Goal: Information Seeking & Learning: Learn about a topic

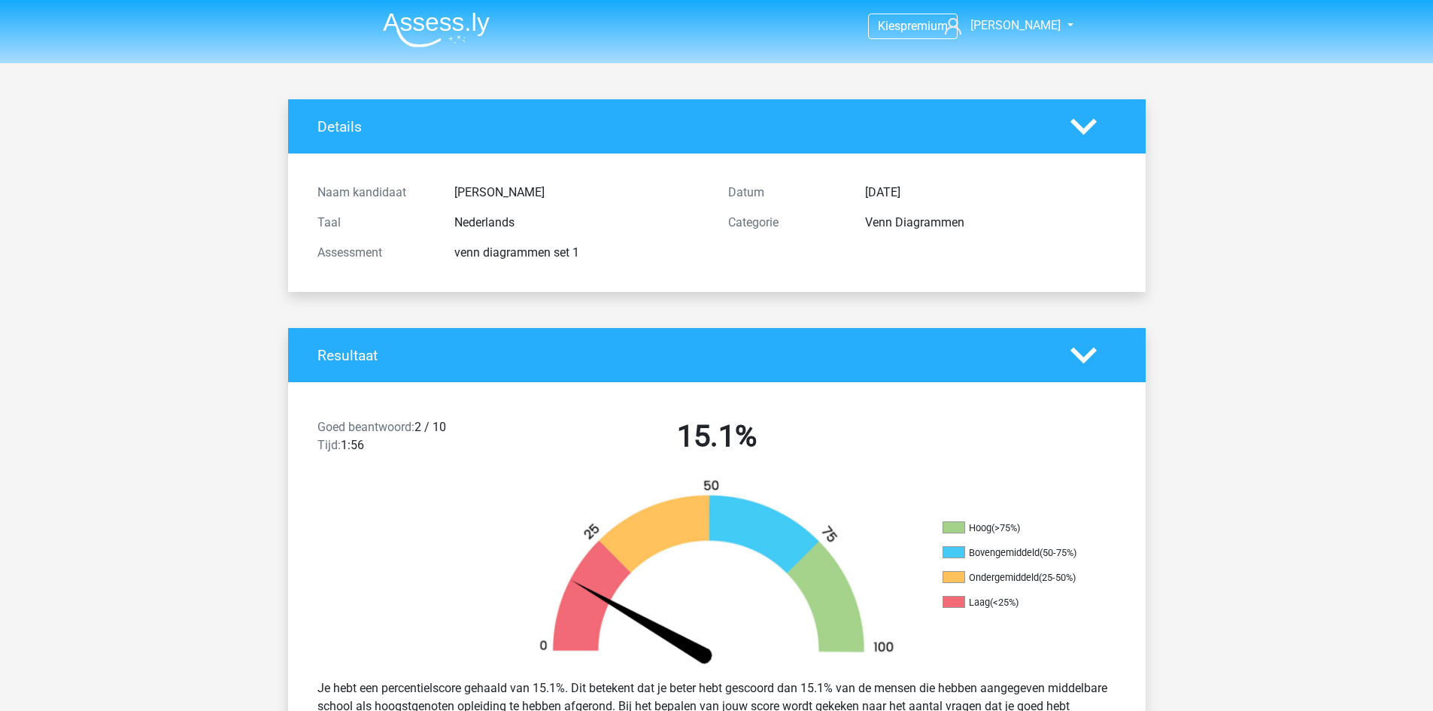
scroll to position [1128, 0]
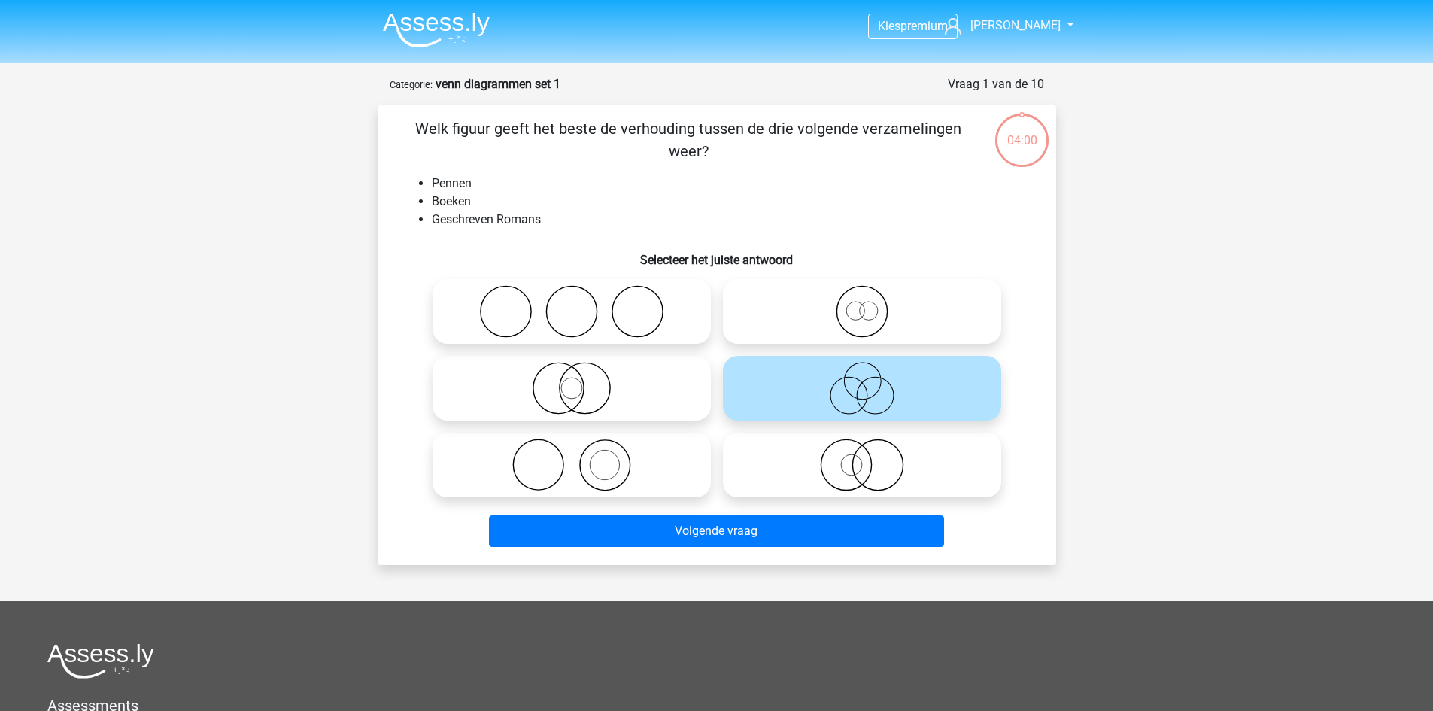
scroll to position [75, 0]
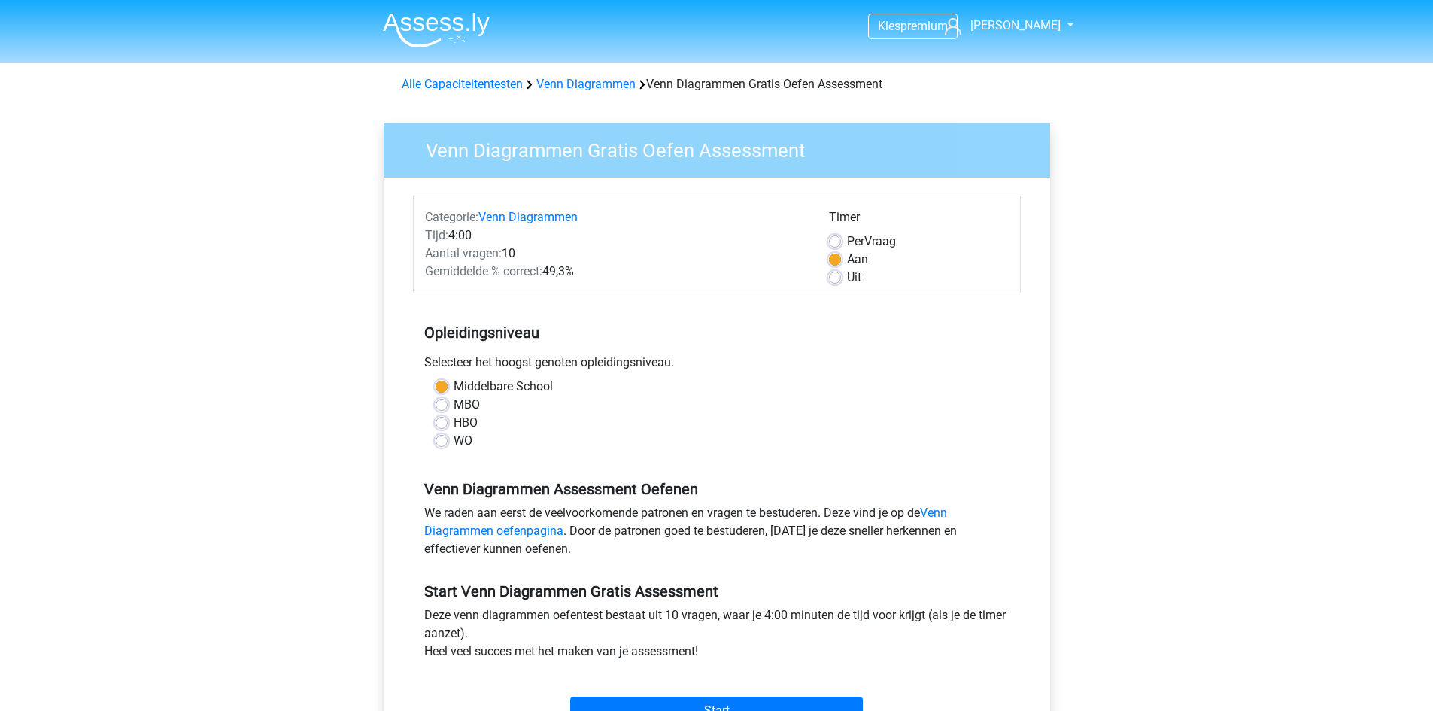
scroll to position [376, 0]
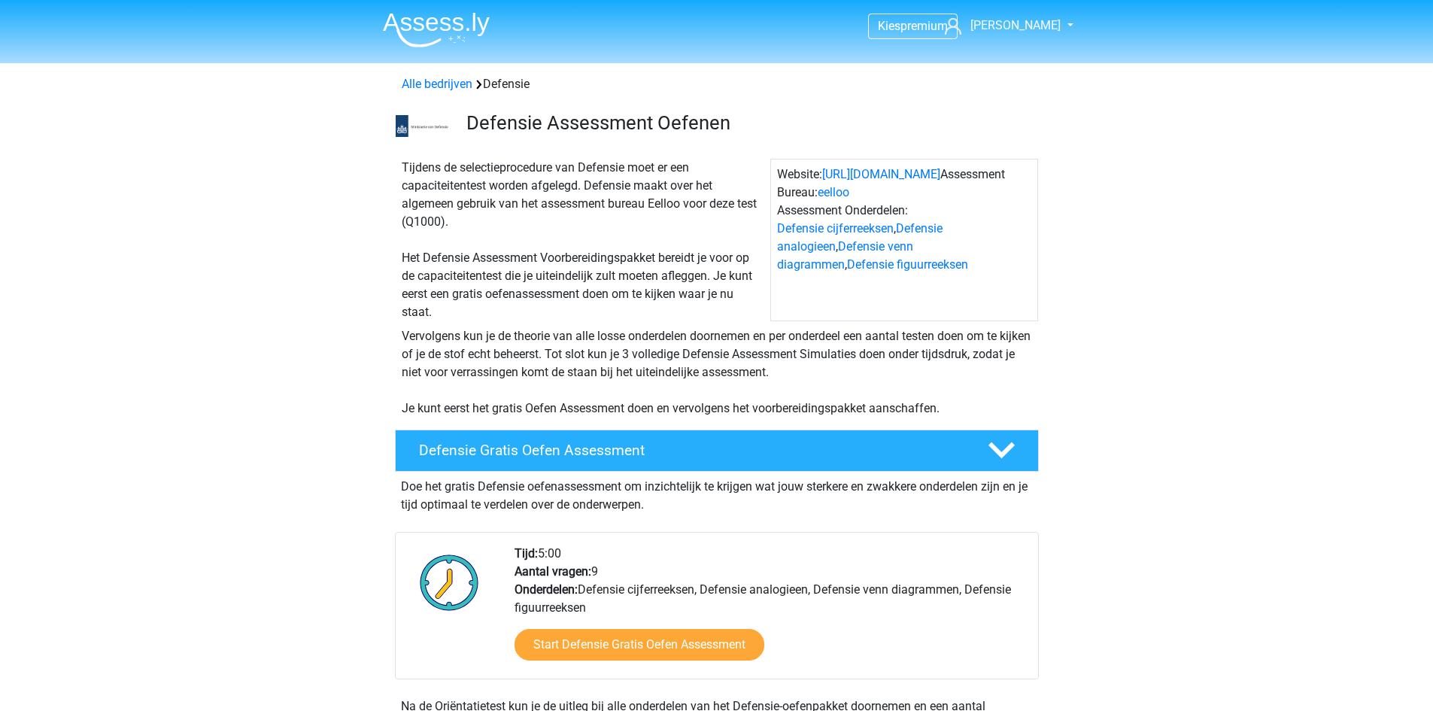
scroll to position [1128, 0]
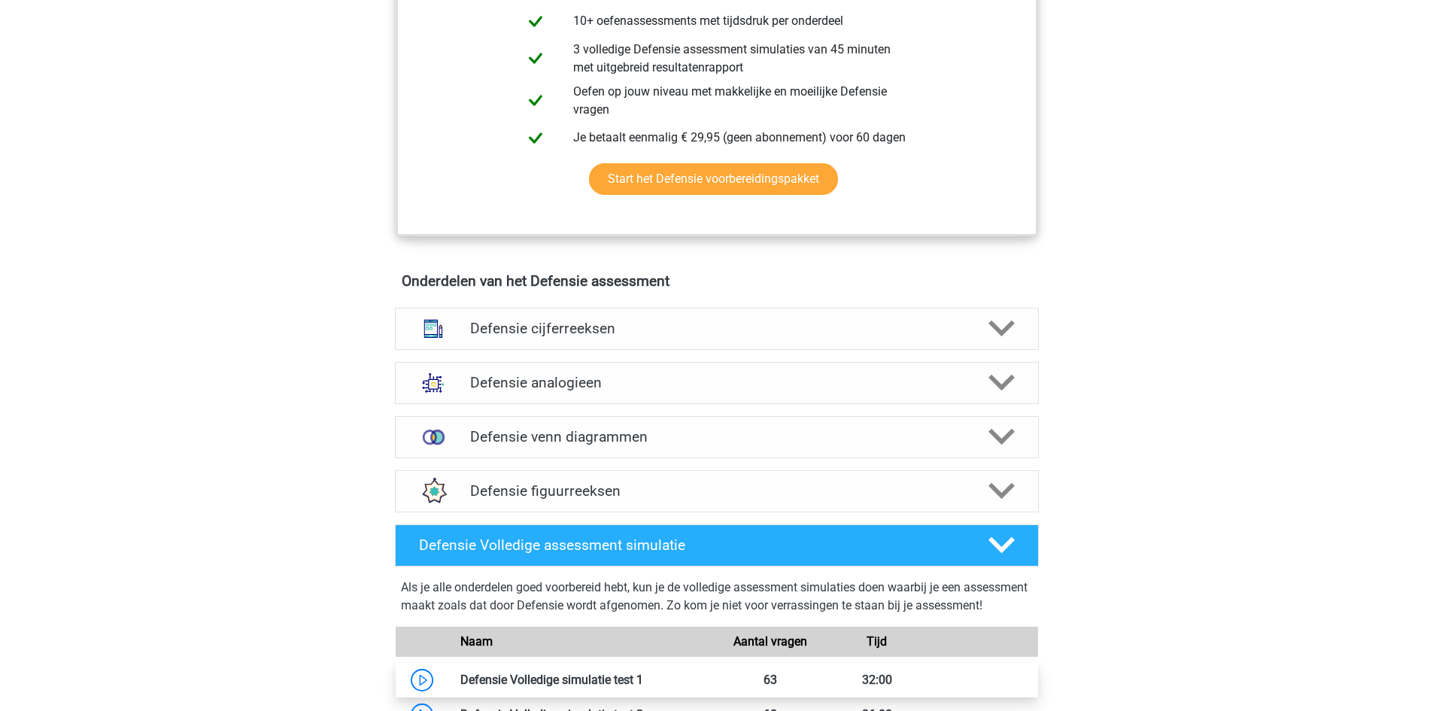
scroll to position [752, 0]
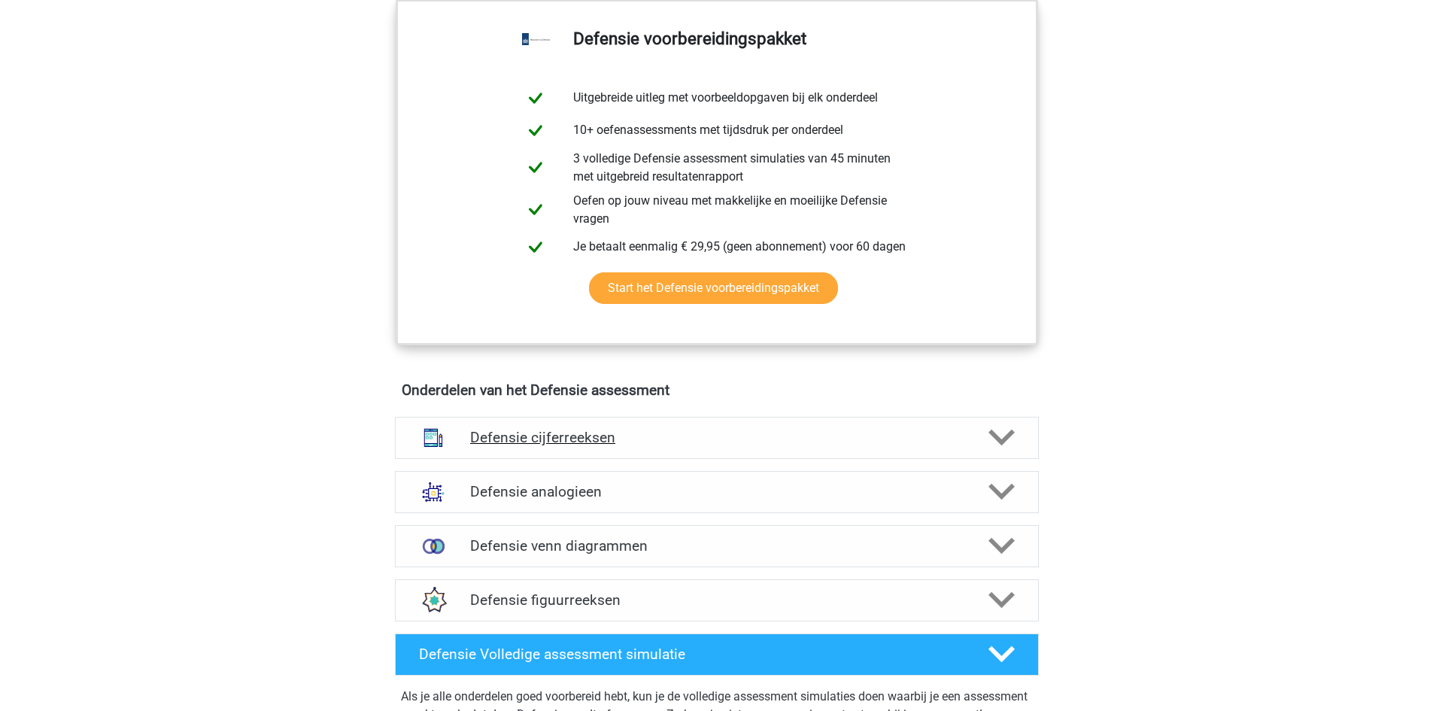
click at [992, 435] on polygon at bounding box center [1001, 437] width 26 height 17
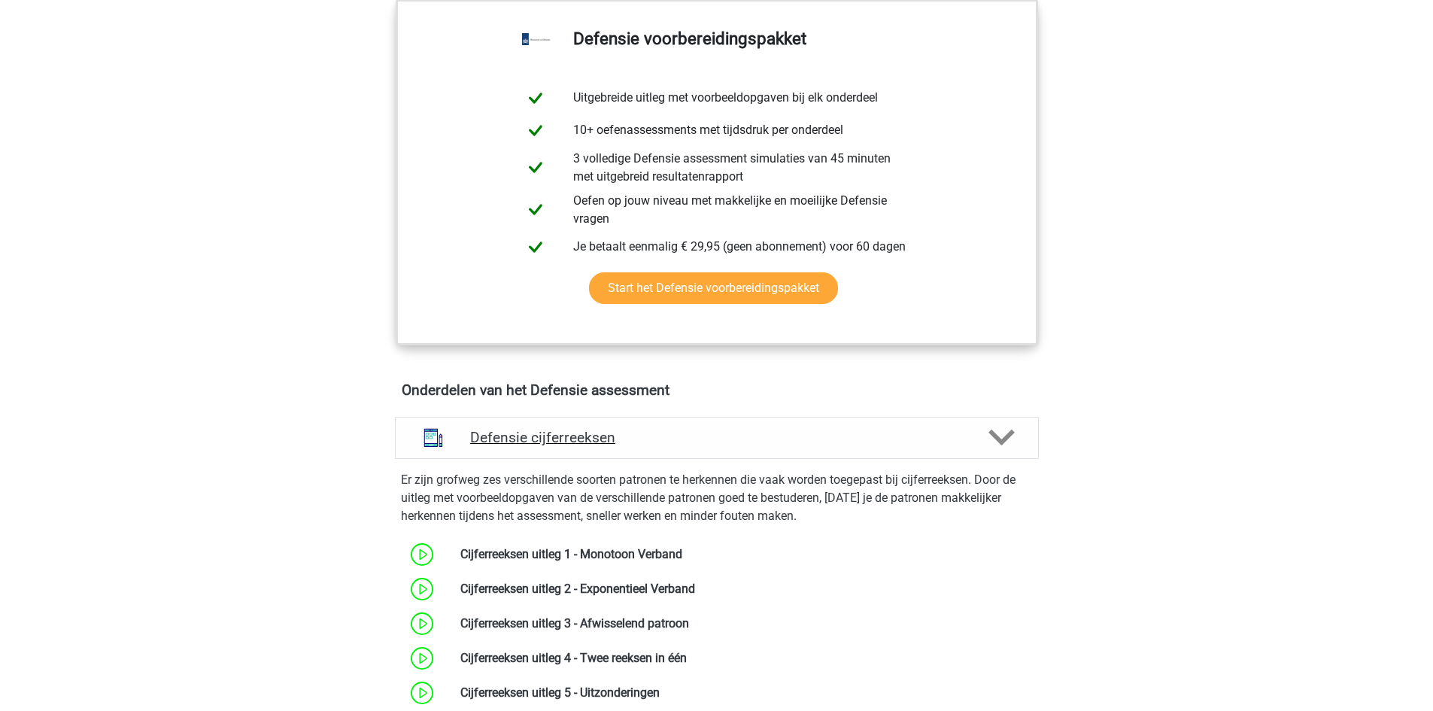
scroll to position [1128, 0]
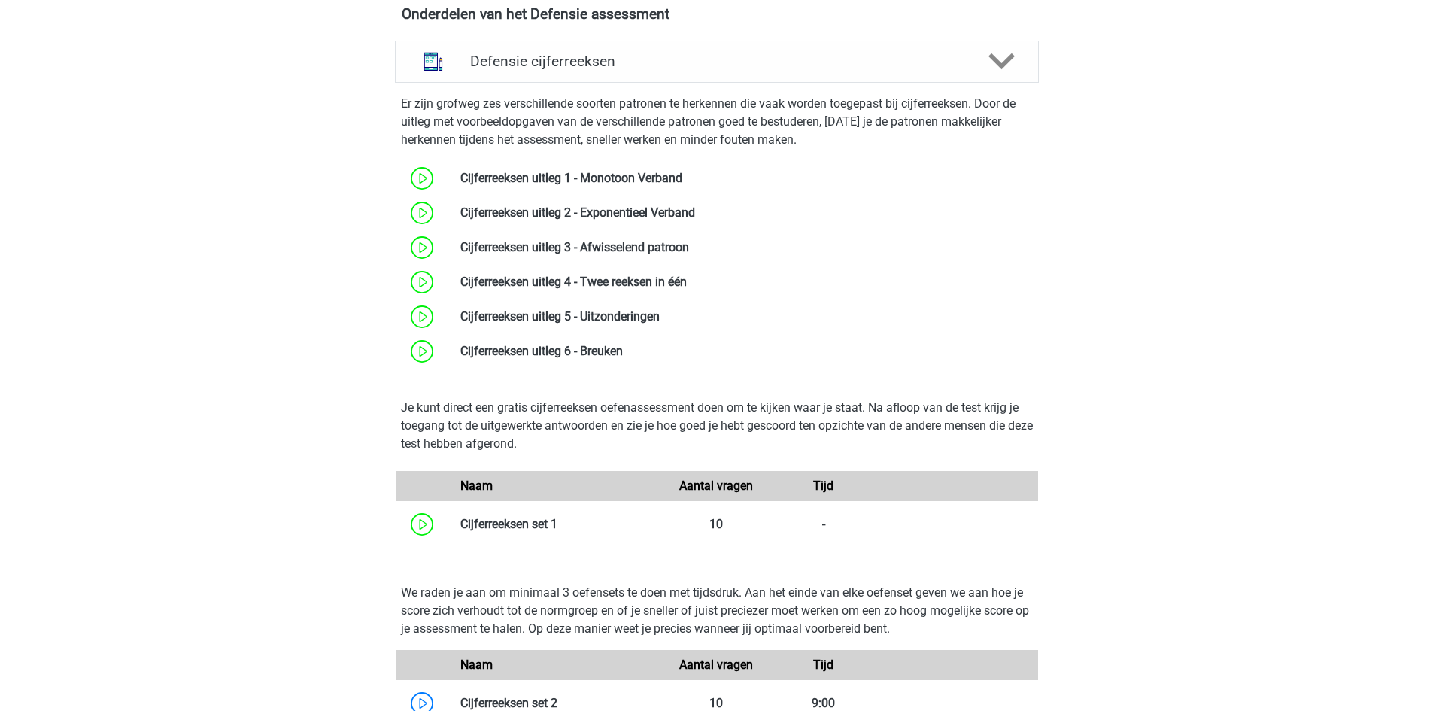
drag, startPoint x: 563, startPoint y: 281, endPoint x: 1168, endPoint y: 447, distance: 627.1
click at [1168, 447] on div "Kies premium Gina gina.martinetti2@gmail.com" at bounding box center [716, 711] width 1433 height 3678
click at [660, 309] on link at bounding box center [660, 316] width 0 height 14
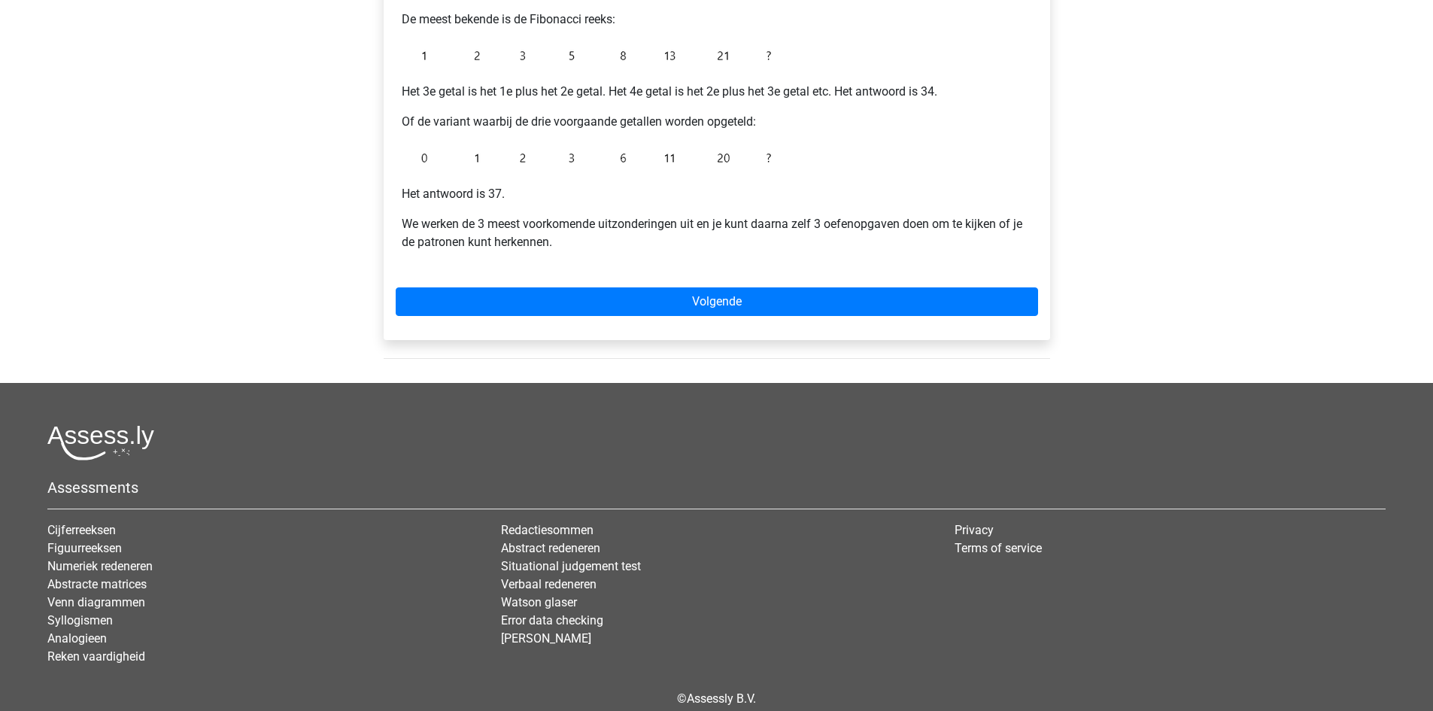
scroll to position [376, 0]
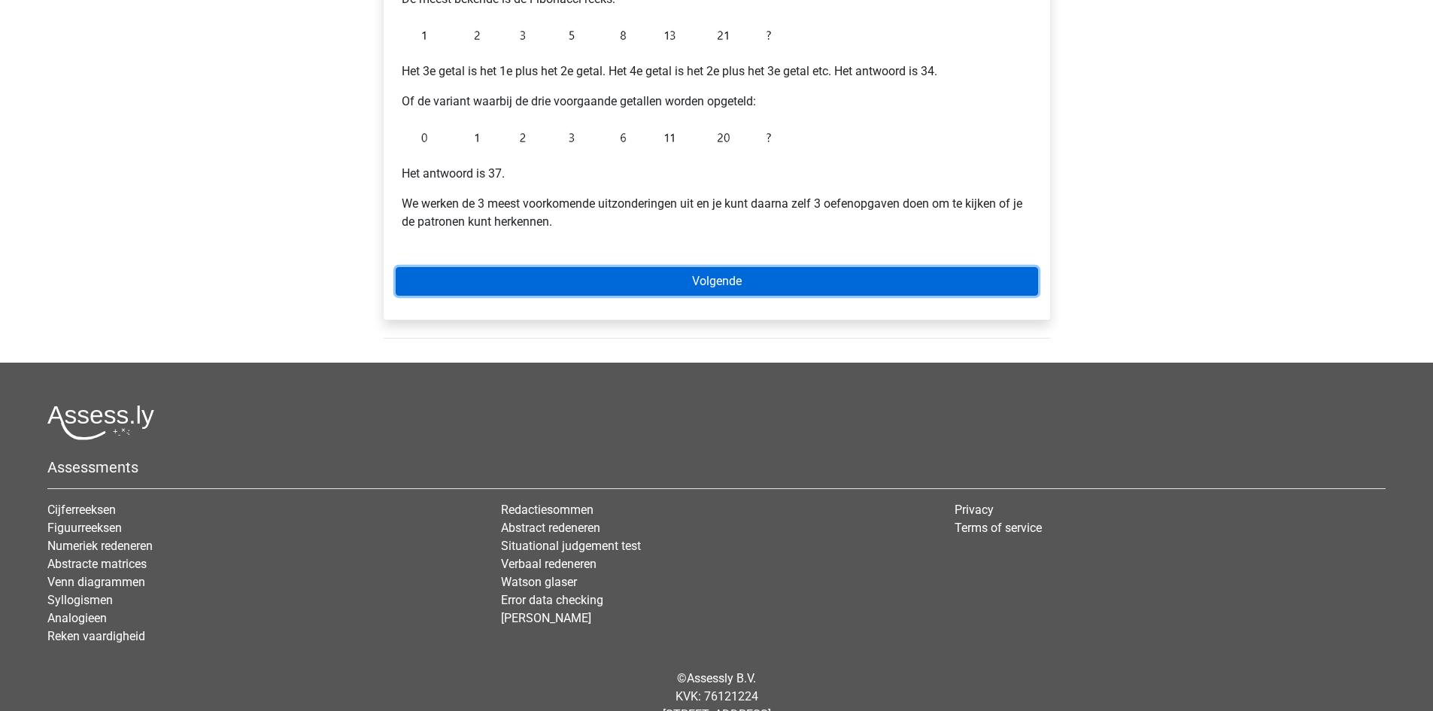
click at [643, 281] on link "Volgende" at bounding box center [717, 281] width 642 height 29
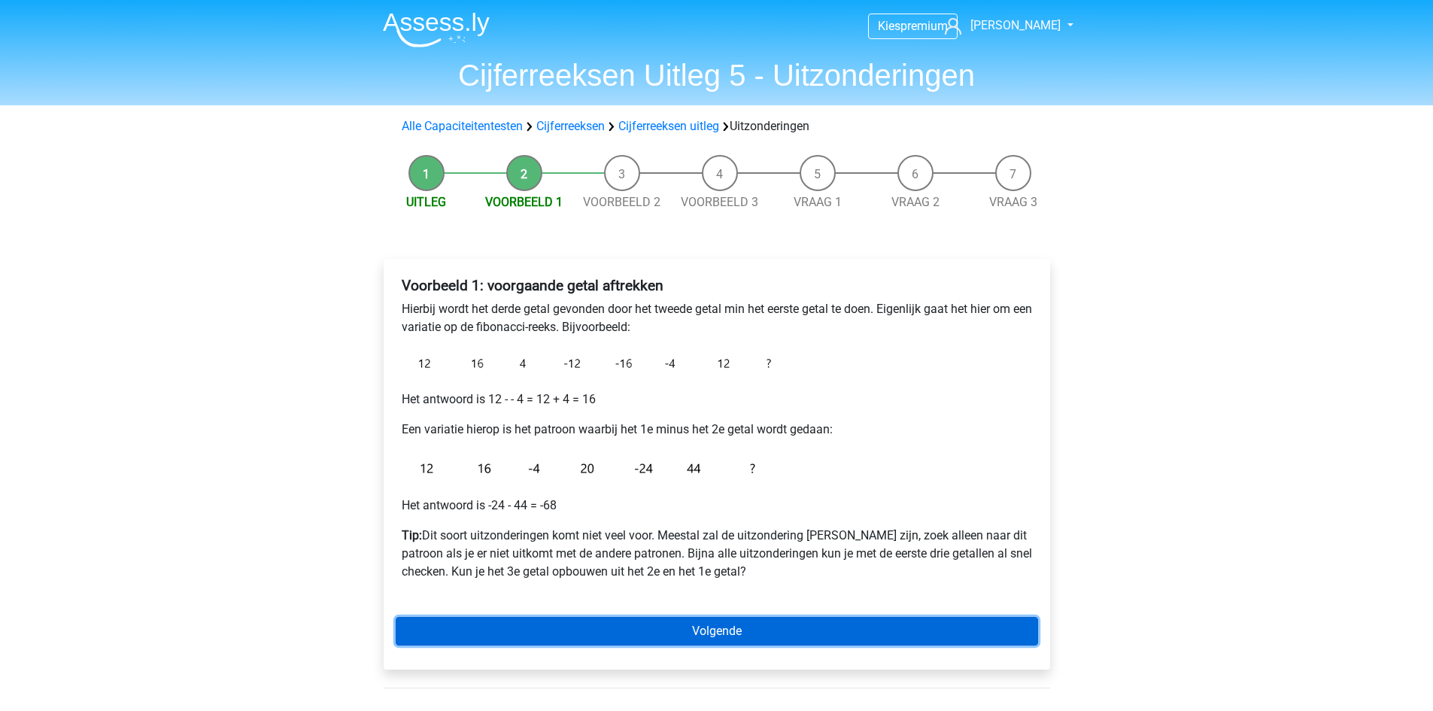
click at [656, 623] on link "Volgende" at bounding box center [717, 631] width 642 height 29
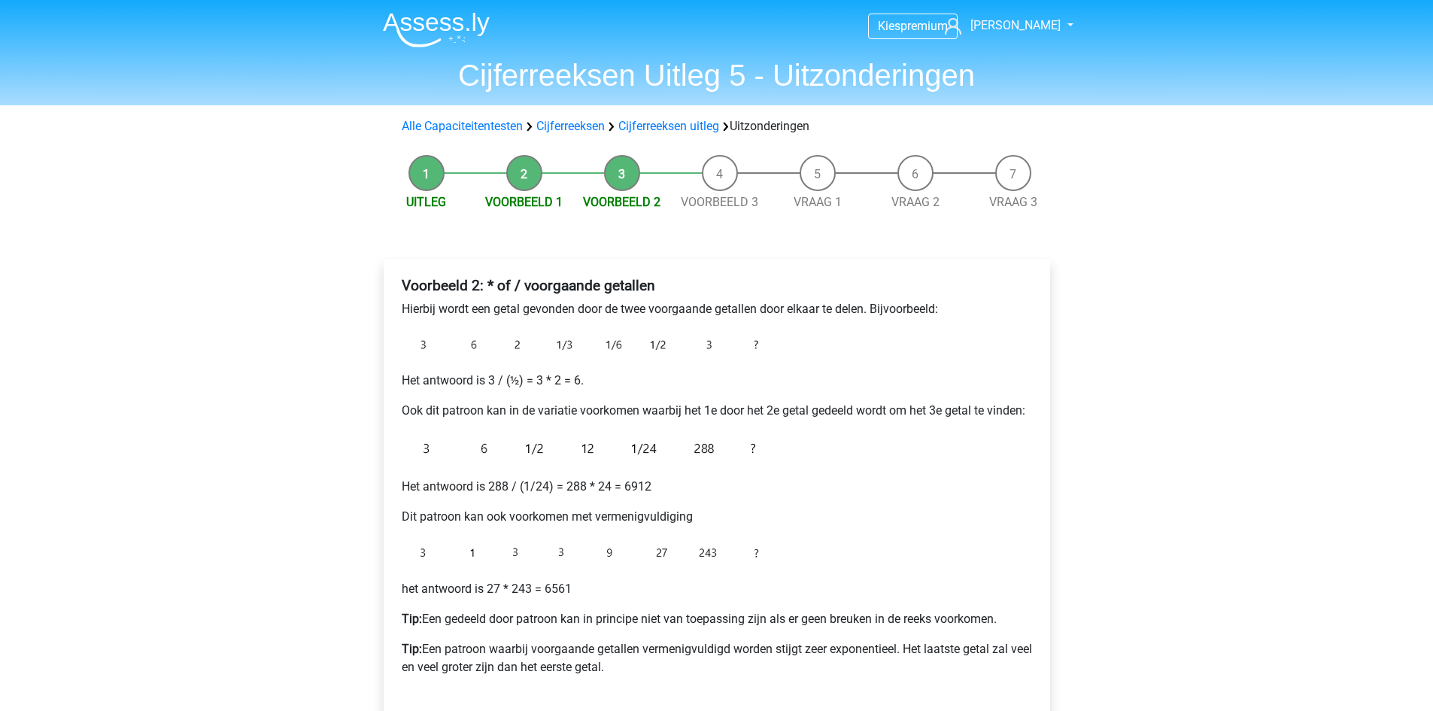
scroll to position [376, 0]
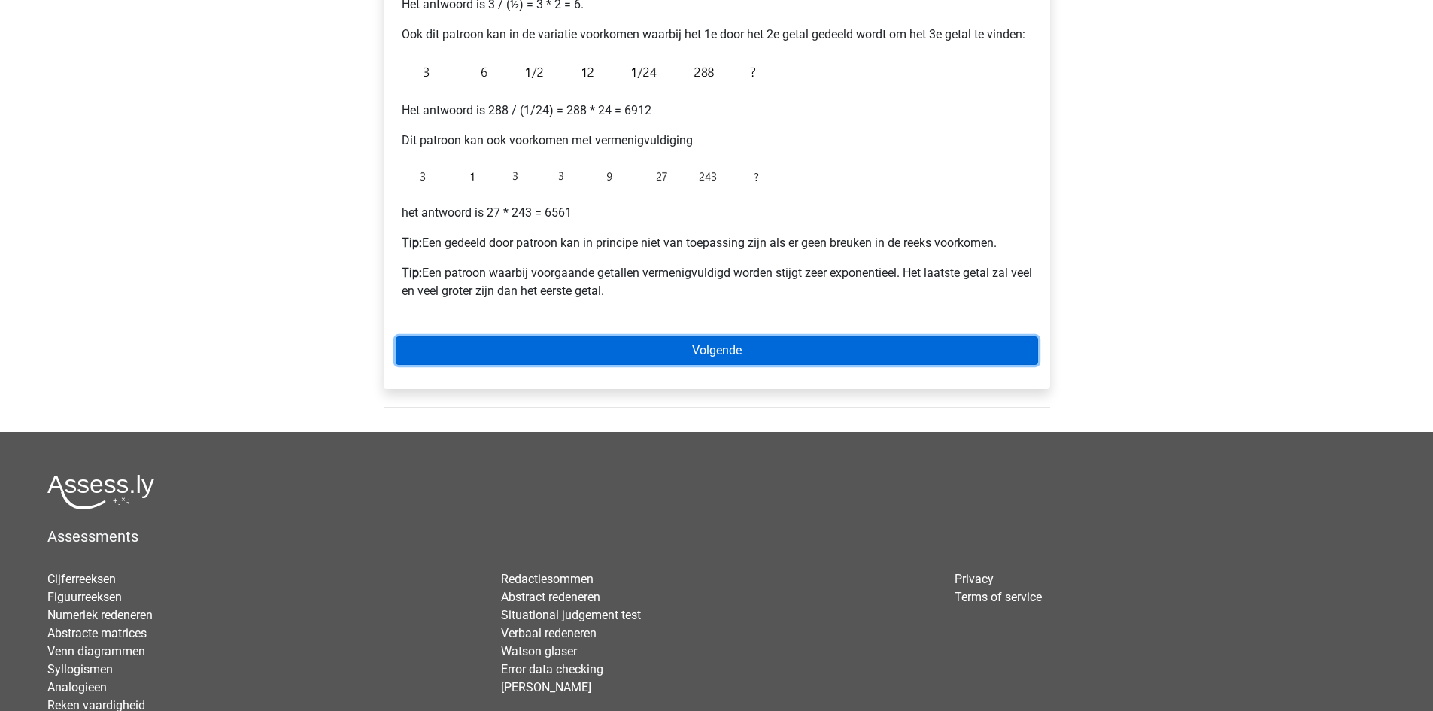
click at [639, 338] on link "Volgende" at bounding box center [717, 350] width 642 height 29
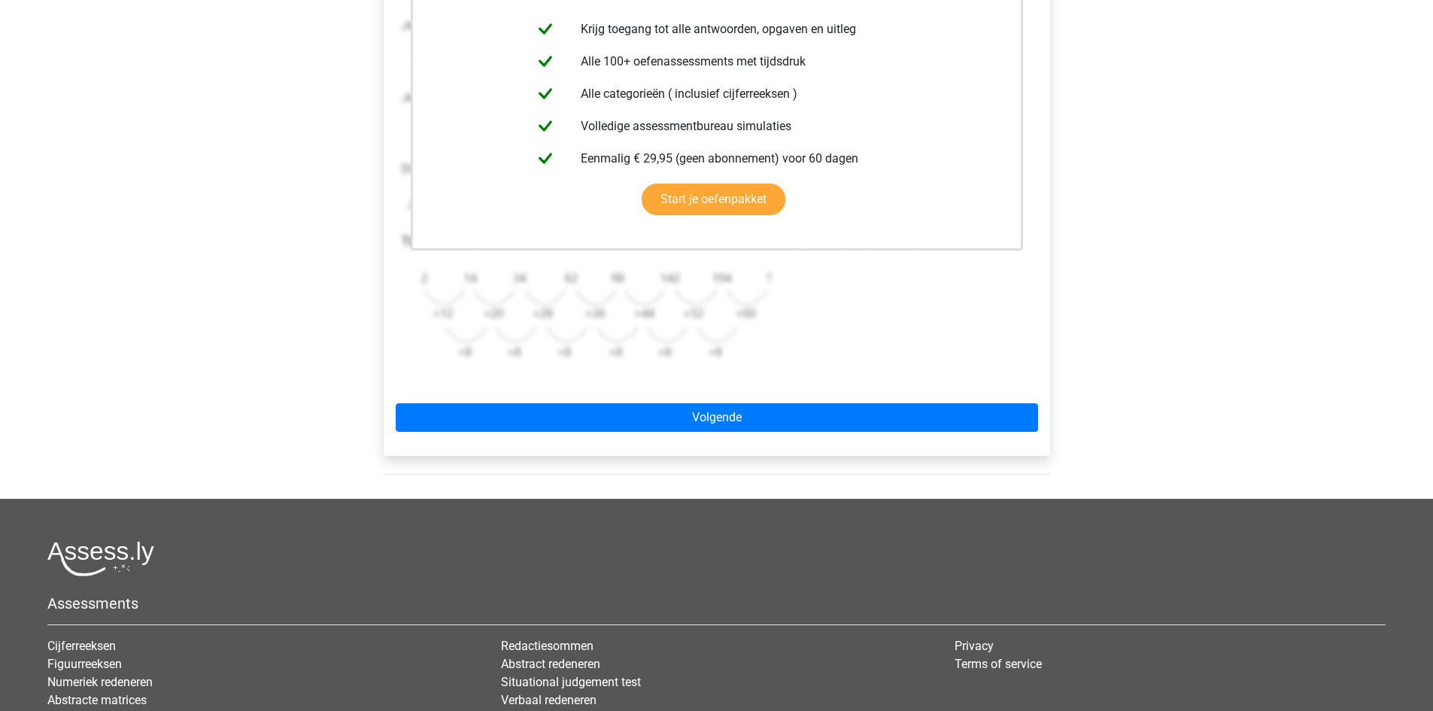
scroll to position [376, 0]
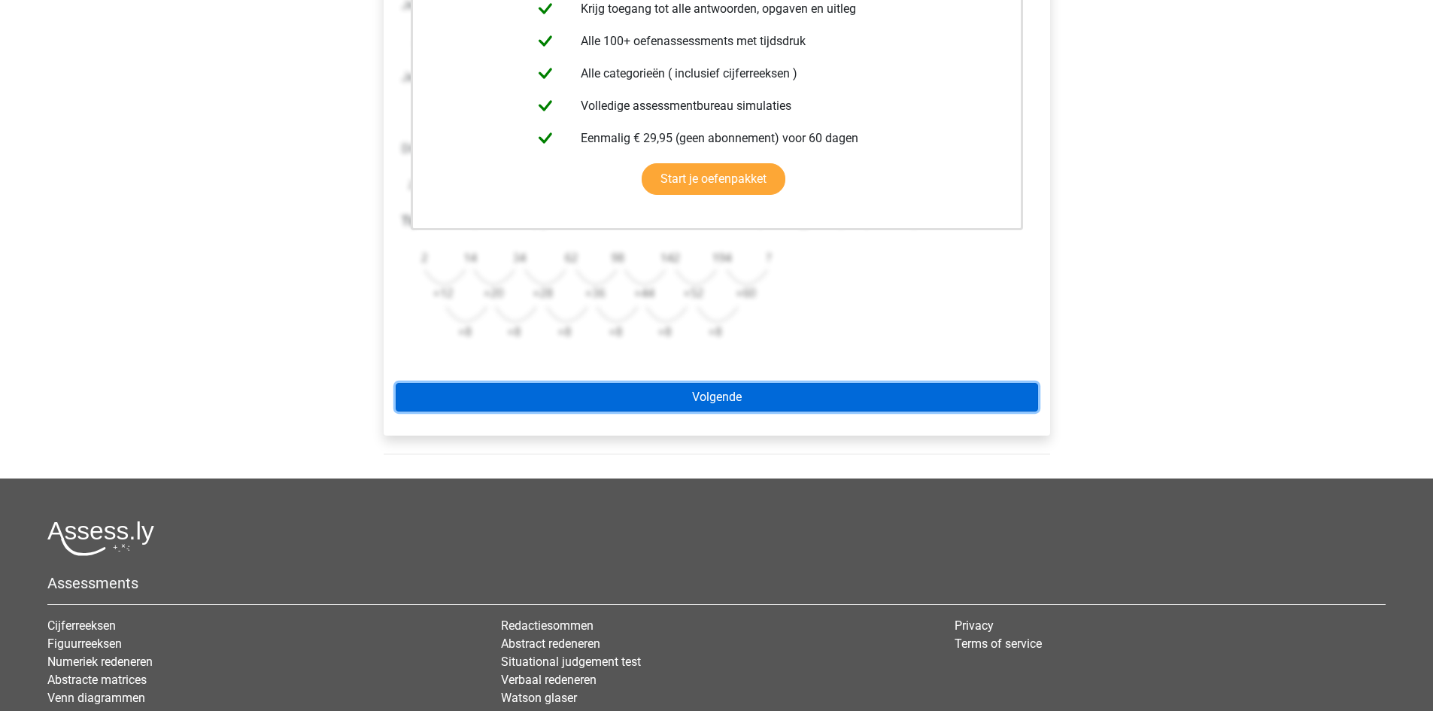
click at [665, 398] on link "Volgende" at bounding box center [717, 397] width 642 height 29
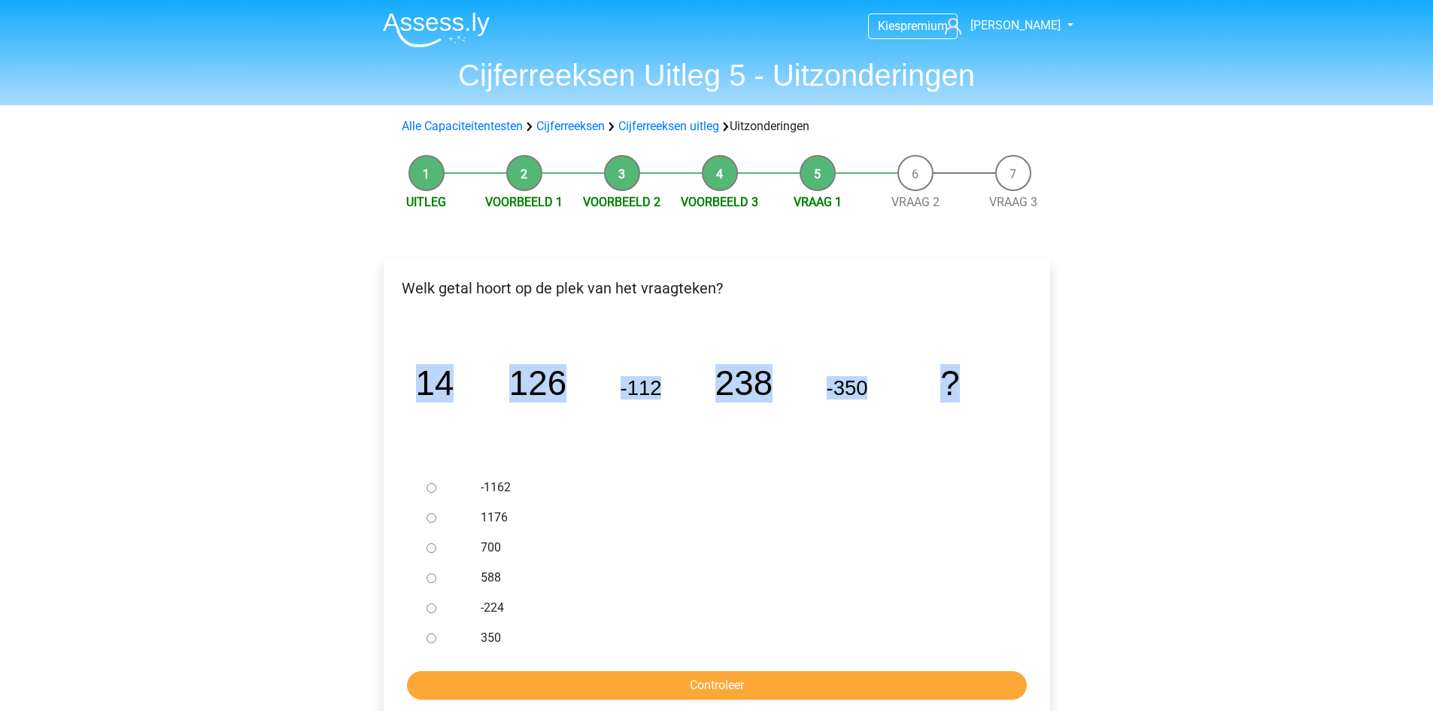
drag, startPoint x: 422, startPoint y: 384, endPoint x: 970, endPoint y: 393, distance: 548.3
click at [970, 393] on icon "image/svg+xml 14 126 -112 238 -350 ?" at bounding box center [717, 394] width 618 height 155
copy g "14 126 -112 238 -350 ?"
drag, startPoint x: 691, startPoint y: 624, endPoint x: 684, endPoint y: 611, distance: 14.5
click at [692, 627] on div "-1162 1176 700 588 -224 350" at bounding box center [716, 562] width 593 height 180
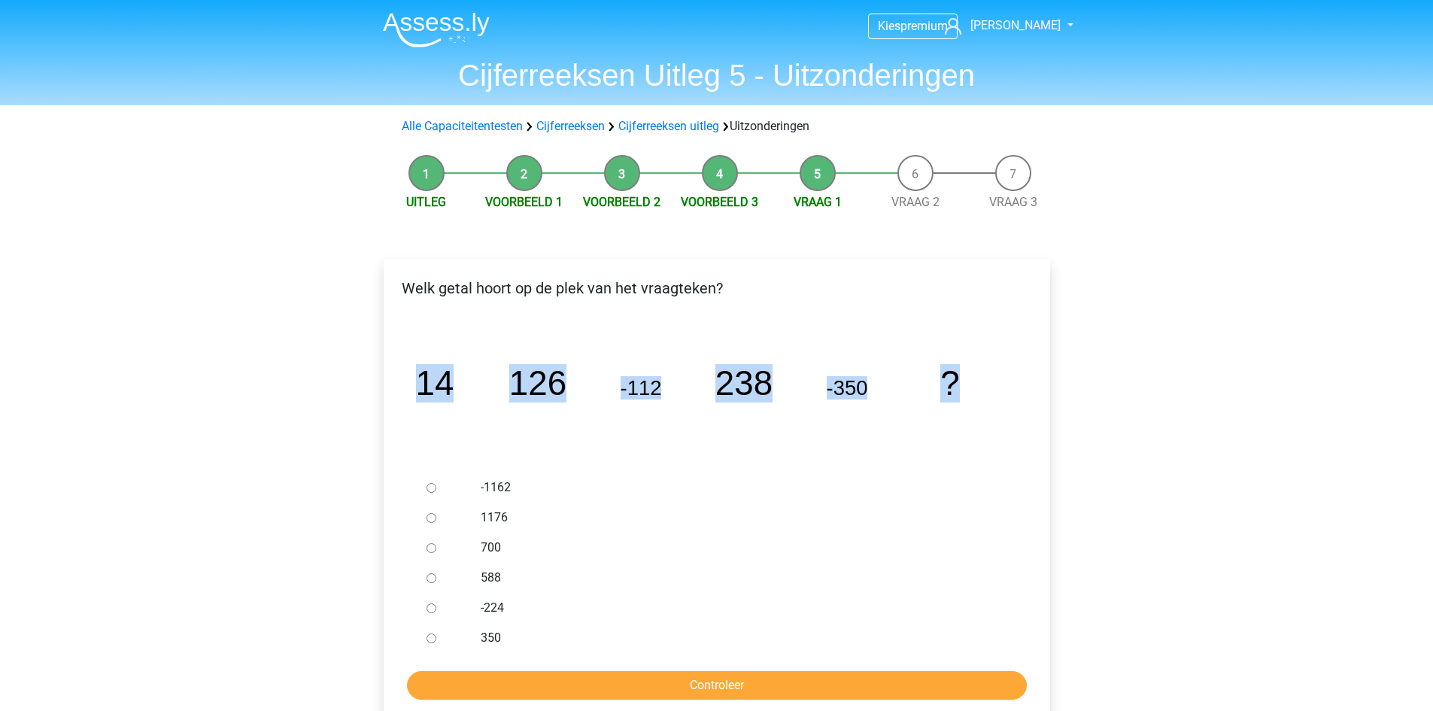
click at [434, 577] on input "588" at bounding box center [431, 578] width 10 height 10
radio input "true"
click at [542, 685] on input "Controleer" at bounding box center [717, 685] width 620 height 29
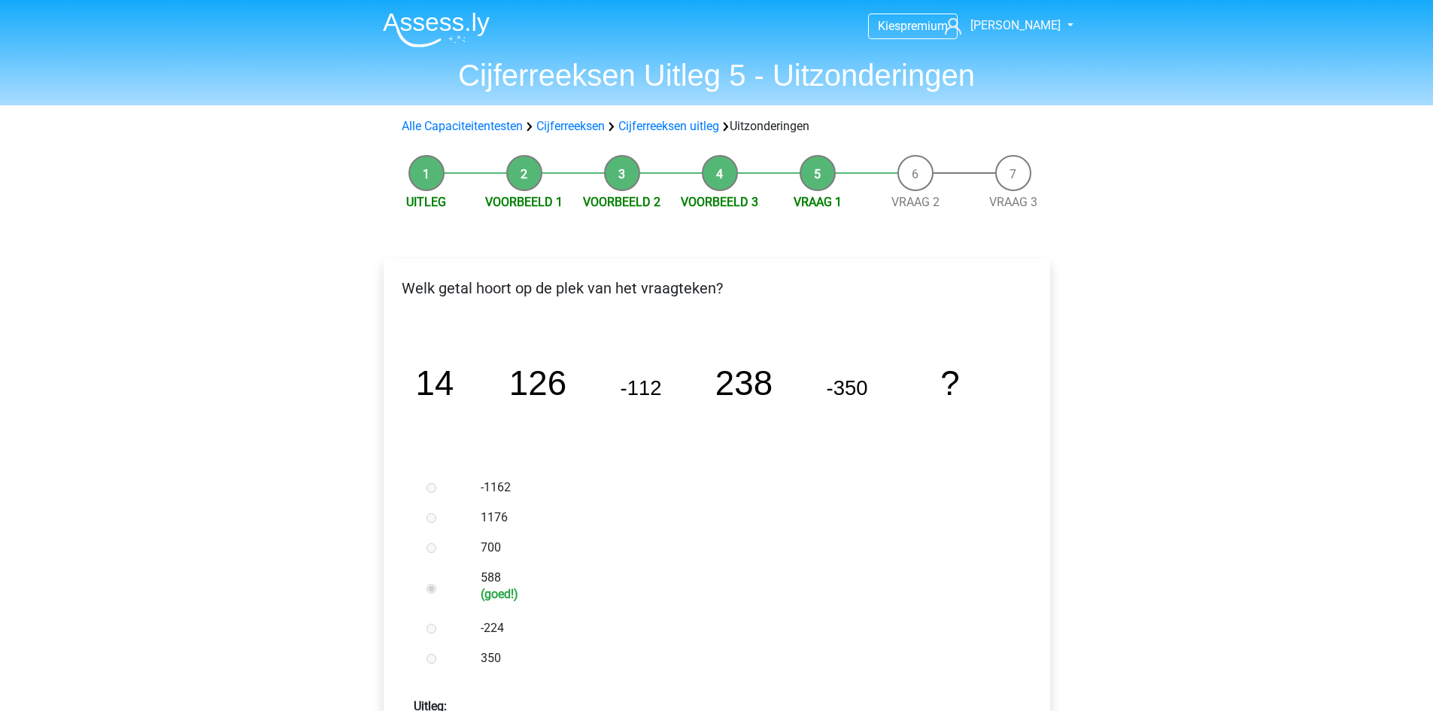
drag, startPoint x: 675, startPoint y: 566, endPoint x: 663, endPoint y: 558, distance: 14.0
click at [675, 566] on div "588 (goed!)" at bounding box center [740, 588] width 543 height 50
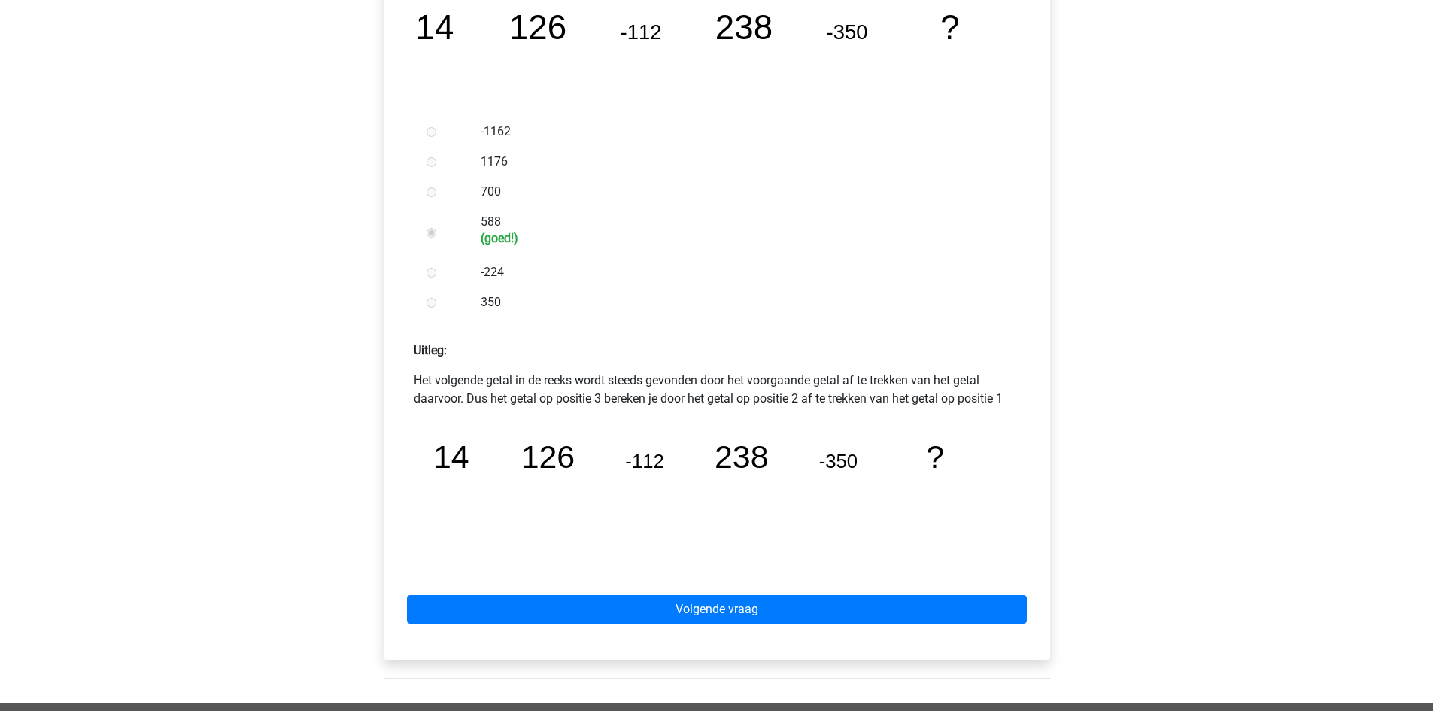
scroll to position [376, 0]
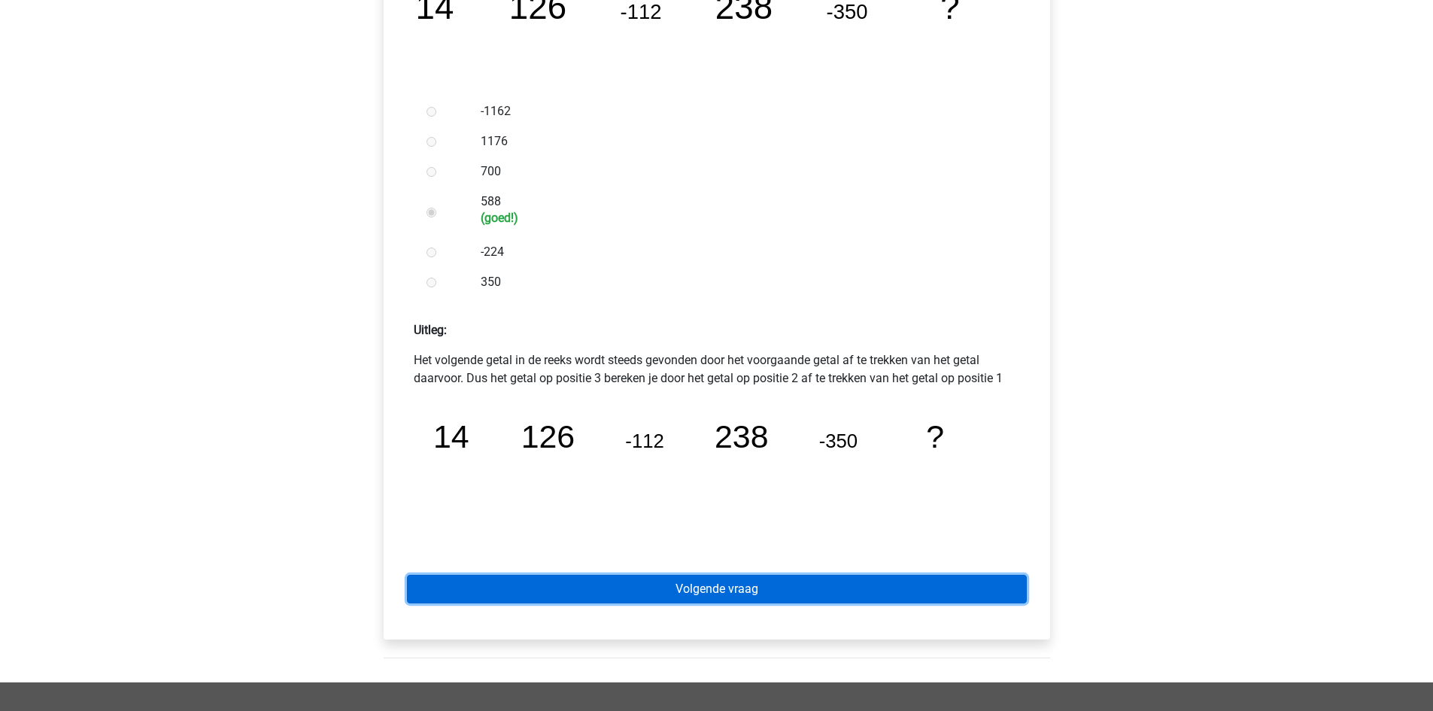
click at [780, 588] on link "Volgende vraag" at bounding box center [717, 589] width 620 height 29
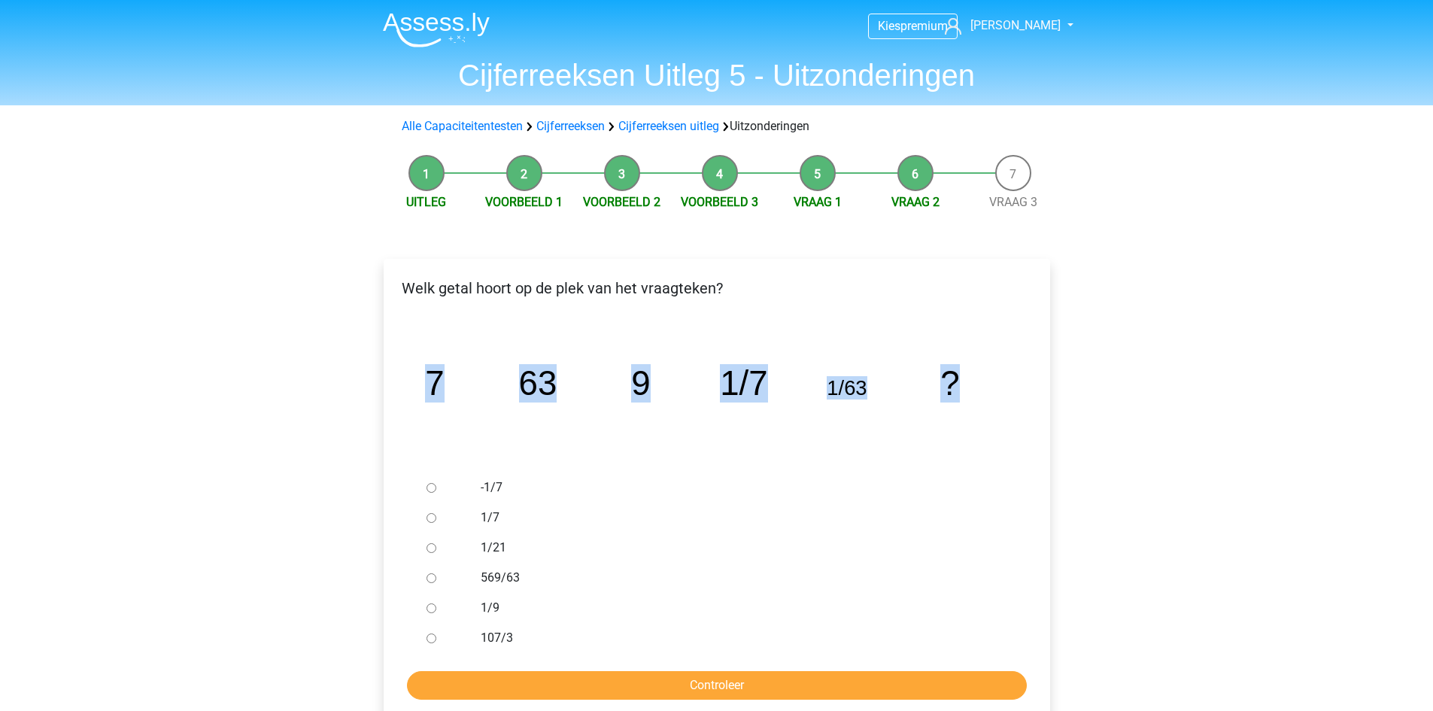
drag, startPoint x: 970, startPoint y: 371, endPoint x: 422, endPoint y: 383, distance: 548.4
click at [422, 383] on icon "image/svg+xml 7 63 9 1/7 1/63 ?" at bounding box center [717, 394] width 618 height 155
copy g "7 63 9 1/7 1/63 ?"
click at [607, 312] on div "Welk getal hoort op de plek van het vraagteken?" at bounding box center [716, 294] width 665 height 47
click at [429, 609] on input "1/9" at bounding box center [431, 608] width 10 height 10
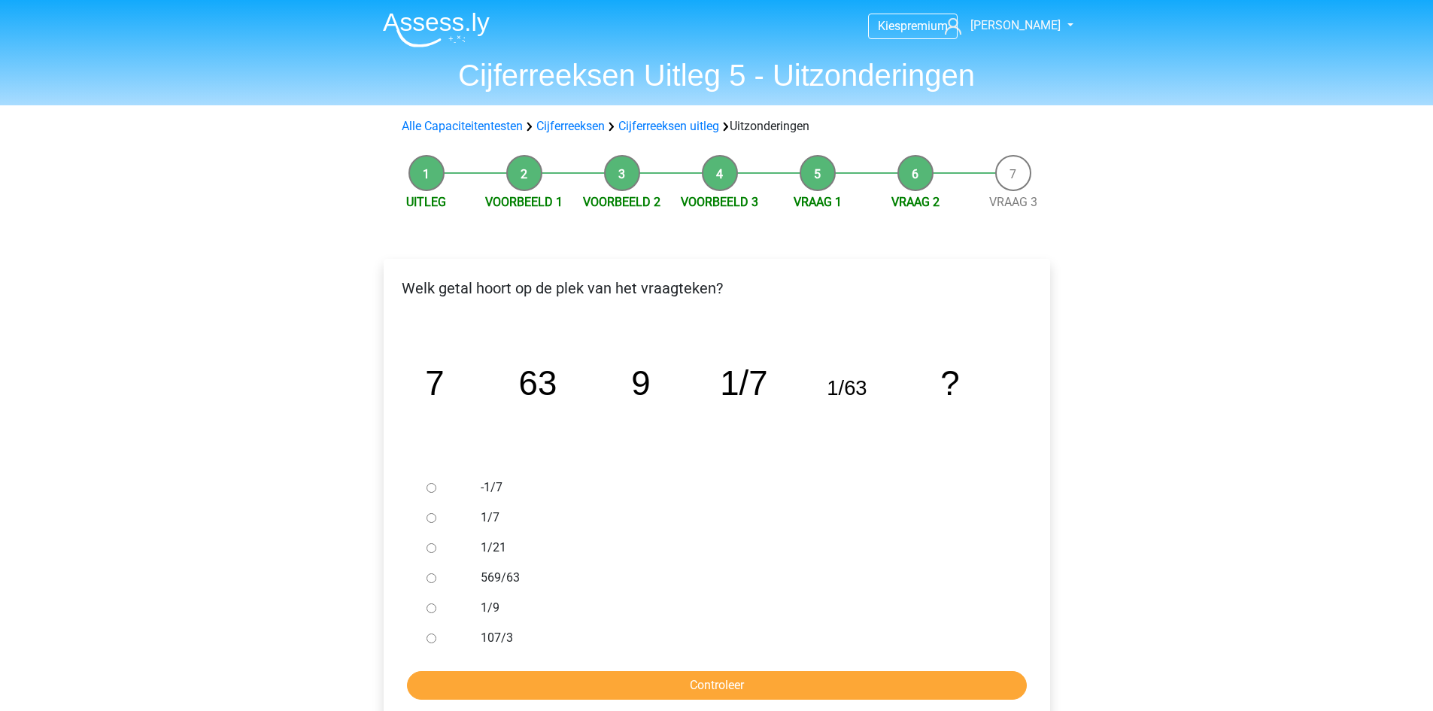
radio input "true"
click at [495, 684] on input "Controleer" at bounding box center [717, 685] width 620 height 29
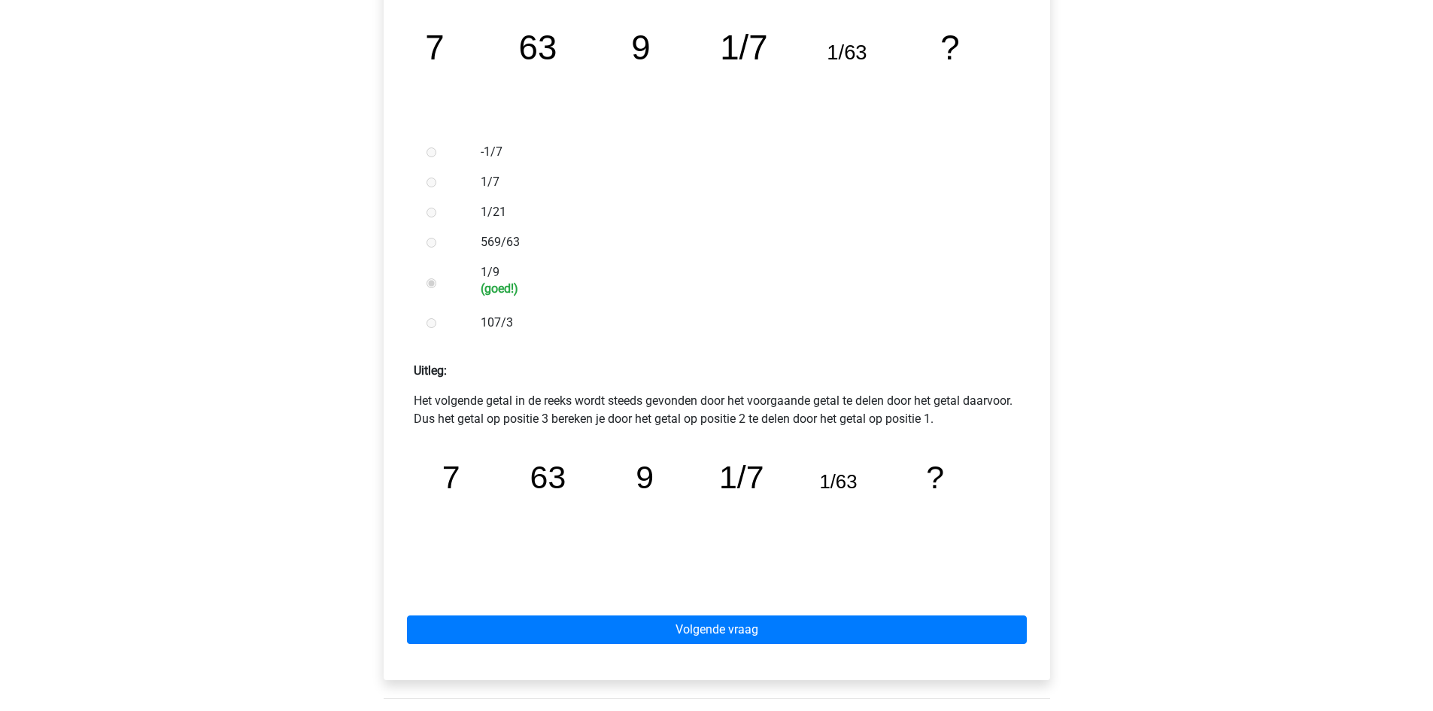
scroll to position [376, 0]
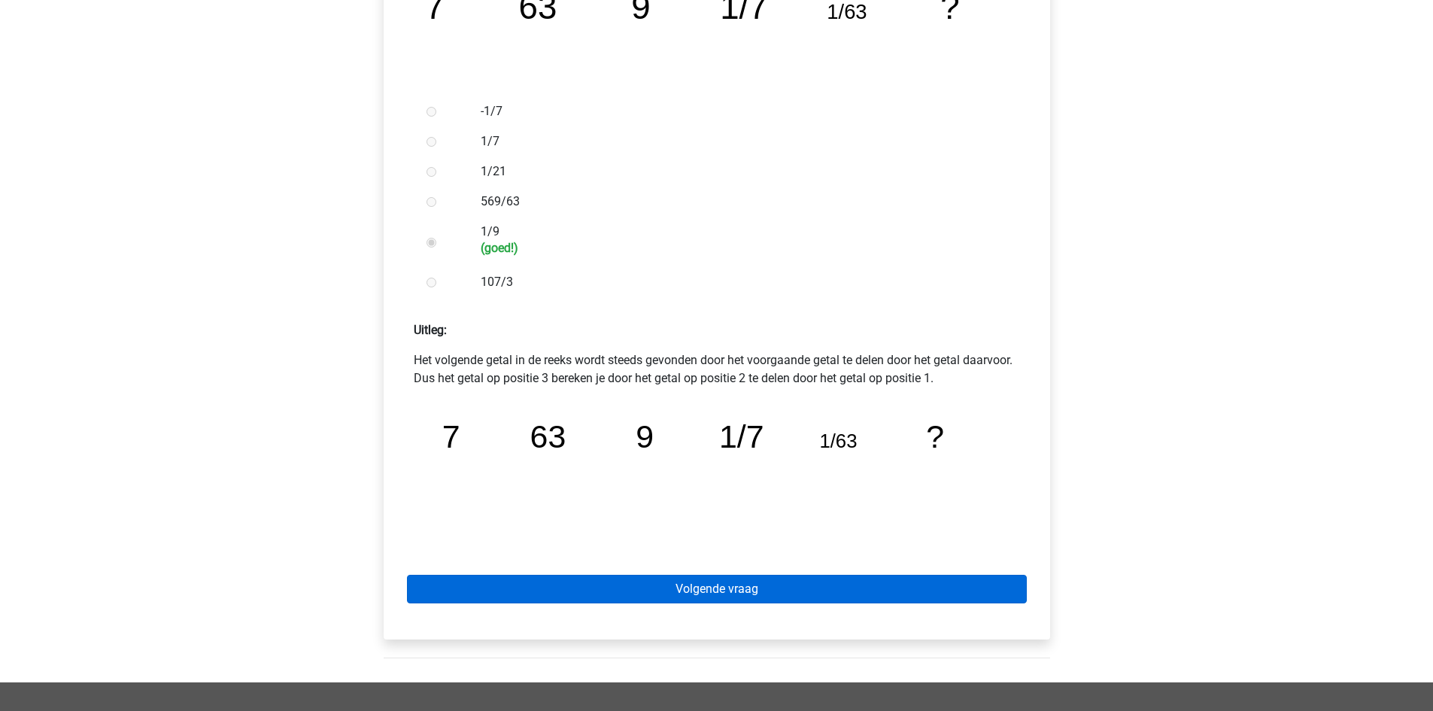
drag, startPoint x: 588, startPoint y: 573, endPoint x: 587, endPoint y: 583, distance: 9.9
click at [588, 573] on div "Volgende vraag" at bounding box center [717, 586] width 642 height 83
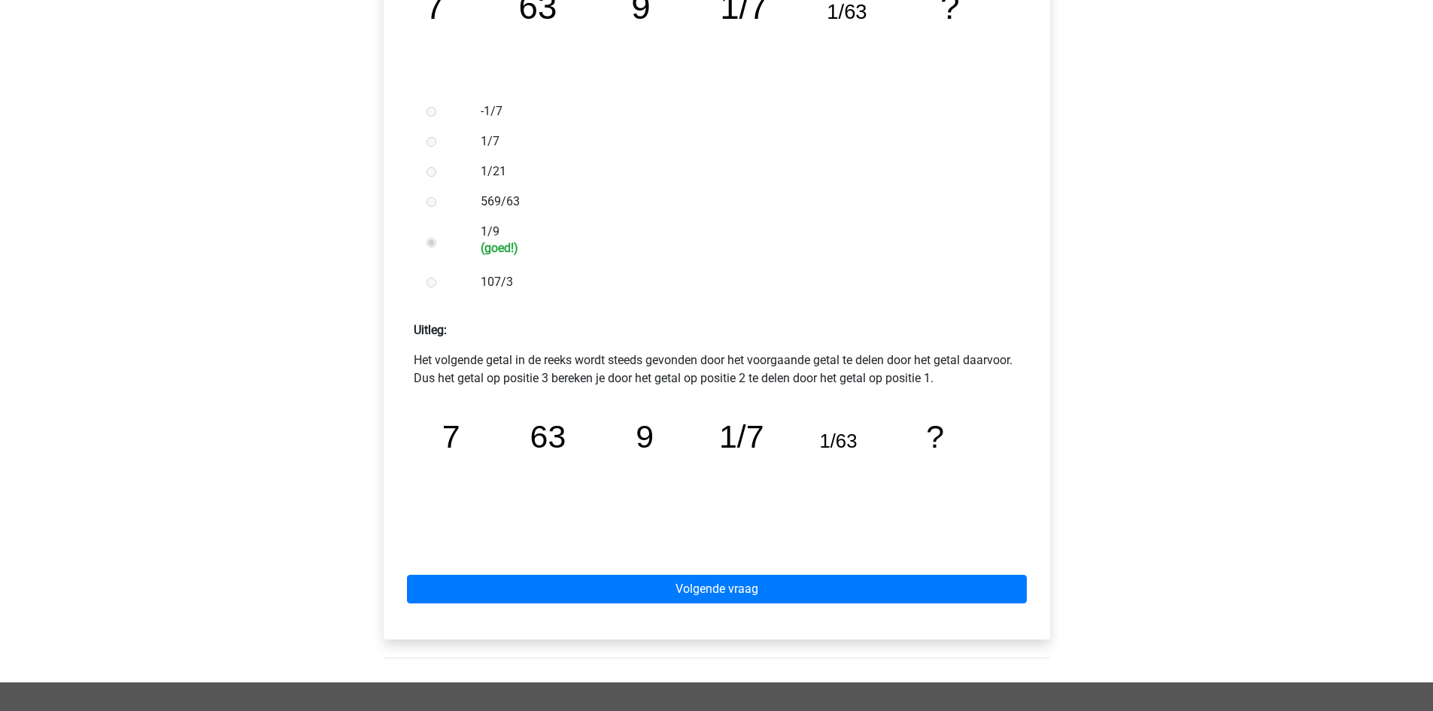
click at [589, 604] on div "Volgende vraag" at bounding box center [717, 586] width 642 height 83
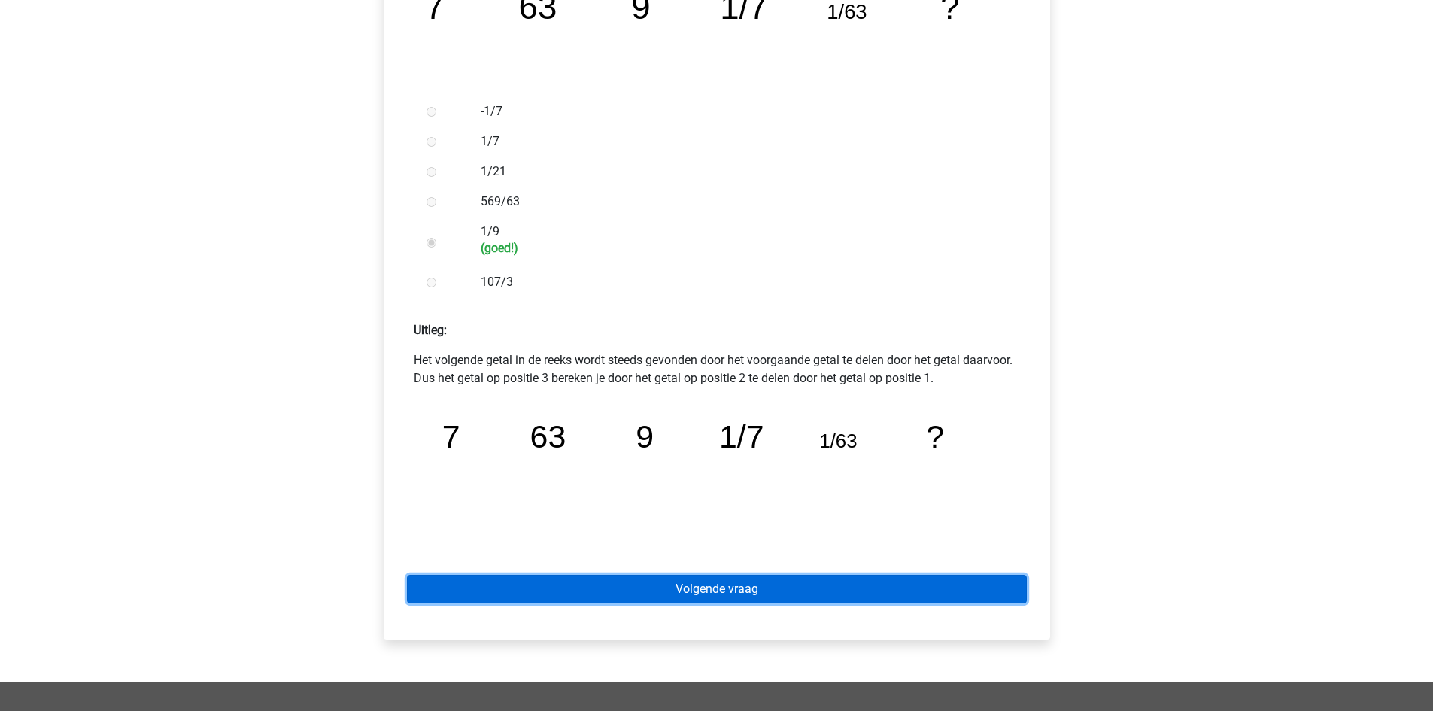
click at [596, 594] on link "Volgende vraag" at bounding box center [717, 589] width 620 height 29
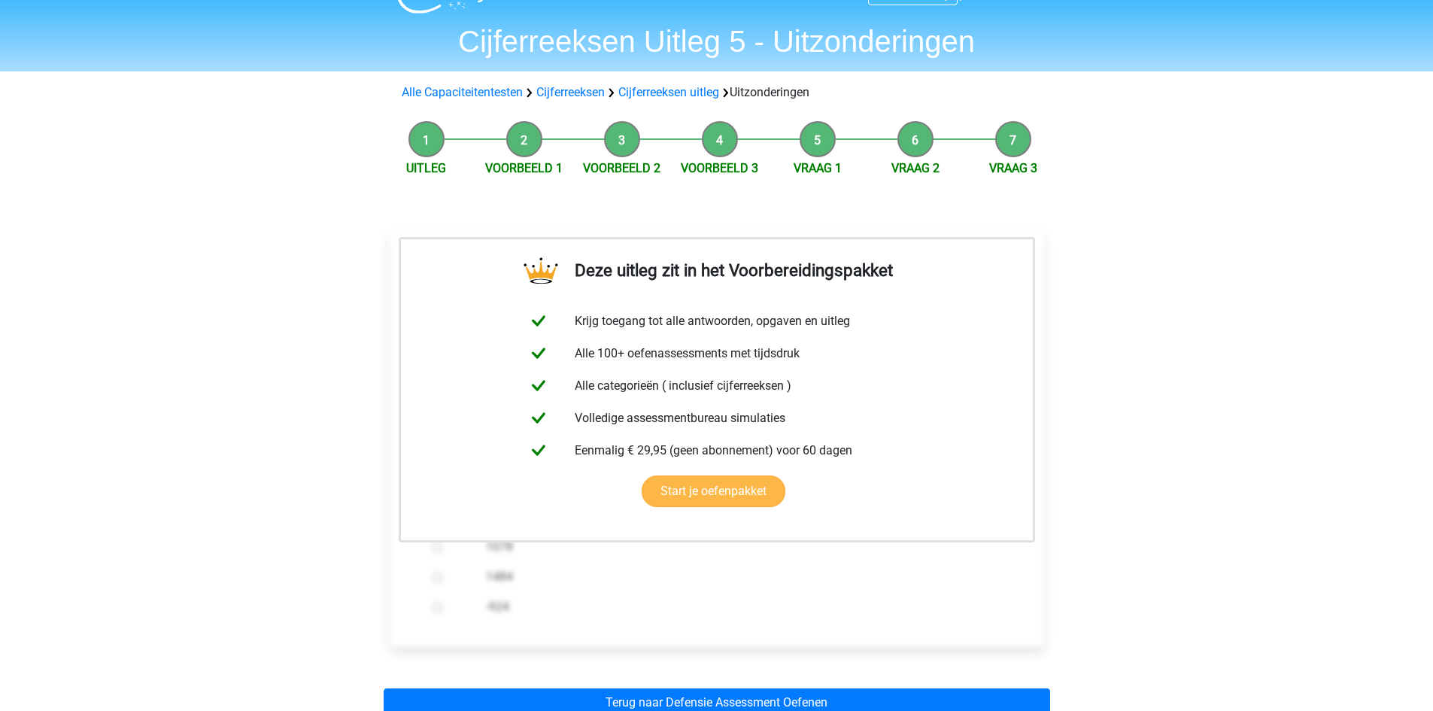
scroll to position [376, 0]
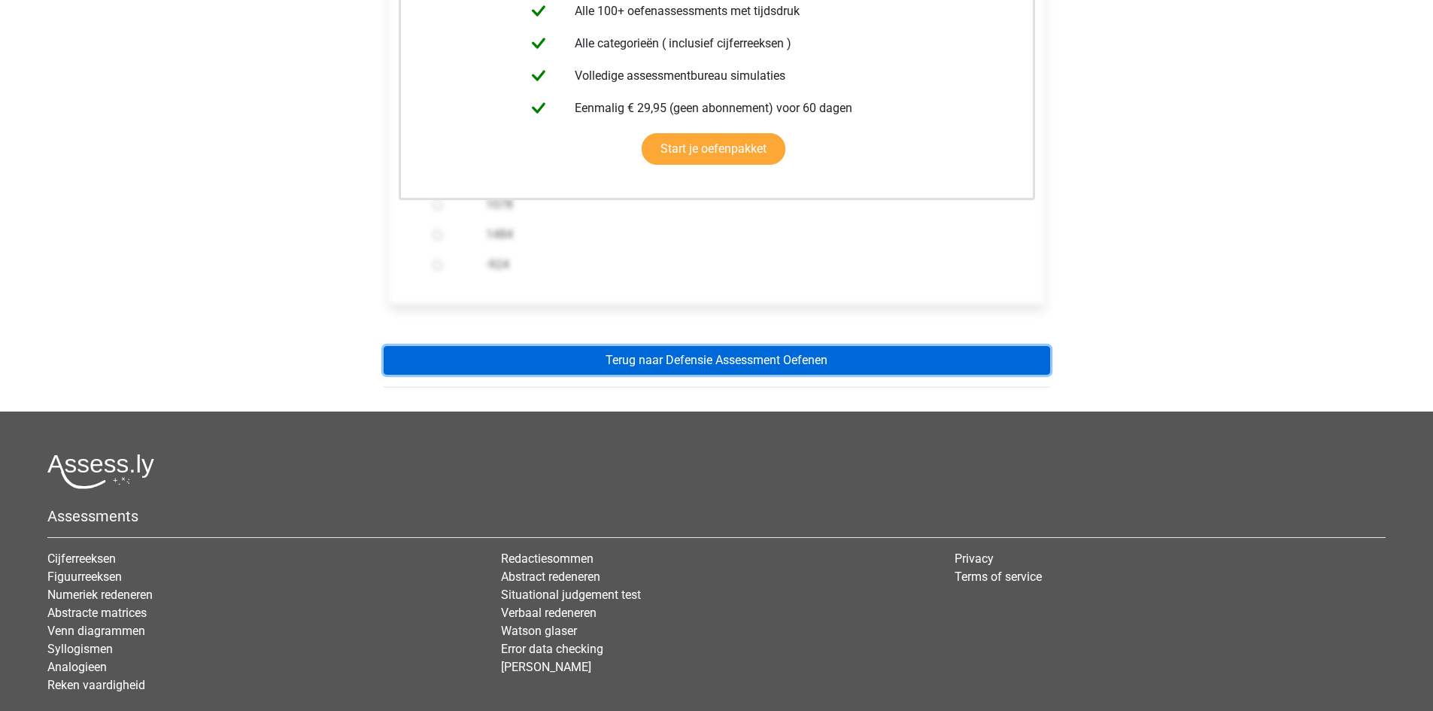
click at [682, 356] on link "Terug naar Defensie Assessment Oefenen" at bounding box center [717, 360] width 666 height 29
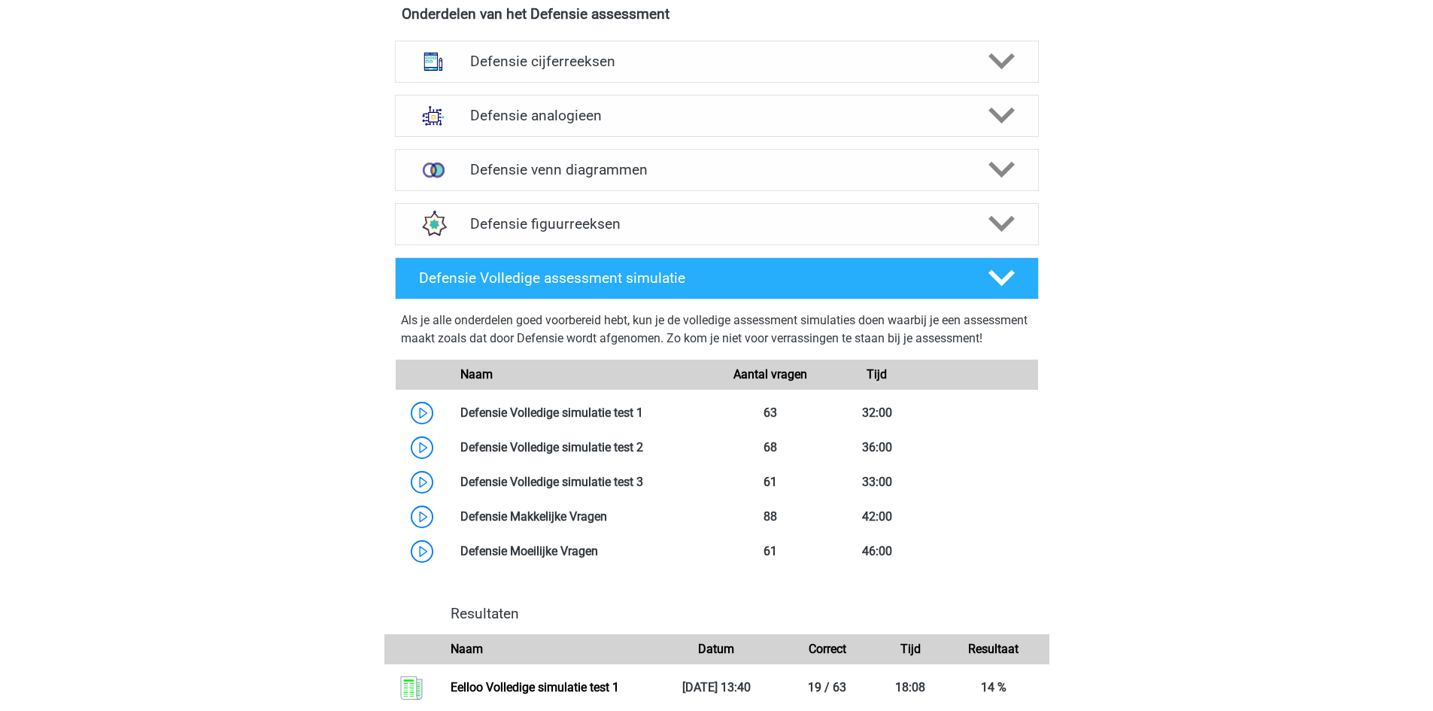
scroll to position [752, 0]
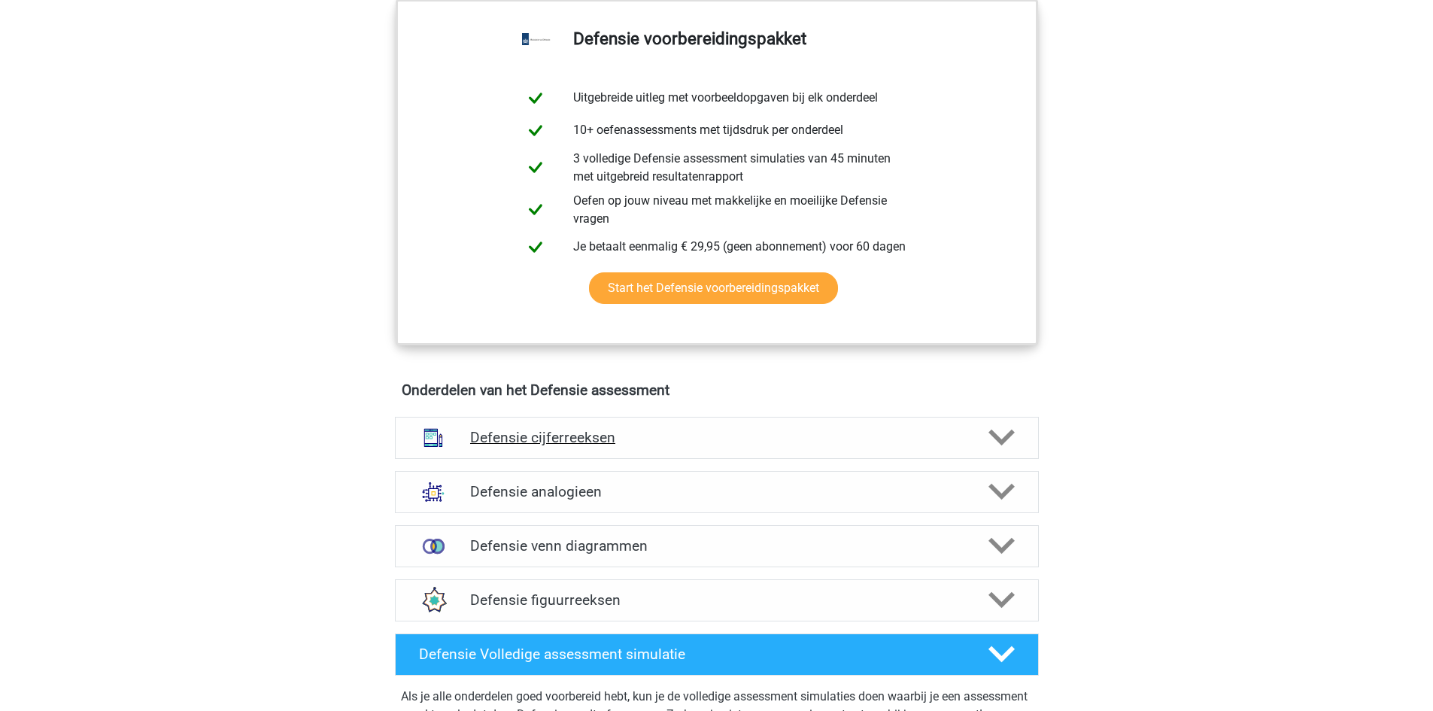
click at [1001, 433] on icon at bounding box center [1001, 437] width 26 height 26
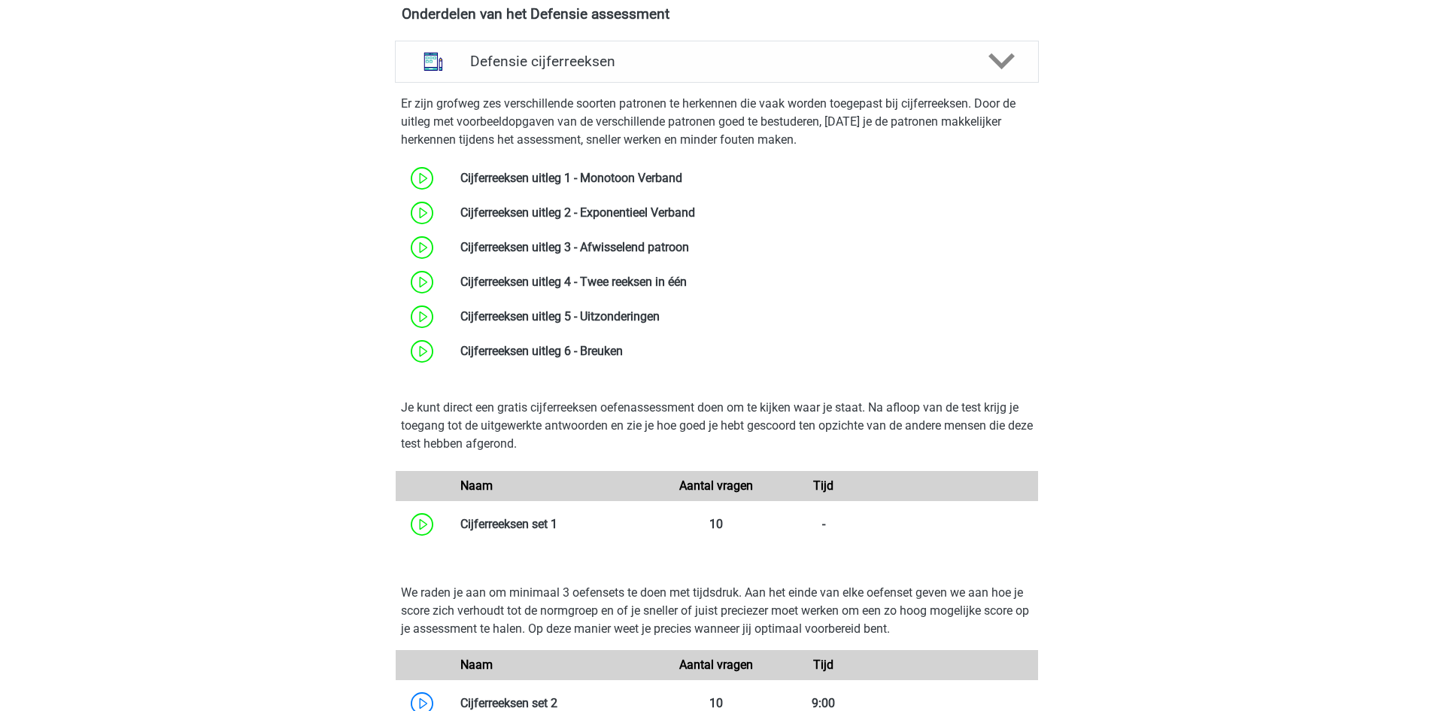
scroll to position [1504, 0]
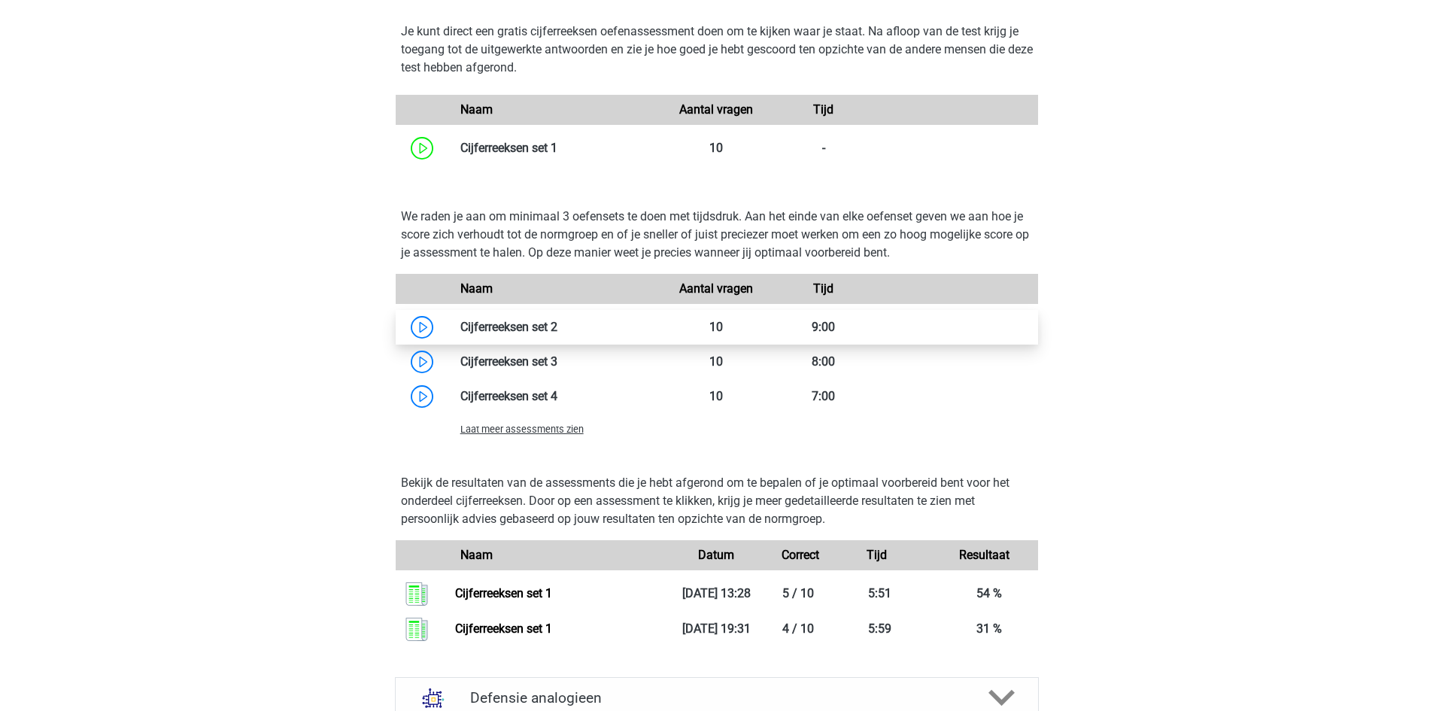
click at [557, 320] on link at bounding box center [557, 327] width 0 height 14
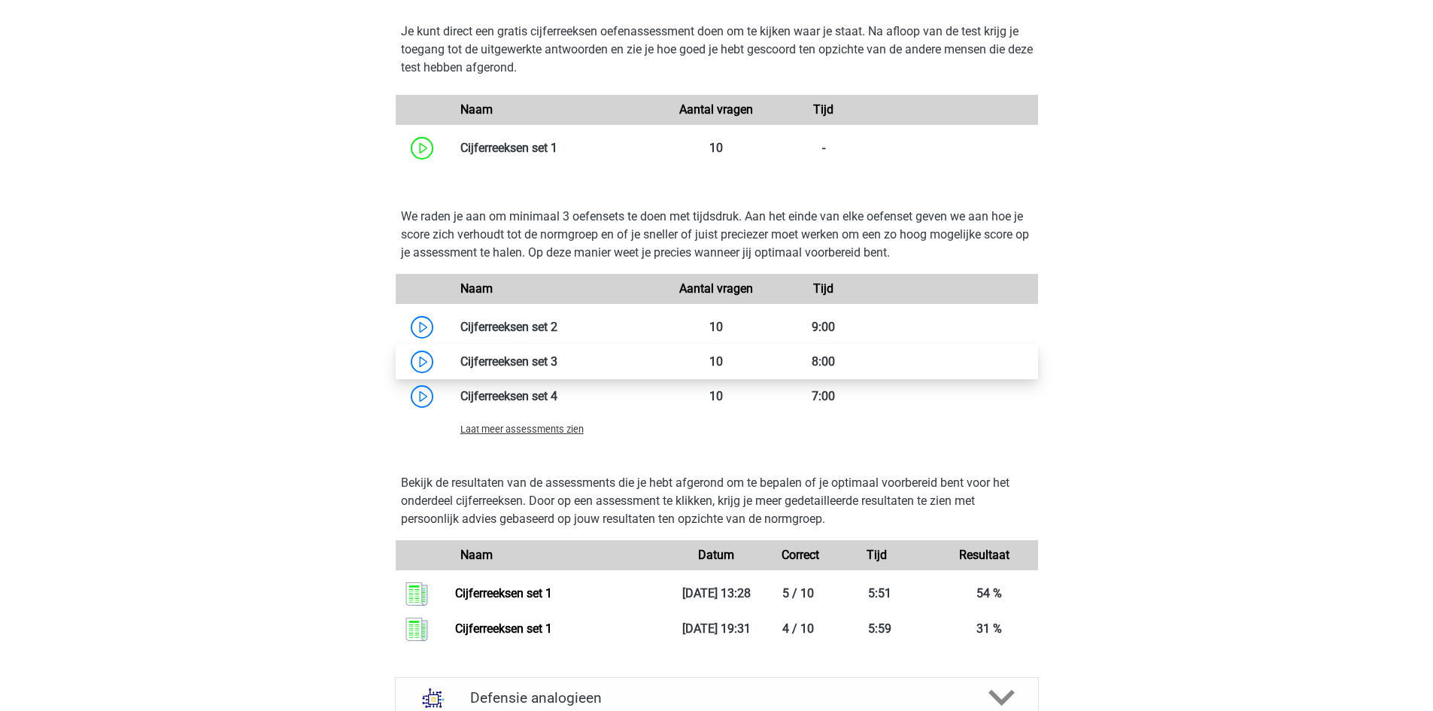
click at [557, 366] on link at bounding box center [557, 361] width 0 height 14
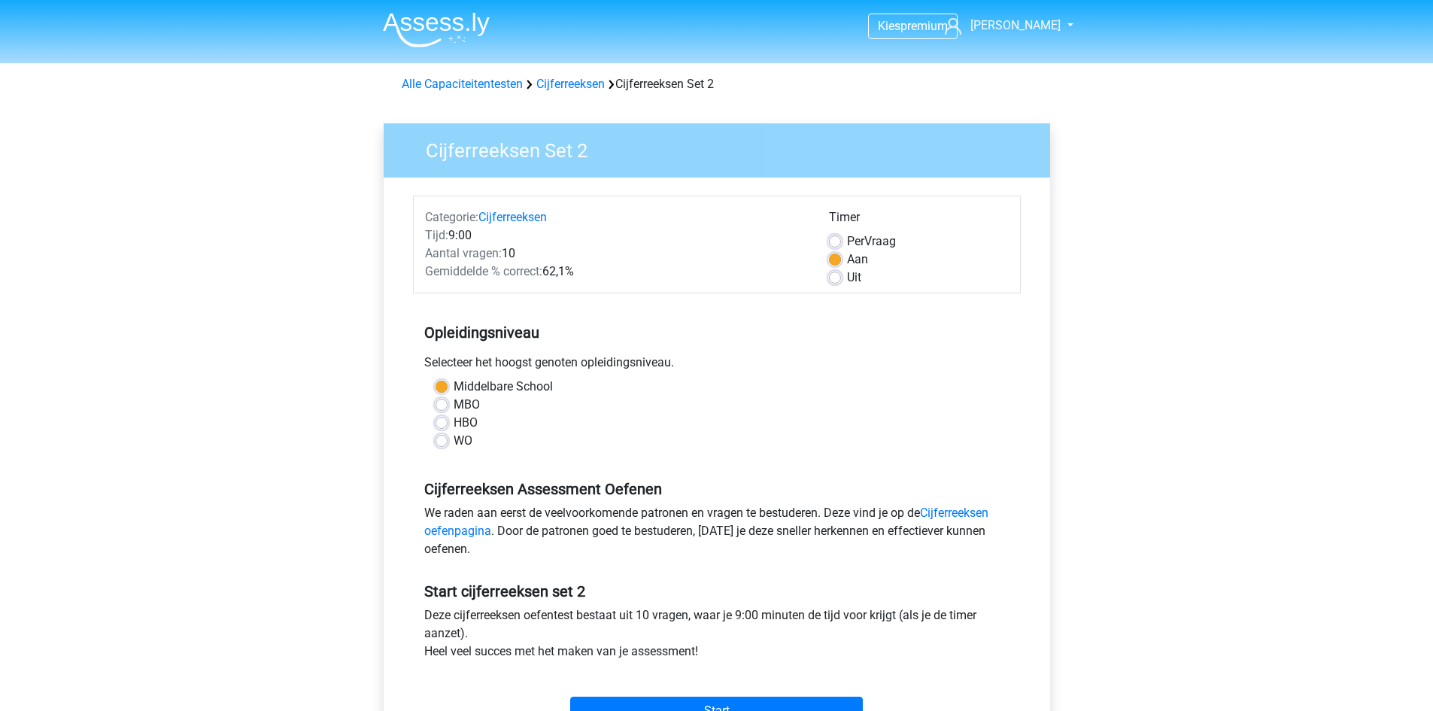
click at [454, 400] on label "MBO" at bounding box center [467, 405] width 26 height 18
click at [435, 400] on input "MBO" at bounding box center [441, 403] width 12 height 15
radio input "true"
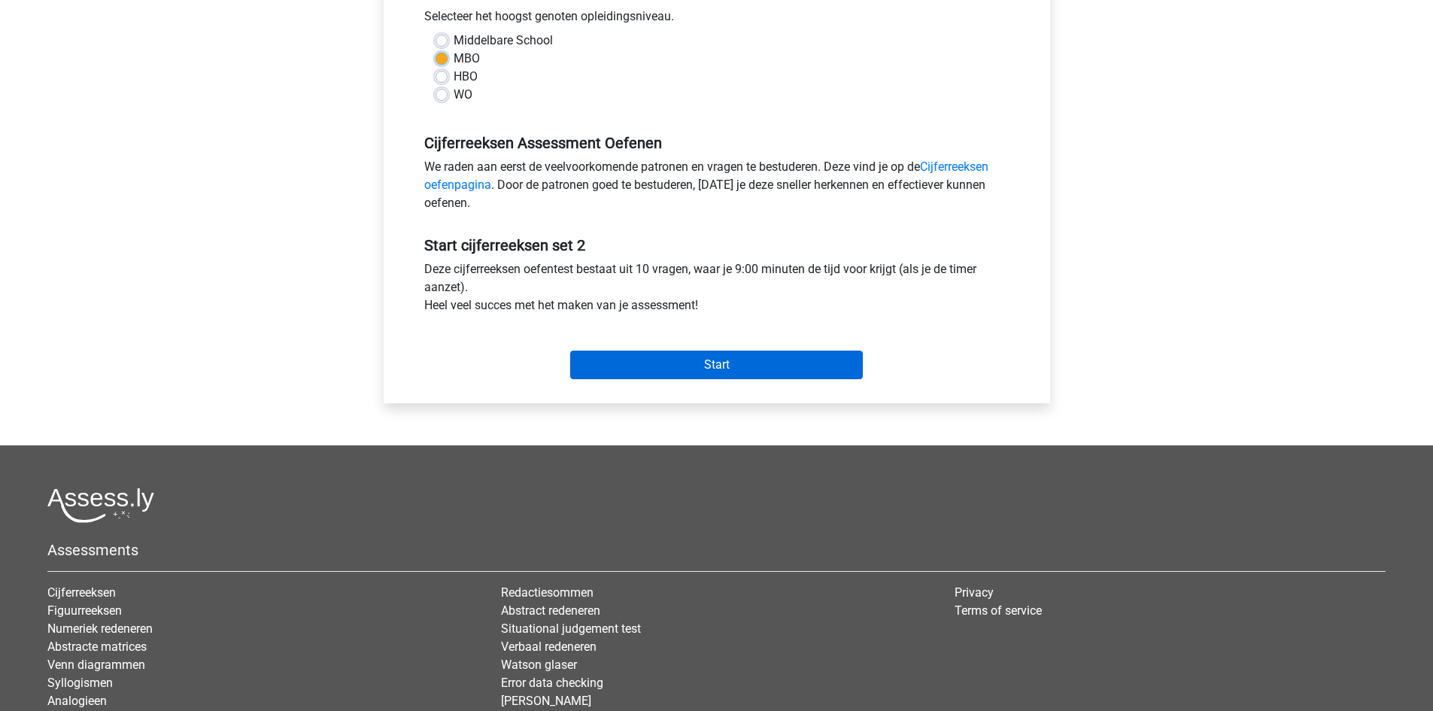
scroll to position [376, 0]
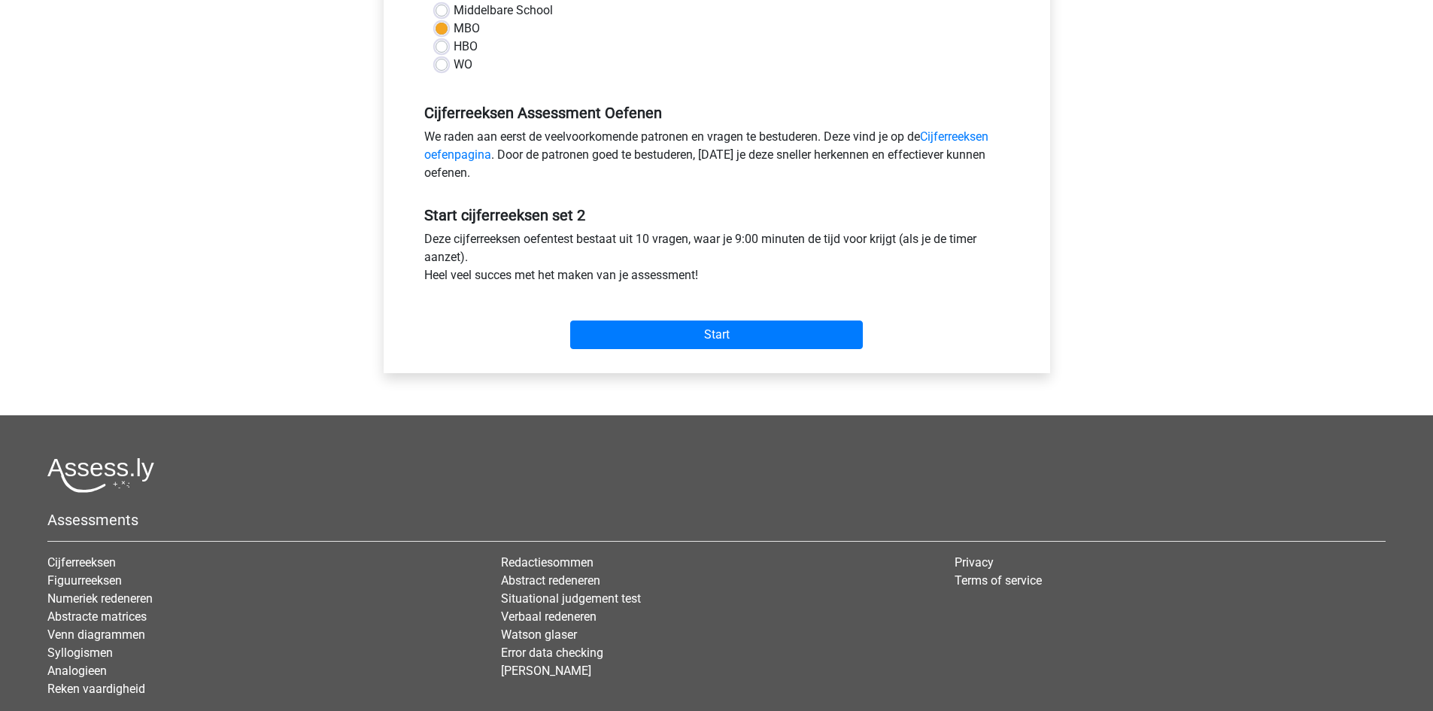
click at [641, 350] on div "Start" at bounding box center [717, 322] width 608 height 65
click at [646, 344] on input "Start" at bounding box center [716, 334] width 293 height 29
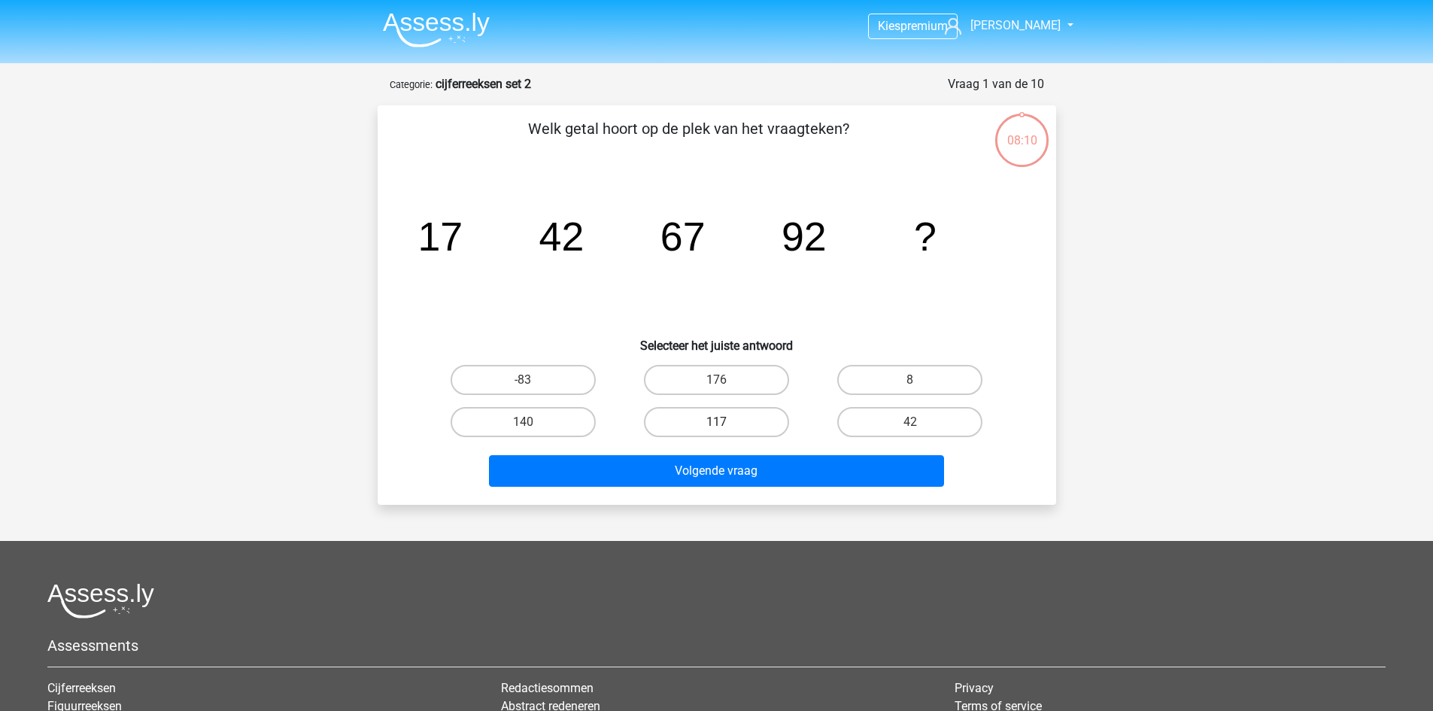
click at [738, 426] on label "117" at bounding box center [716, 422] width 145 height 30
click at [726, 426] on input "117" at bounding box center [721, 427] width 10 height 10
radio input "true"
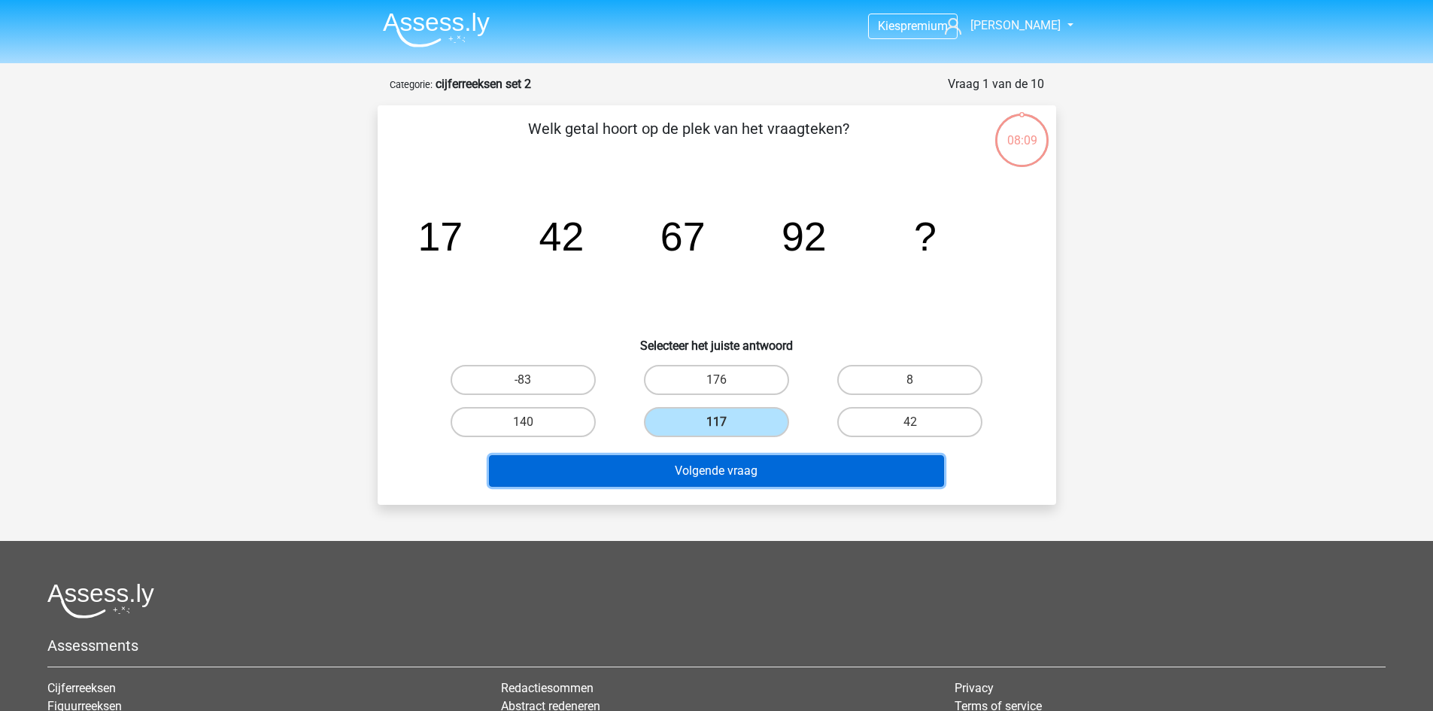
click at [742, 470] on button "Volgende vraag" at bounding box center [716, 471] width 455 height 32
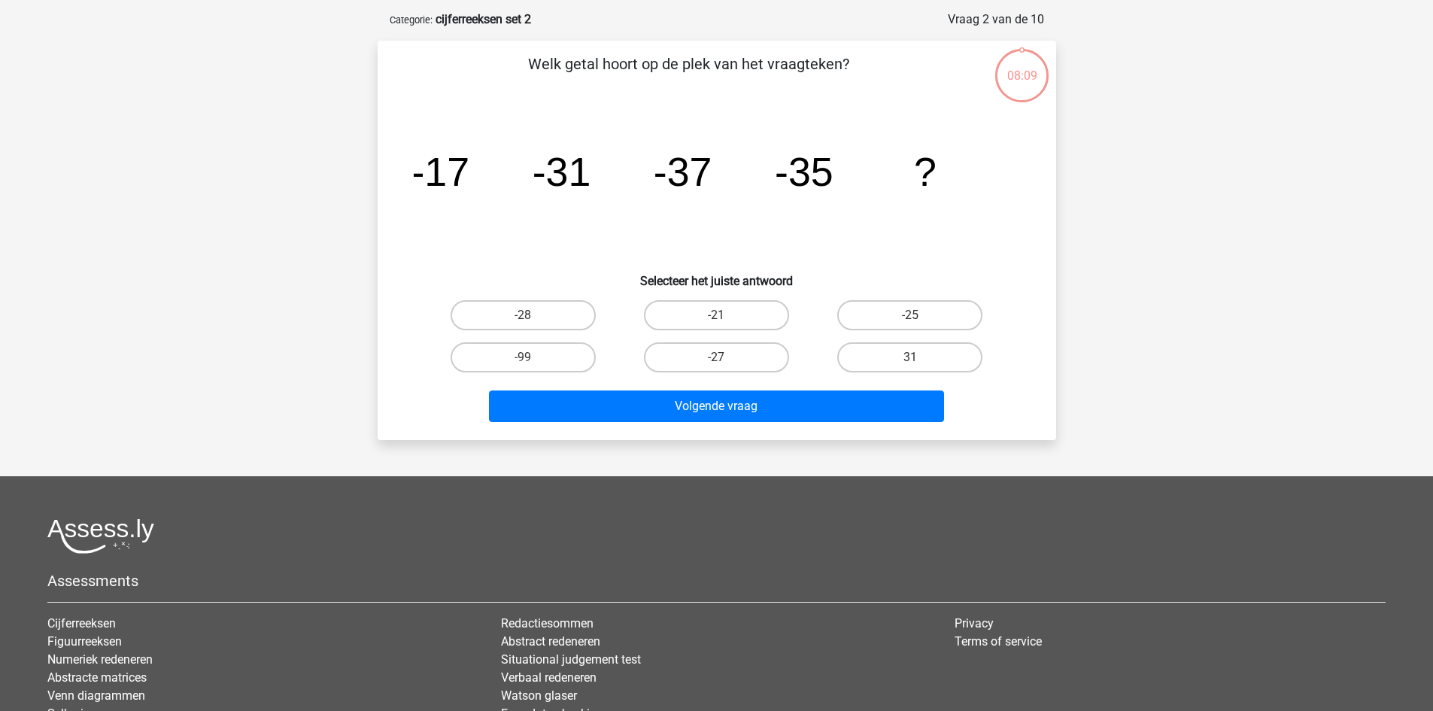
scroll to position [75, 0]
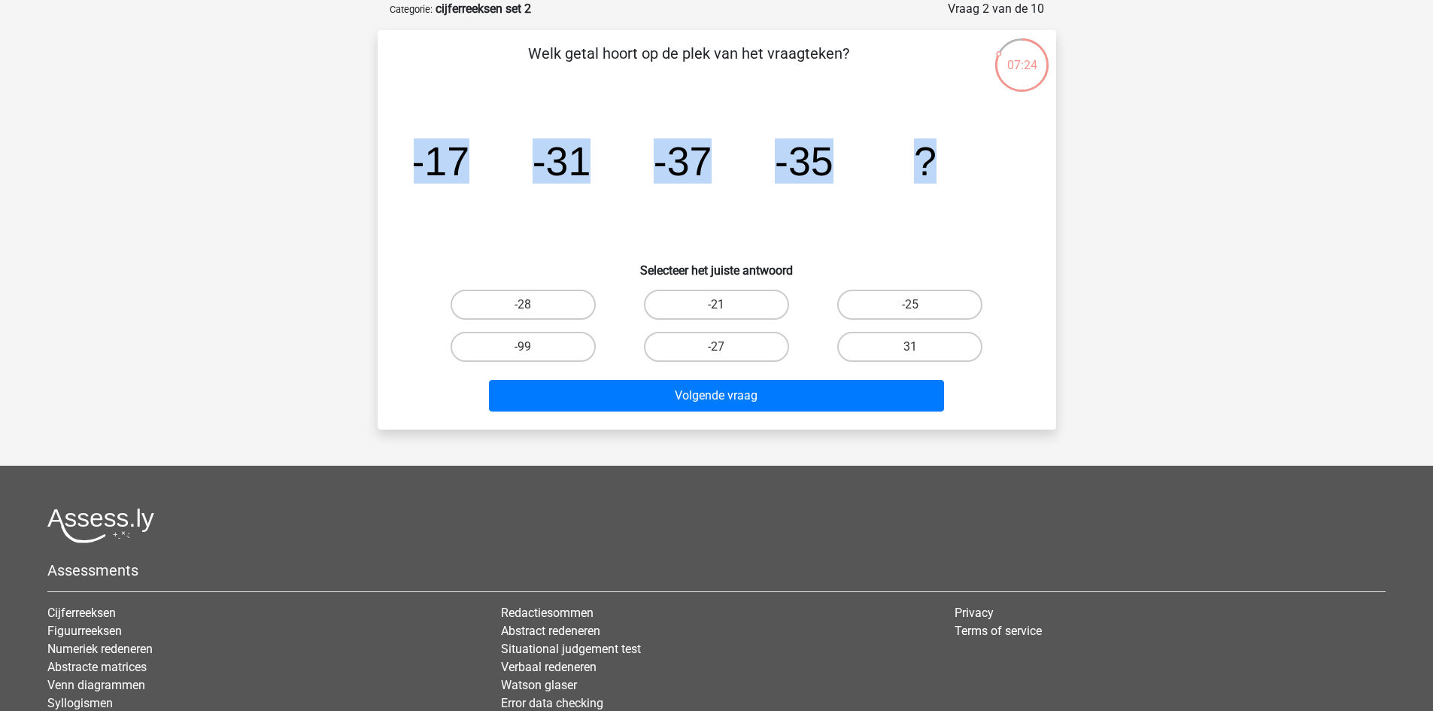
drag, startPoint x: 921, startPoint y: 148, endPoint x: 401, endPoint y: 148, distance: 520.4
click at [402, 148] on div "image/svg+xml -17 -31 -37 -35 ?" at bounding box center [717, 175] width 630 height 152
copy g "-17 -31 -37 -35 ?"
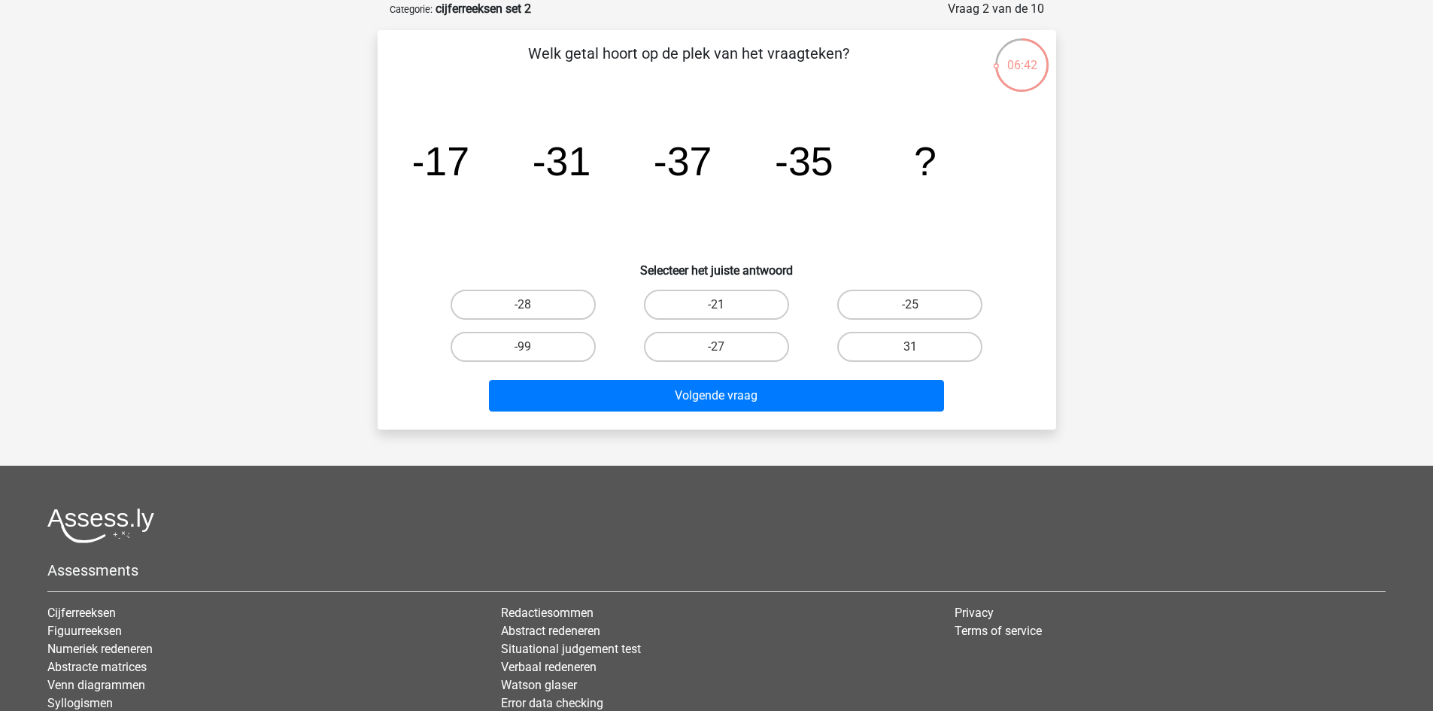
click at [635, 261] on h6 "Selecteer het juiste antwoord" at bounding box center [717, 264] width 630 height 26
click at [873, 296] on label "-25" at bounding box center [909, 305] width 145 height 30
click at [910, 305] on input "-25" at bounding box center [915, 310] width 10 height 10
radio input "true"
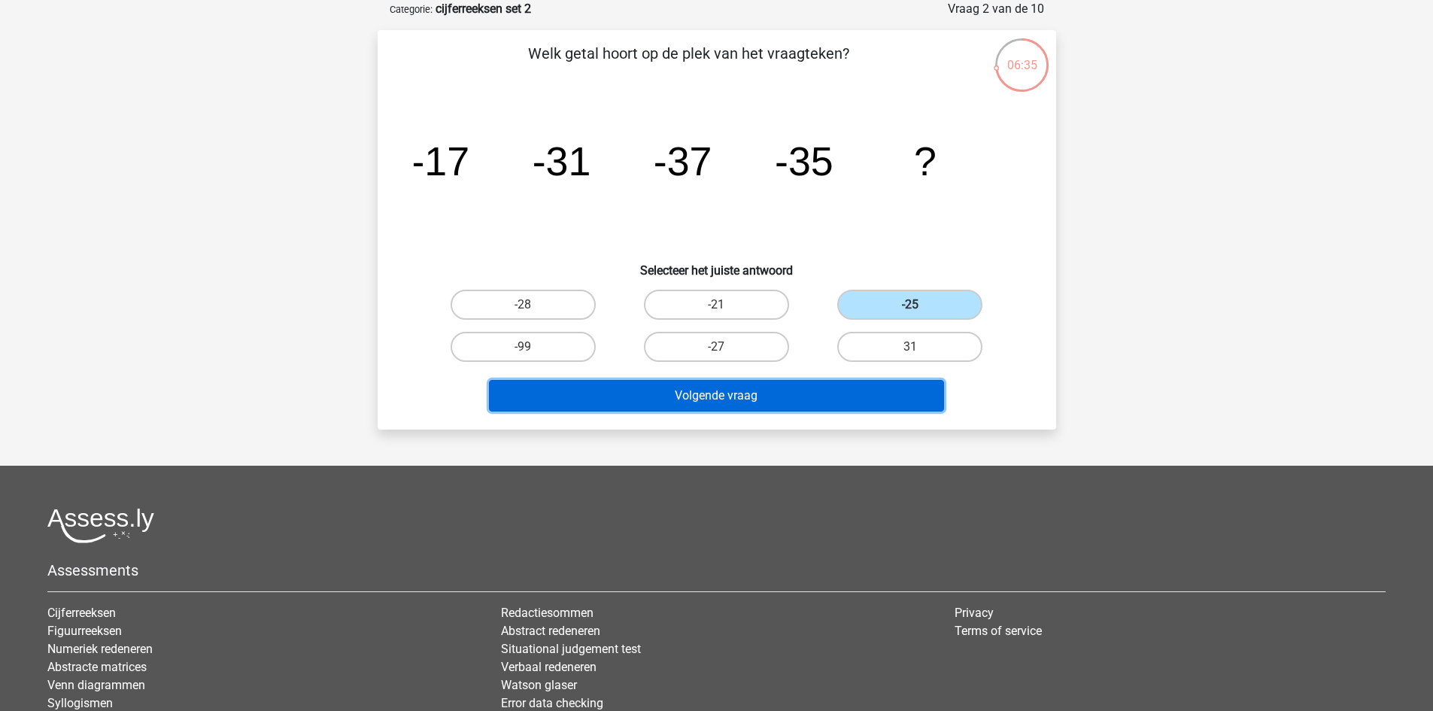
click at [775, 391] on button "Volgende vraag" at bounding box center [716, 396] width 455 height 32
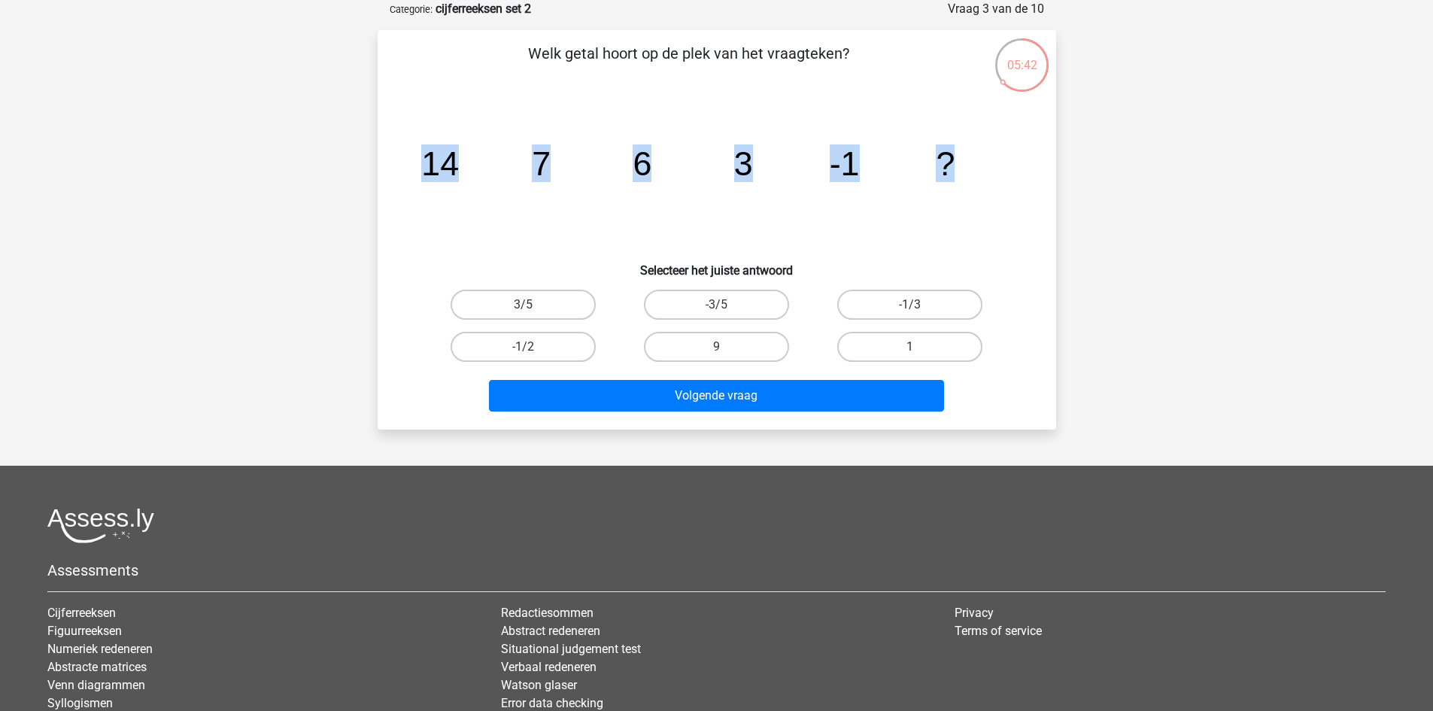
drag, startPoint x: 466, startPoint y: 160, endPoint x: 970, endPoint y: 156, distance: 503.9
click at [970, 156] on div "Welk getal hoort op de plek van het vraagteken? image/svg+xml 14 7 6 3 -1 ? Sel…" at bounding box center [717, 229] width 666 height 375
copy g "14 7 6 3 -1 ?"
click at [963, 250] on icon "image/svg+xml 14 7 6 3 -1 ?" at bounding box center [717, 175] width 606 height 152
drag, startPoint x: 481, startPoint y: 302, endPoint x: 735, endPoint y: 317, distance: 253.9
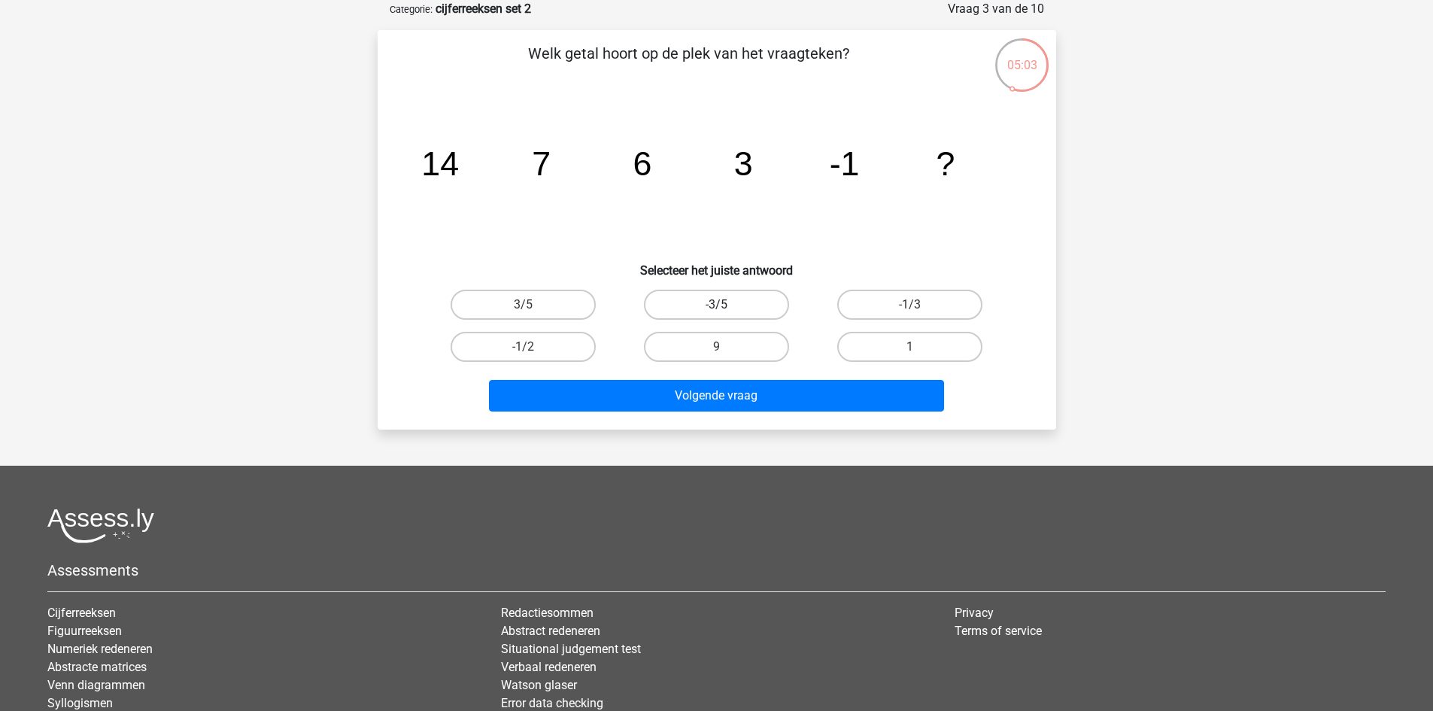
click at [735, 317] on div "3/5 -3/5 -1/3 -1/2 9" at bounding box center [716, 326] width 581 height 84
drag, startPoint x: 508, startPoint y: 296, endPoint x: 690, endPoint y: 305, distance: 182.2
click at [672, 309] on div "3/5 -3/5 -1/3 -1/2 9" at bounding box center [716, 326] width 581 height 84
click at [526, 208] on icon "image/svg+xml 14 7 6 3 -1 ?" at bounding box center [717, 175] width 606 height 152
click at [741, 341] on label "9" at bounding box center [716, 347] width 145 height 30
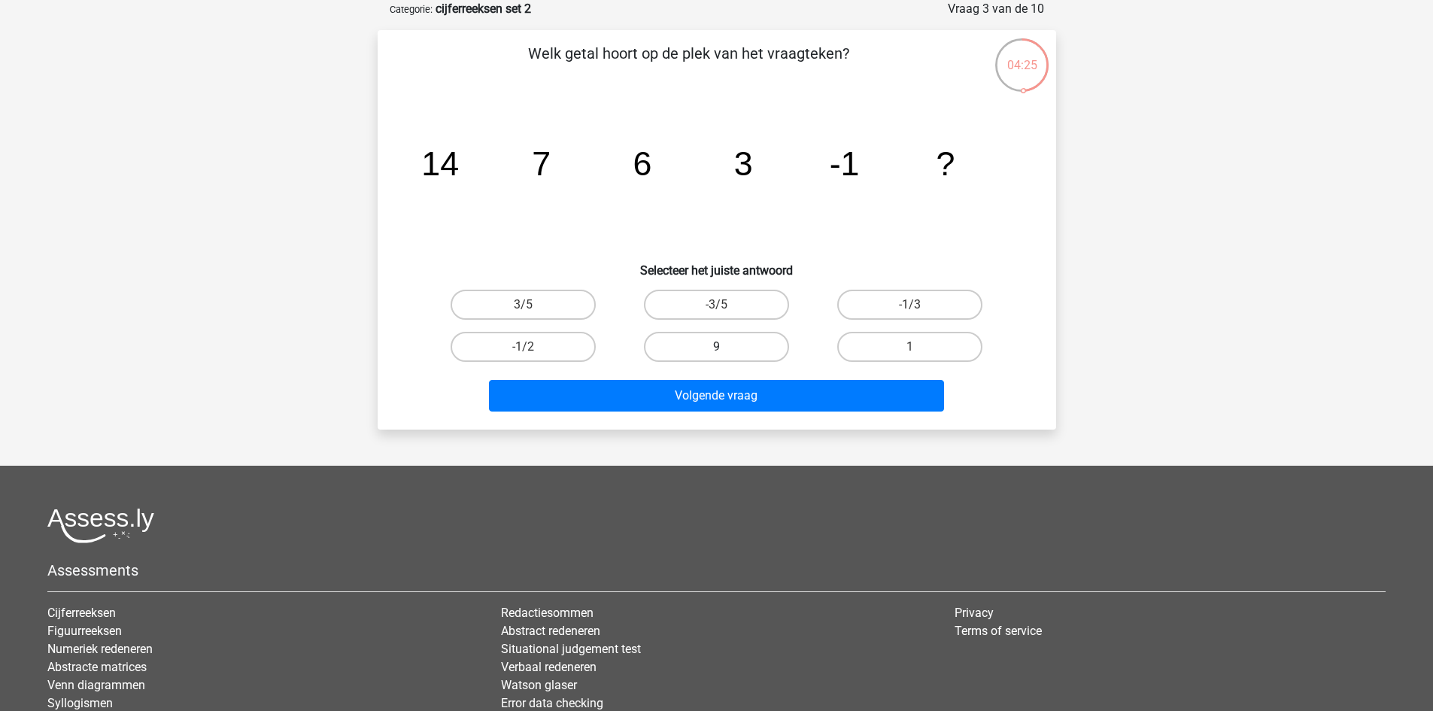
click at [726, 347] on input "9" at bounding box center [721, 352] width 10 height 10
radio input "true"
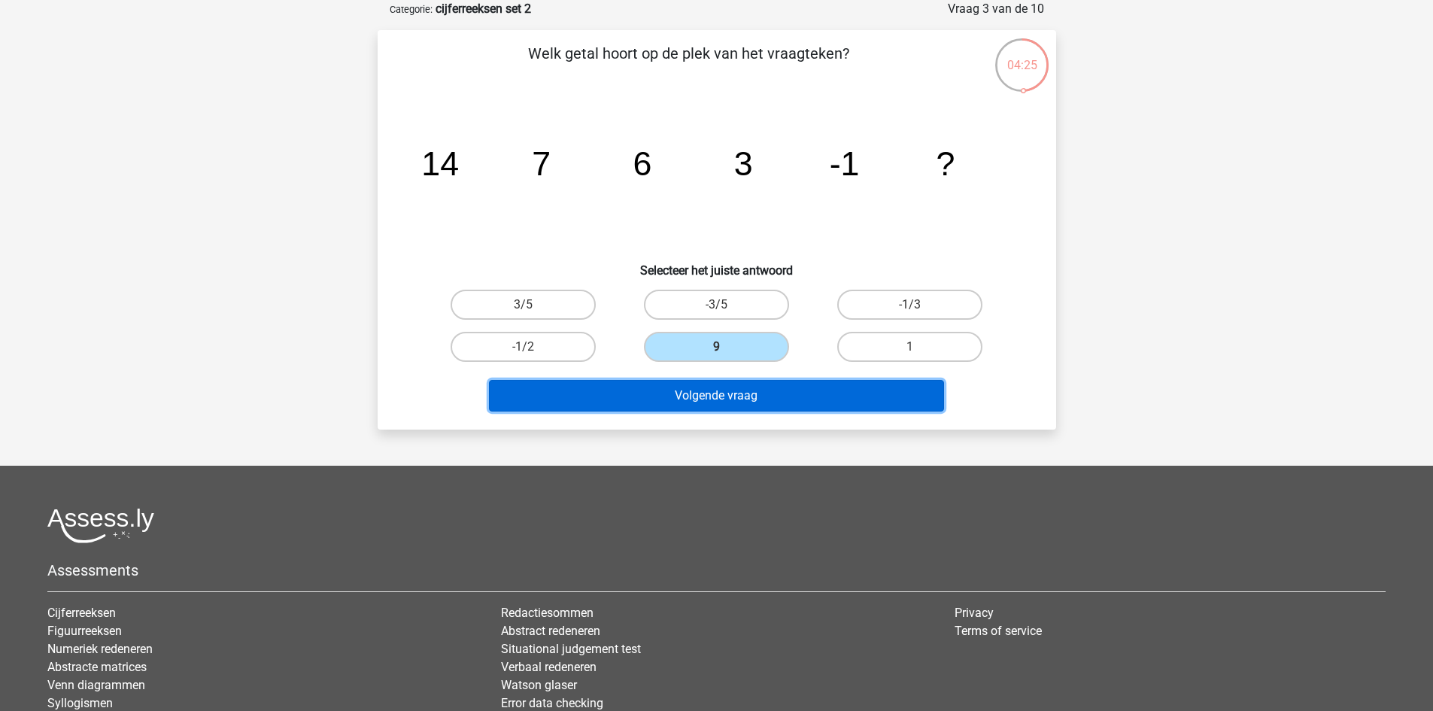
click at [766, 390] on button "Volgende vraag" at bounding box center [716, 396] width 455 height 32
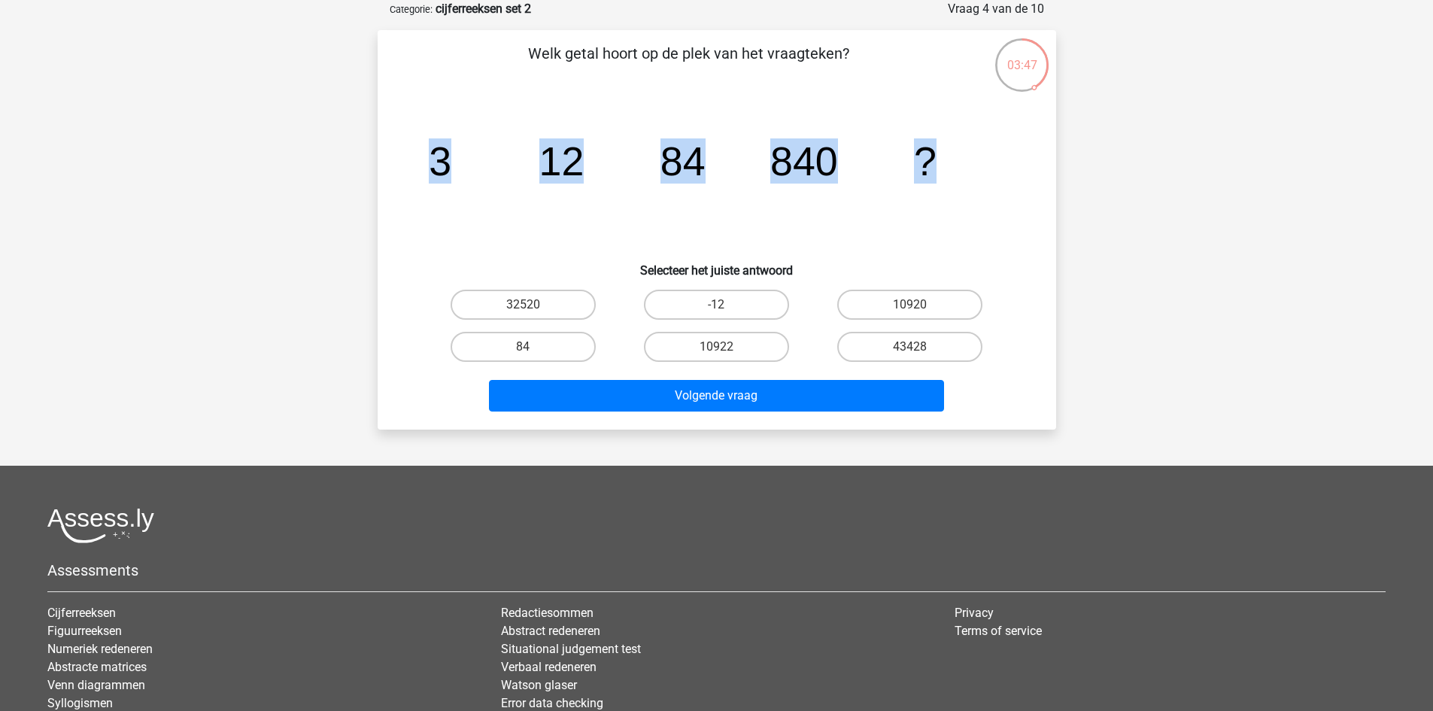
drag, startPoint x: 979, startPoint y: 156, endPoint x: 414, endPoint y: 171, distance: 565.0
click at [414, 171] on icon "image/svg+xml 3 12 84 840 ?" at bounding box center [717, 175] width 606 height 152
copy g "3 12 84 840 ?"
drag, startPoint x: 390, startPoint y: 35, endPoint x: 383, endPoint y: 23, distance: 14.8
click at [390, 35] on div "Welk getal hoort op de plek van het vraagteken? image/svg+xml 3 12 84 840 ? Sel…" at bounding box center [717, 229] width 678 height 399
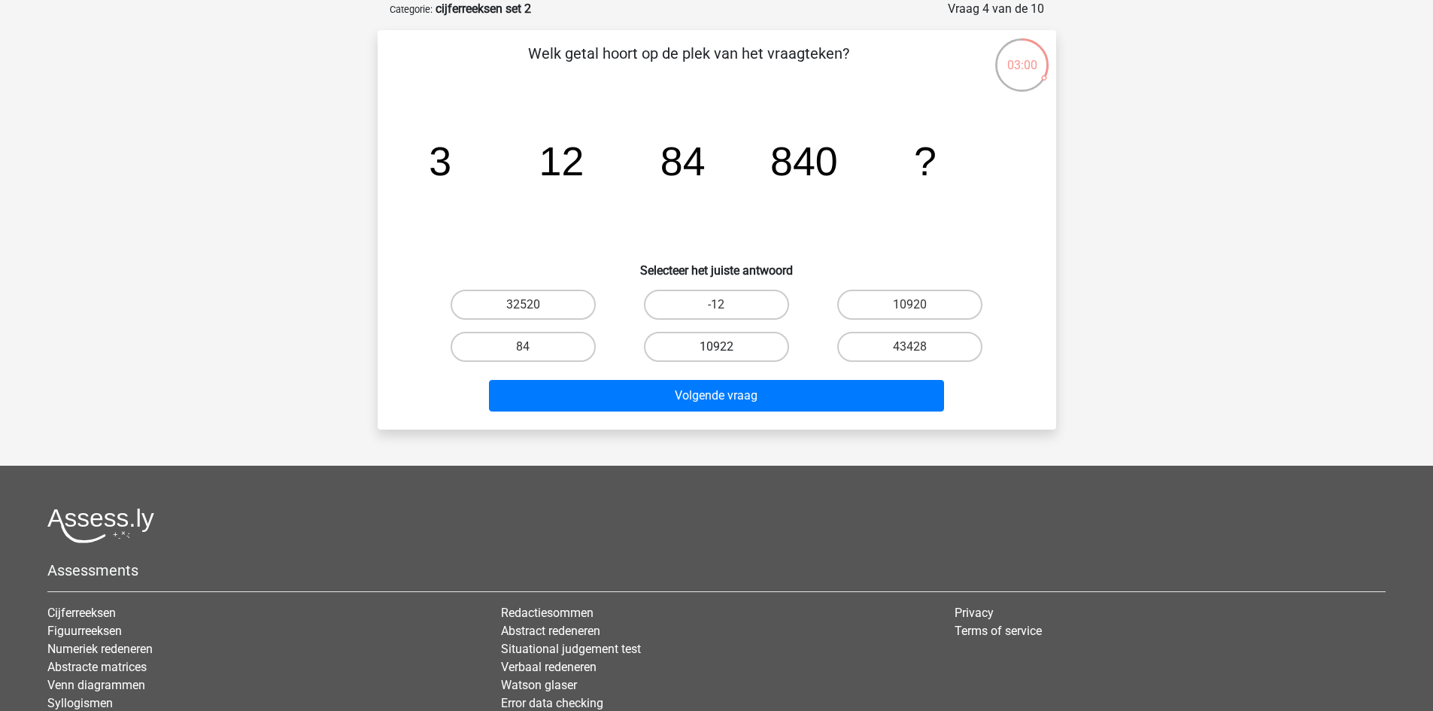
click at [747, 346] on label "10922" at bounding box center [716, 347] width 145 height 30
click at [726, 347] on input "10922" at bounding box center [721, 352] width 10 height 10
radio input "true"
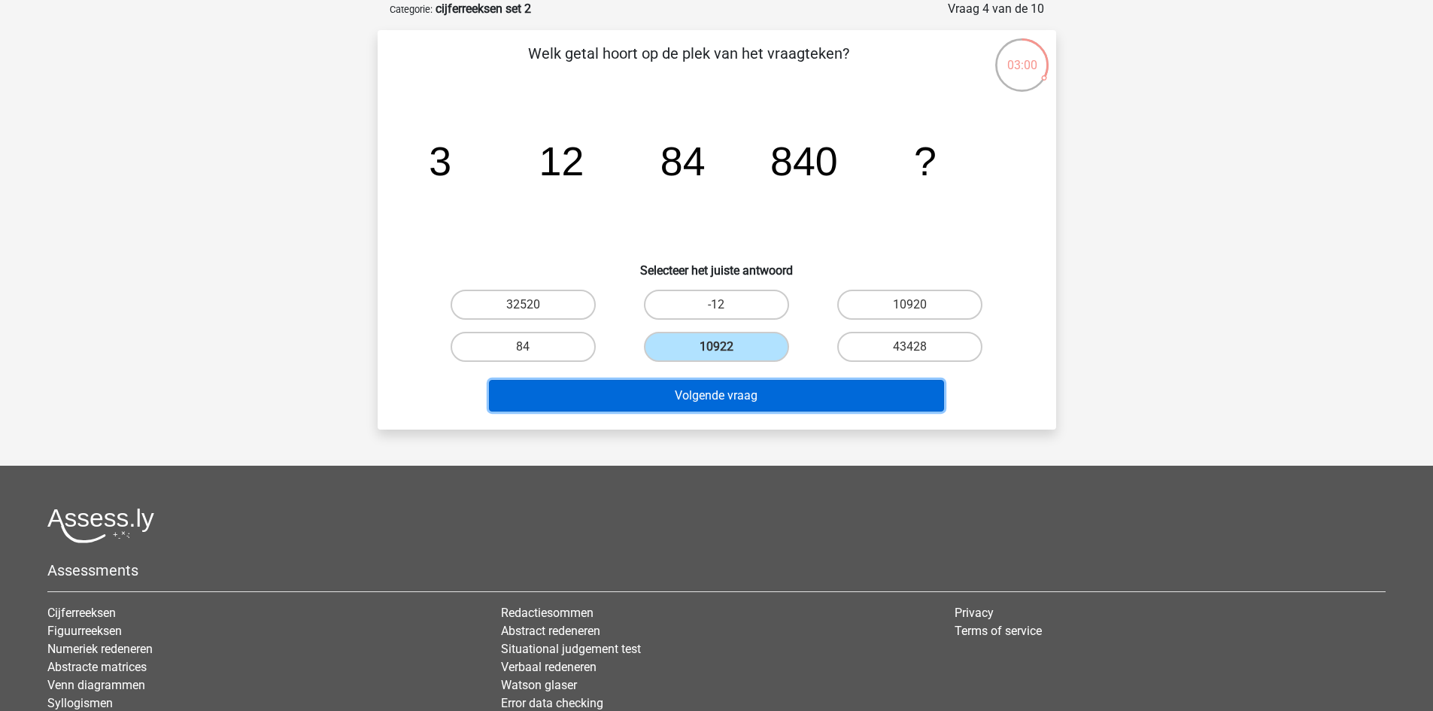
click at [765, 405] on button "Volgende vraag" at bounding box center [716, 396] width 455 height 32
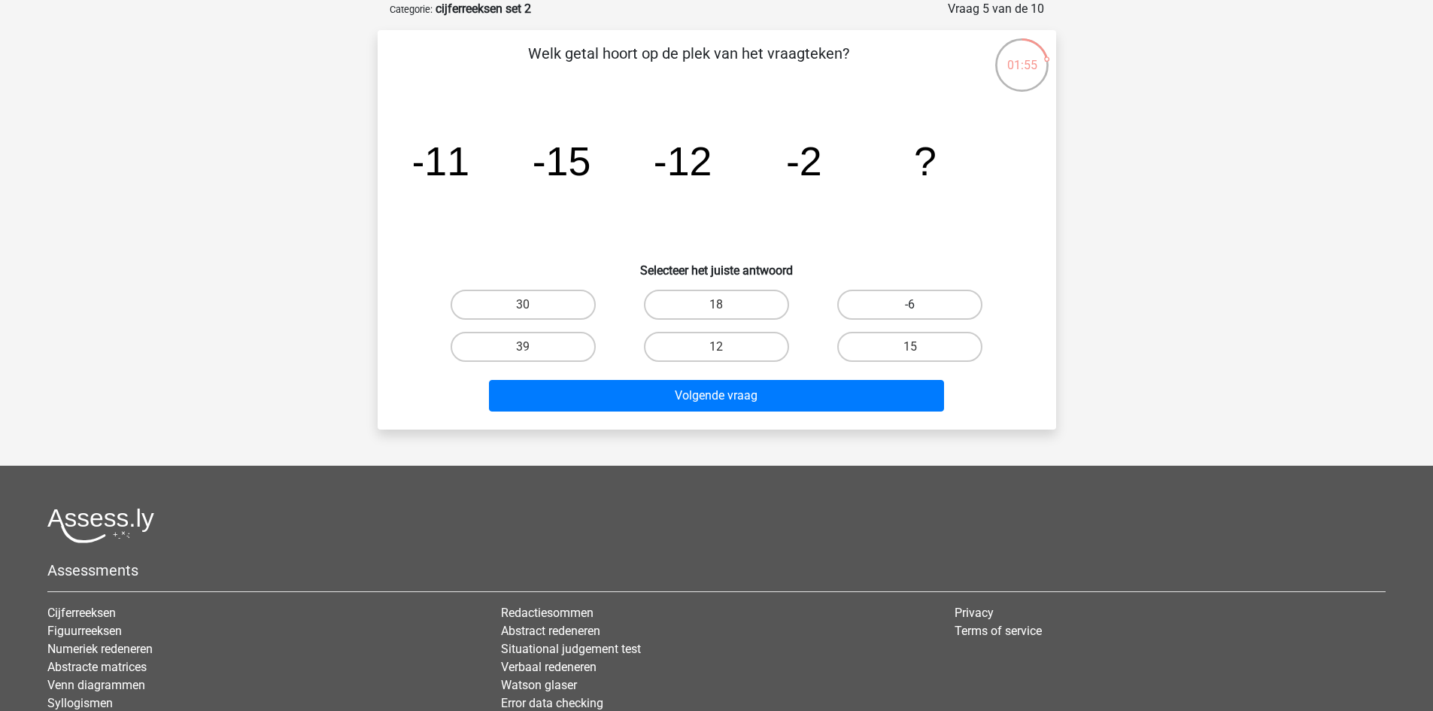
click at [927, 303] on label "-6" at bounding box center [909, 305] width 145 height 30
click at [920, 305] on input "-6" at bounding box center [915, 310] width 10 height 10
radio input "true"
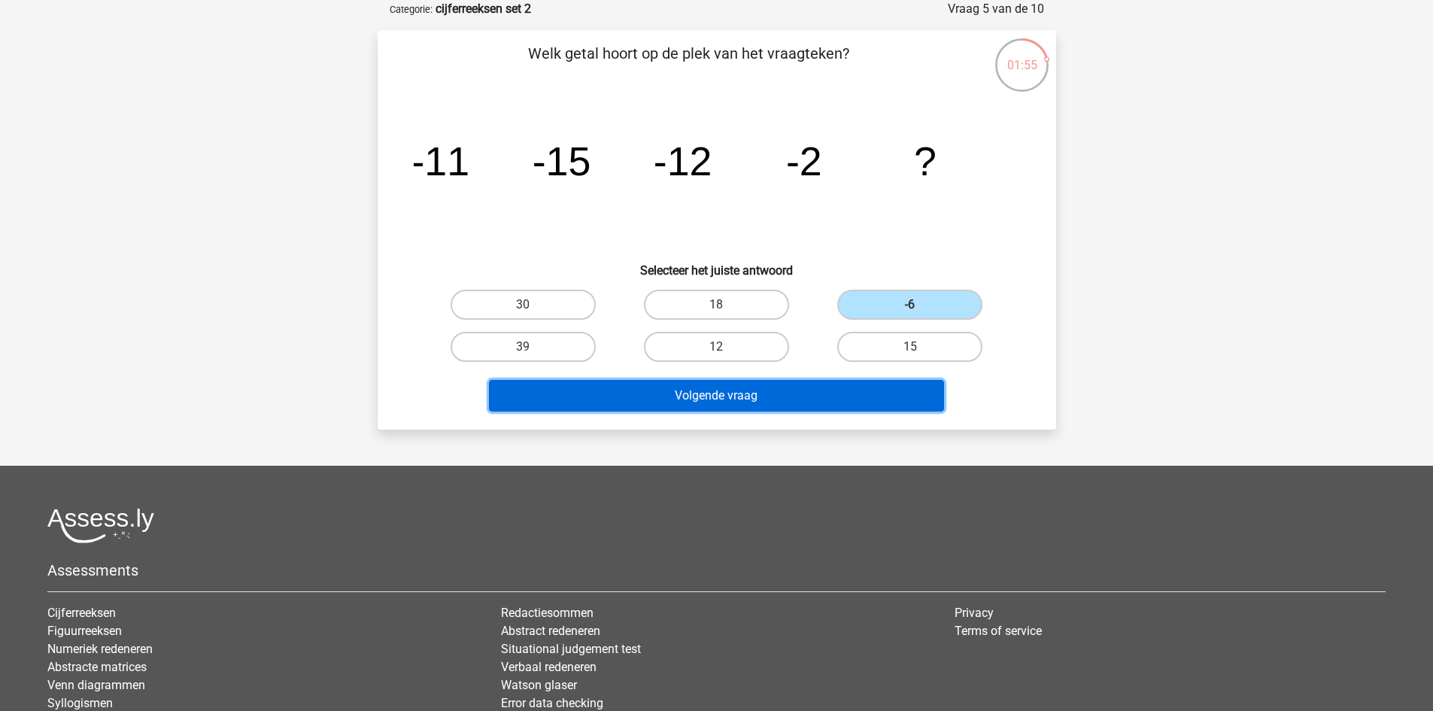
click at [854, 402] on button "Volgende vraag" at bounding box center [716, 396] width 455 height 32
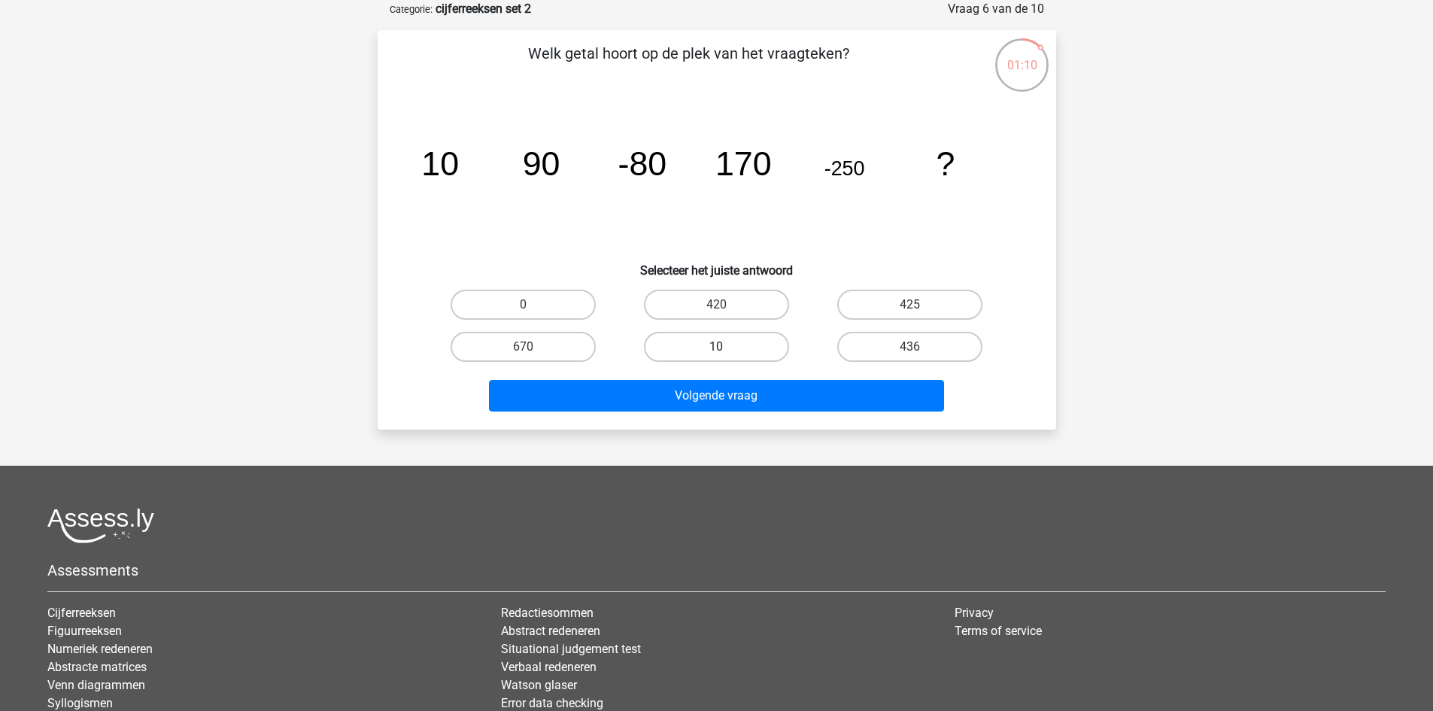
click at [727, 342] on label "10" at bounding box center [716, 347] width 145 height 30
click at [726, 347] on input "10" at bounding box center [721, 352] width 10 height 10
radio input "true"
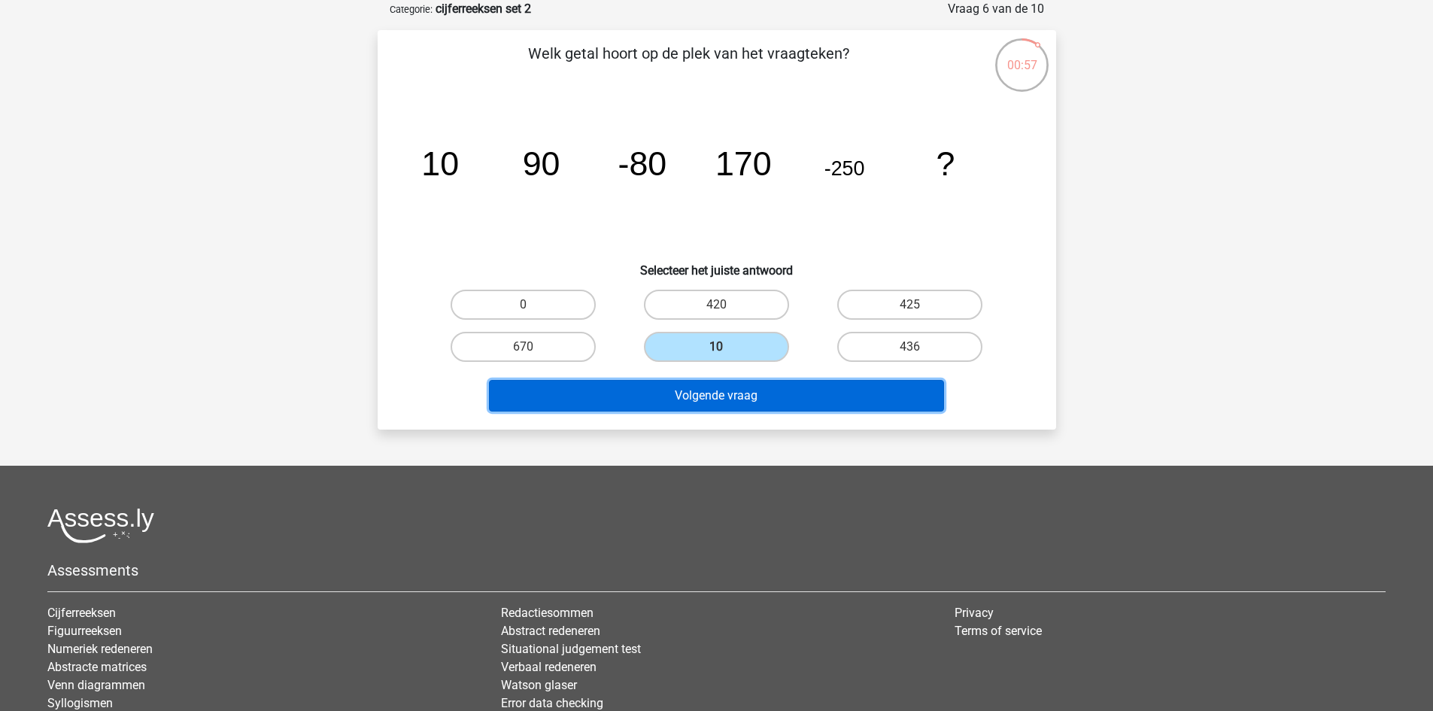
click at [643, 398] on button "Volgende vraag" at bounding box center [716, 396] width 455 height 32
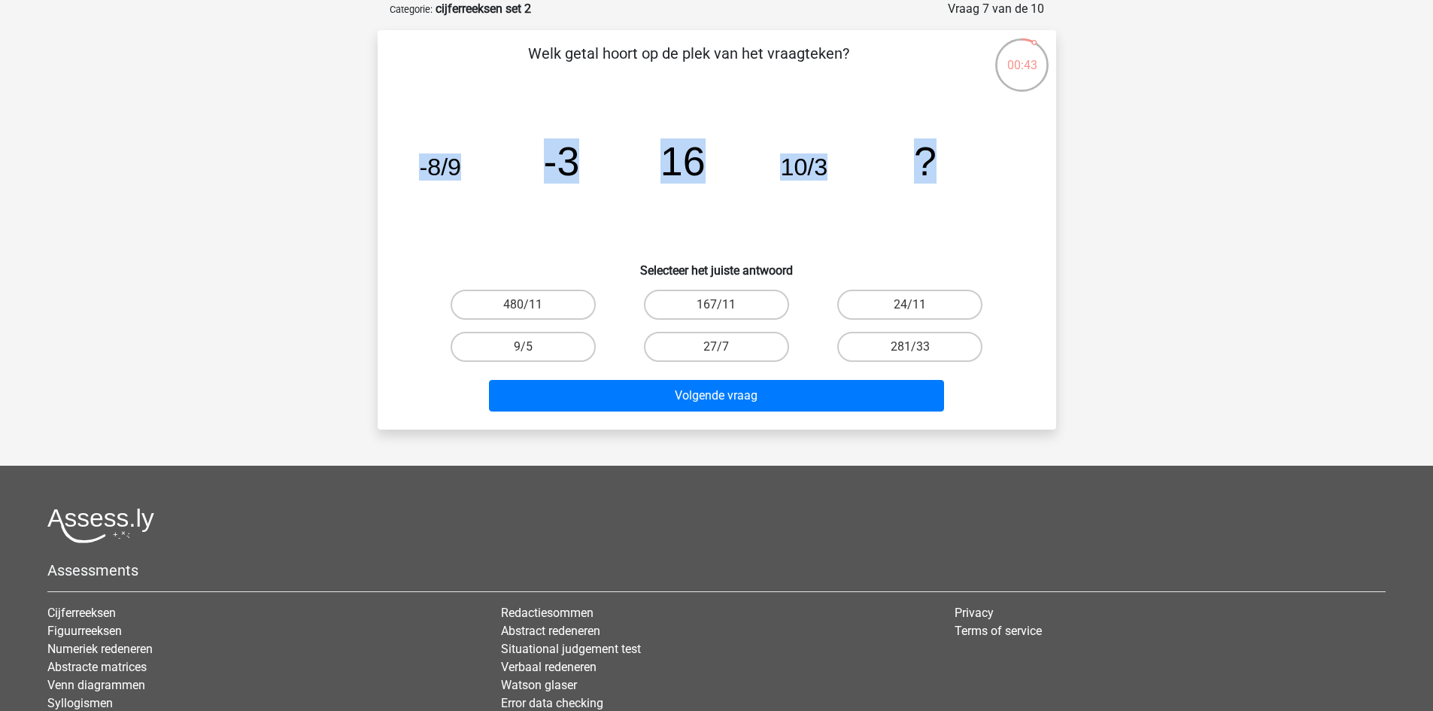
drag, startPoint x: 420, startPoint y: 156, endPoint x: 966, endPoint y: 172, distance: 546.3
click at [966, 172] on icon "image/svg+xml -8/9 -3 16 10/3 ?" at bounding box center [717, 175] width 606 height 152
copy g "-8/9 -3 16 10/3 ?"
click at [872, 112] on icon "image/svg+xml -8/9 -3 16 10/3 ?" at bounding box center [717, 175] width 606 height 152
click at [521, 339] on label "9/5" at bounding box center [522, 347] width 145 height 30
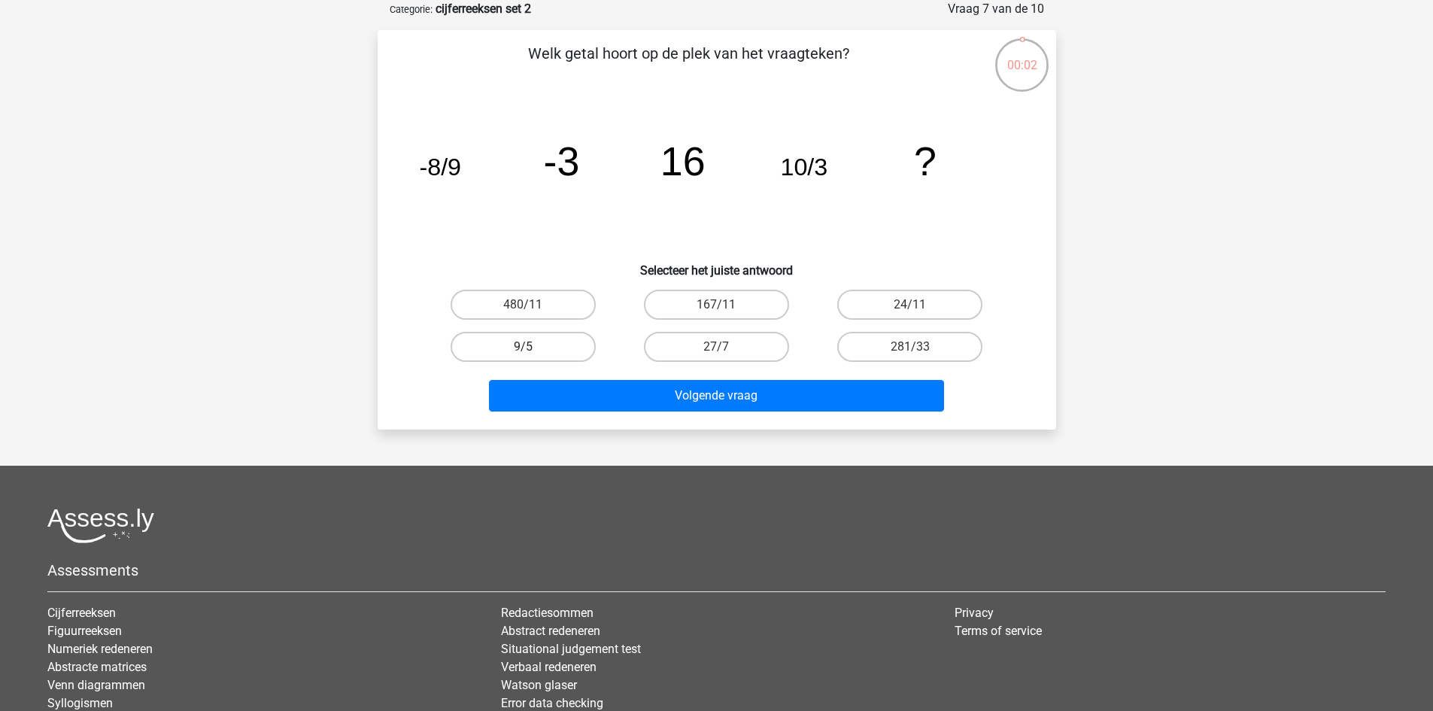
click at [523, 347] on input "9/5" at bounding box center [528, 352] width 10 height 10
radio input "true"
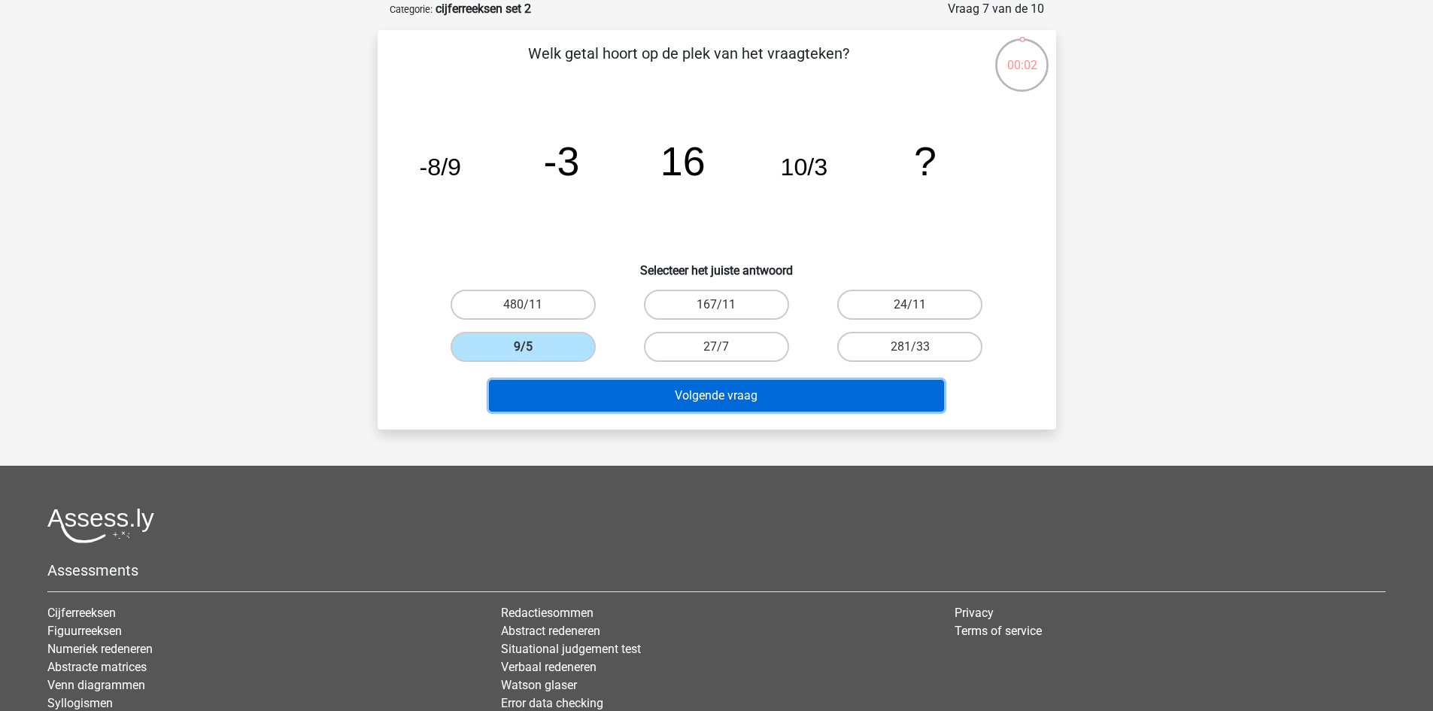
click at [608, 393] on button "Volgende vraag" at bounding box center [716, 396] width 455 height 32
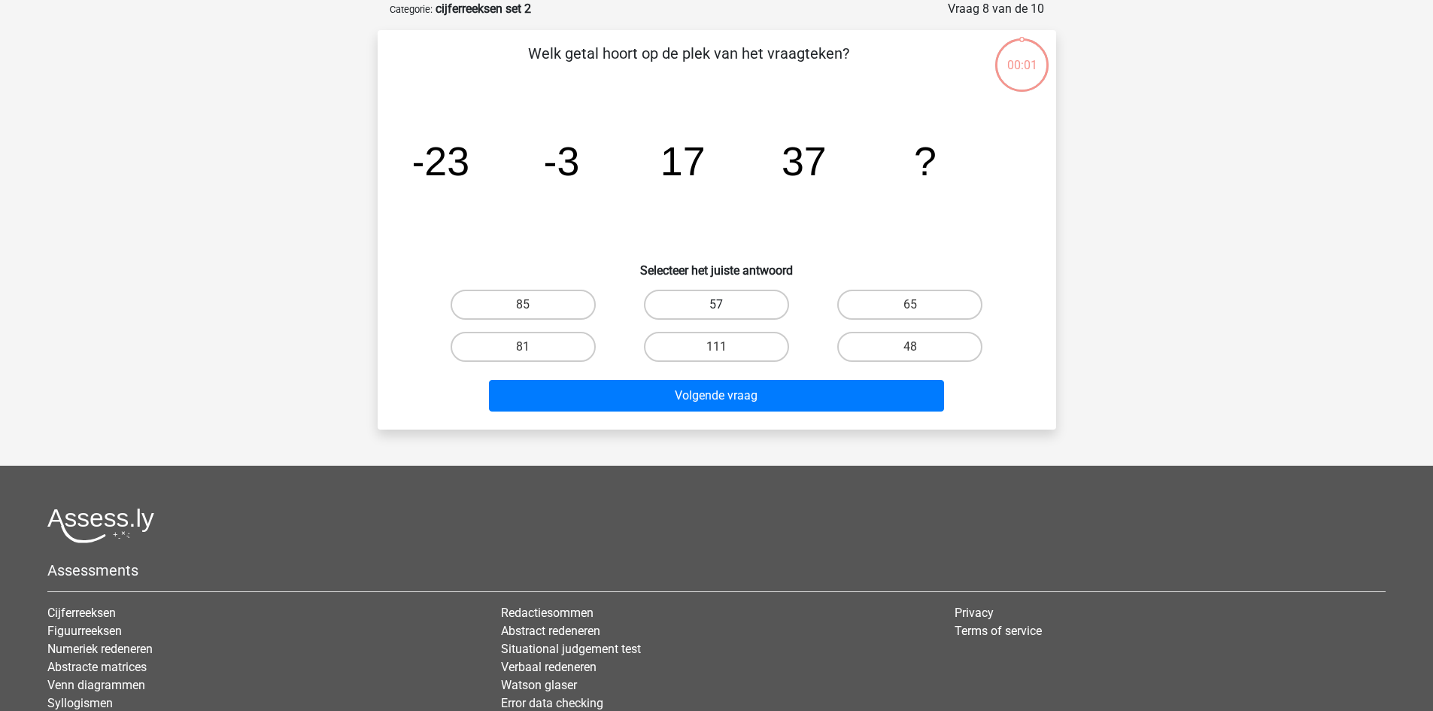
click at [727, 300] on label "57" at bounding box center [716, 305] width 145 height 30
click at [726, 305] on input "57" at bounding box center [721, 310] width 10 height 10
radio input "true"
click at [708, 418] on div "Welk getal hoort op de plek van het vraagteken? image/svg+xml -23 -3 17 37 ? Se…" at bounding box center [717, 229] width 678 height 399
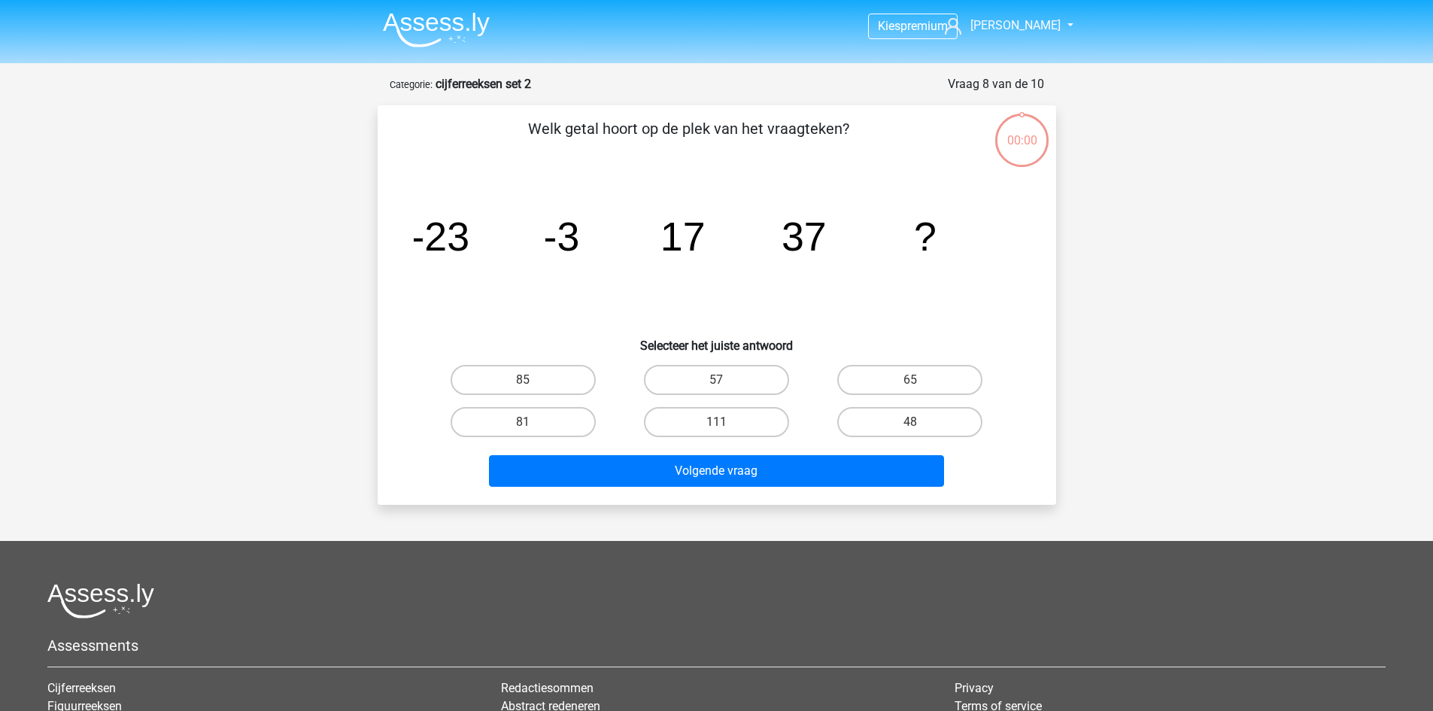
click at [717, 422] on input "111" at bounding box center [721, 427] width 10 height 10
radio input "true"
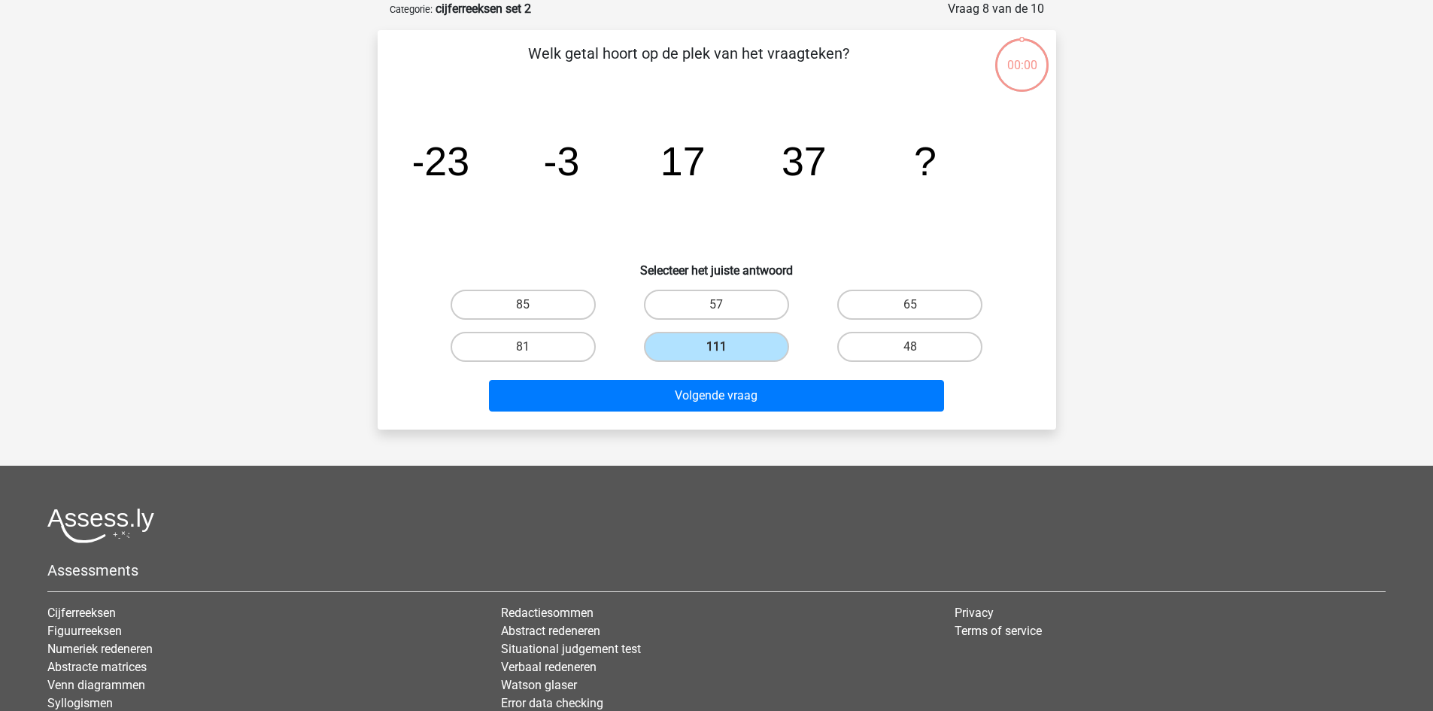
click at [714, 411] on div "Volgende vraag" at bounding box center [716, 399] width 581 height 38
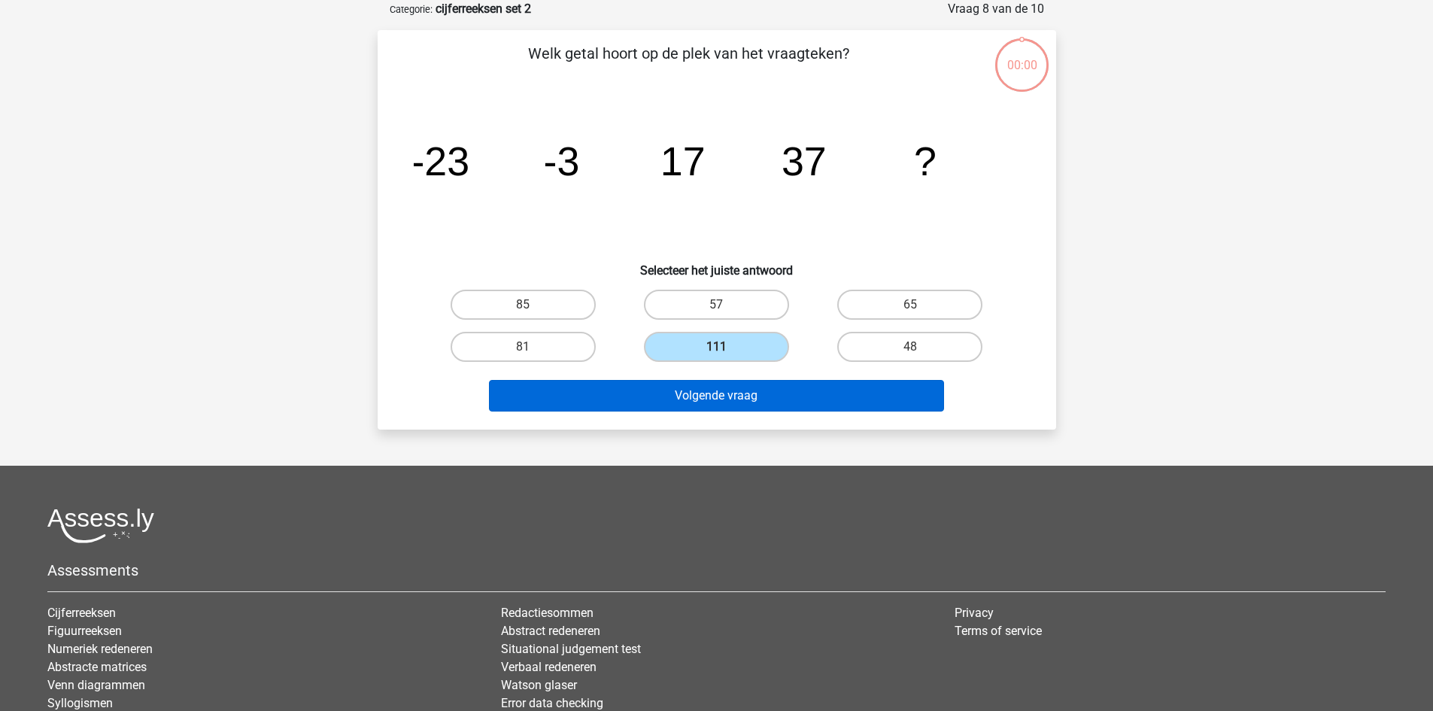
click at [714, 411] on div "Volgende vraag" at bounding box center [716, 399] width 581 height 38
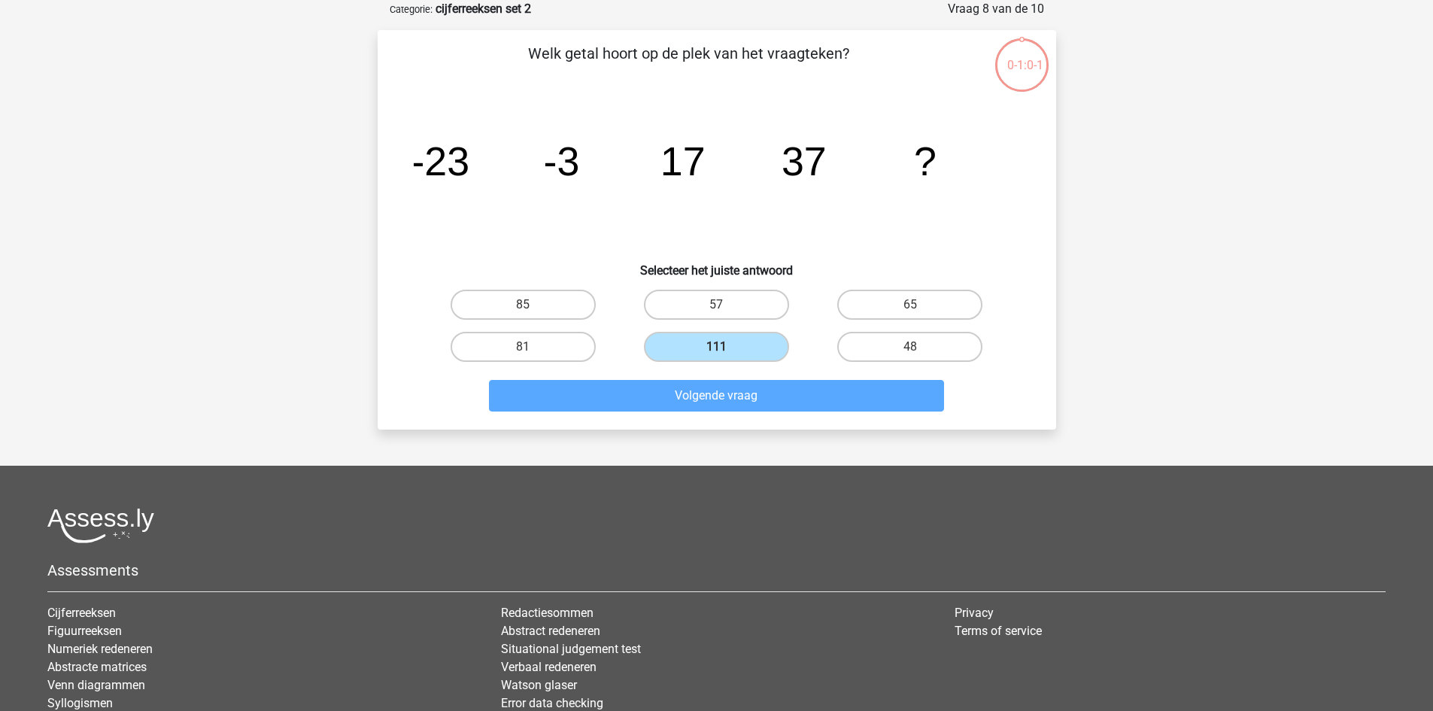
click at [891, 443] on div "Kies premium Gina [EMAIL_ADDRESS][DOMAIN_NAME]" at bounding box center [716, 394] width 1433 height 938
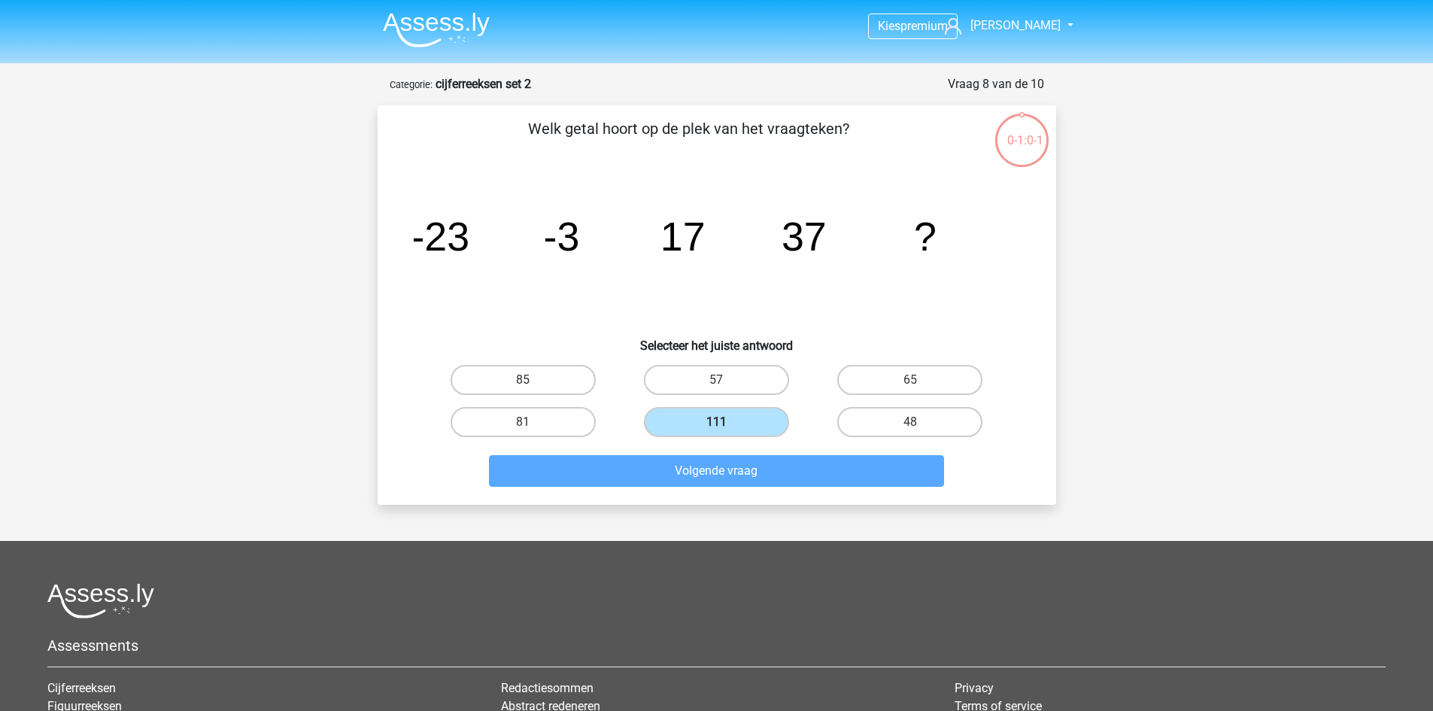
scroll to position [227, 0]
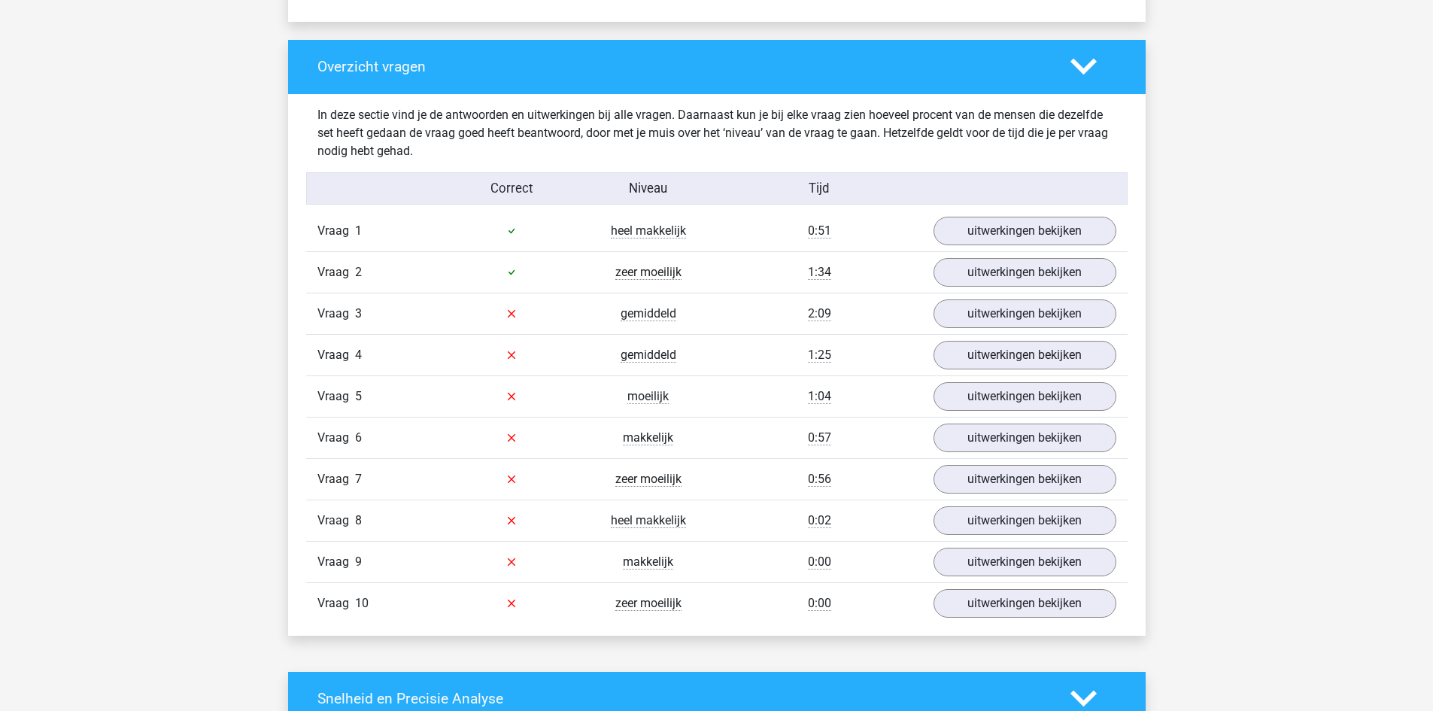
scroll to position [1128, 0]
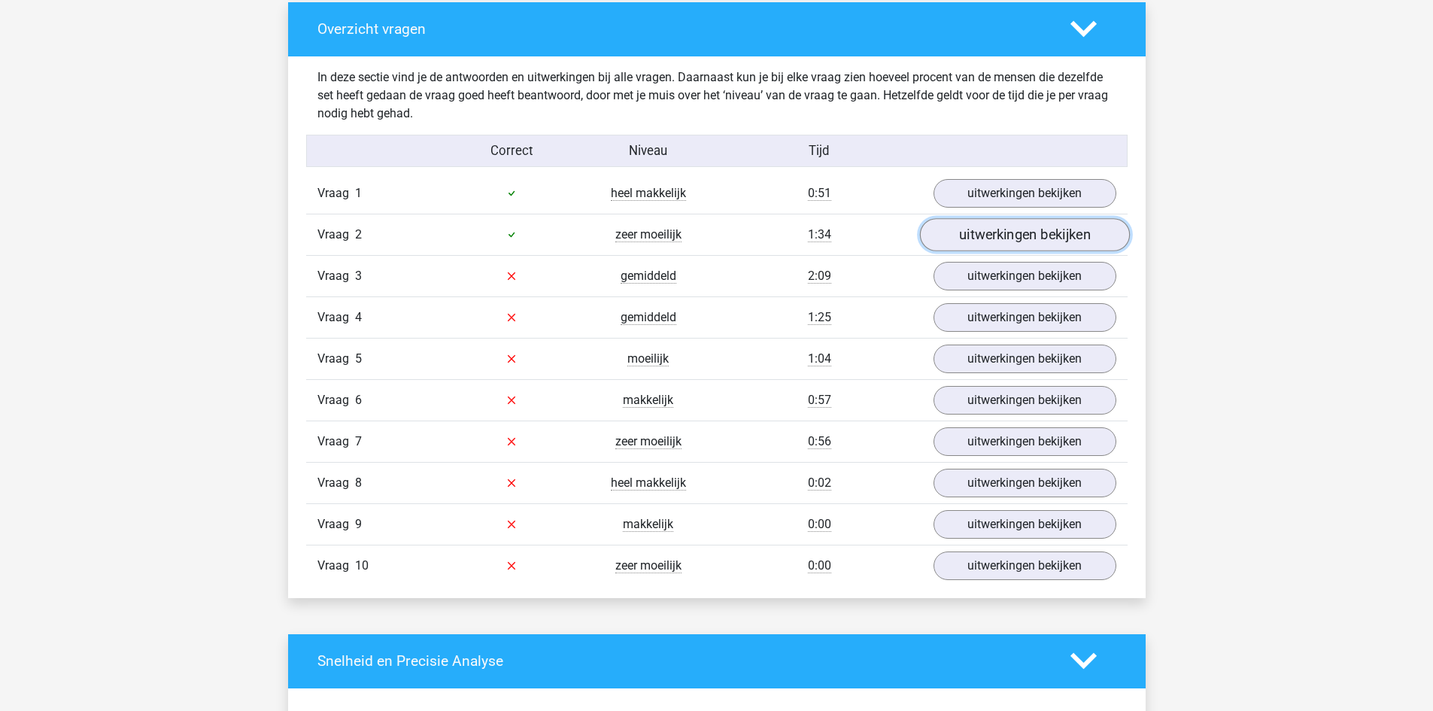
click at [1007, 237] on link "uitwerkingen bekijken" at bounding box center [1024, 234] width 210 height 33
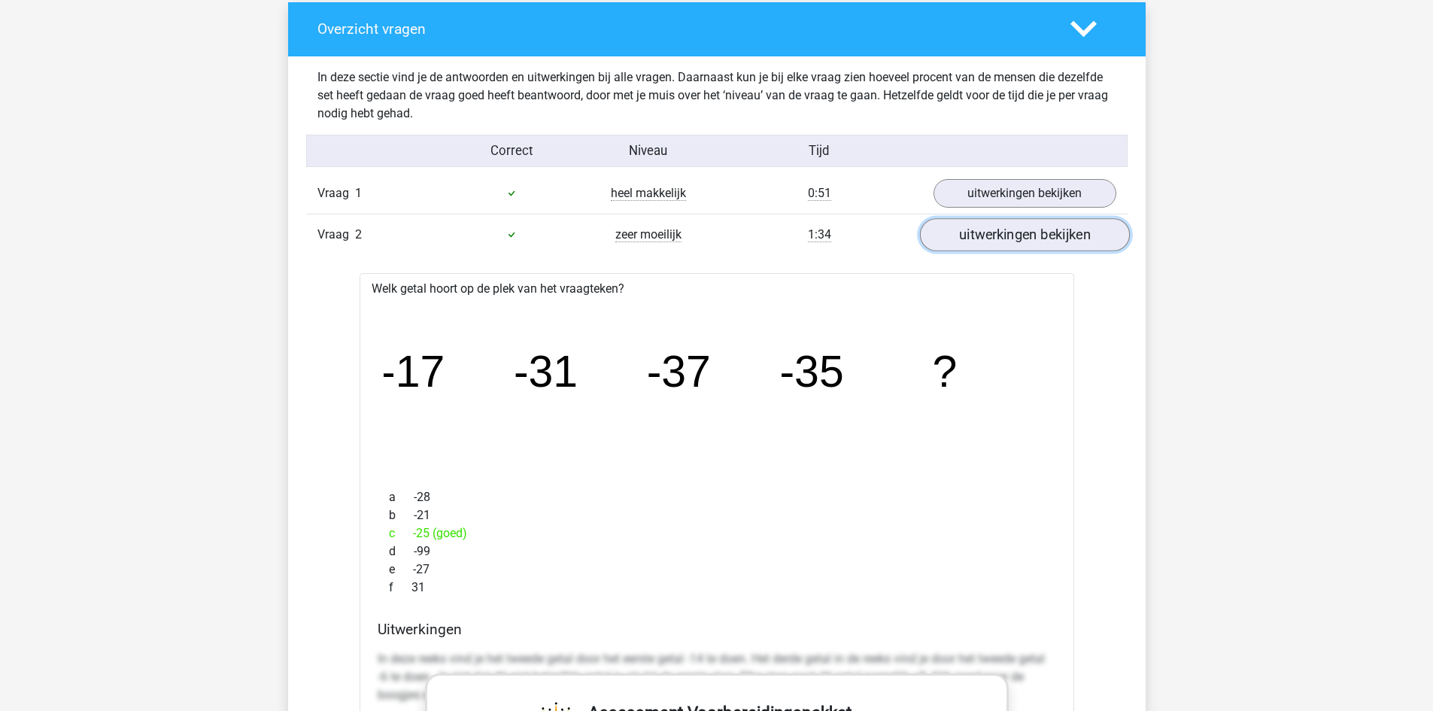
click at [1043, 239] on link "uitwerkingen bekijken" at bounding box center [1024, 234] width 210 height 33
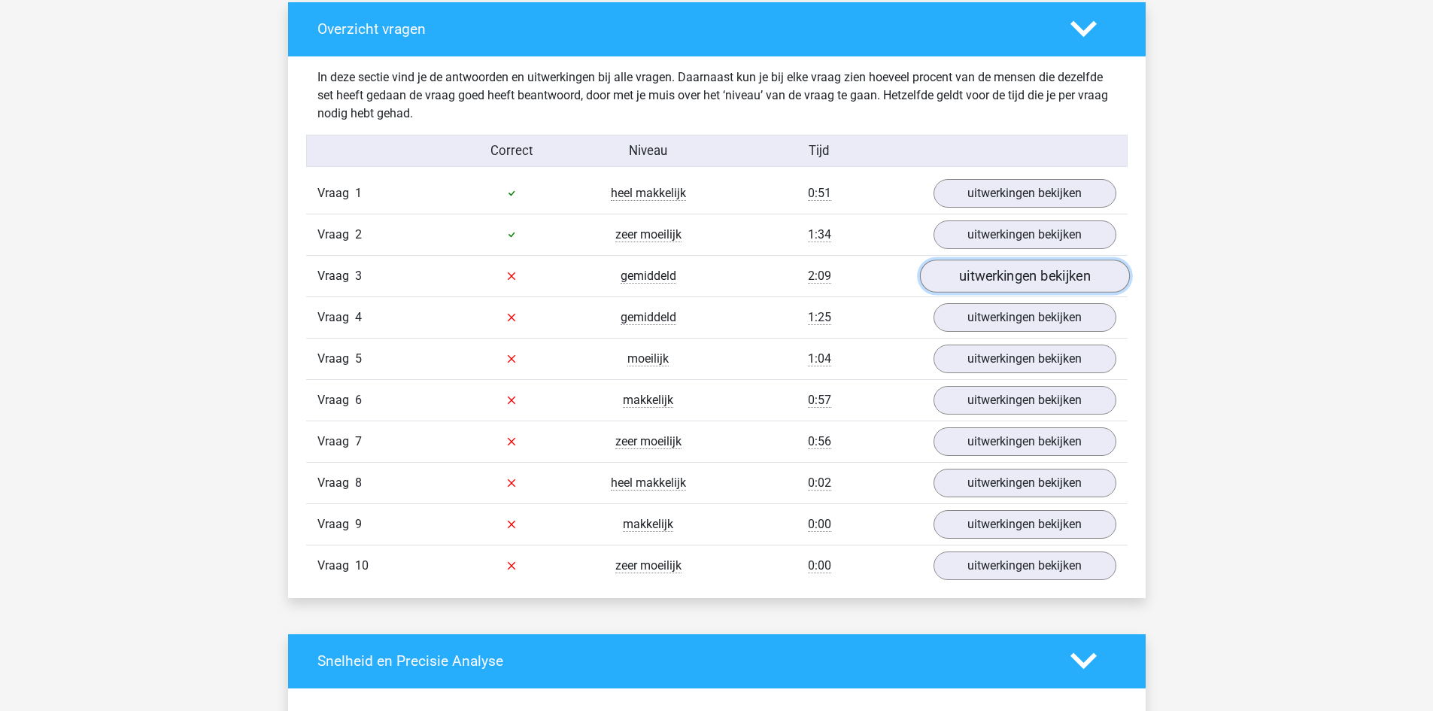
click at [1020, 285] on link "uitwerkingen bekijken" at bounding box center [1024, 275] width 210 height 33
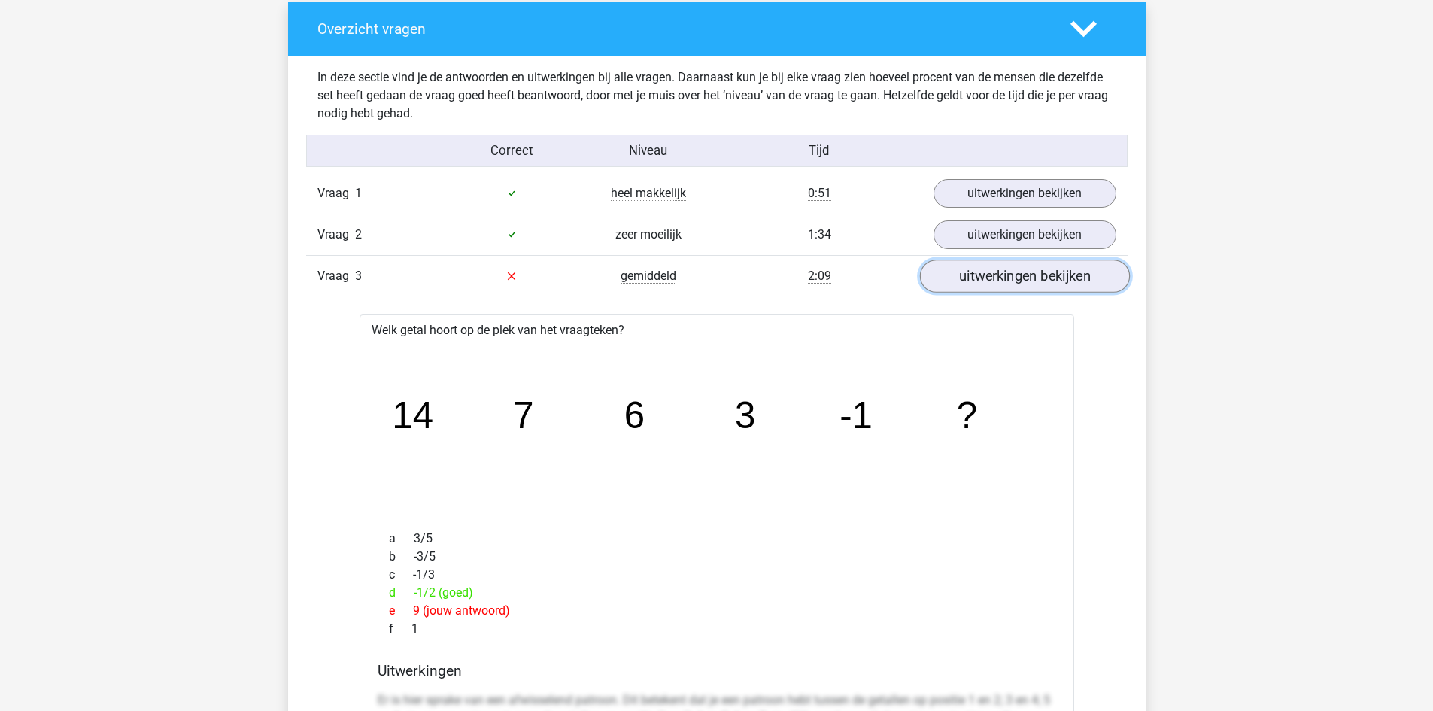
click at [1024, 283] on link "uitwerkingen bekijken" at bounding box center [1024, 275] width 210 height 33
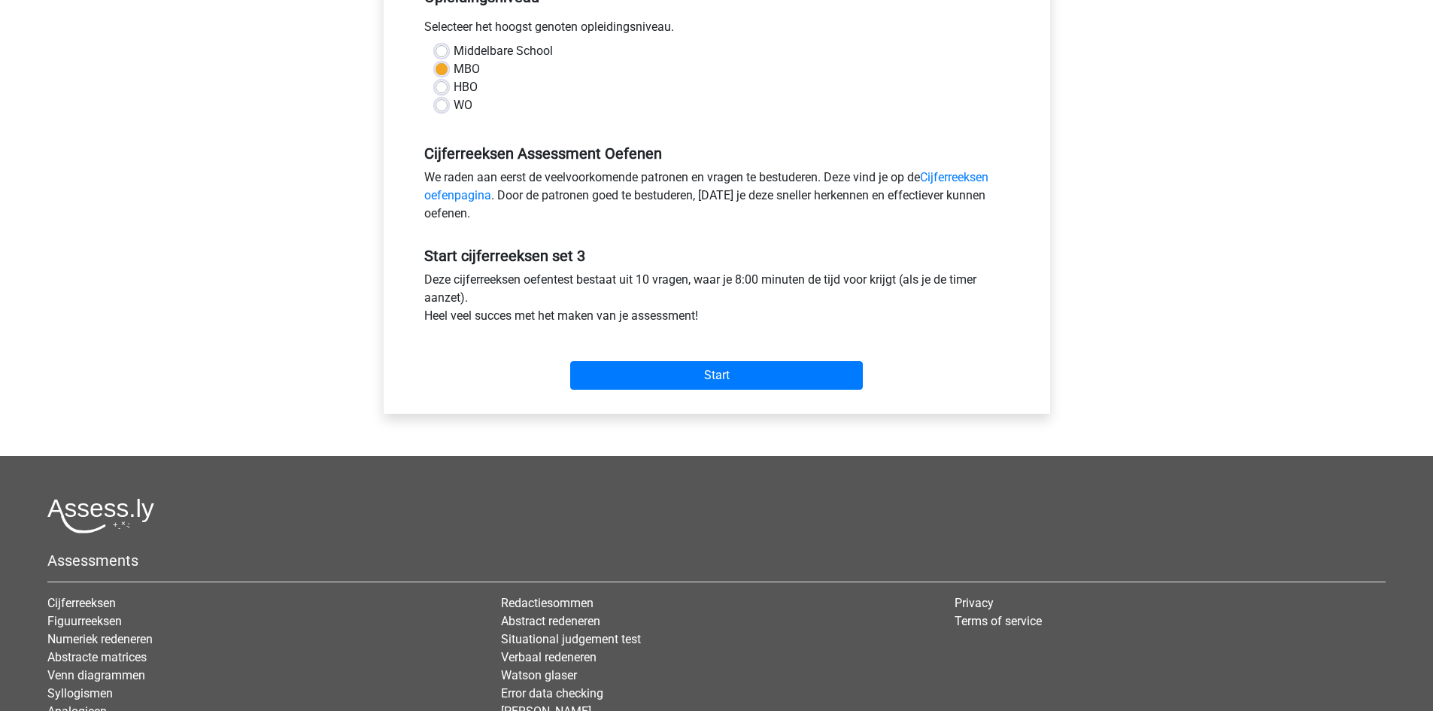
scroll to position [376, 0]
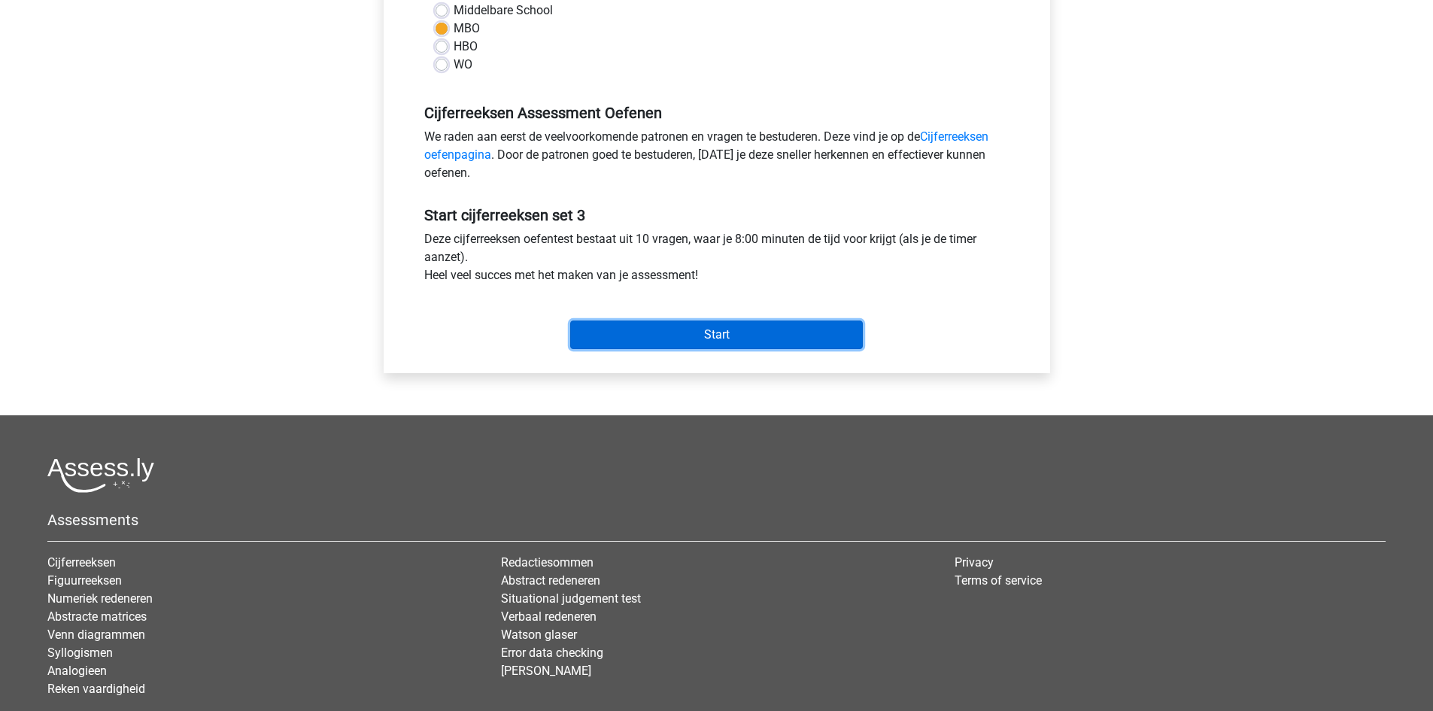
click at [760, 333] on input "Start" at bounding box center [716, 334] width 293 height 29
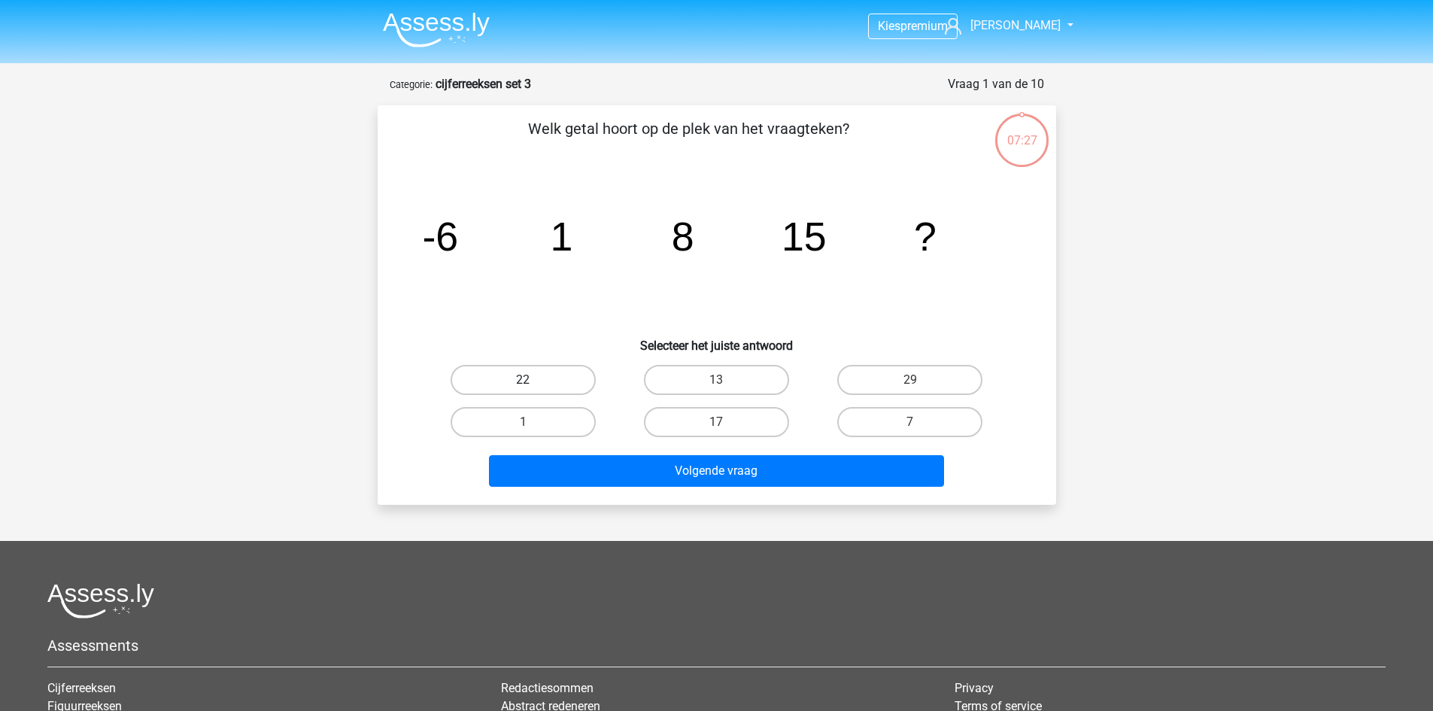
click at [510, 381] on label "22" at bounding box center [522, 380] width 145 height 30
click at [523, 381] on input "22" at bounding box center [528, 385] width 10 height 10
radio input "true"
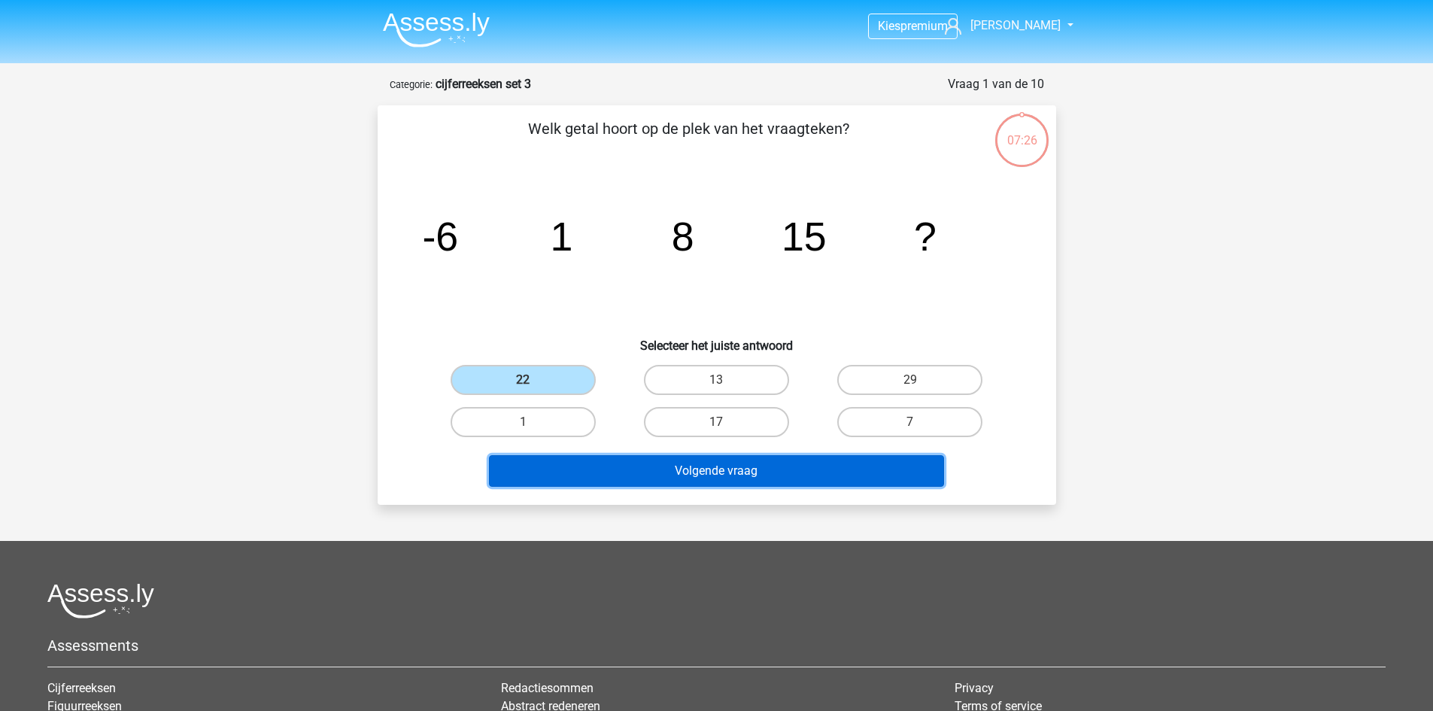
click at [623, 484] on button "Volgende vraag" at bounding box center [716, 471] width 455 height 32
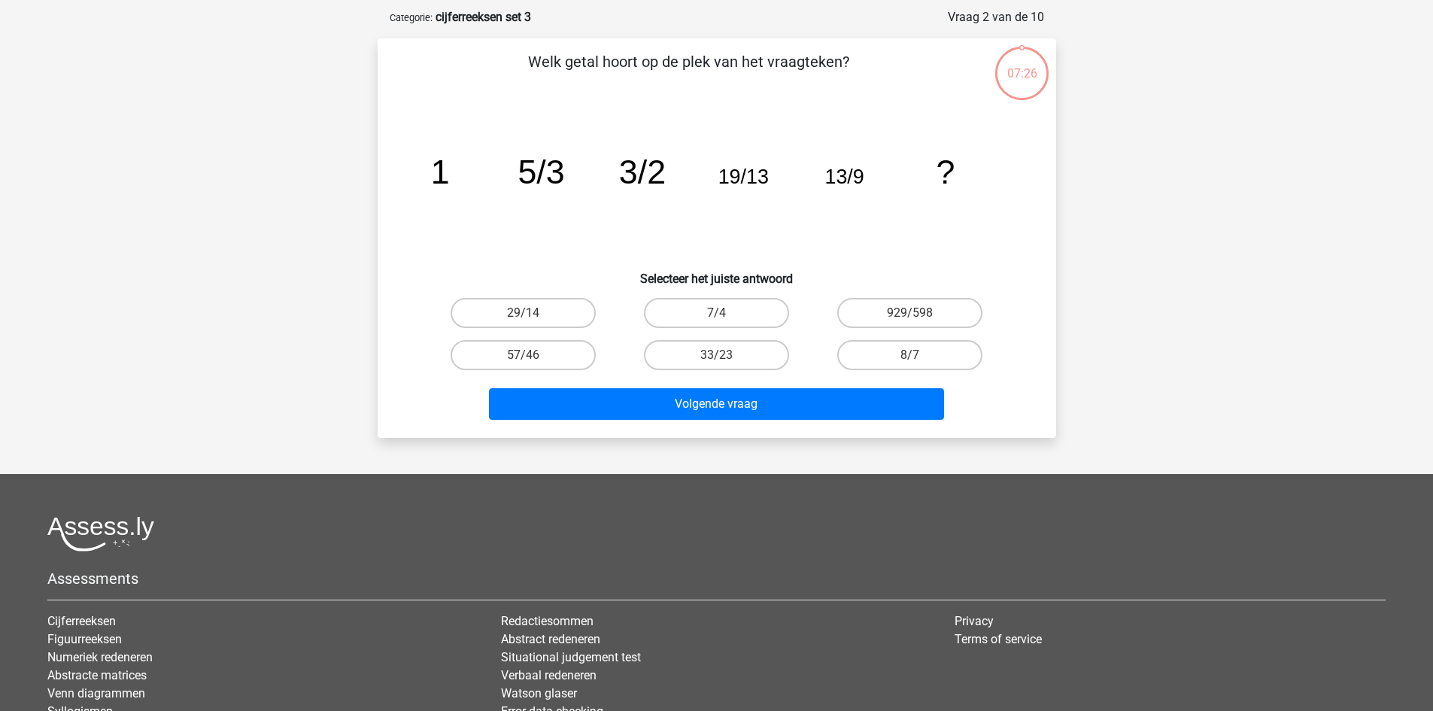
scroll to position [75, 0]
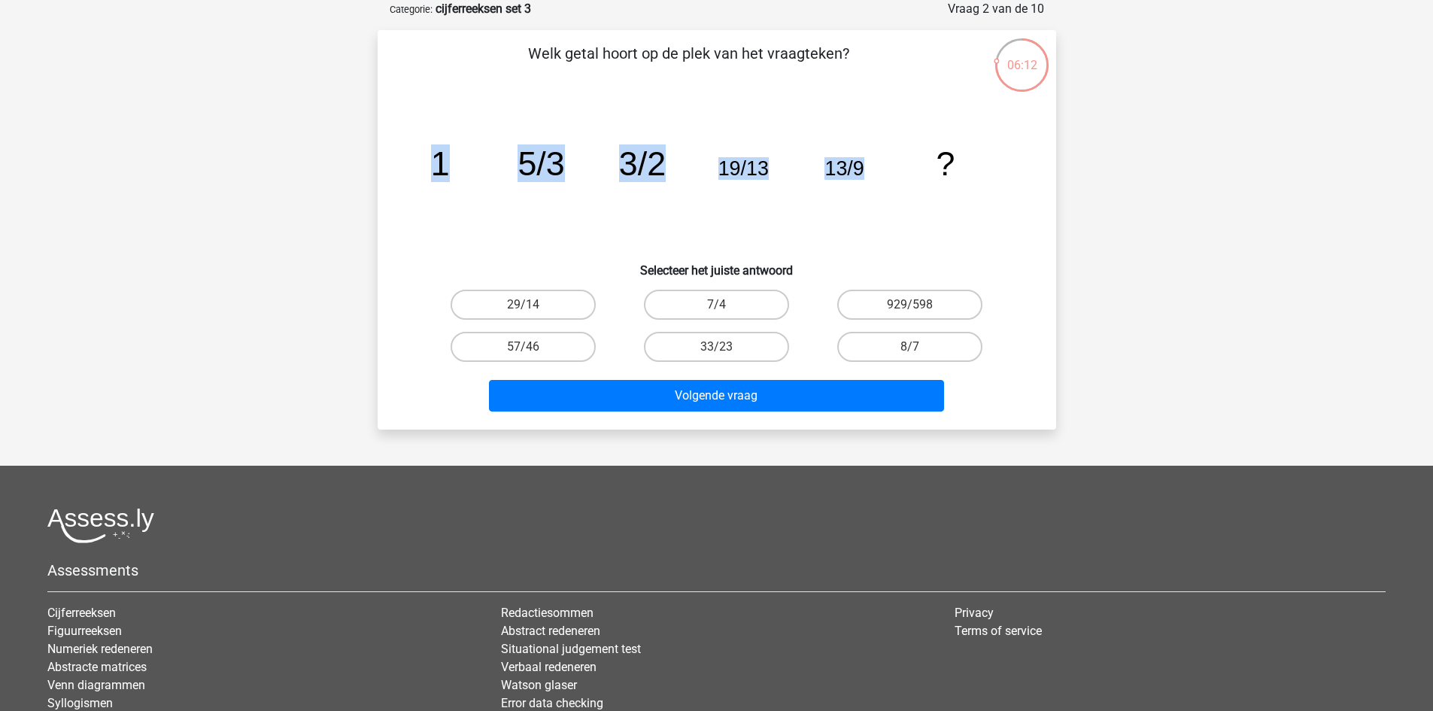
drag, startPoint x: 891, startPoint y: 156, endPoint x: 412, endPoint y: 142, distance: 479.3
click at [412, 142] on div "image/svg+xml 1 5/3 3/2 19/13 13/9 ?" at bounding box center [717, 175] width 630 height 152
copy g "1 5/3 3/2 19/13 13/9"
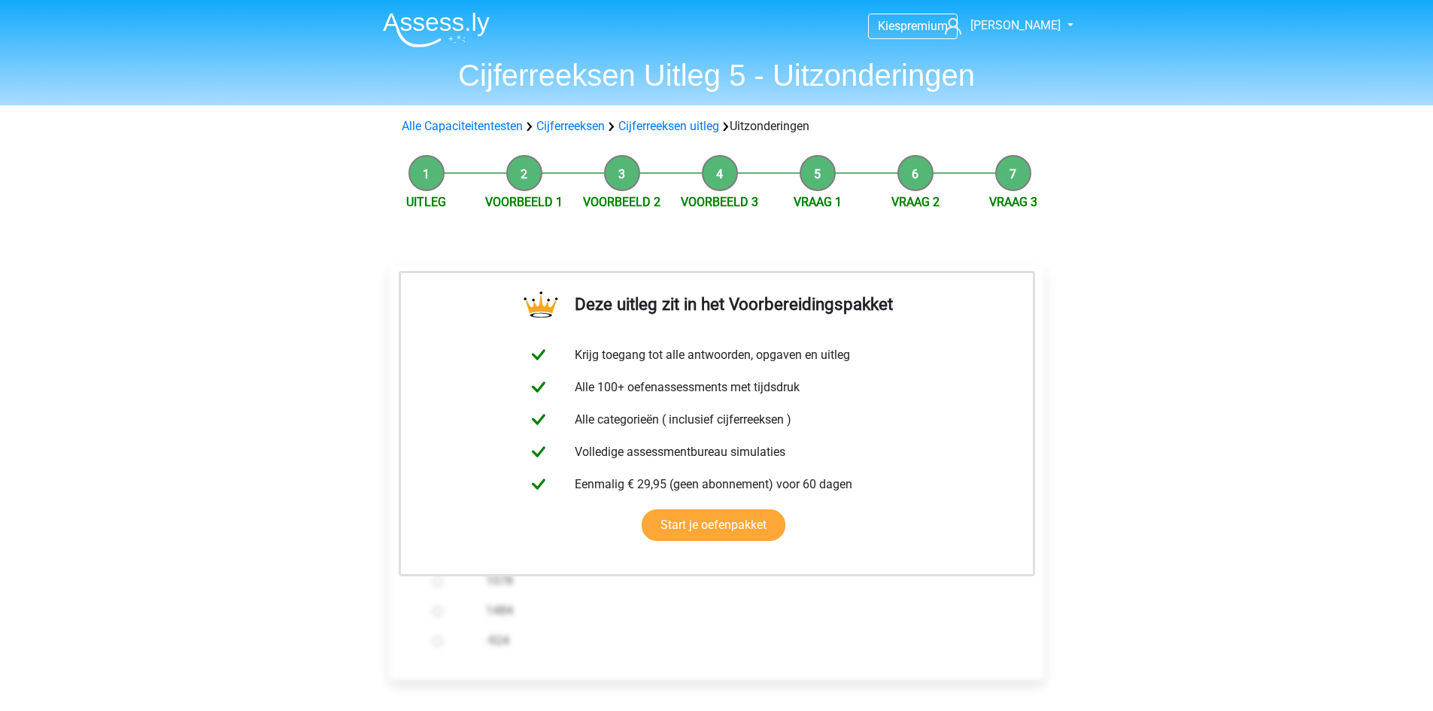
scroll to position [376, 0]
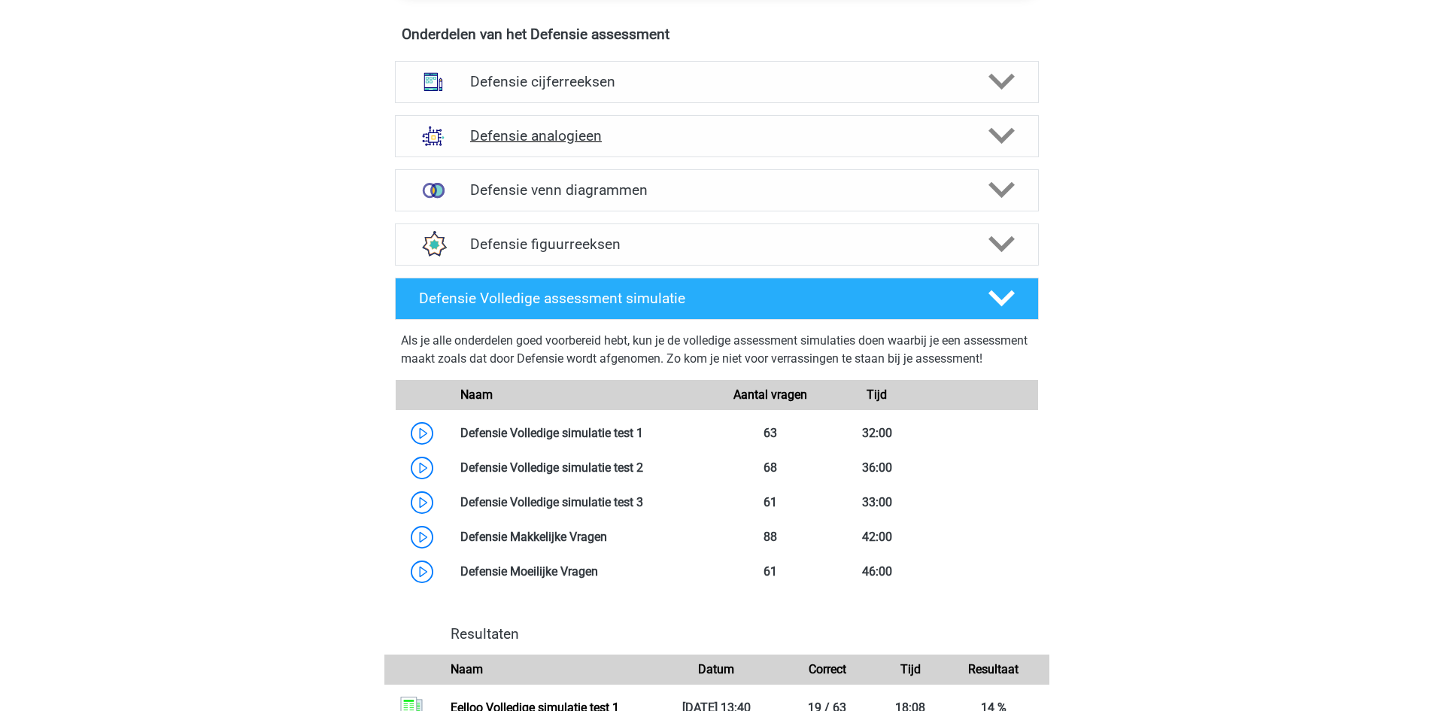
scroll to position [1128, 0]
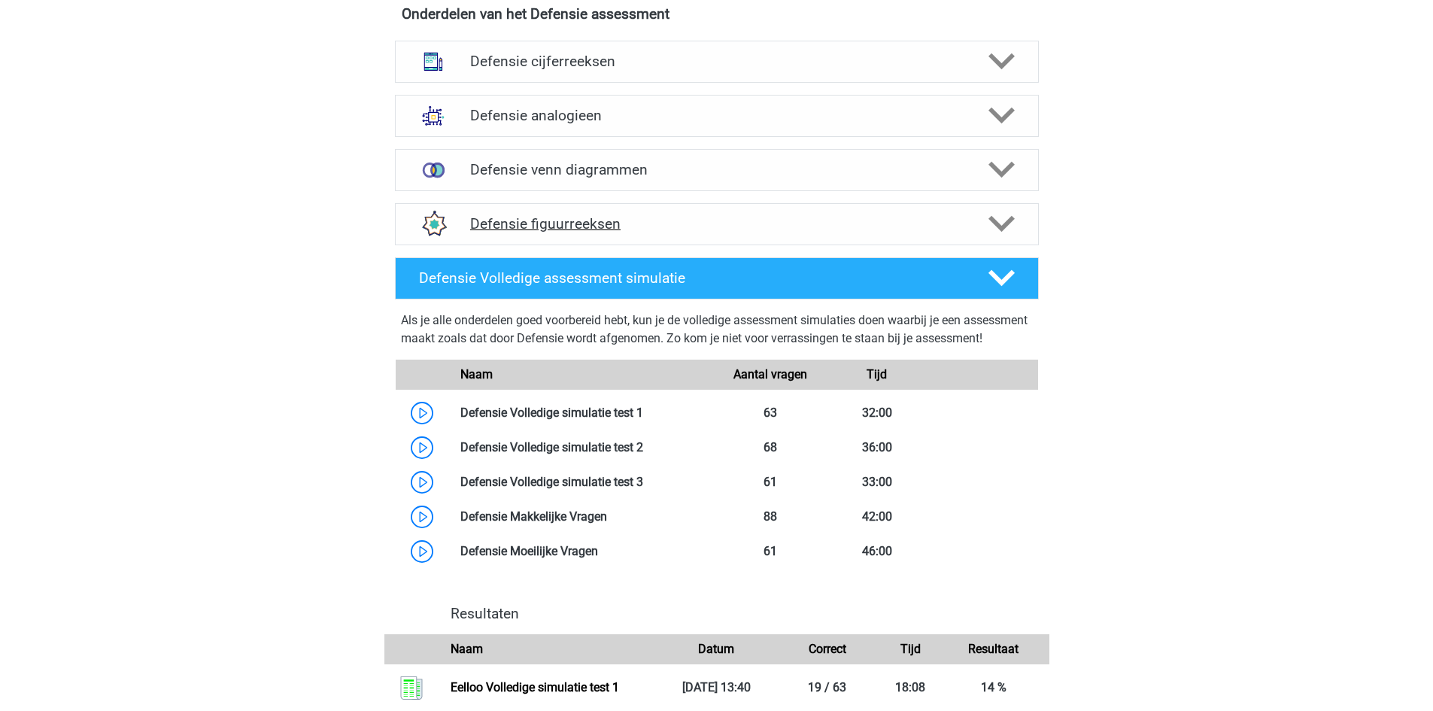
click at [1013, 217] on icon at bounding box center [1001, 224] width 26 height 26
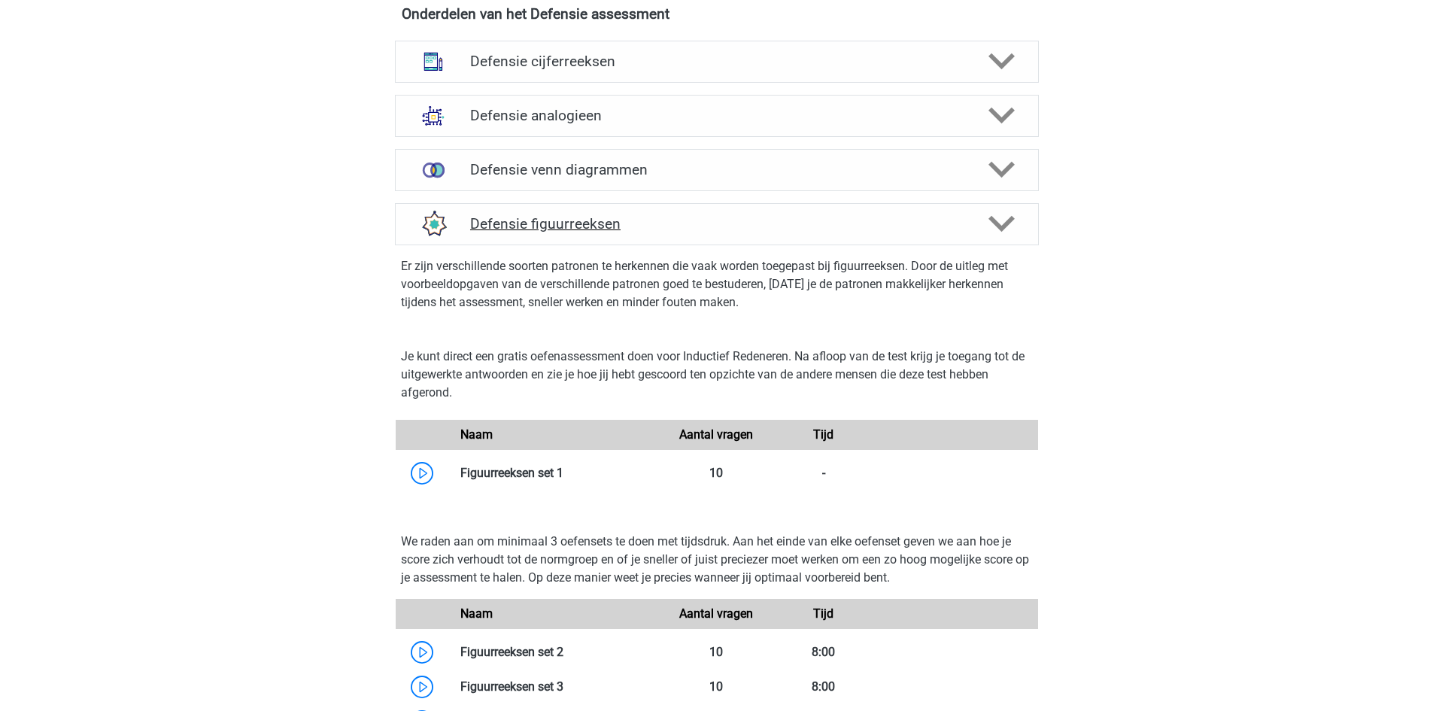
click at [1010, 223] on polygon at bounding box center [1001, 224] width 26 height 17
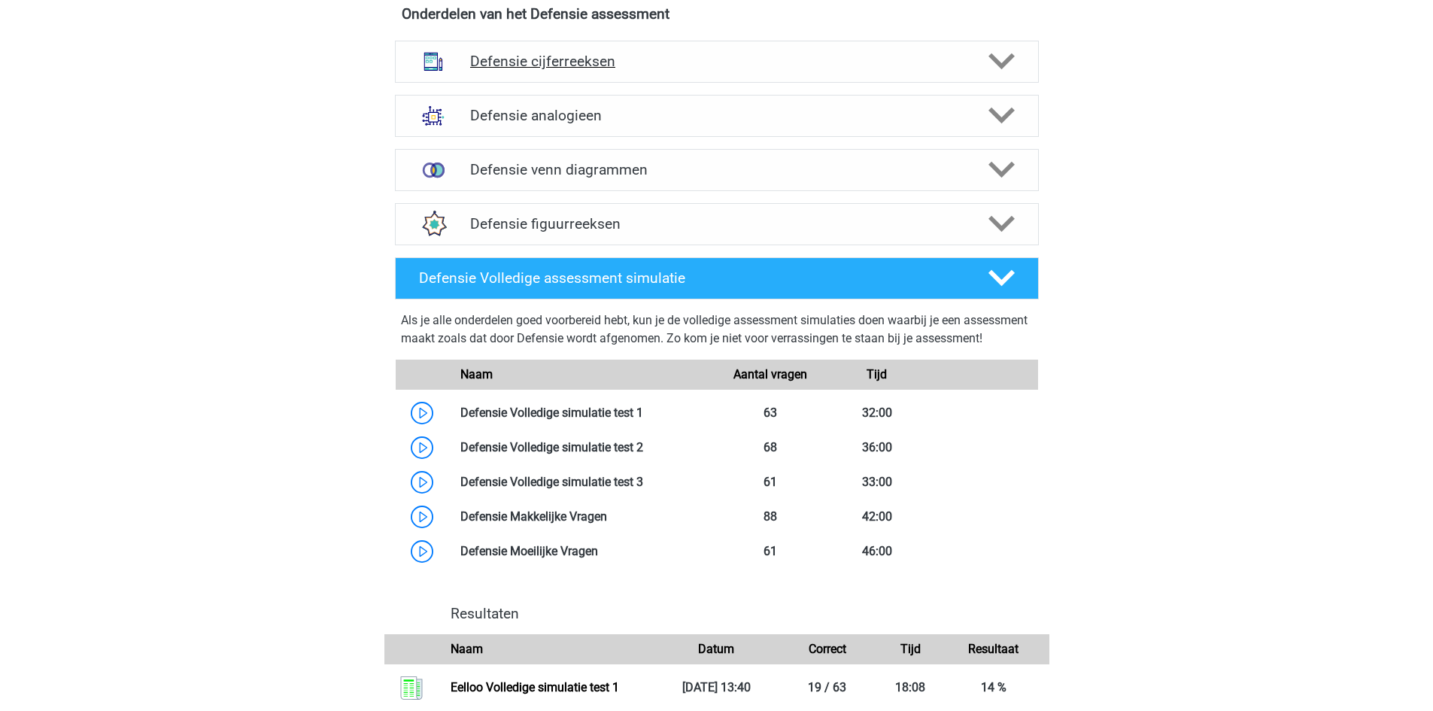
click at [1029, 65] on div "Defensie cijferreeksen" at bounding box center [717, 62] width 644 height 42
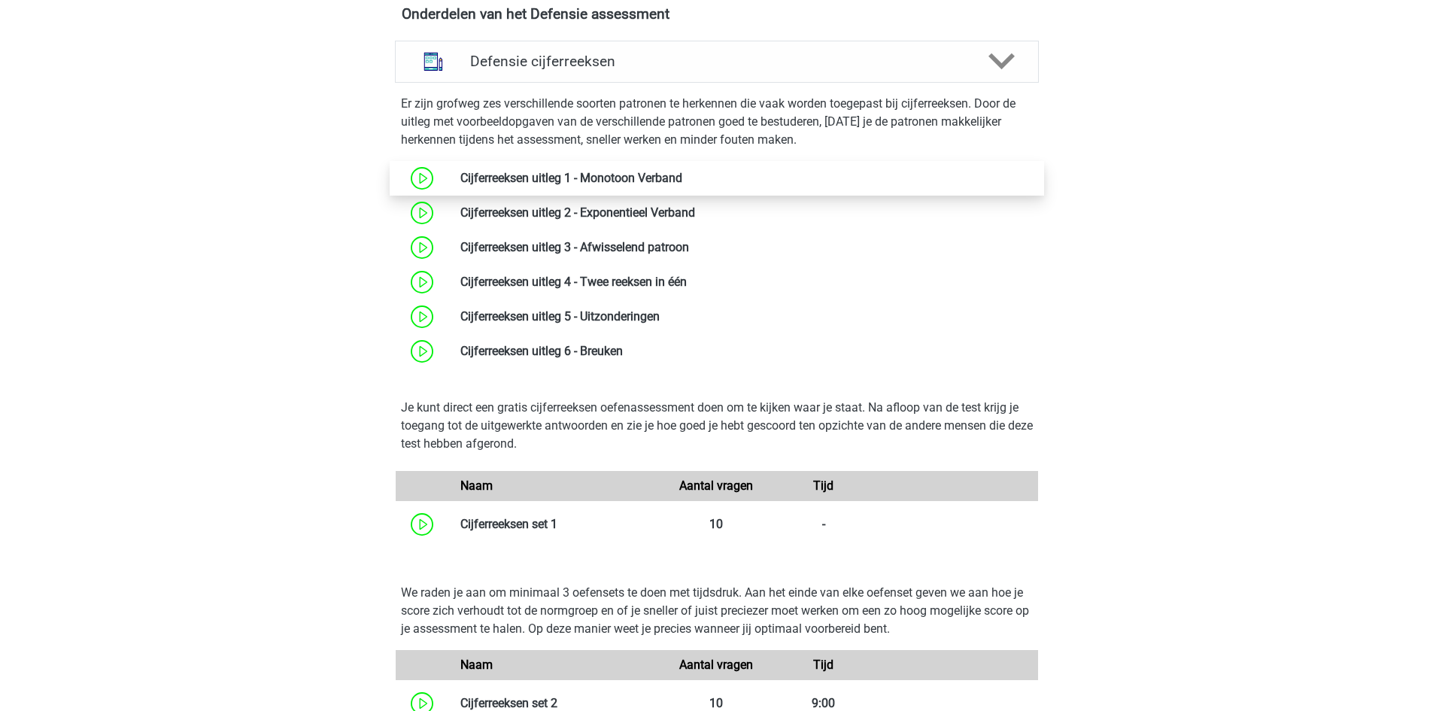
click at [682, 172] on link at bounding box center [682, 178] width 0 height 14
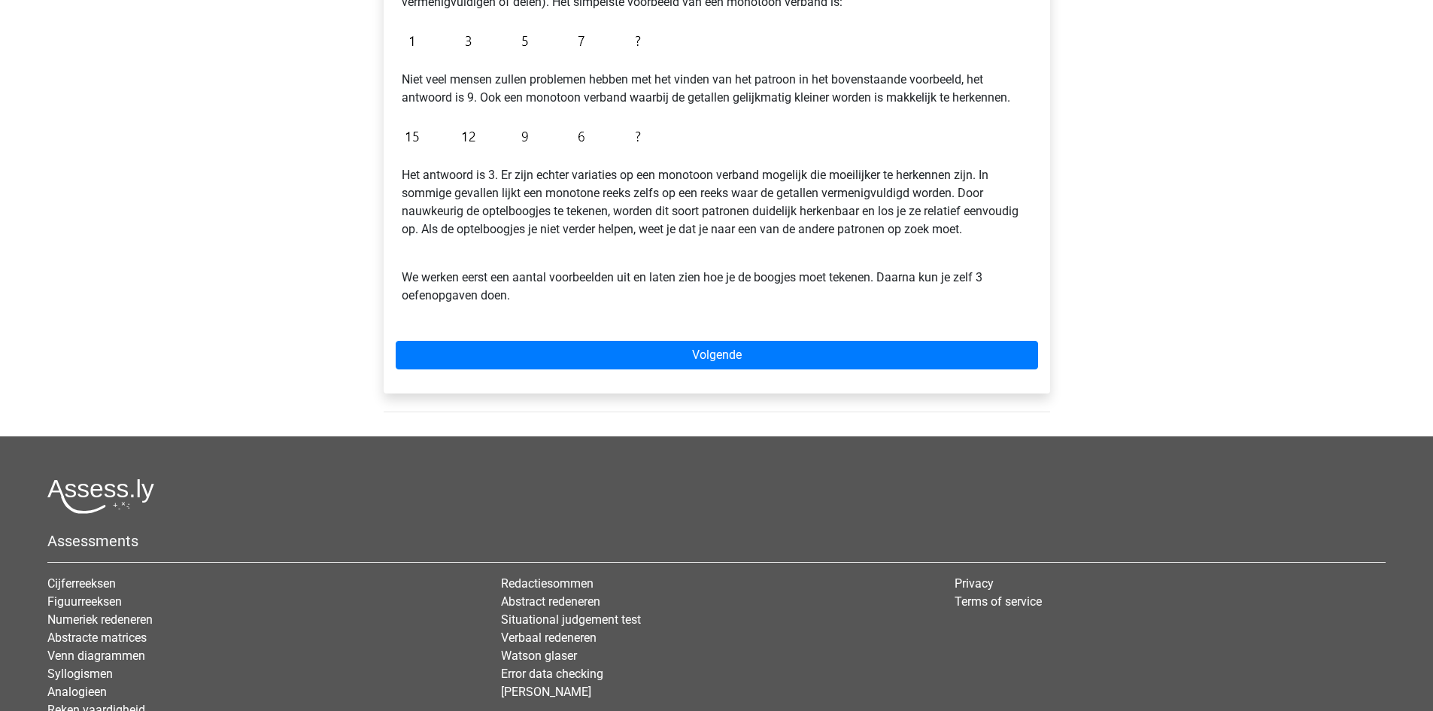
scroll to position [376, 0]
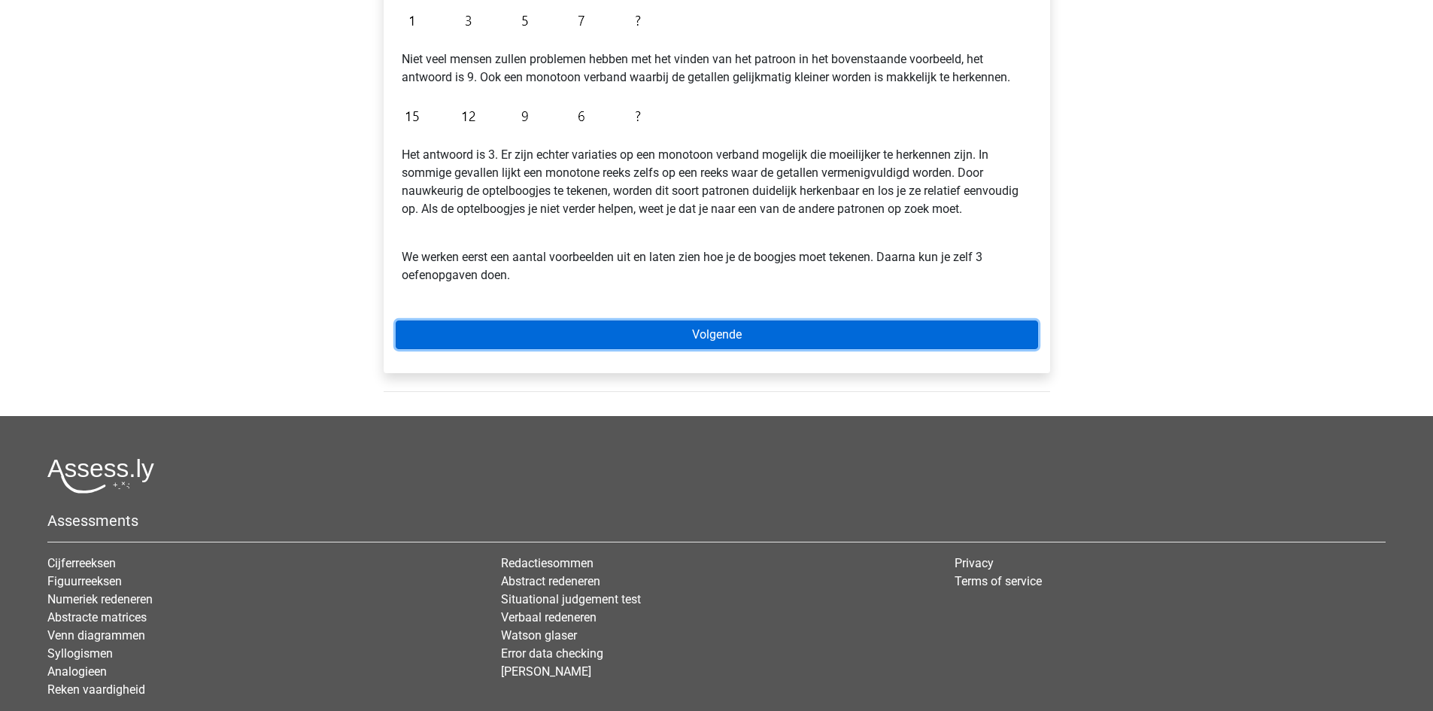
click at [730, 336] on link "Volgende" at bounding box center [717, 334] width 642 height 29
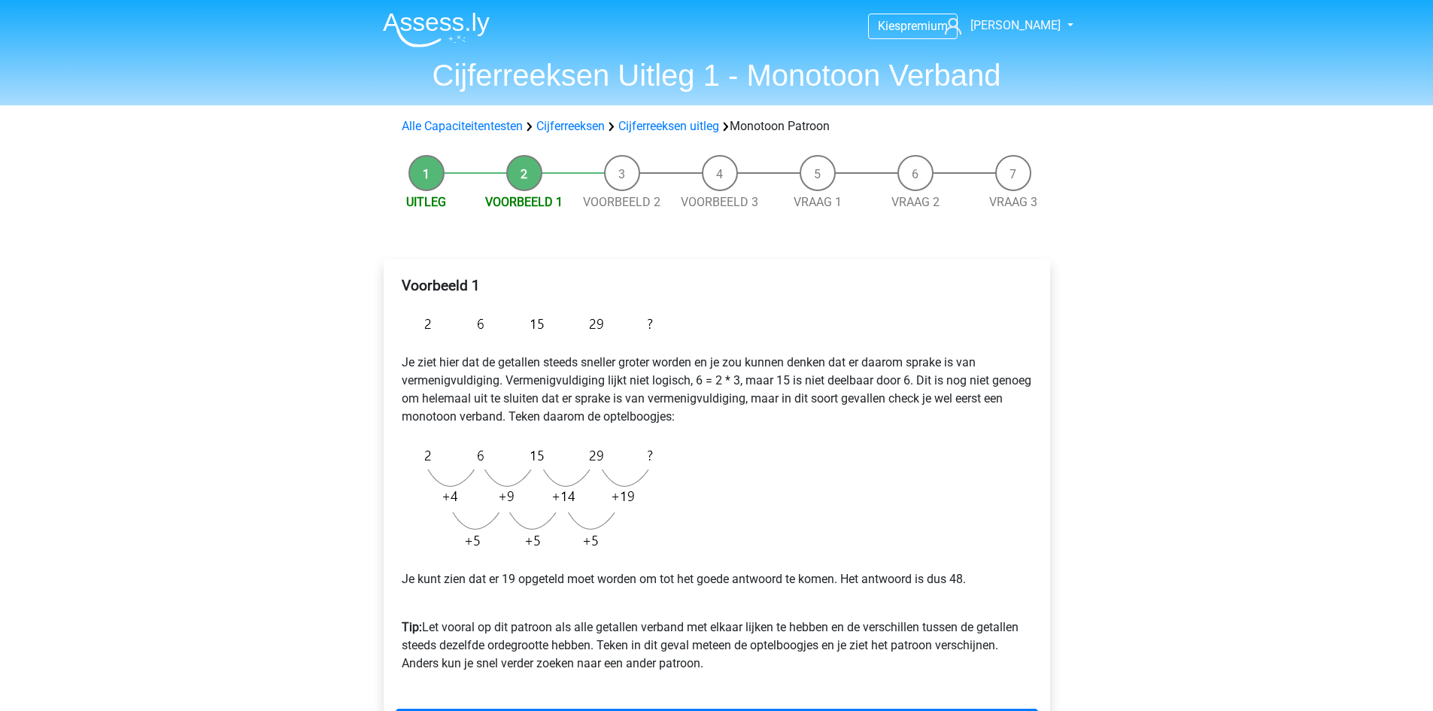
scroll to position [490, 0]
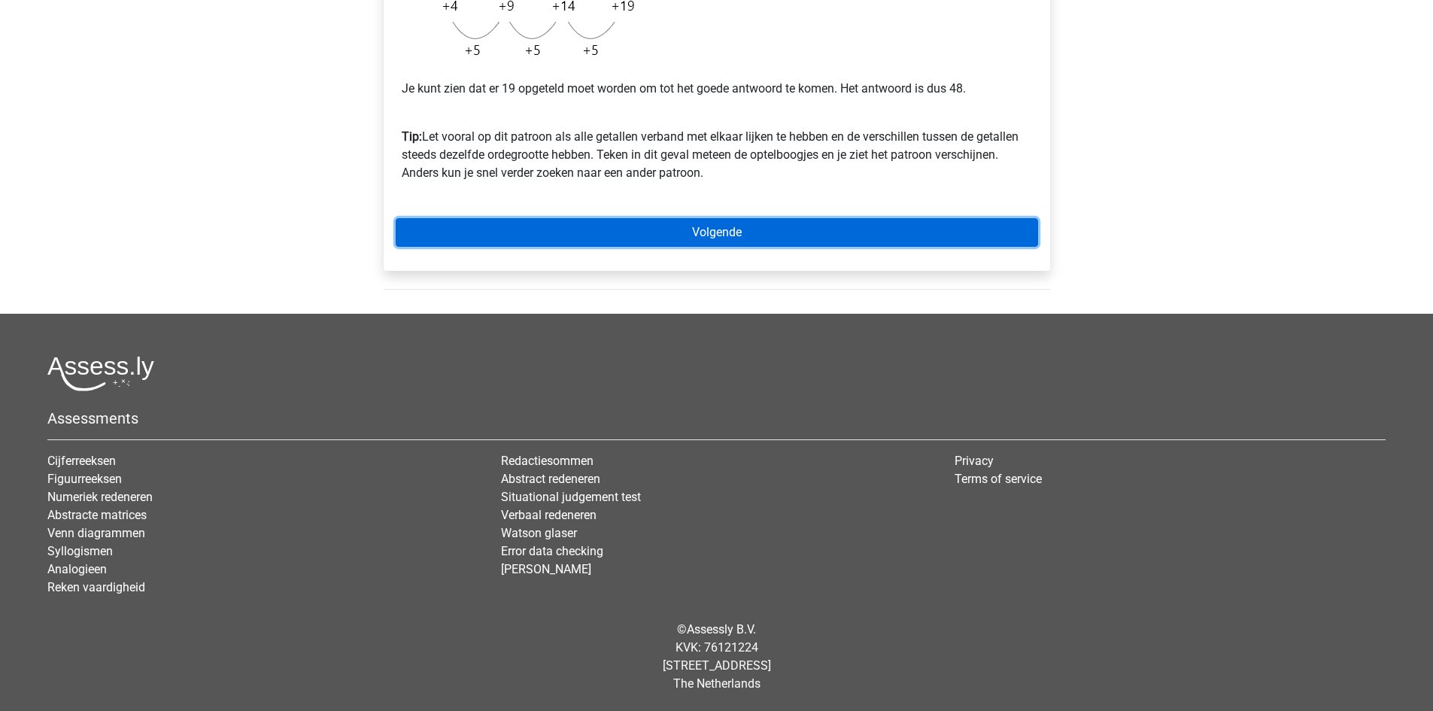
click at [857, 232] on link "Volgende" at bounding box center [717, 232] width 642 height 29
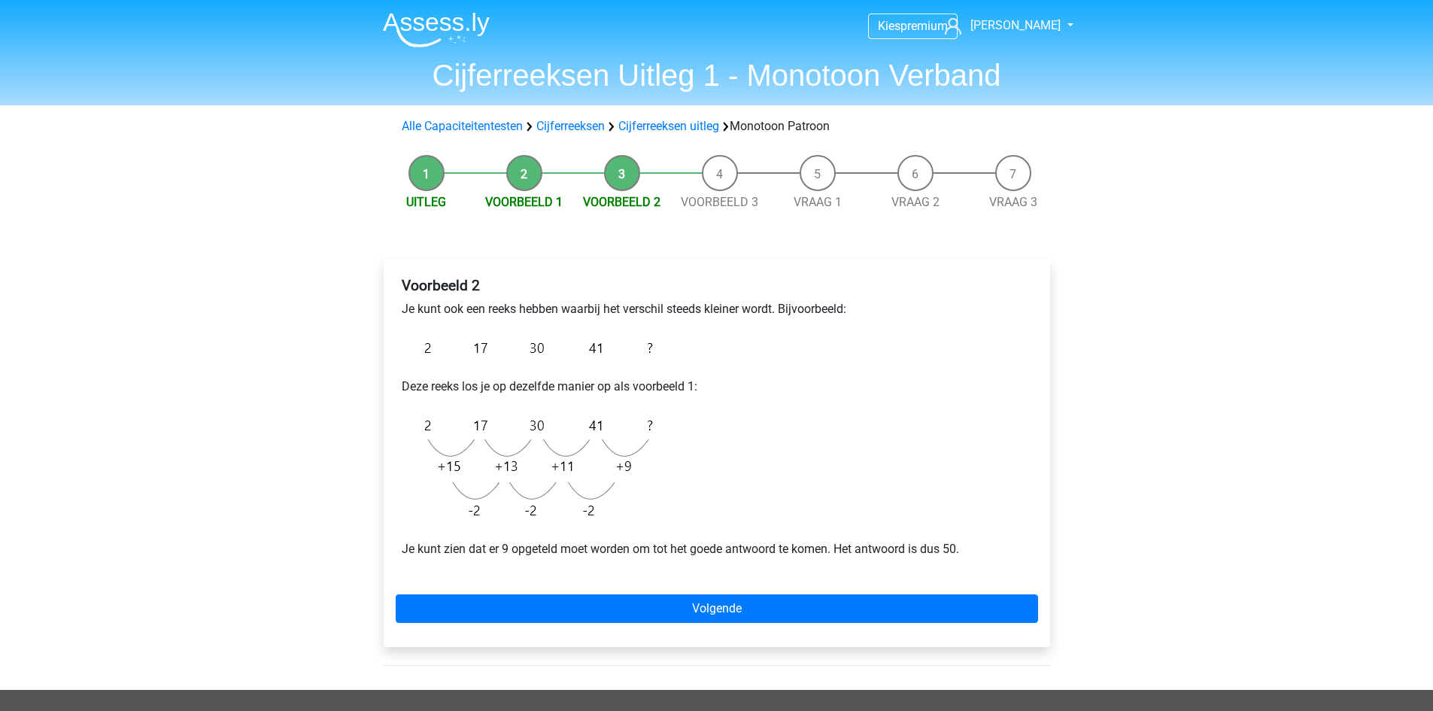
scroll to position [376, 0]
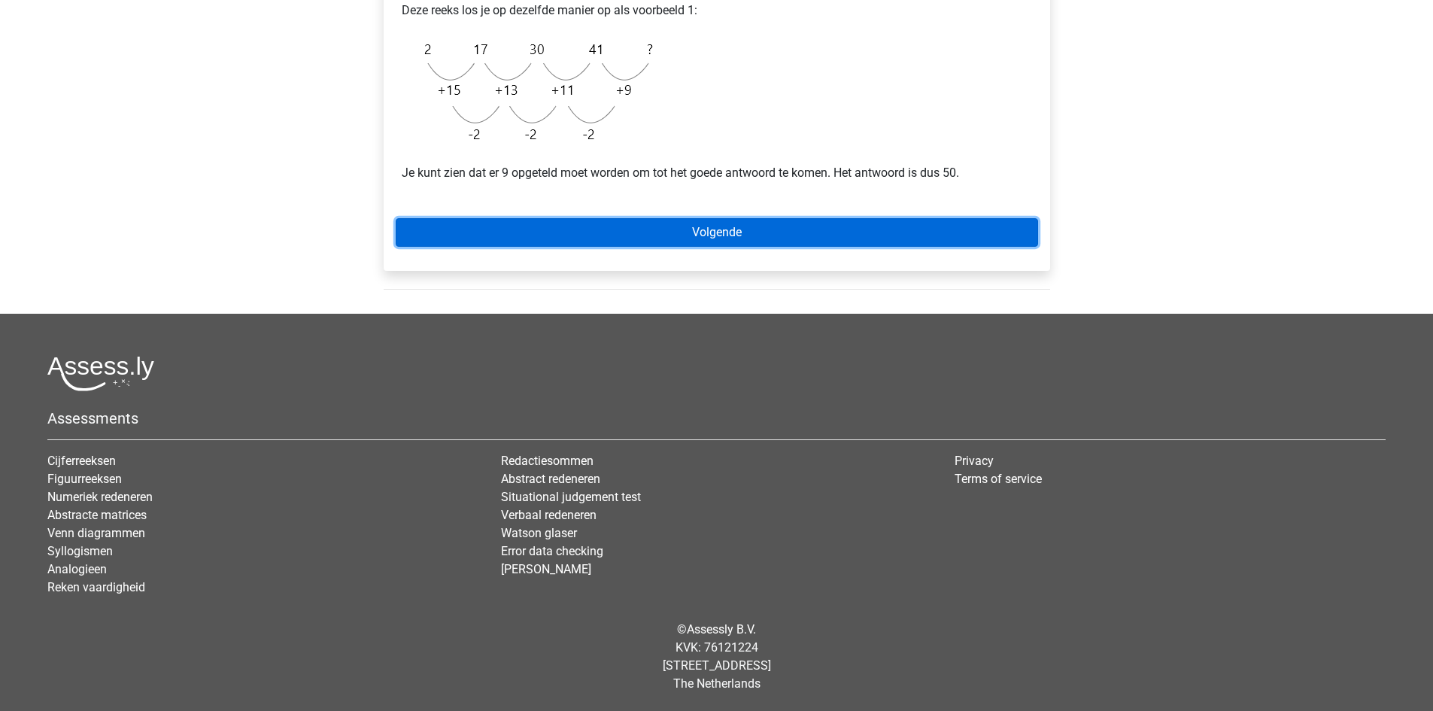
click at [781, 241] on link "Volgende" at bounding box center [717, 232] width 642 height 29
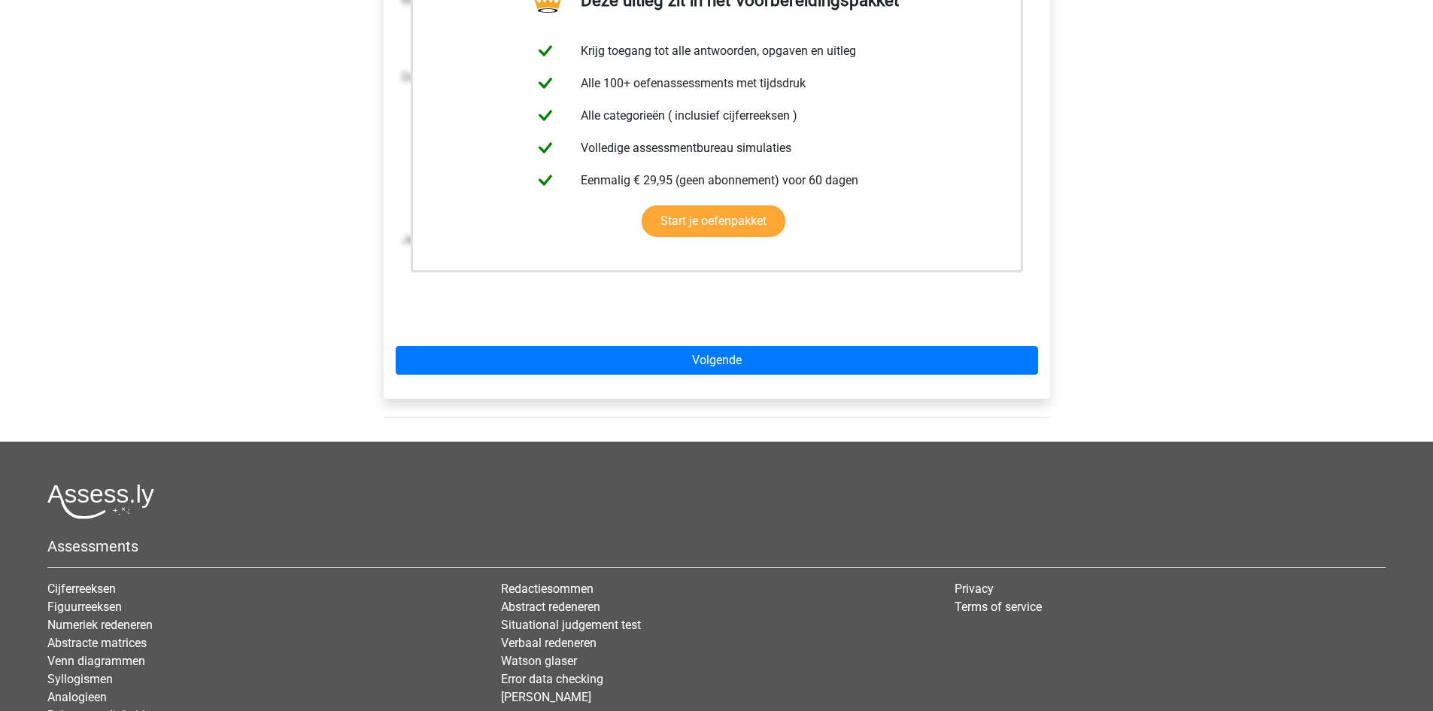
scroll to position [376, 0]
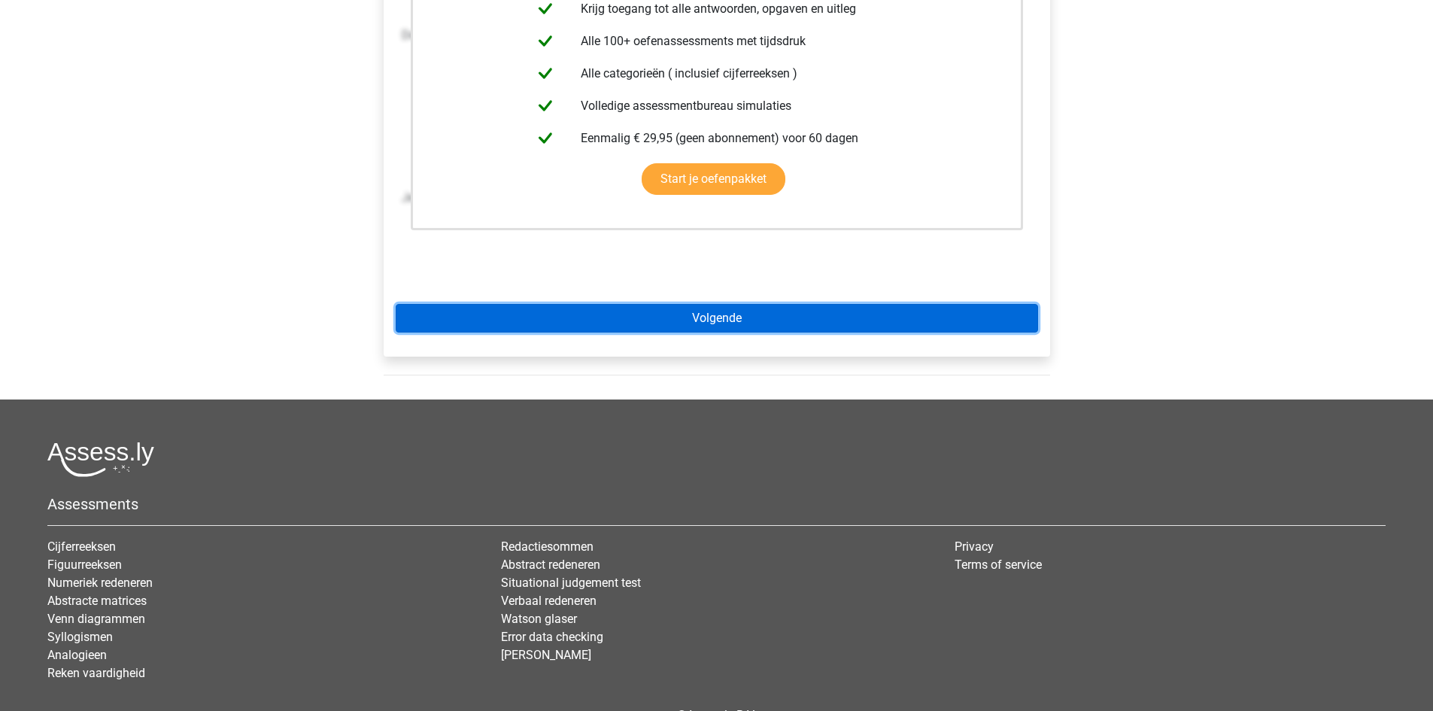
click at [659, 309] on link "Volgende" at bounding box center [717, 318] width 642 height 29
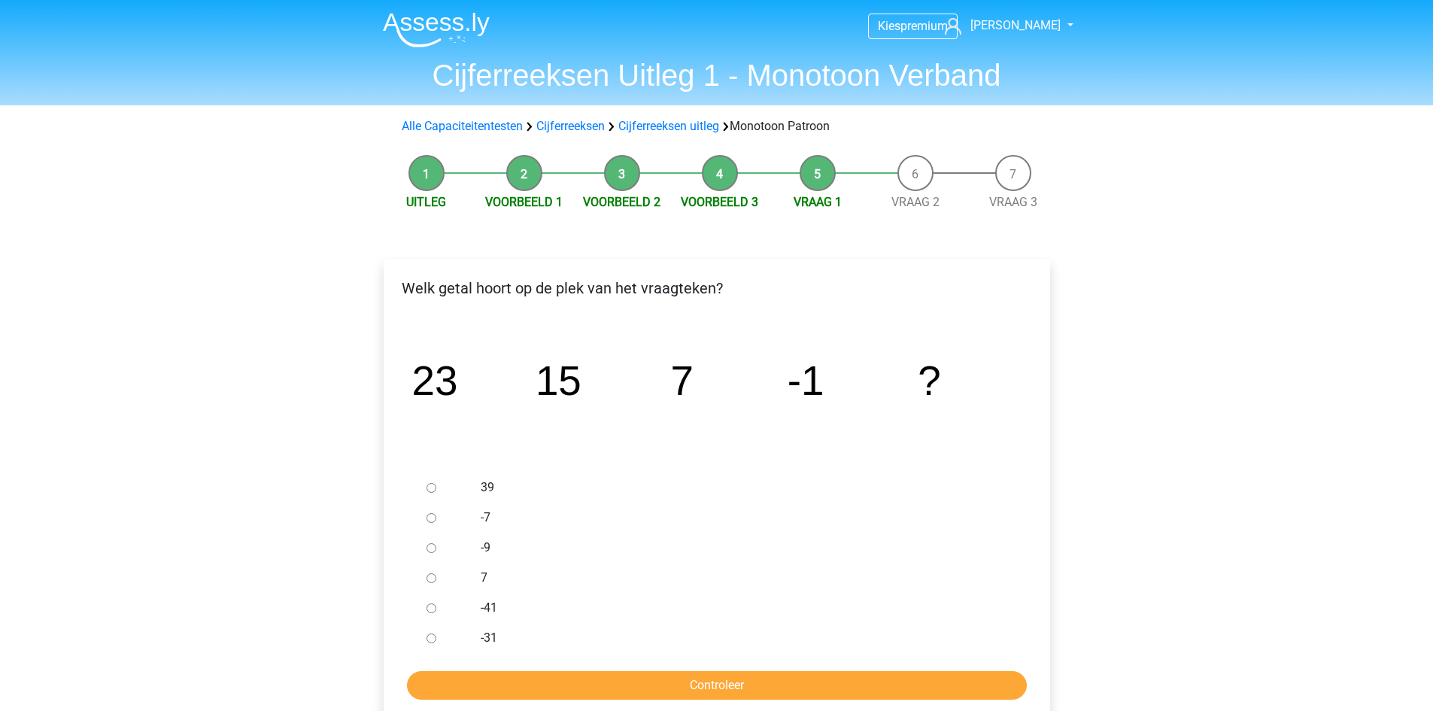
click at [430, 548] on input "-9" at bounding box center [431, 548] width 10 height 10
radio input "true"
click at [545, 684] on input "Controleer" at bounding box center [717, 685] width 620 height 29
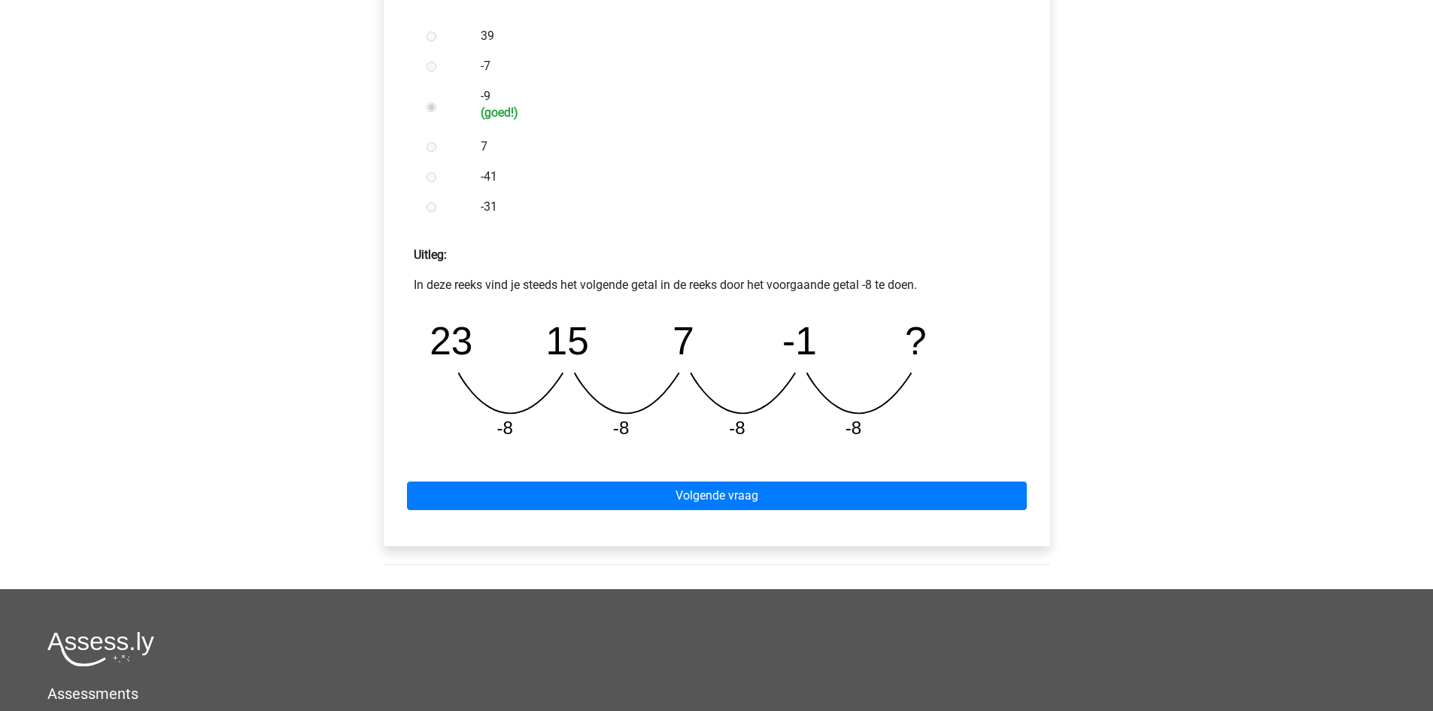
scroll to position [727, 0]
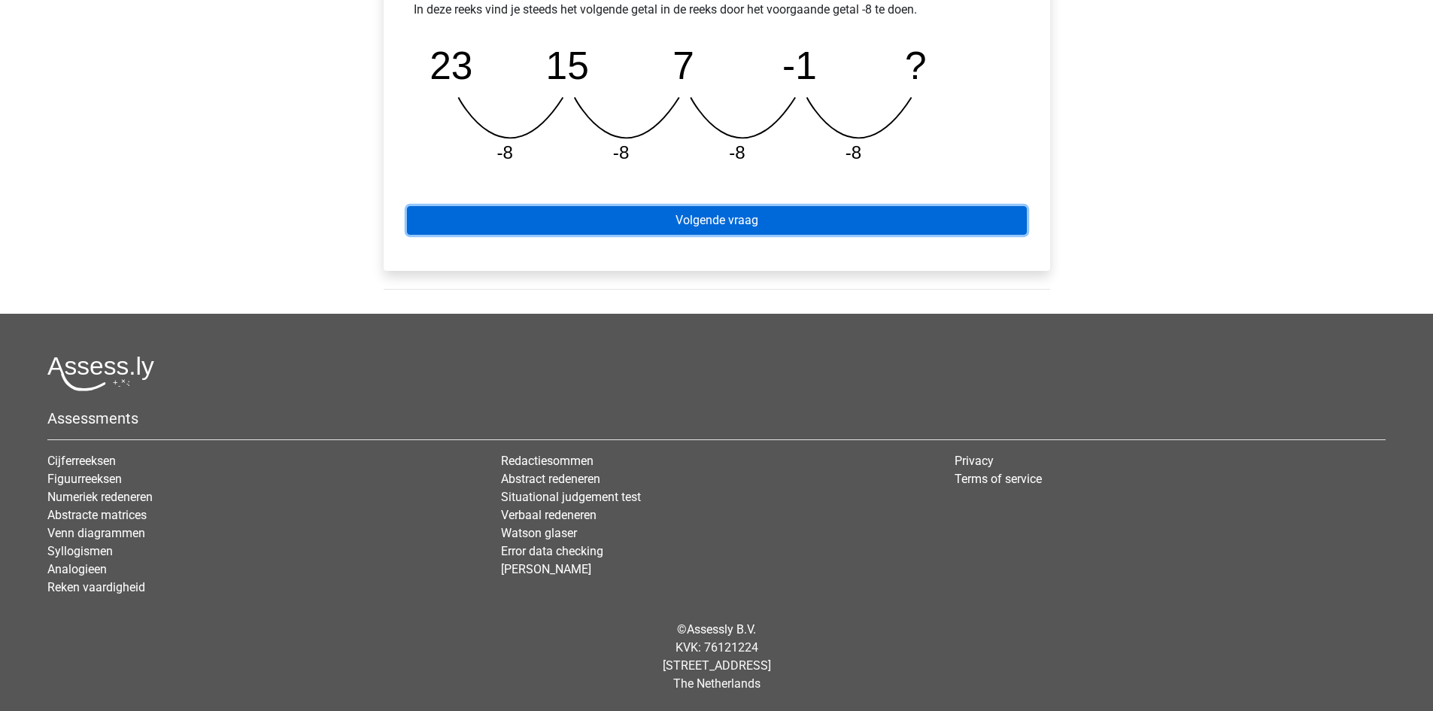
click at [685, 231] on link "Volgende vraag" at bounding box center [717, 220] width 620 height 29
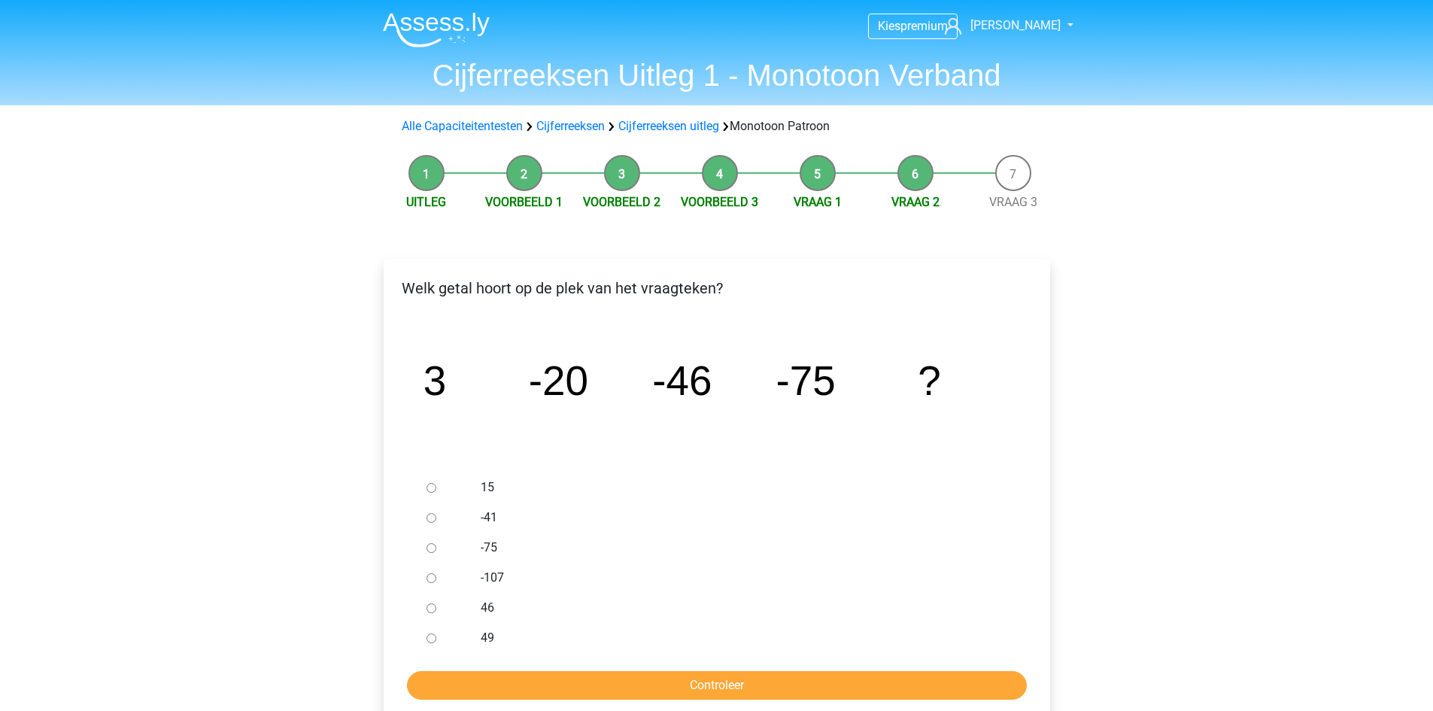
click at [431, 578] on input "-107" at bounding box center [431, 578] width 10 height 10
radio input "true"
click at [489, 680] on input "Controleer" at bounding box center [717, 685] width 620 height 29
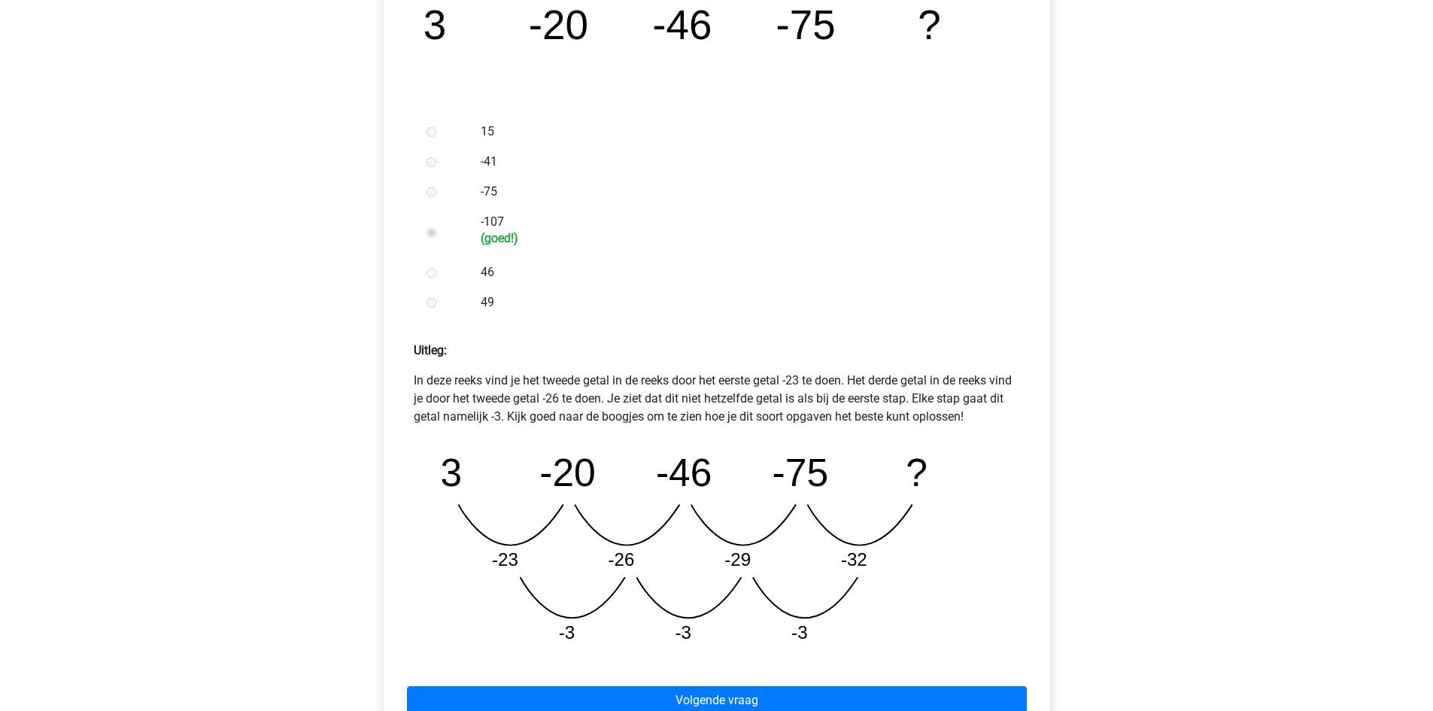
scroll to position [376, 0]
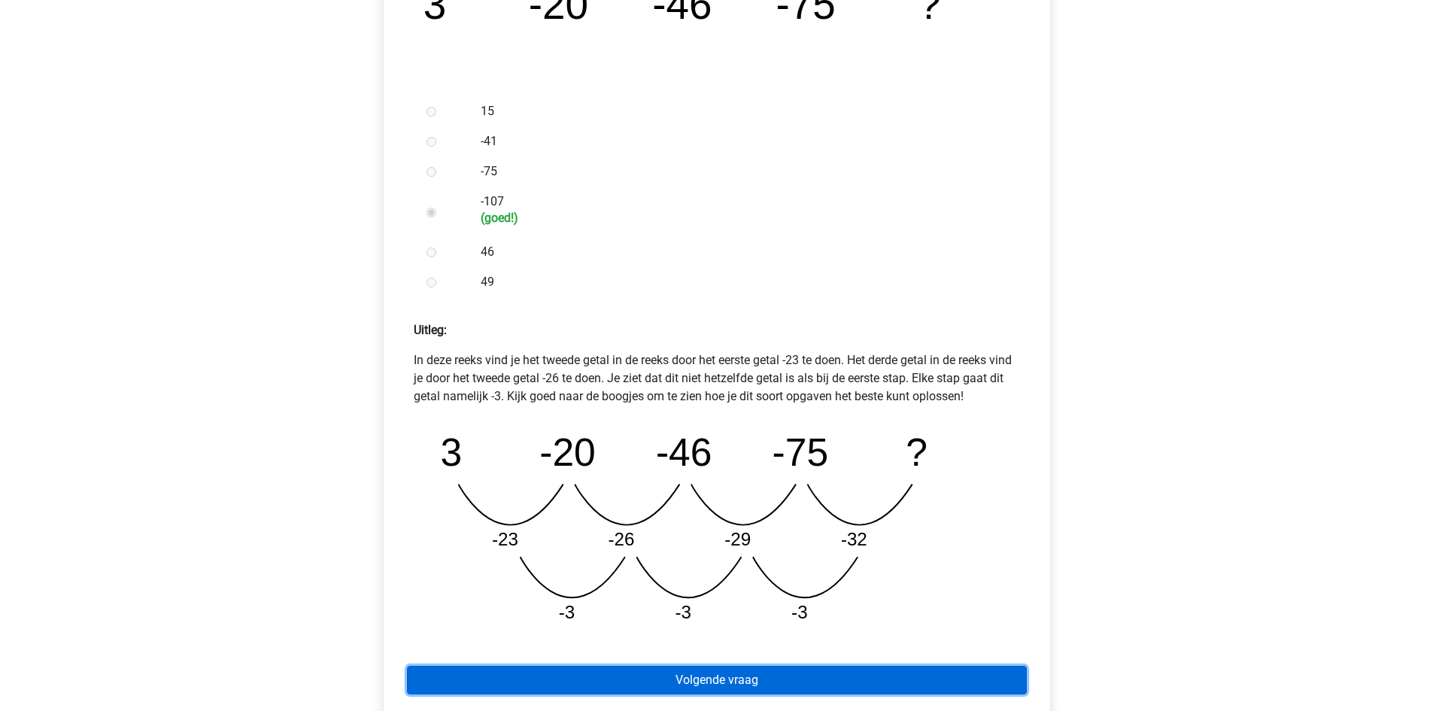
click at [776, 668] on link "Volgende vraag" at bounding box center [717, 680] width 620 height 29
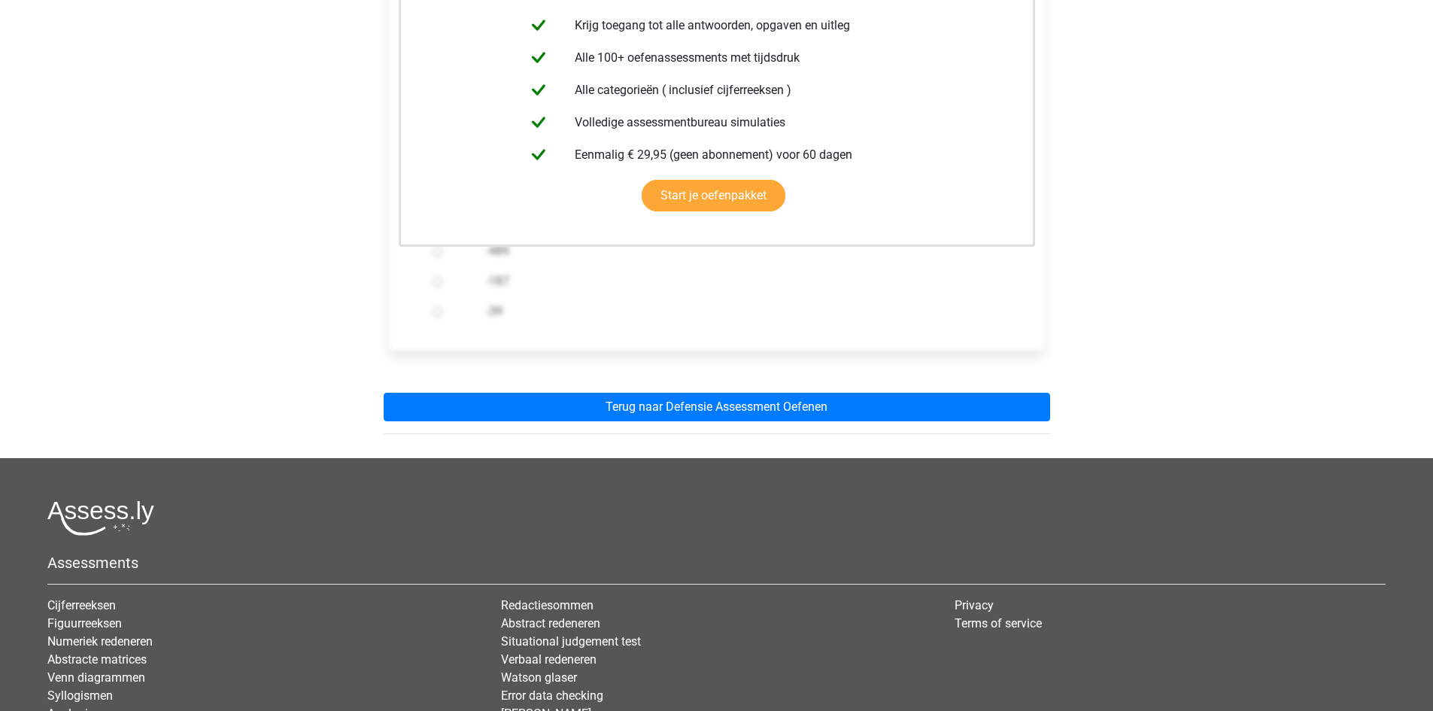
scroll to position [474, 0]
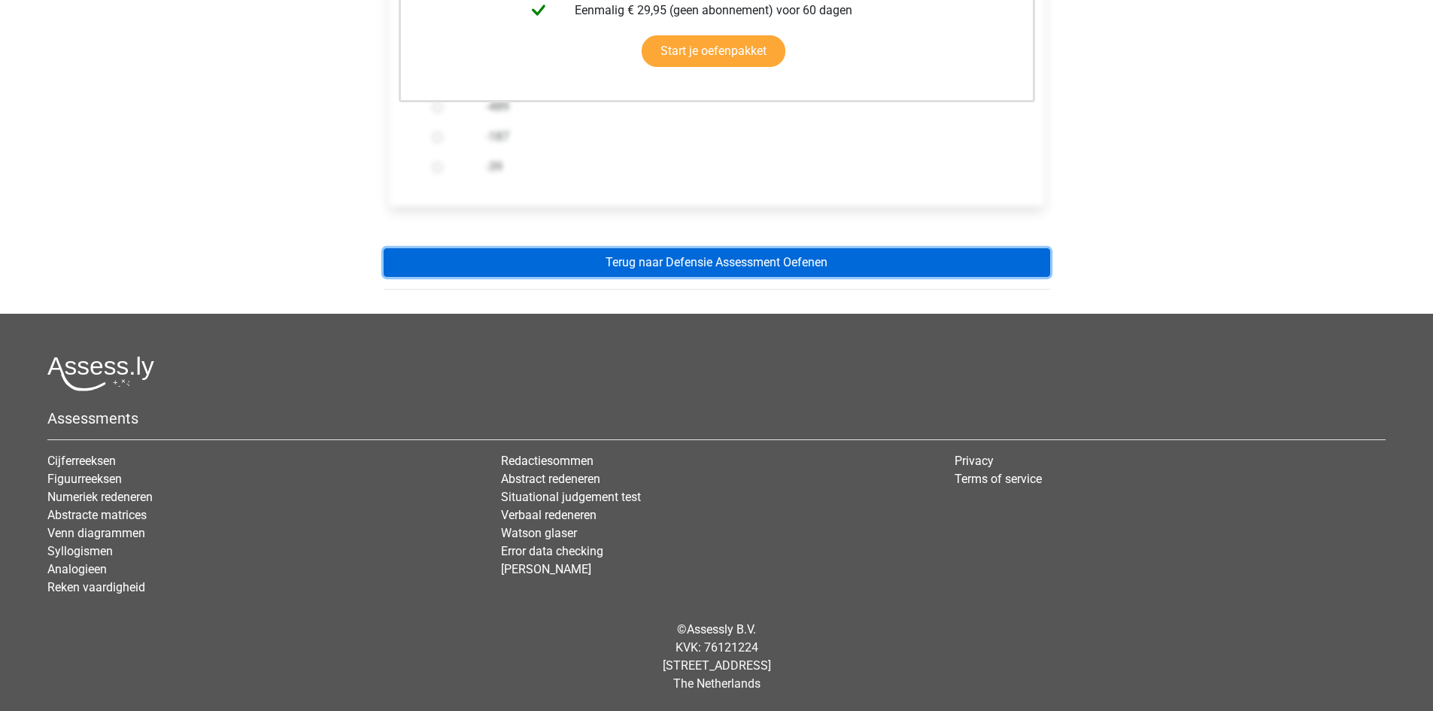
click at [711, 264] on link "Terug naar Defensie Assessment Oefenen" at bounding box center [717, 262] width 666 height 29
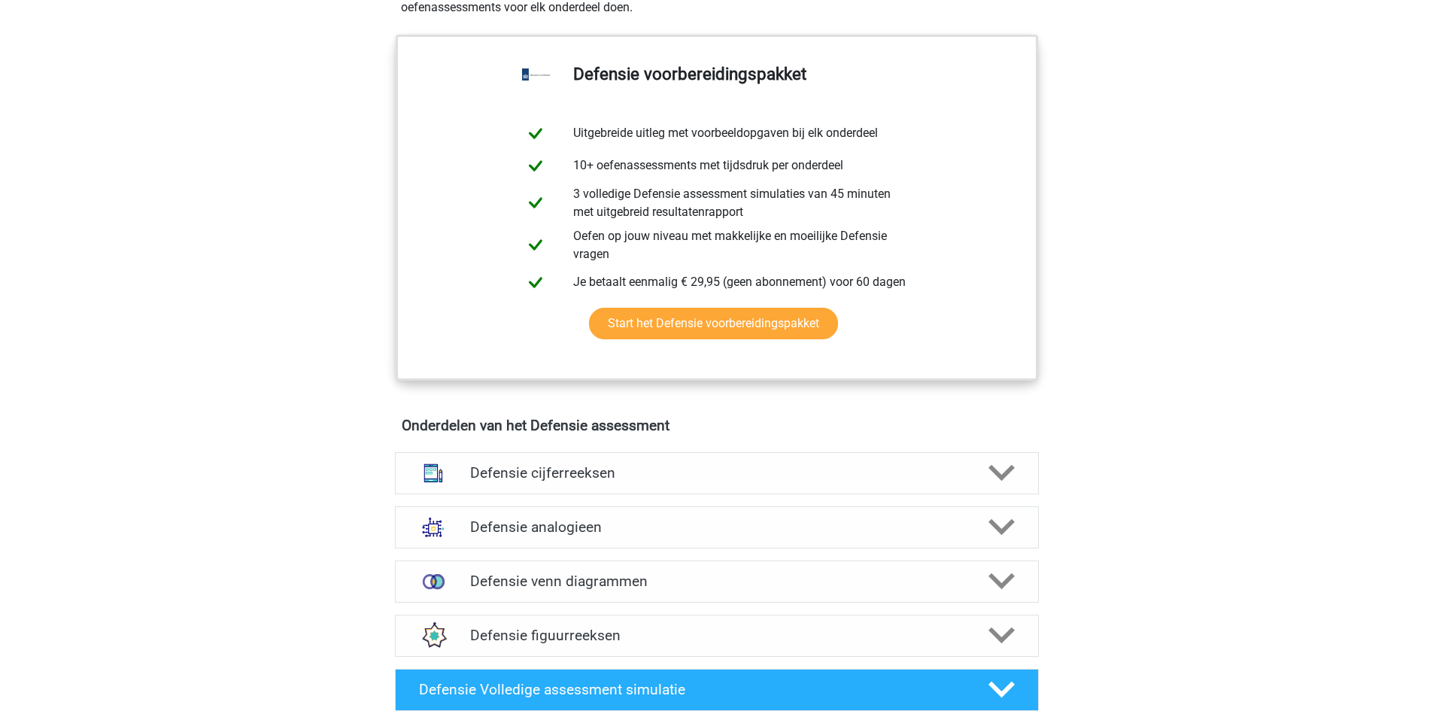
scroll to position [752, 0]
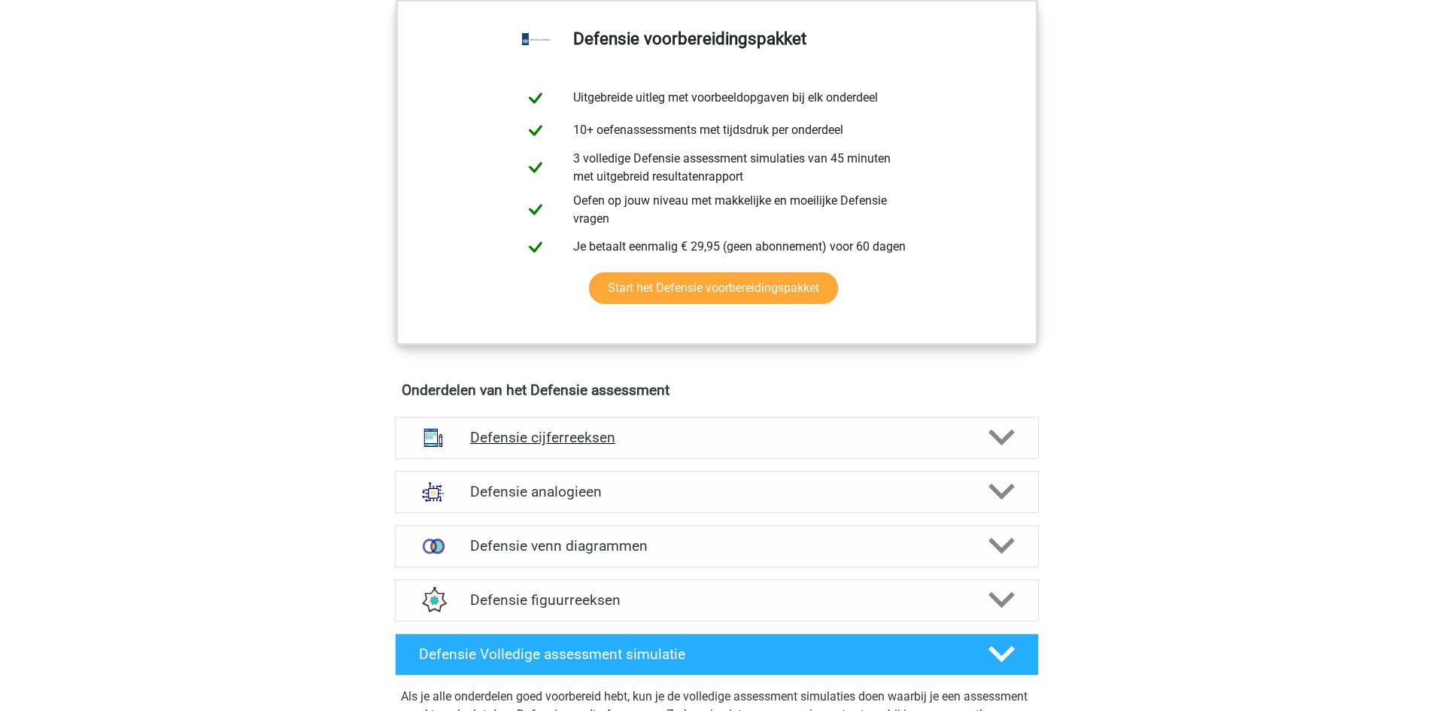
click at [995, 438] on polygon at bounding box center [1001, 437] width 26 height 17
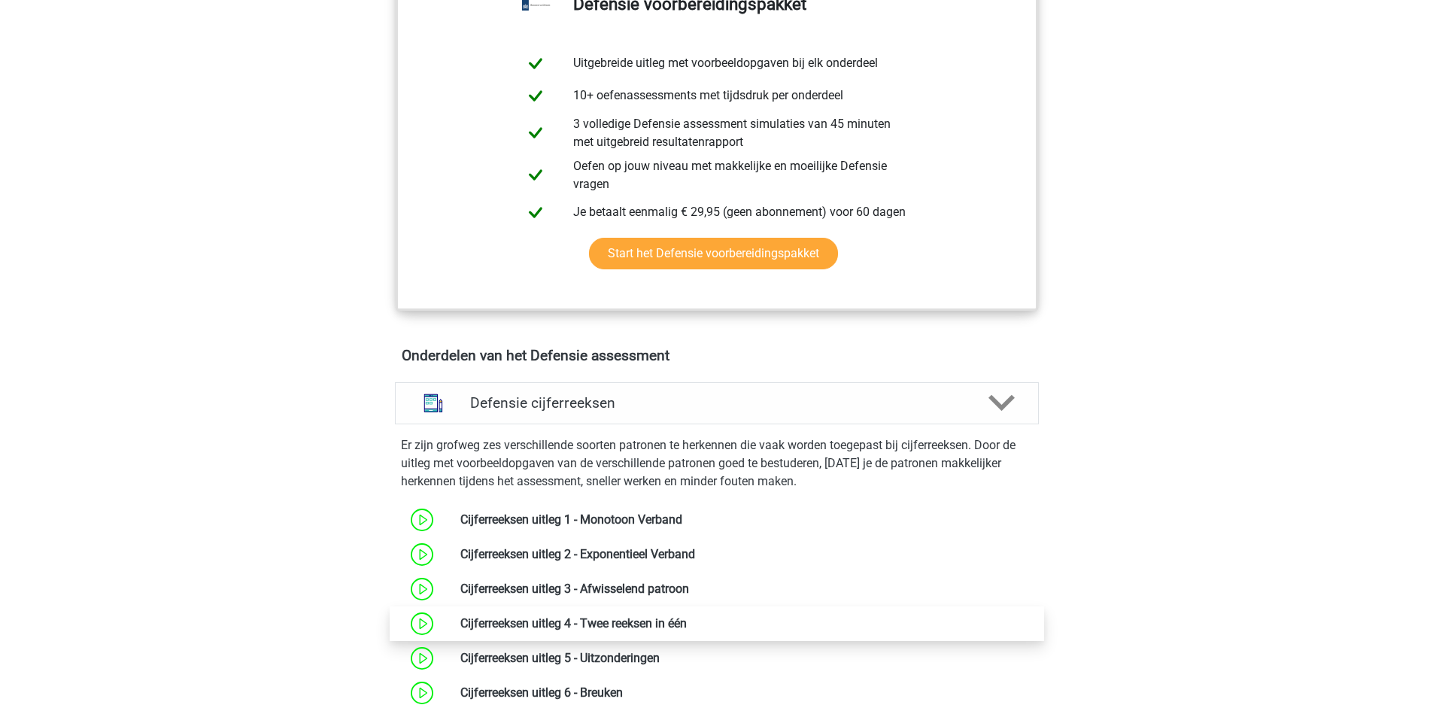
scroll to position [1128, 0]
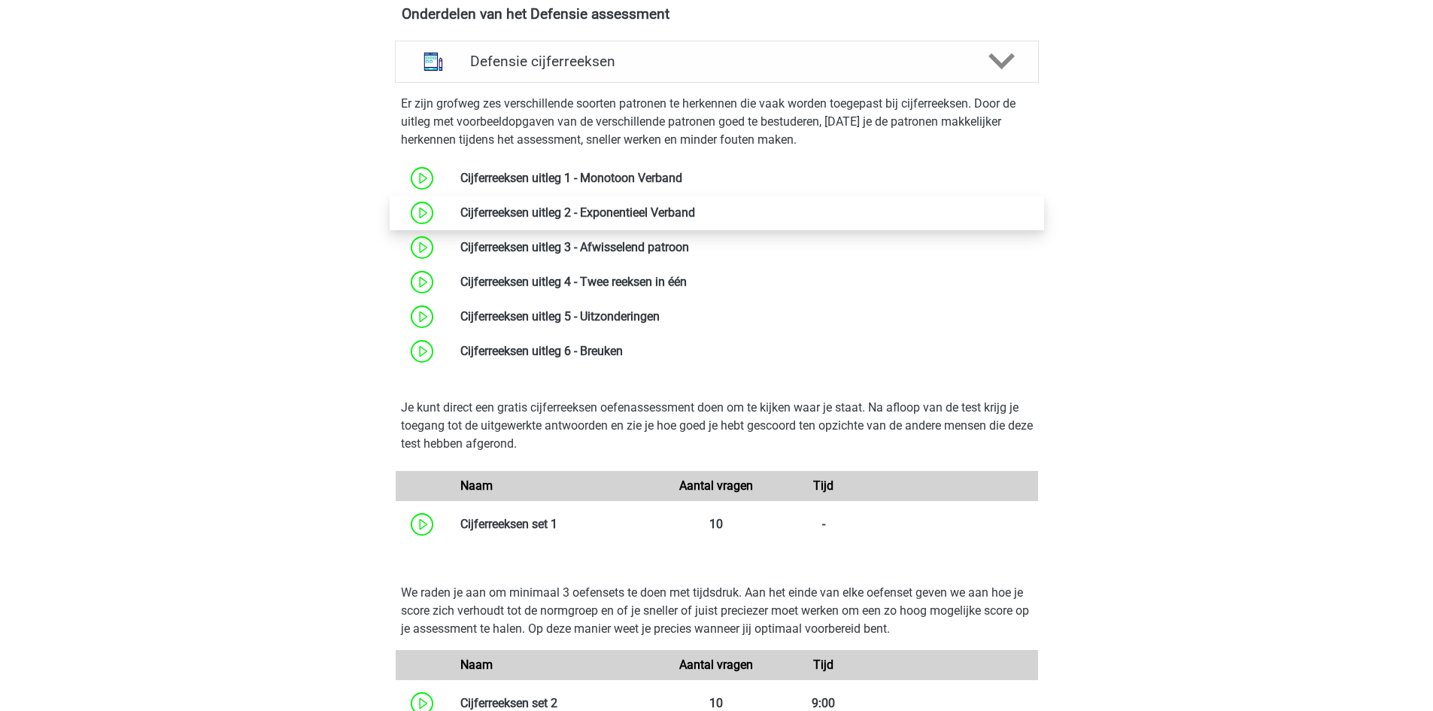
click at [695, 212] on link at bounding box center [695, 212] width 0 height 14
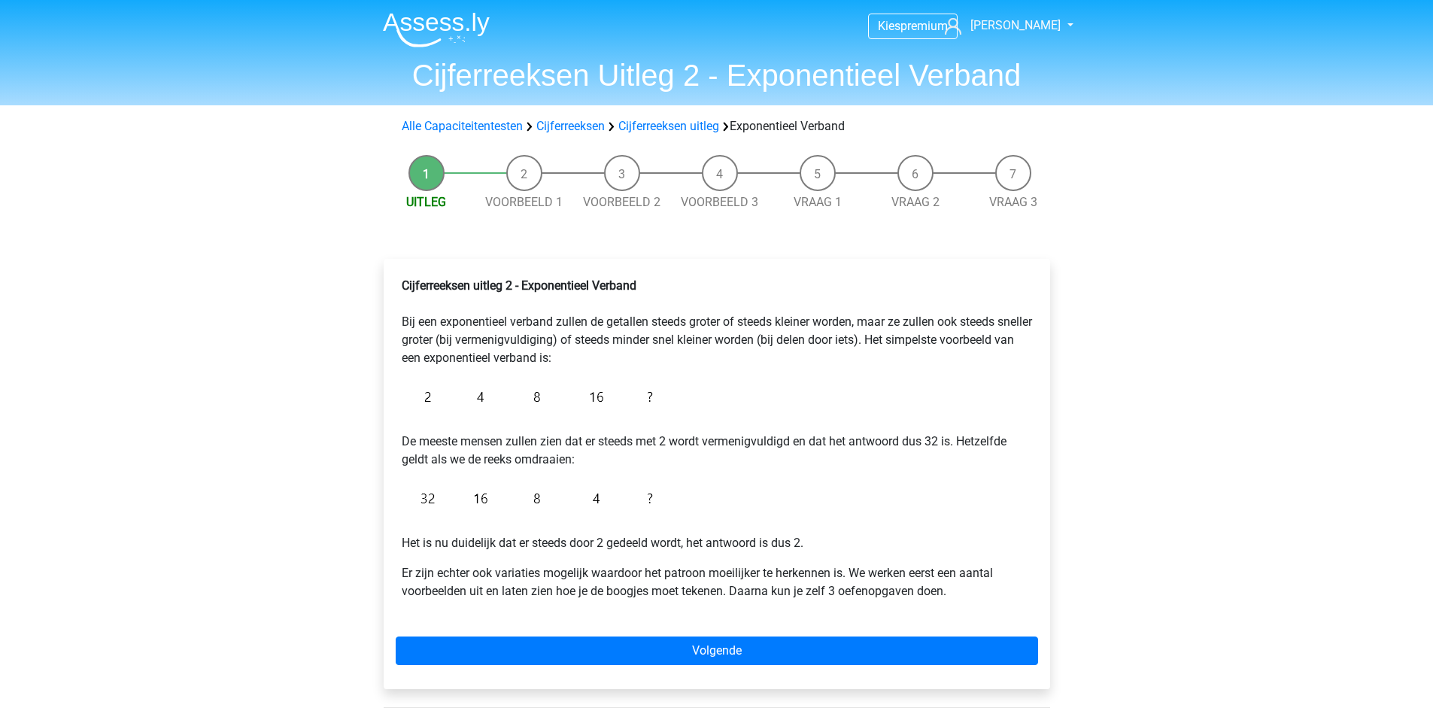
scroll to position [376, 0]
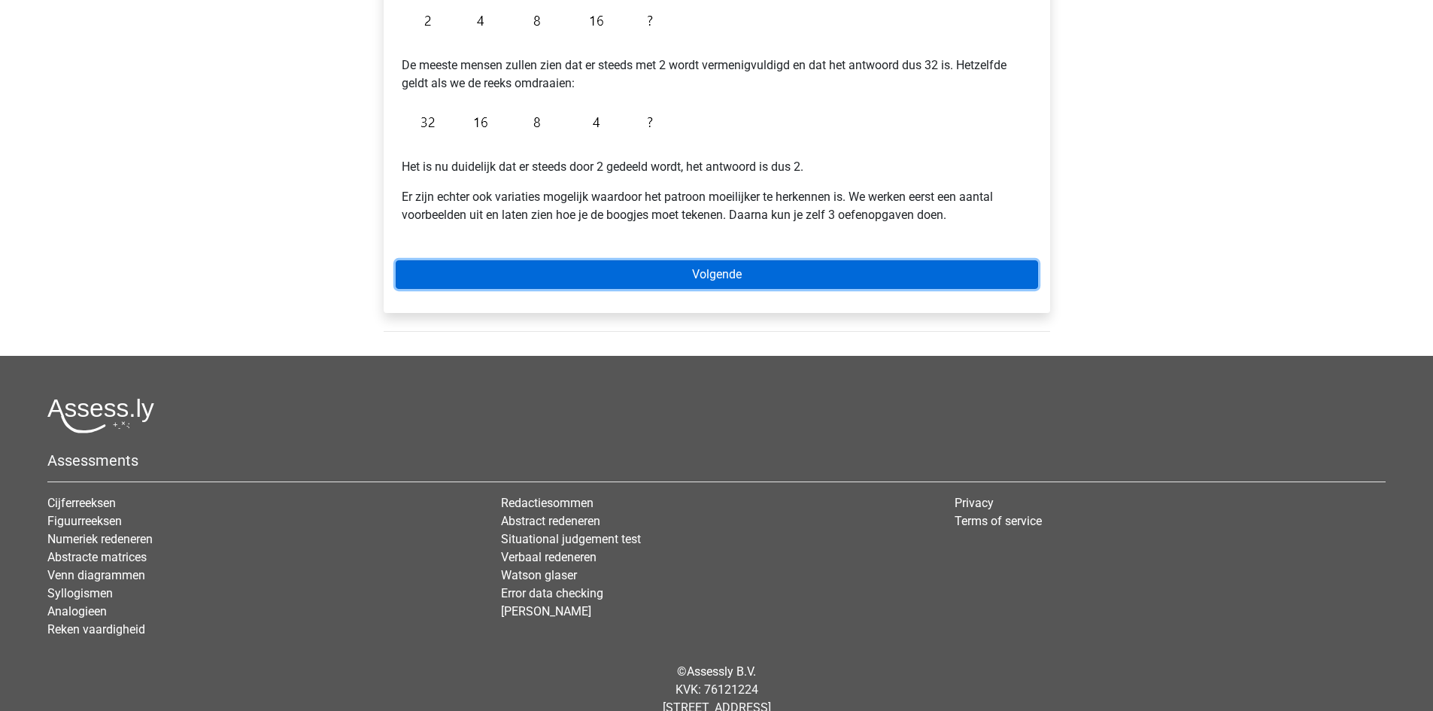
click at [714, 284] on link "Volgende" at bounding box center [717, 274] width 642 height 29
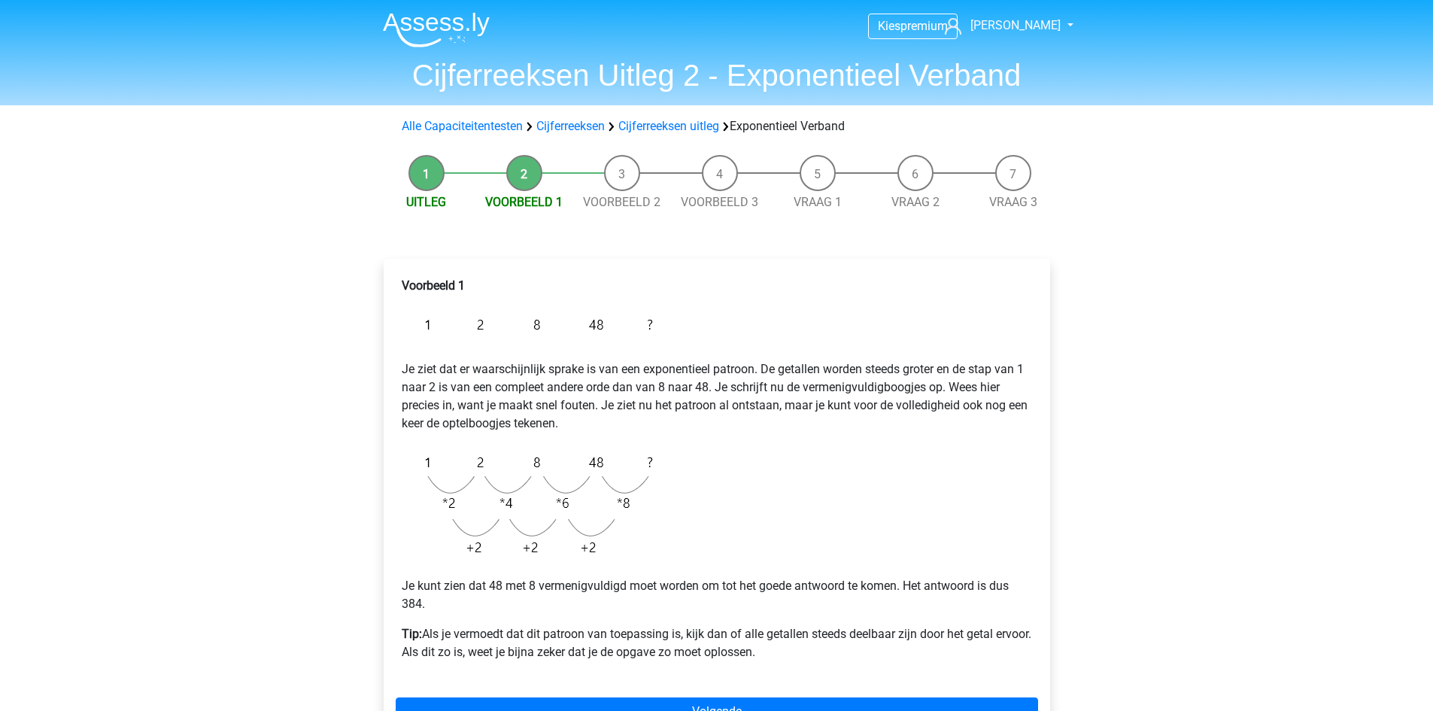
scroll to position [376, 0]
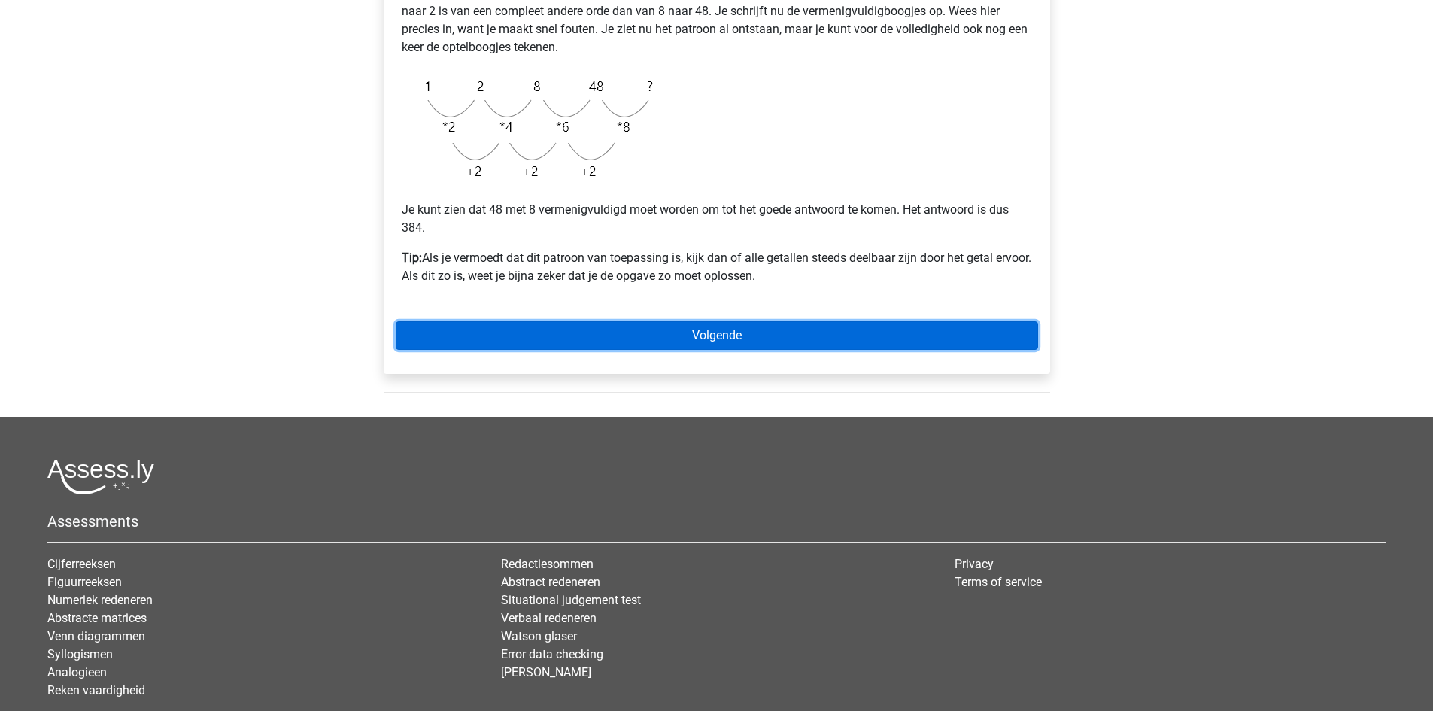
click at [714, 329] on link "Volgende" at bounding box center [717, 335] width 642 height 29
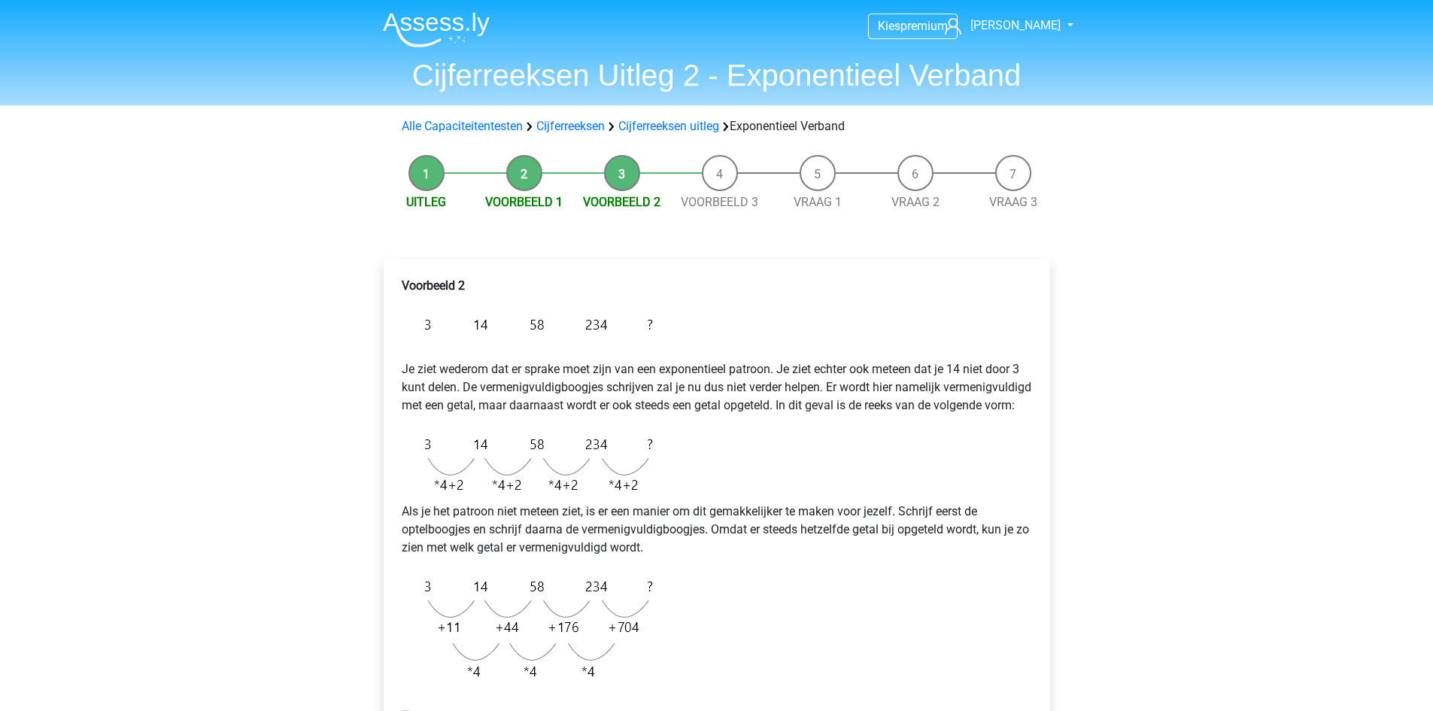
scroll to position [376, 0]
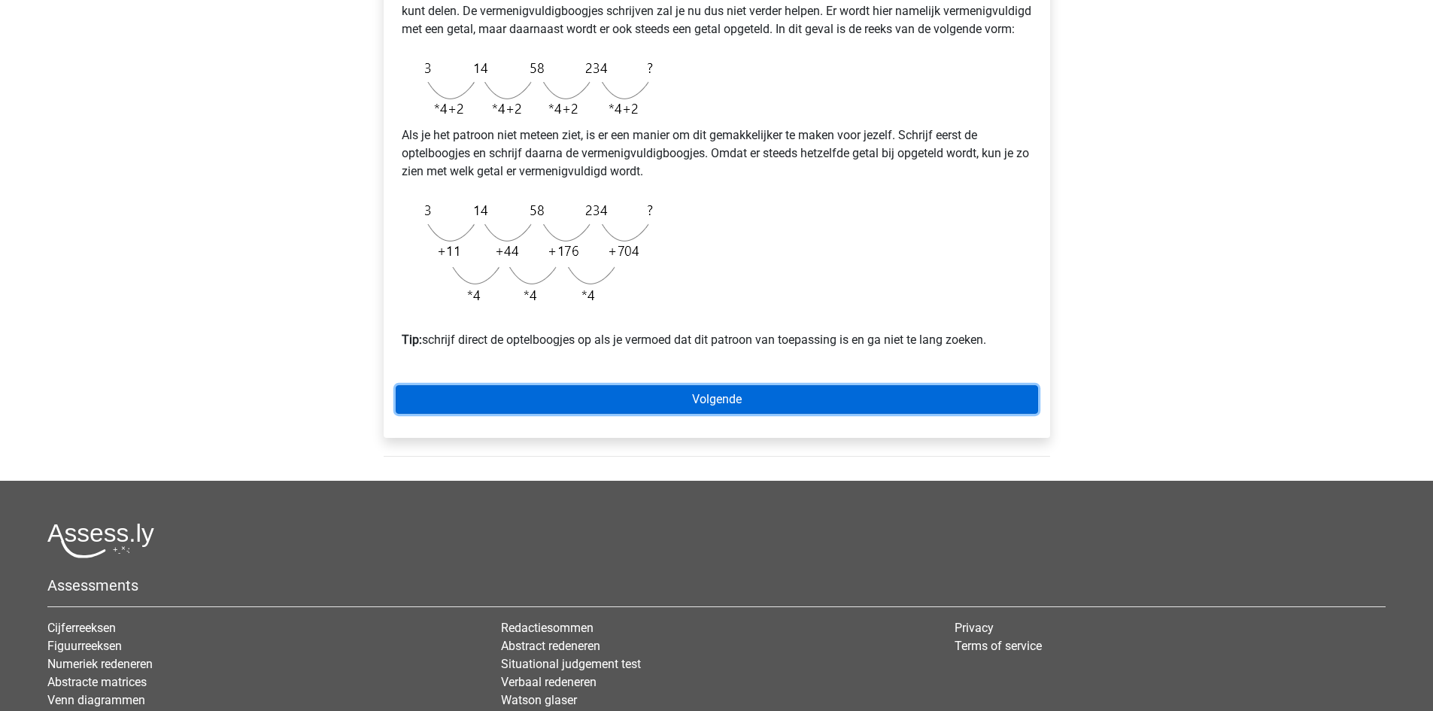
click at [710, 406] on link "Volgende" at bounding box center [717, 399] width 642 height 29
click at [739, 414] on link "Volgende" at bounding box center [717, 399] width 642 height 29
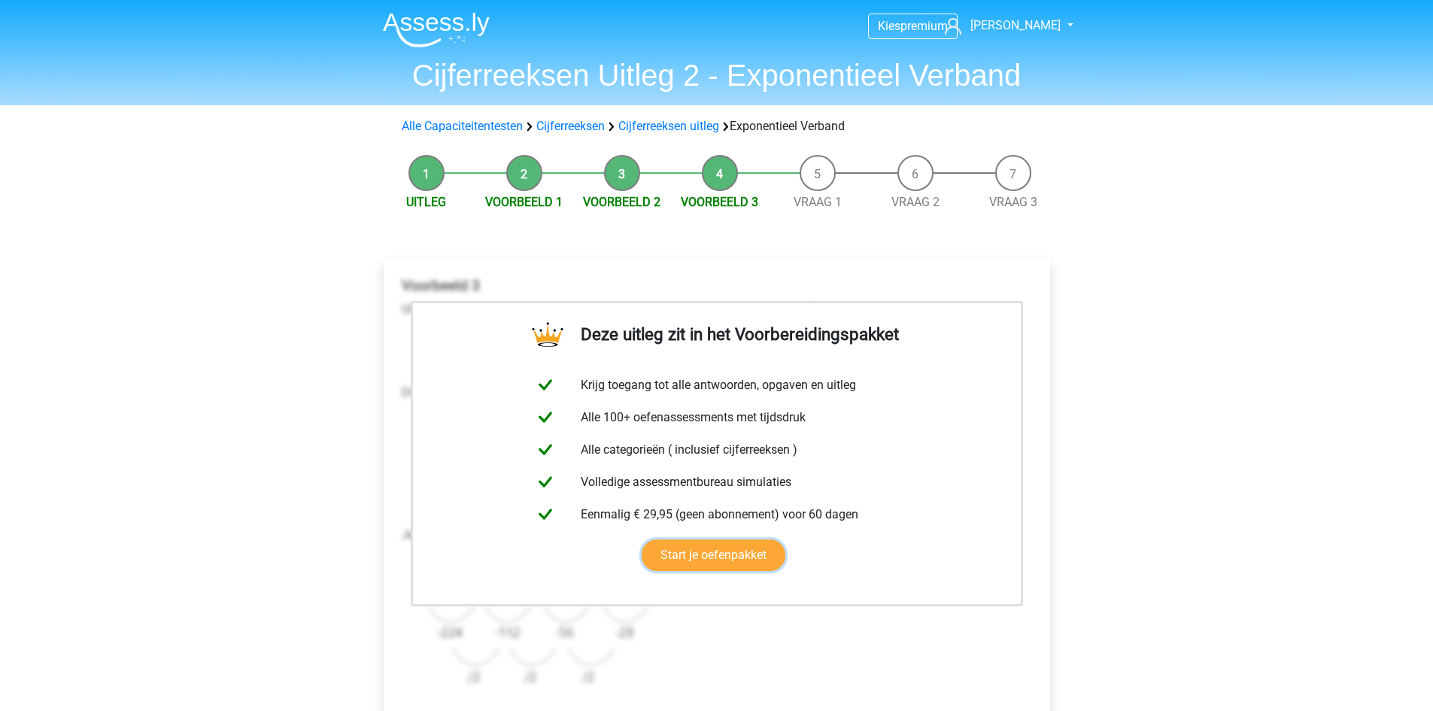
drag, startPoint x: 696, startPoint y: 254, endPoint x: 714, endPoint y: 214, distance: 44.1
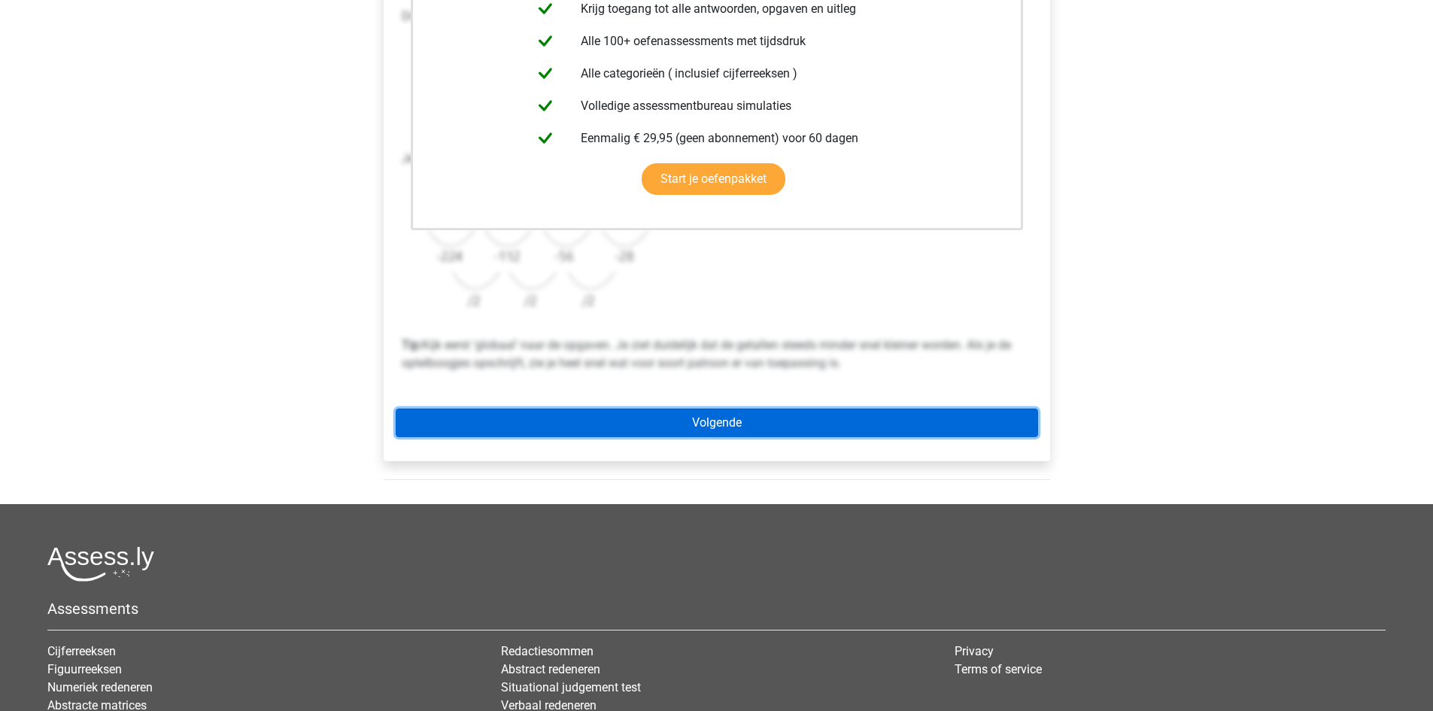
click at [781, 429] on link "Volgende" at bounding box center [717, 422] width 642 height 29
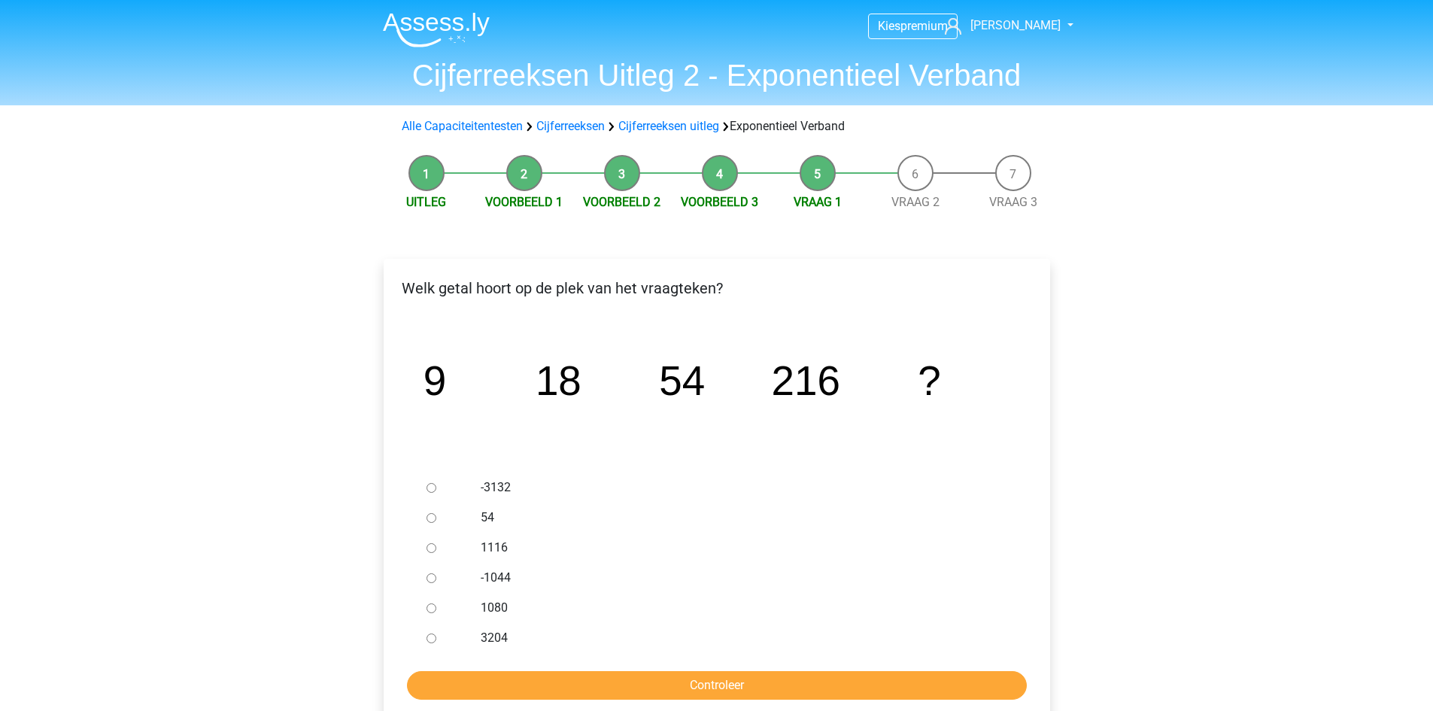
click at [432, 609] on input "1080" at bounding box center [431, 608] width 10 height 10
radio input "true"
click at [566, 692] on input "Controleer" at bounding box center [717, 685] width 620 height 29
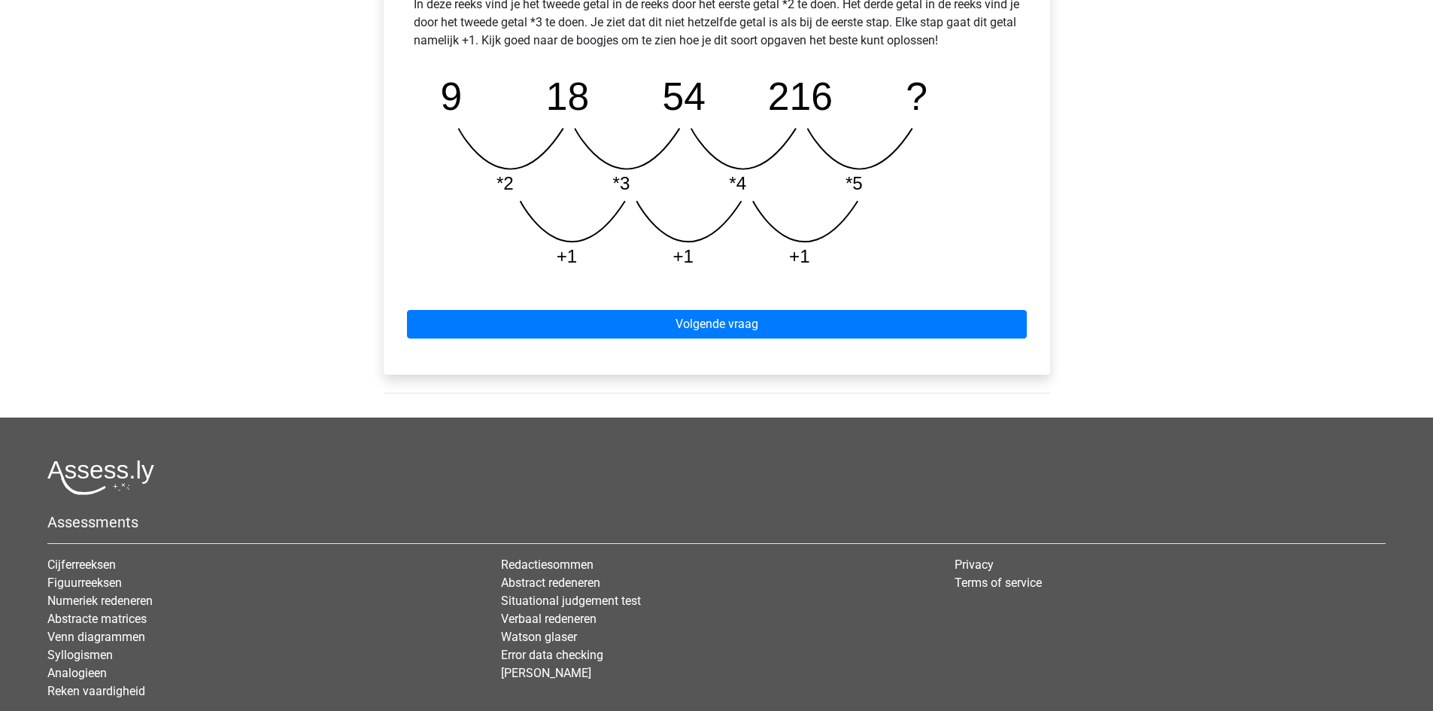
scroll to position [752, 0]
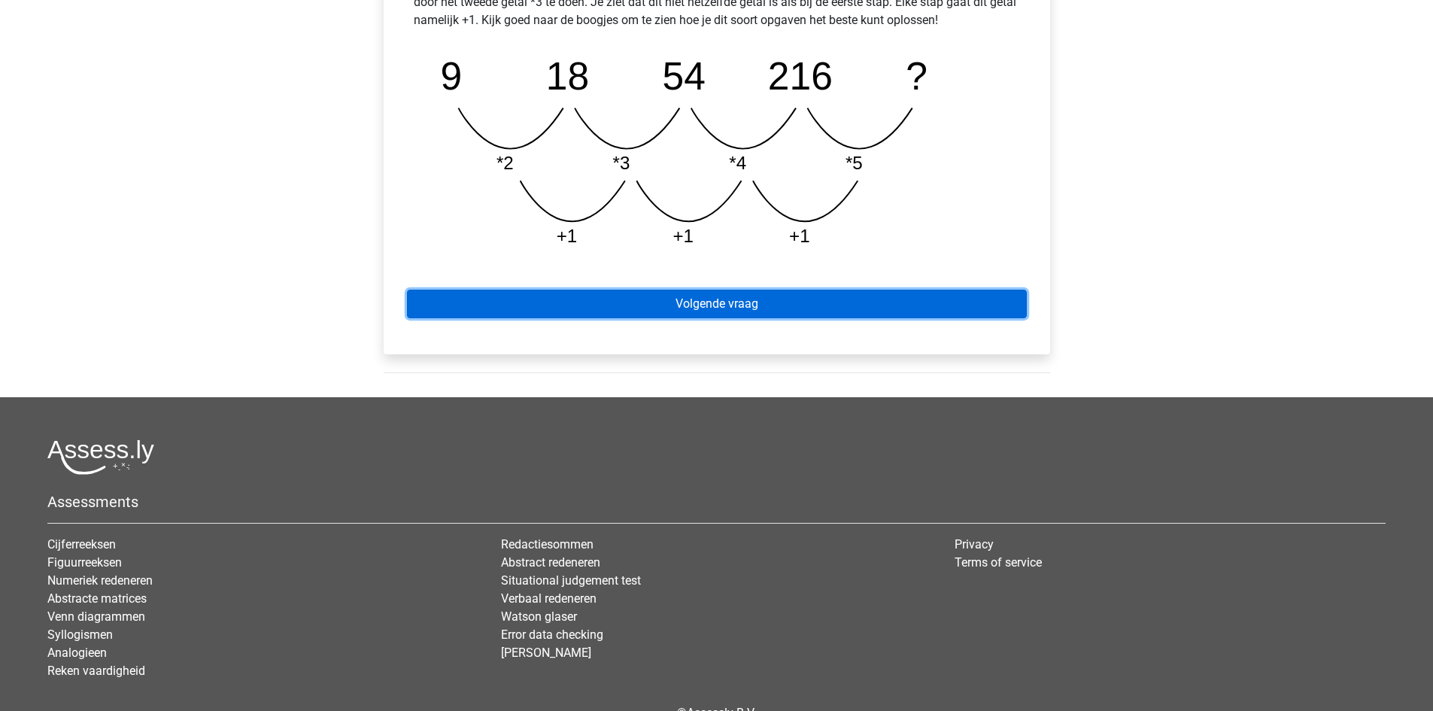
click at [683, 308] on link "Volgende vraag" at bounding box center [717, 304] width 620 height 29
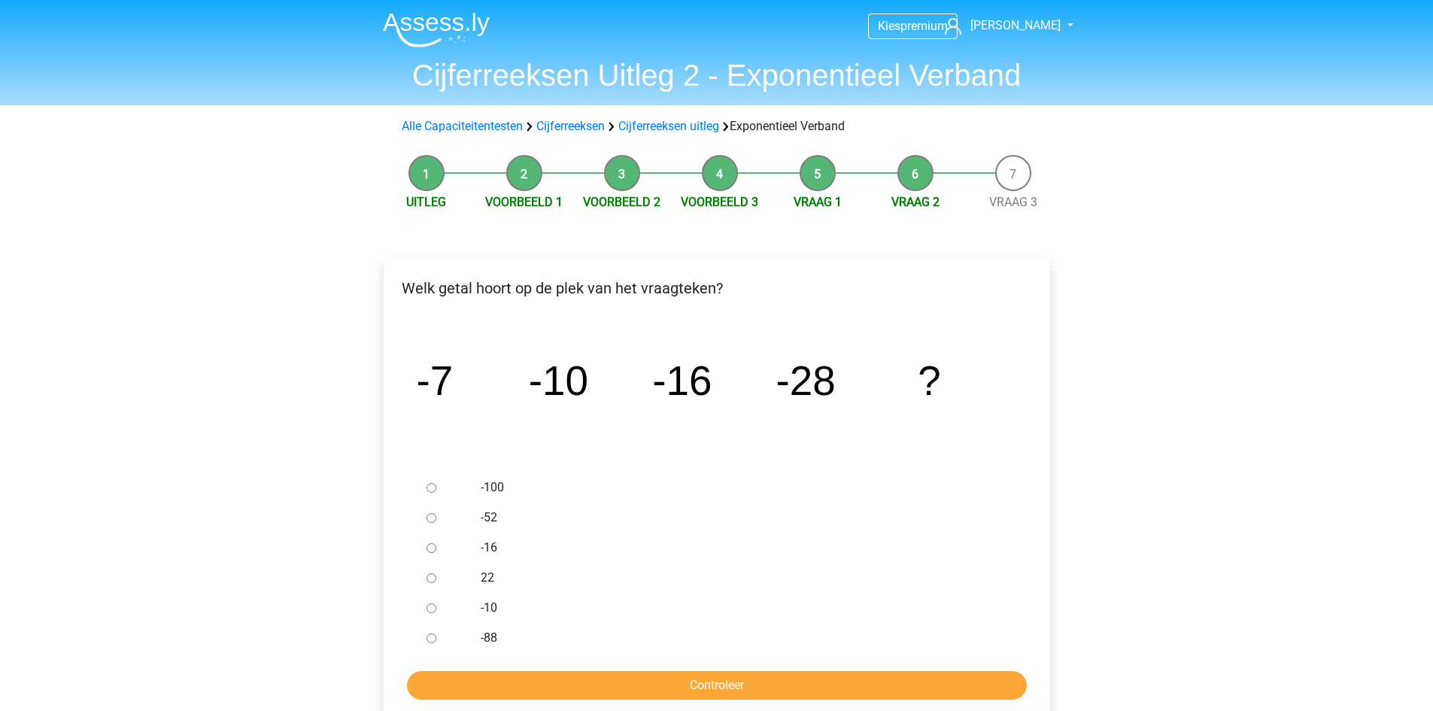
click at [435, 515] on input "-52" at bounding box center [431, 518] width 10 height 10
radio input "true"
click at [526, 677] on input "Controleer" at bounding box center [717, 685] width 620 height 29
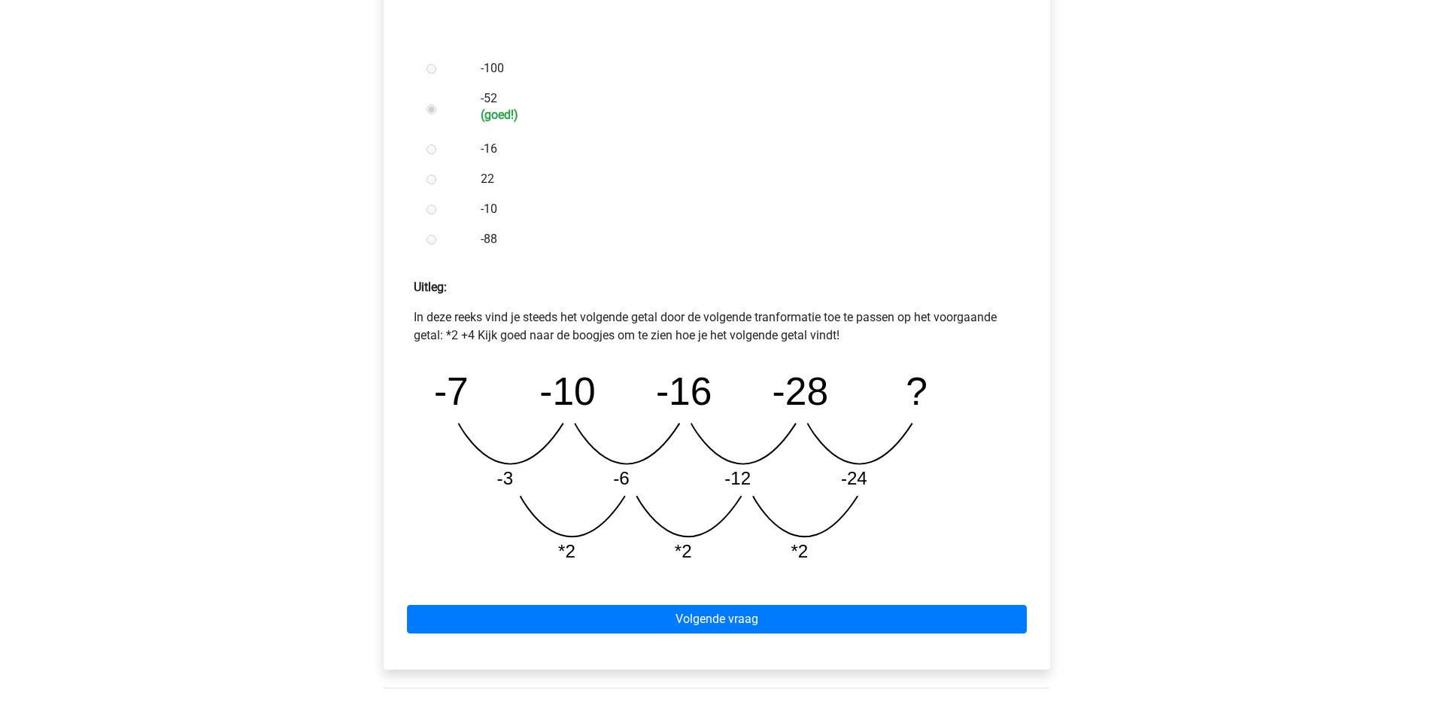
scroll to position [376, 0]
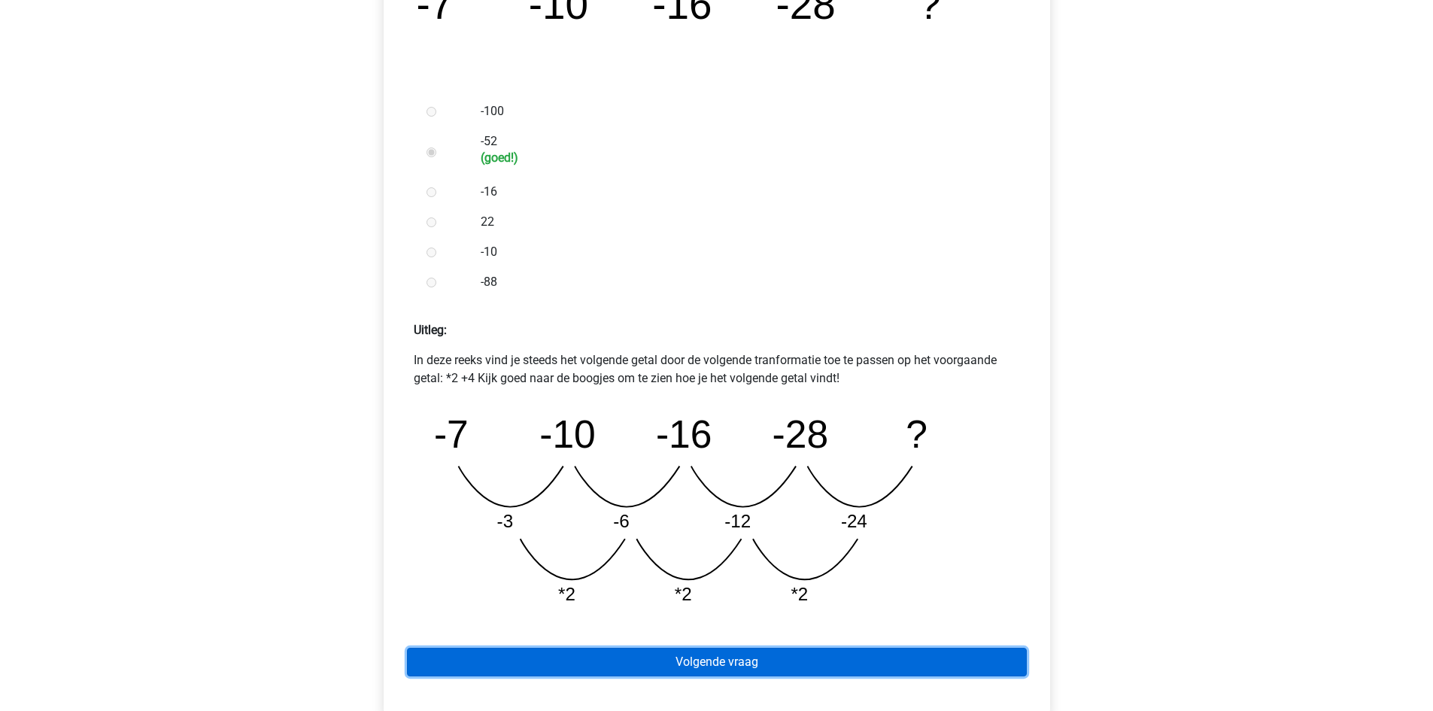
click at [751, 659] on link "Volgende vraag" at bounding box center [717, 662] width 620 height 29
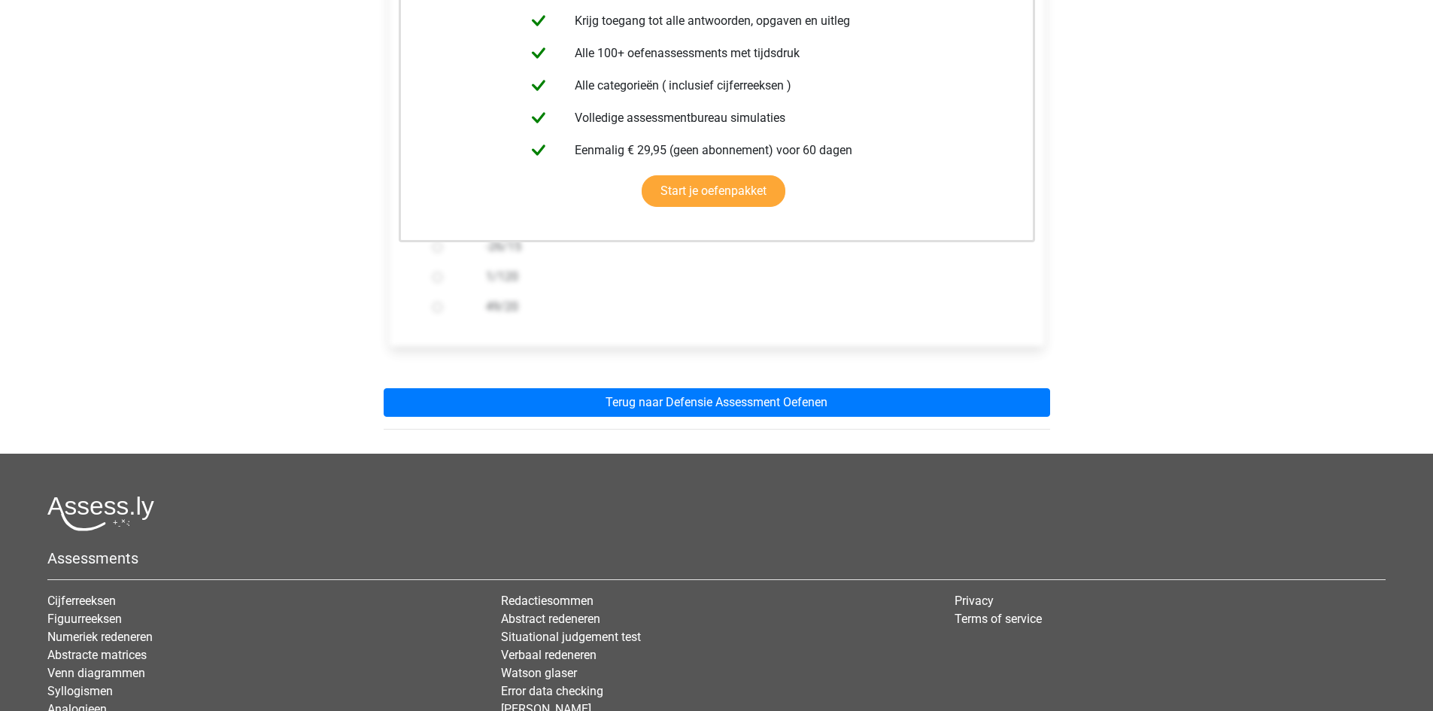
scroll to position [376, 0]
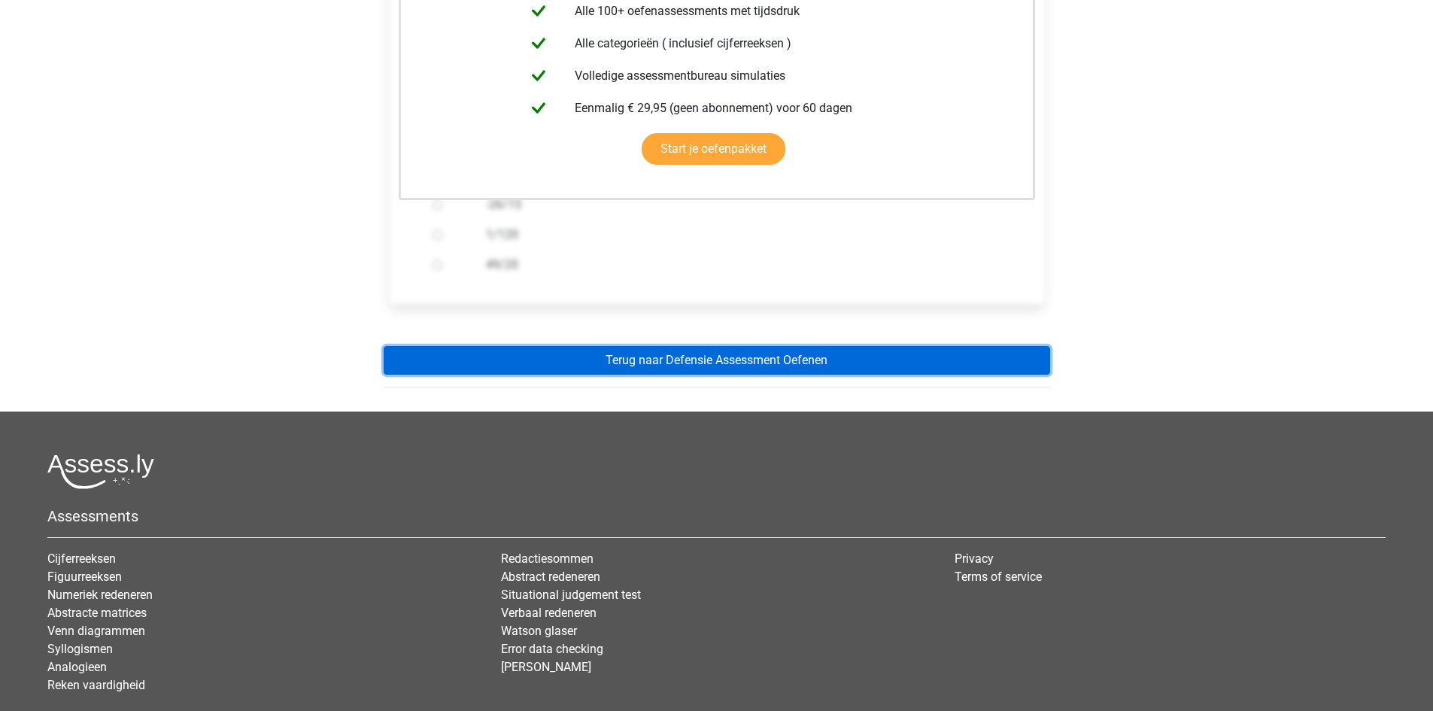
click at [792, 366] on link "Terug naar Defensie Assessment Oefenen" at bounding box center [717, 360] width 666 height 29
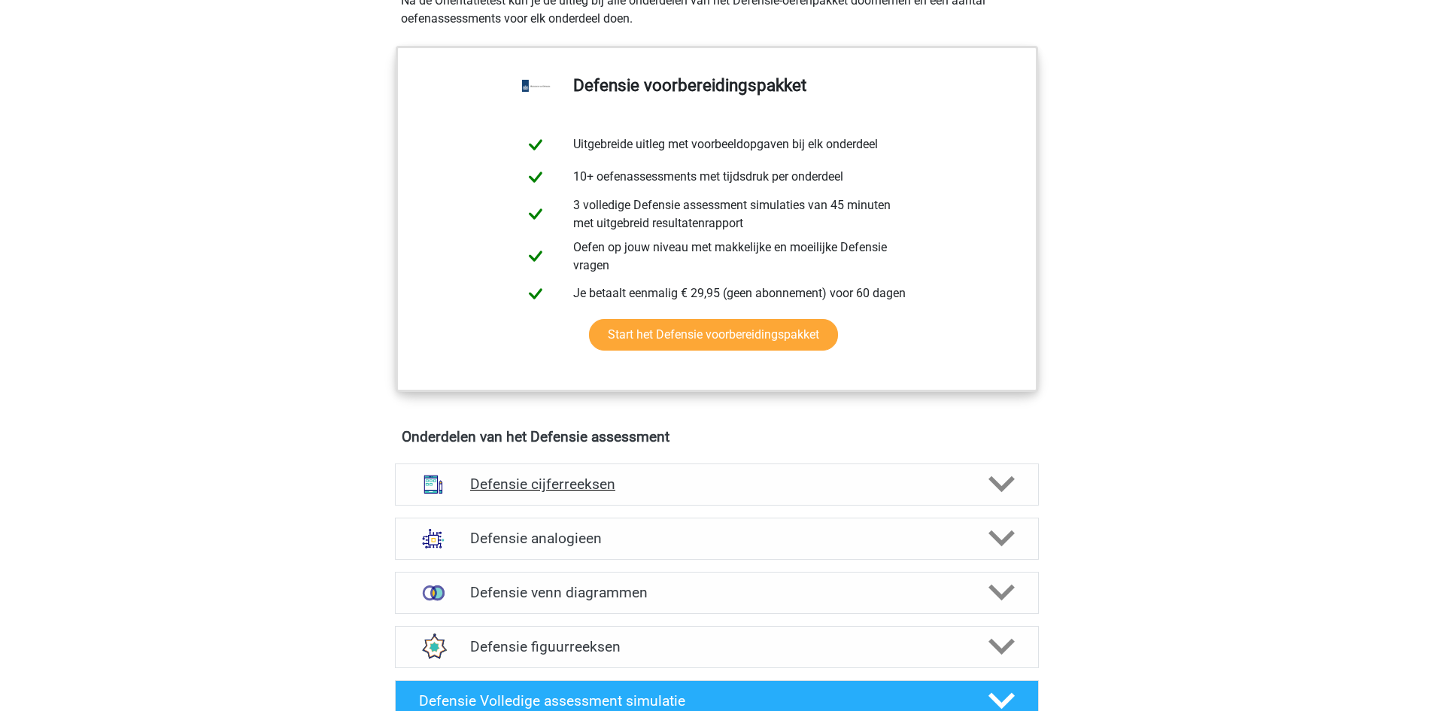
scroll to position [752, 0]
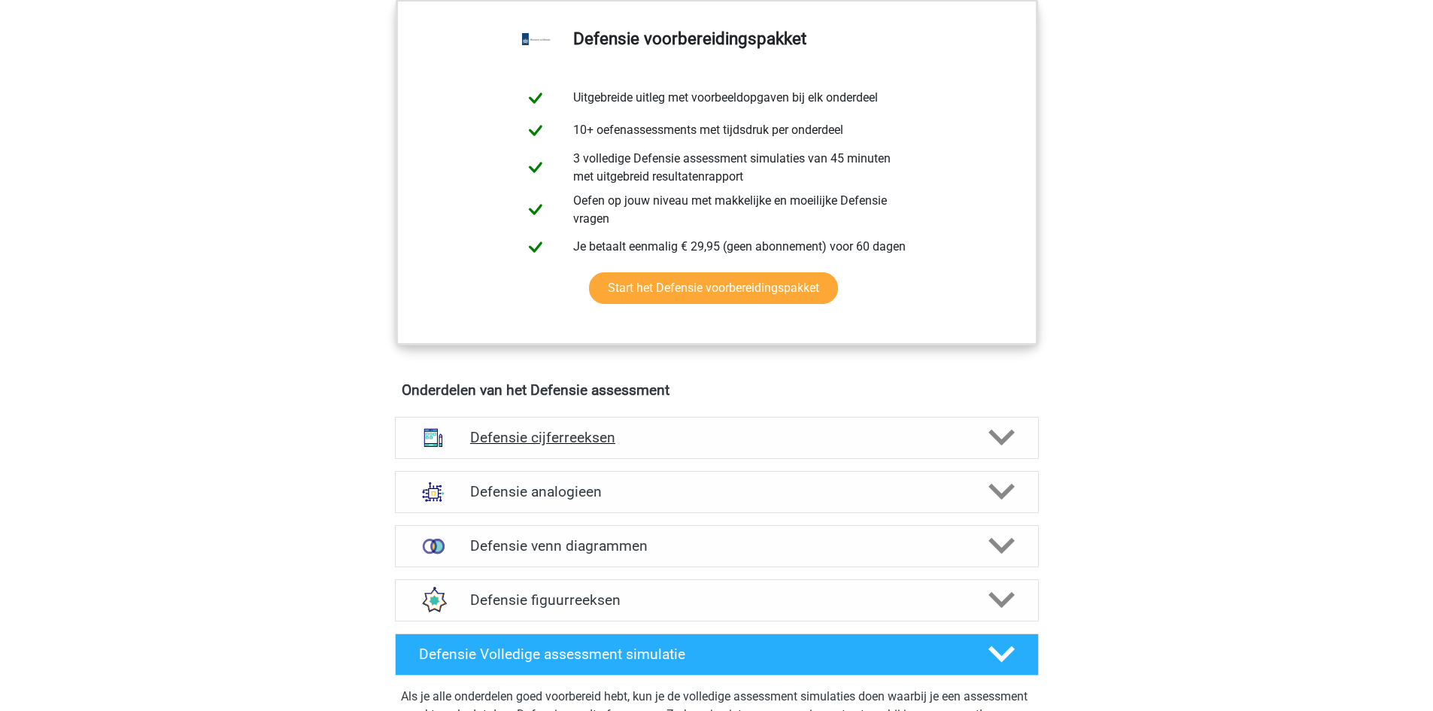
click at [1006, 445] on icon at bounding box center [1001, 437] width 26 height 26
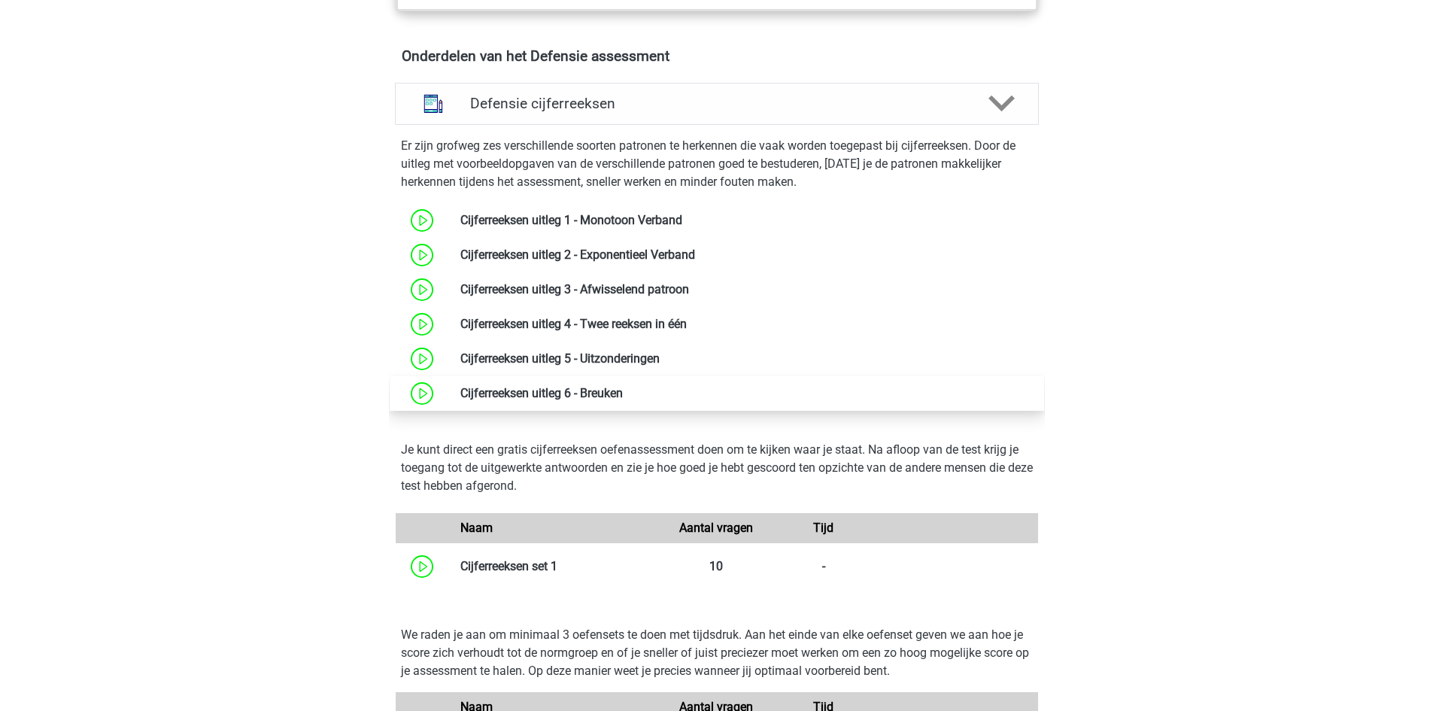
scroll to position [1128, 0]
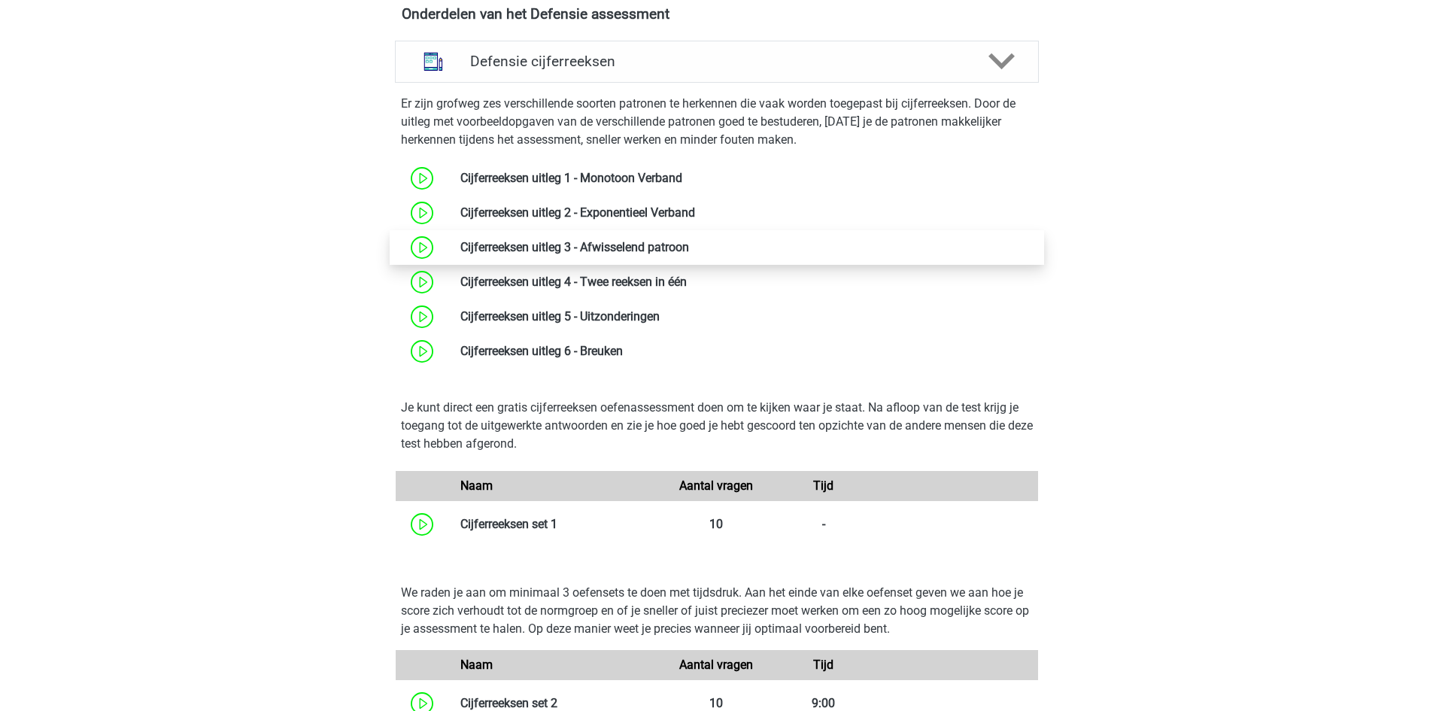
click at [689, 249] on link at bounding box center [689, 247] width 0 height 14
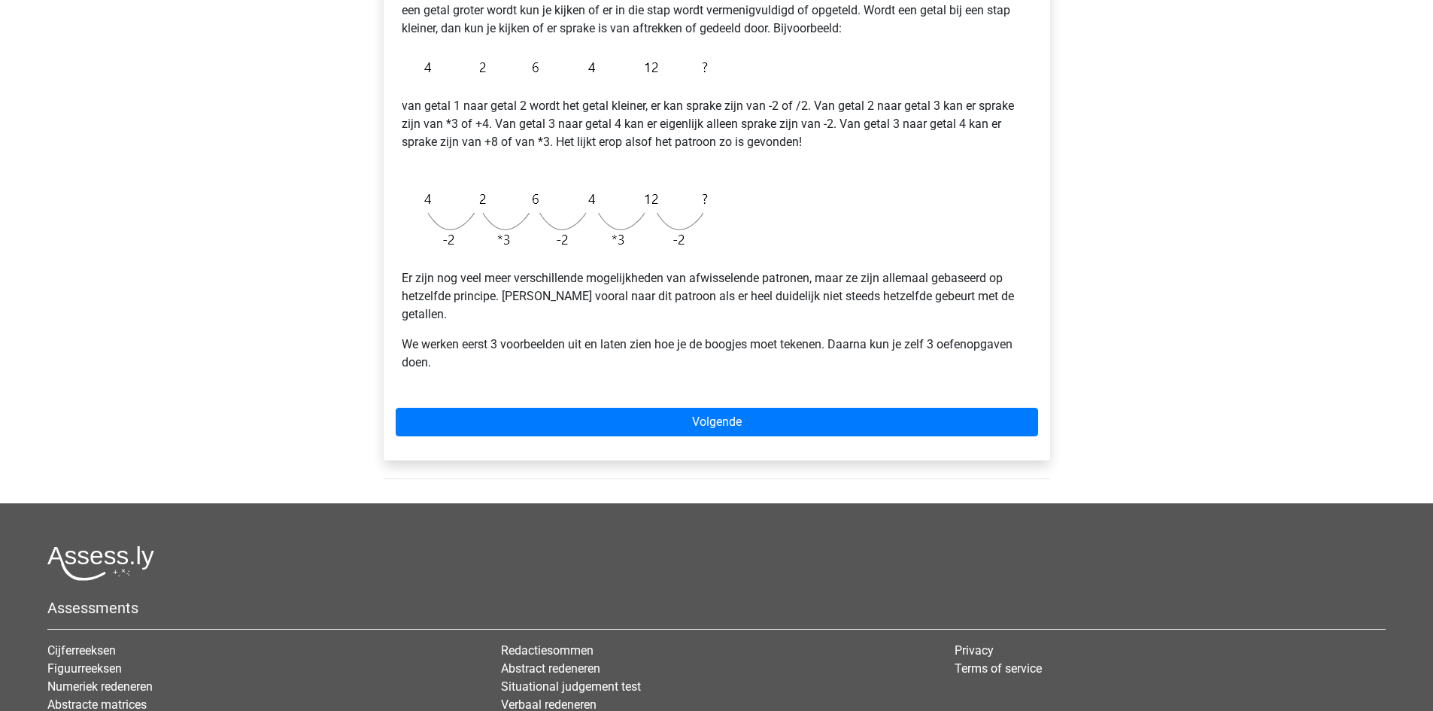
scroll to position [376, 0]
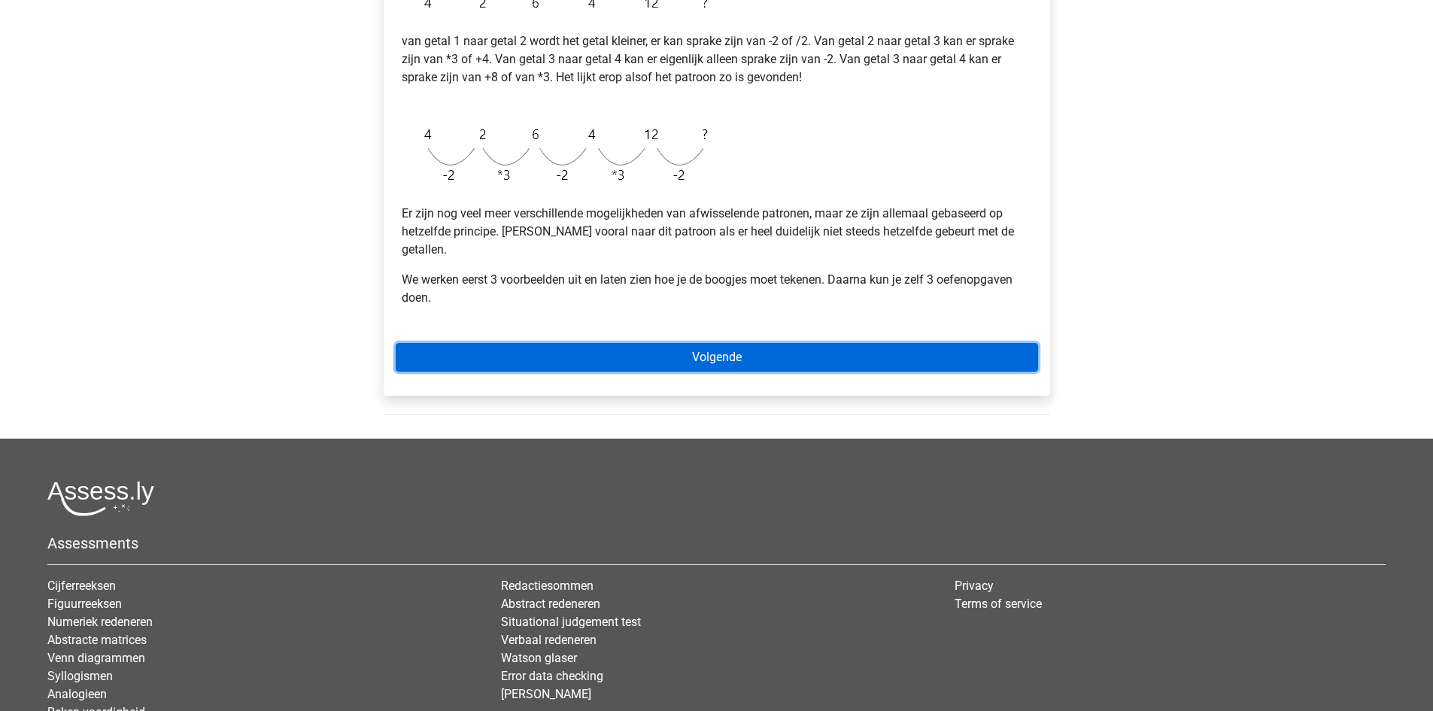
click at [738, 346] on link "Volgende" at bounding box center [717, 357] width 642 height 29
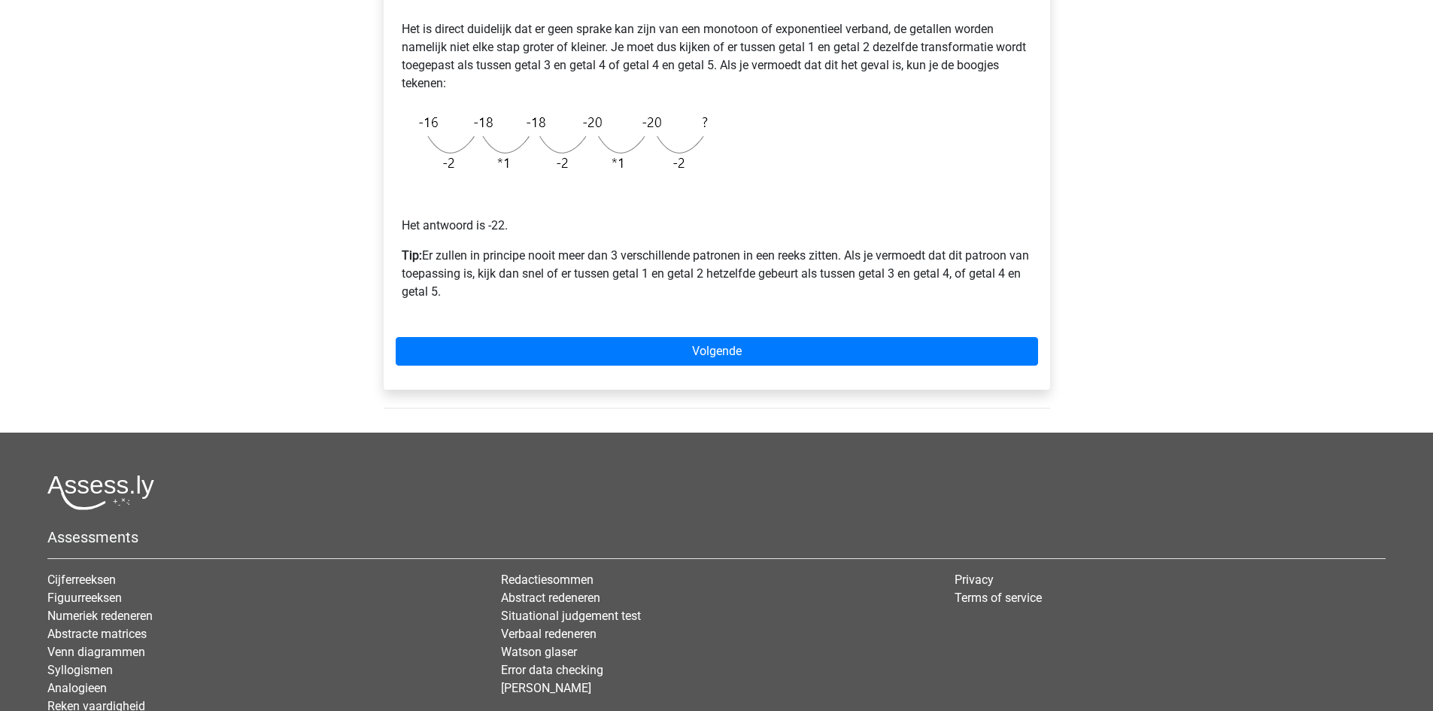
scroll to position [376, 0]
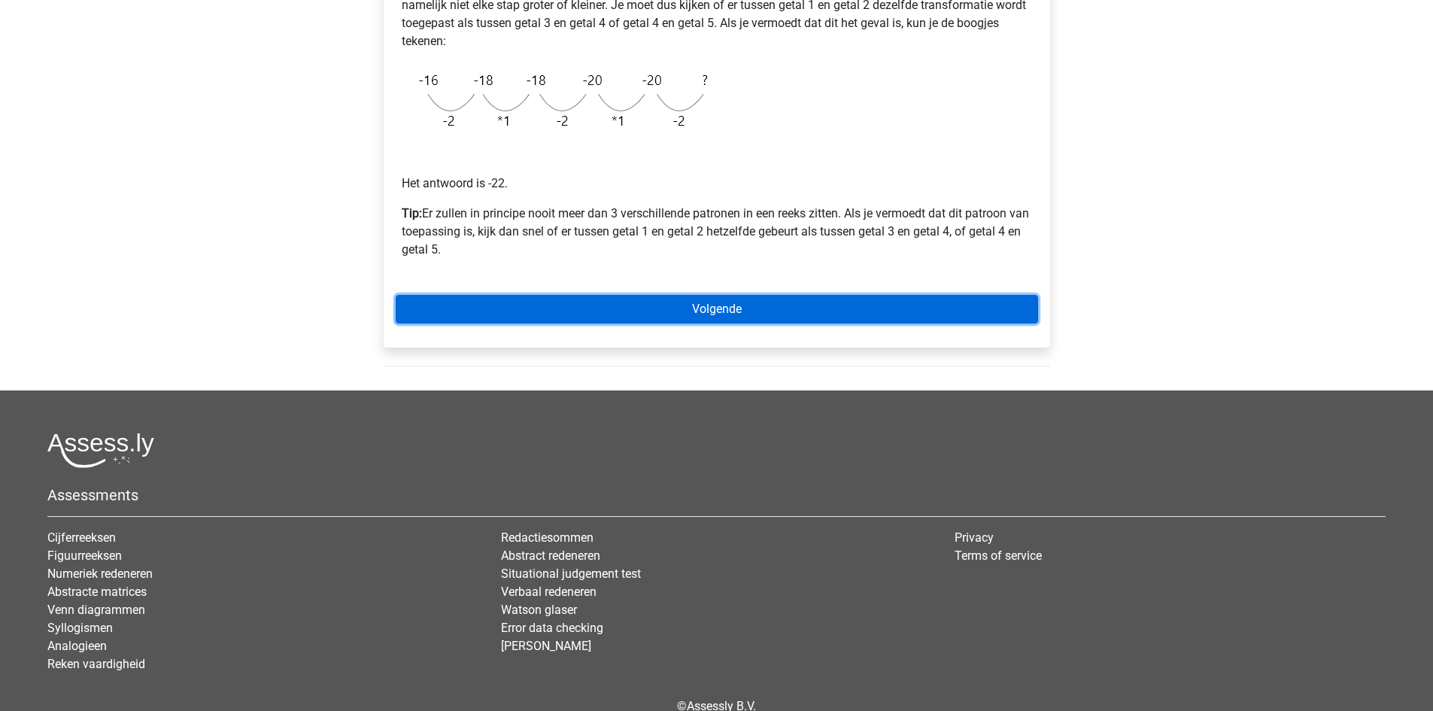
click at [748, 302] on link "Volgende" at bounding box center [717, 309] width 642 height 29
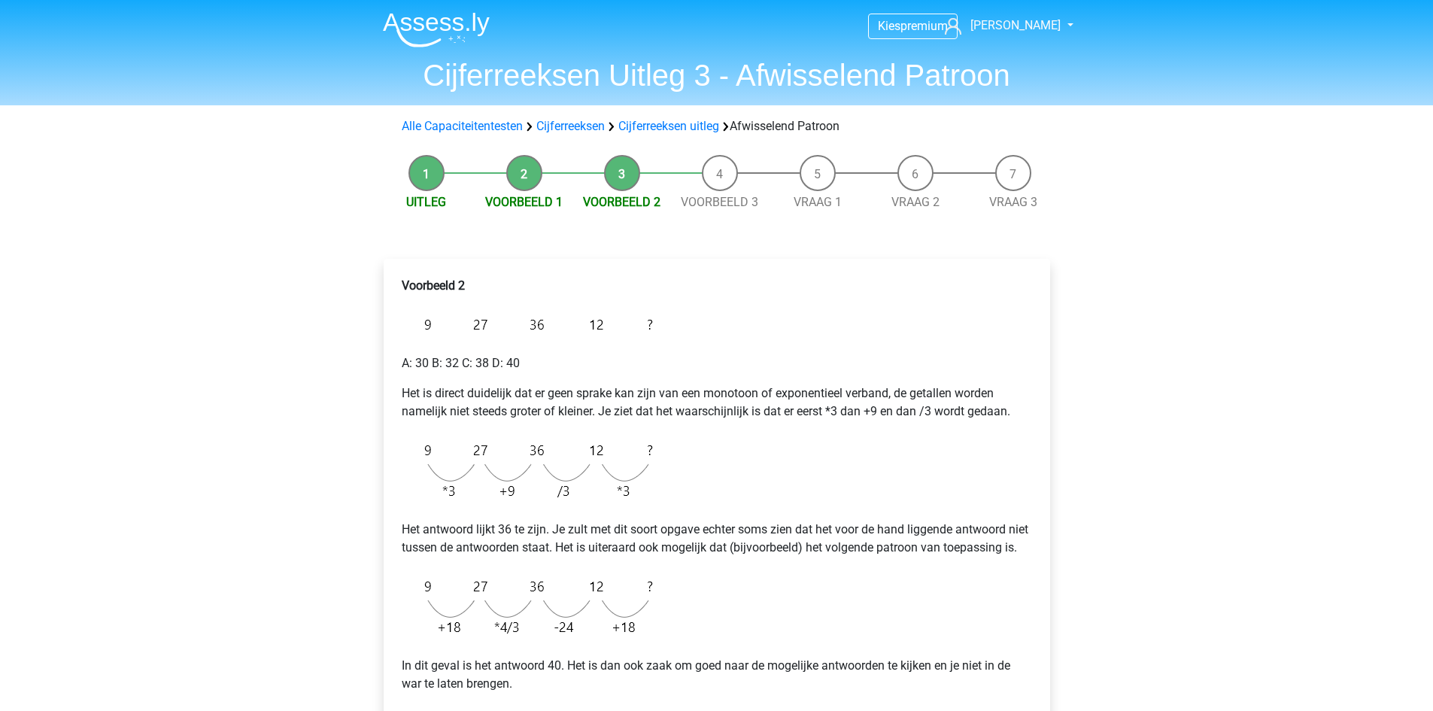
scroll to position [376, 0]
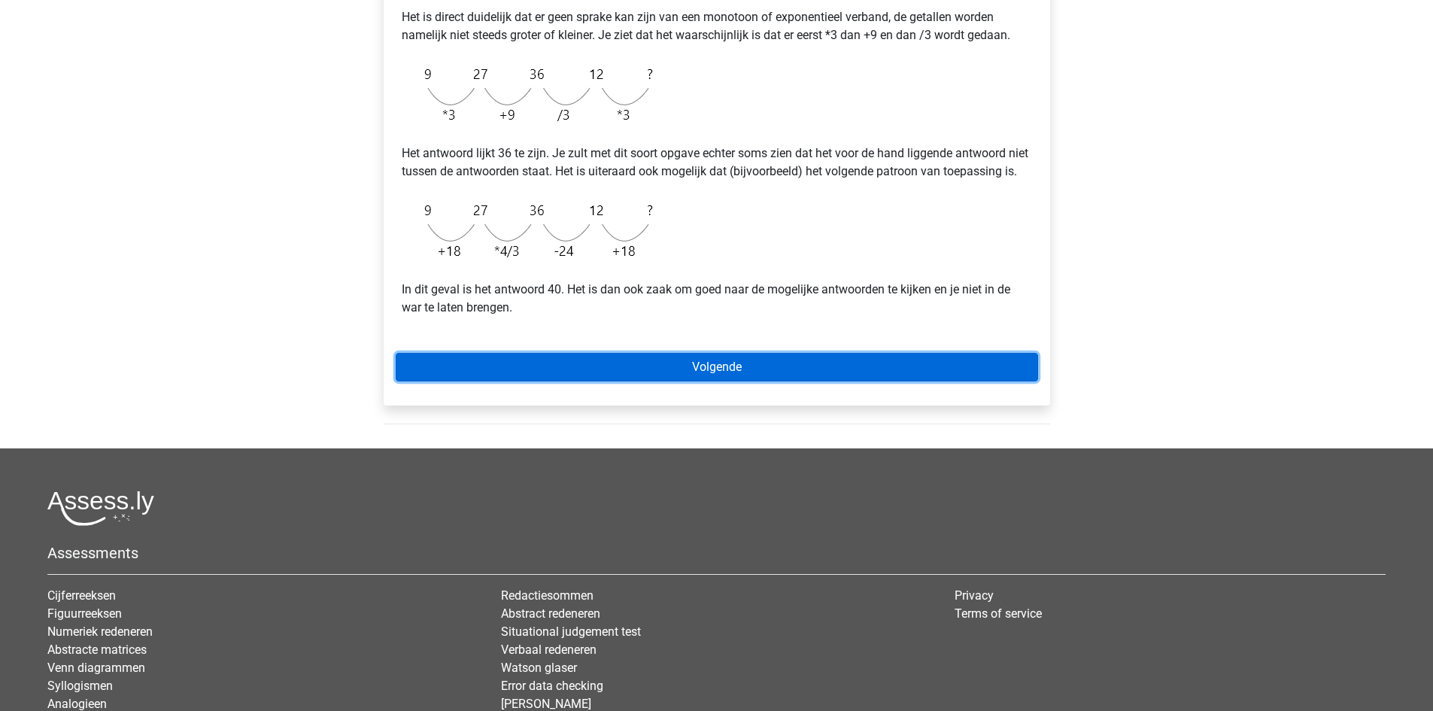
click at [751, 381] on link "Volgende" at bounding box center [717, 367] width 642 height 29
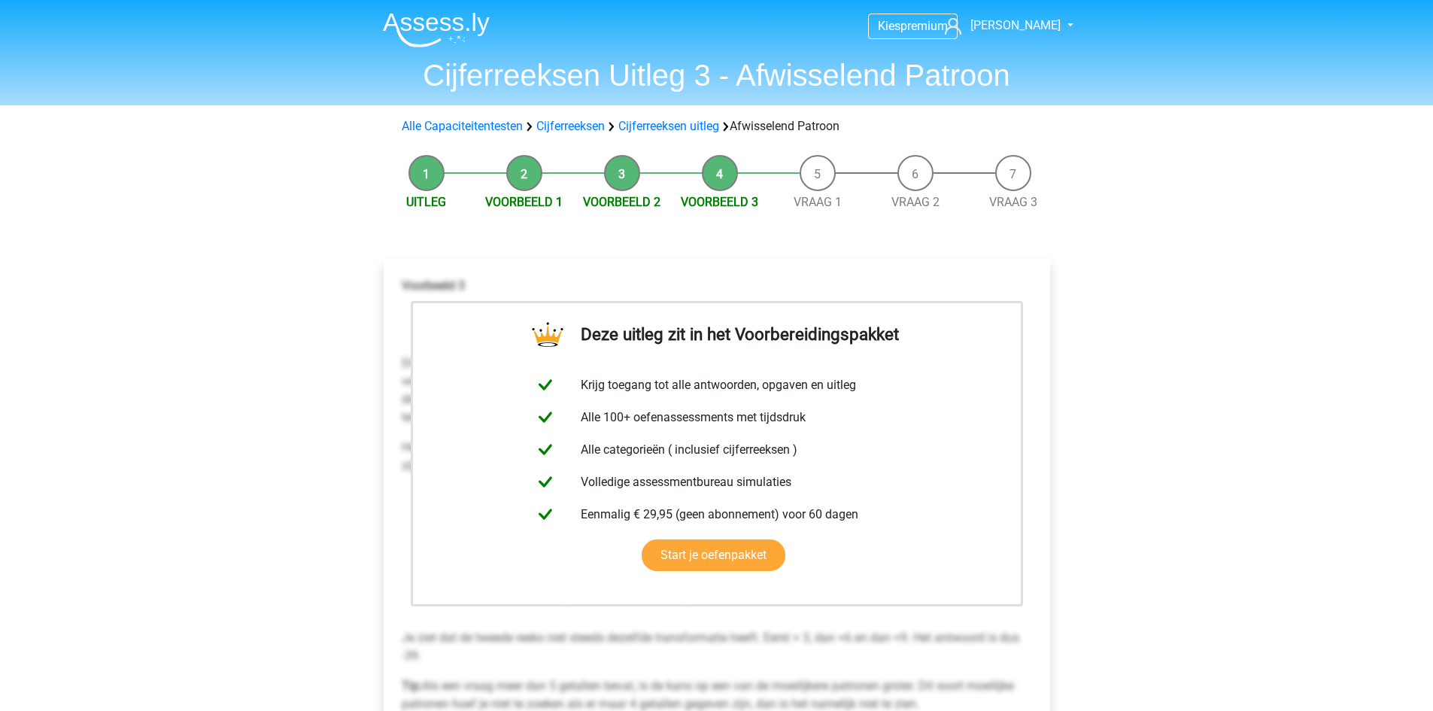
scroll to position [376, 0]
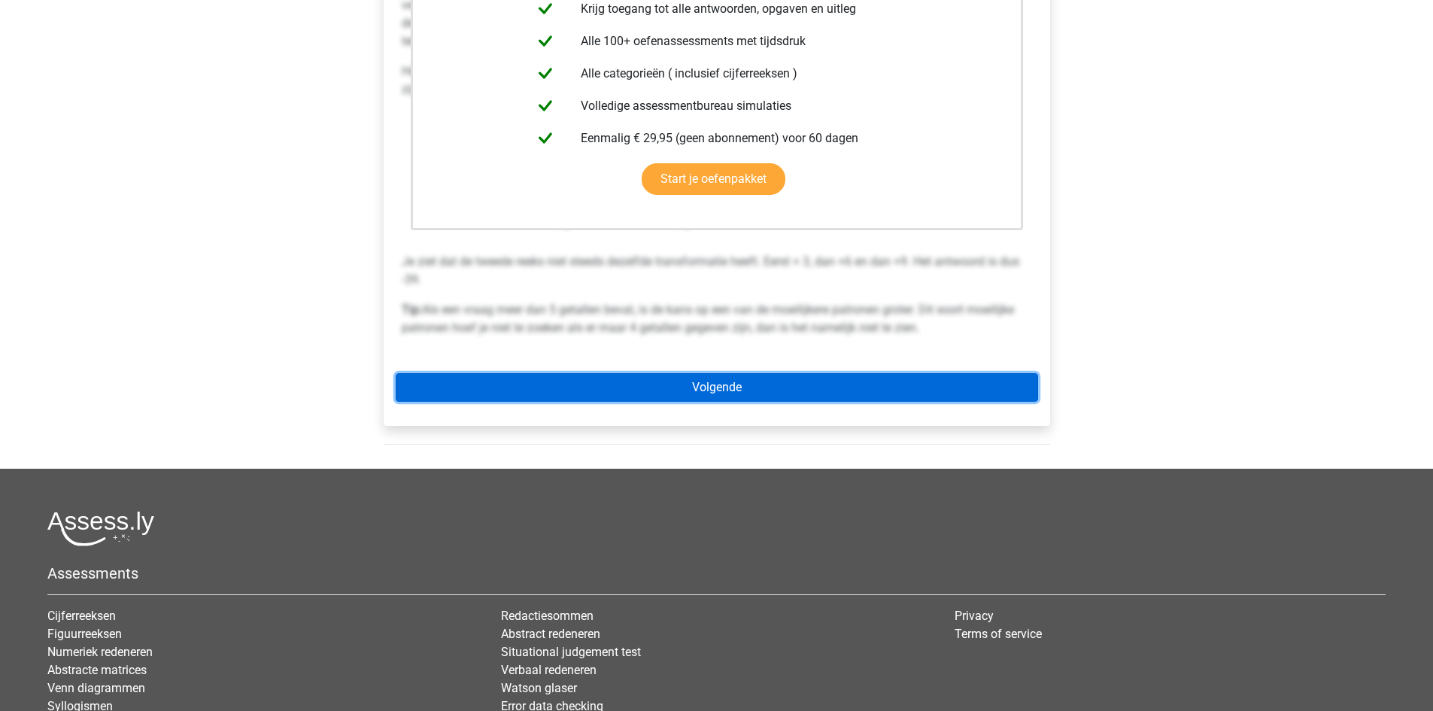
click at [735, 399] on link "Volgende" at bounding box center [717, 387] width 642 height 29
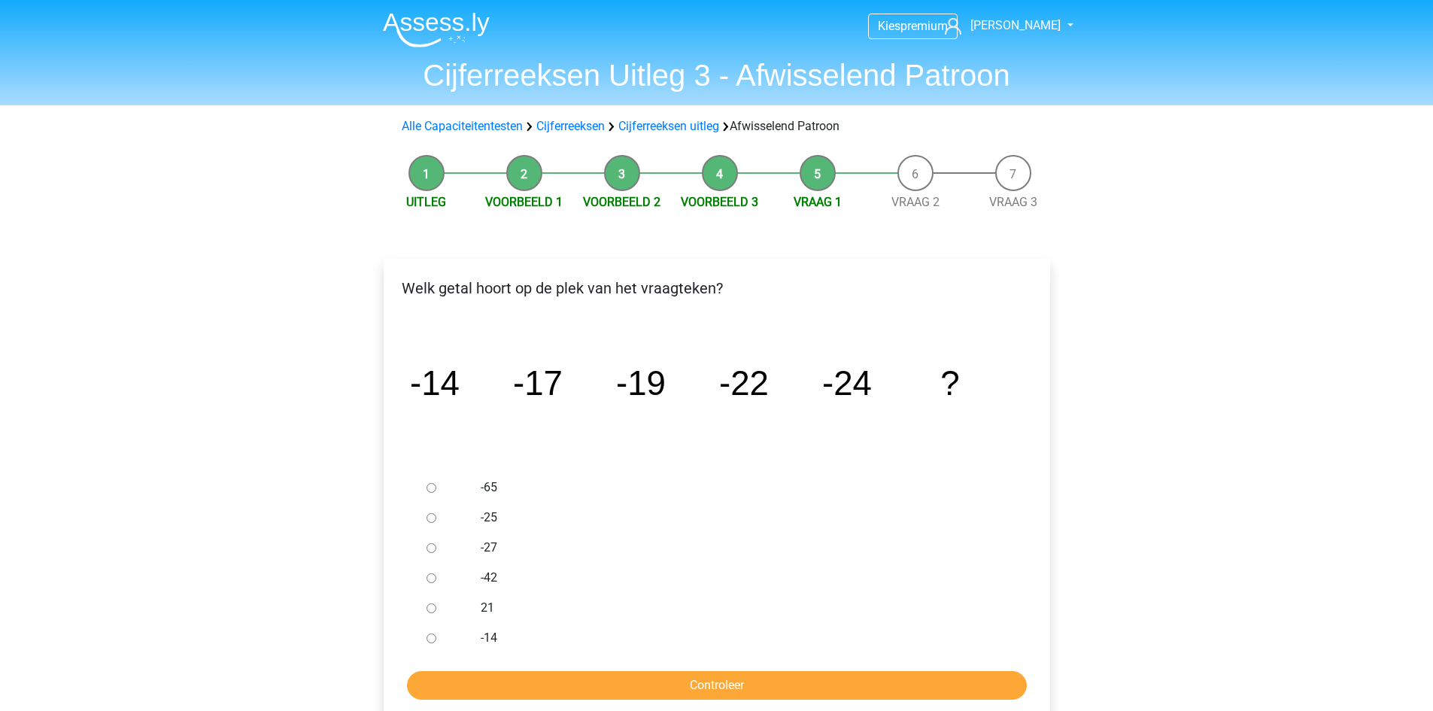
click at [427, 554] on div at bounding box center [445, 547] width 50 height 30
click at [428, 551] on input "-27" at bounding box center [431, 548] width 10 height 10
radio input "true"
click input "Controleer"
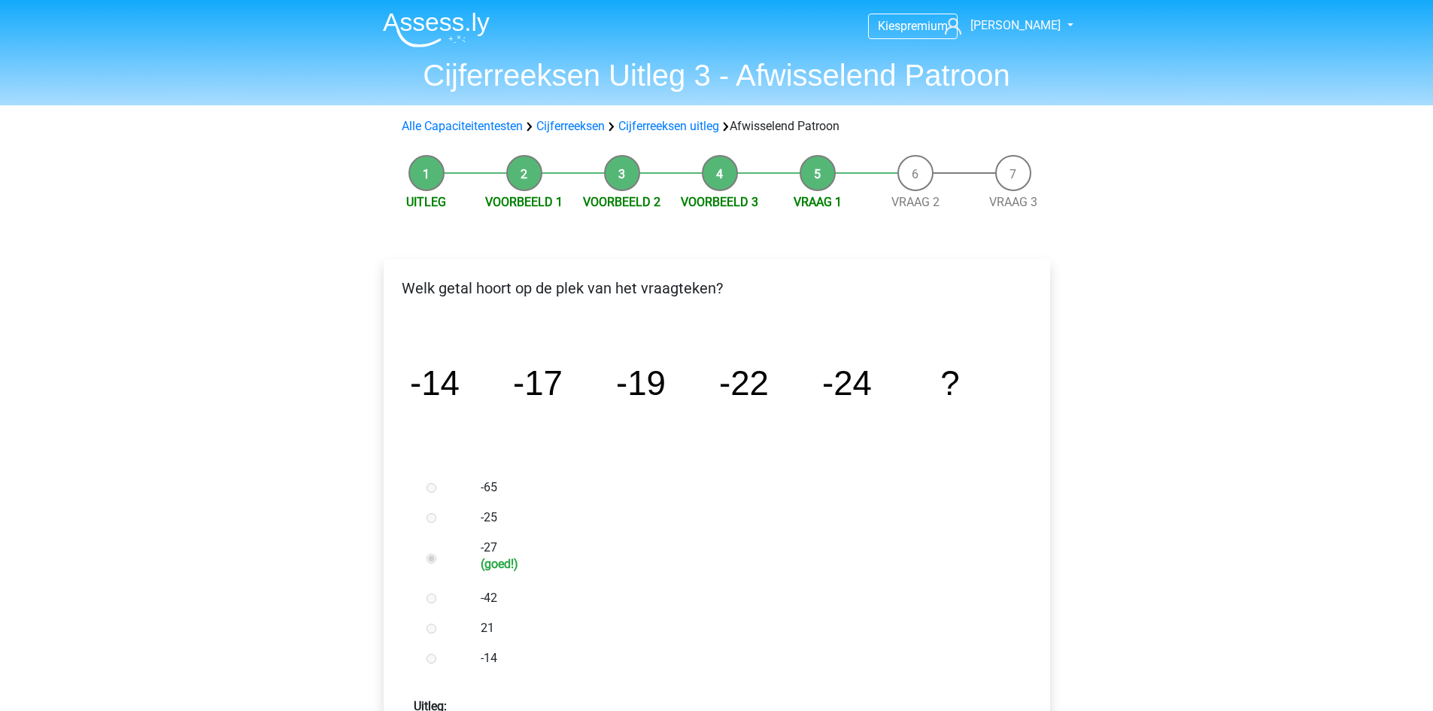
scroll to position [376, 0]
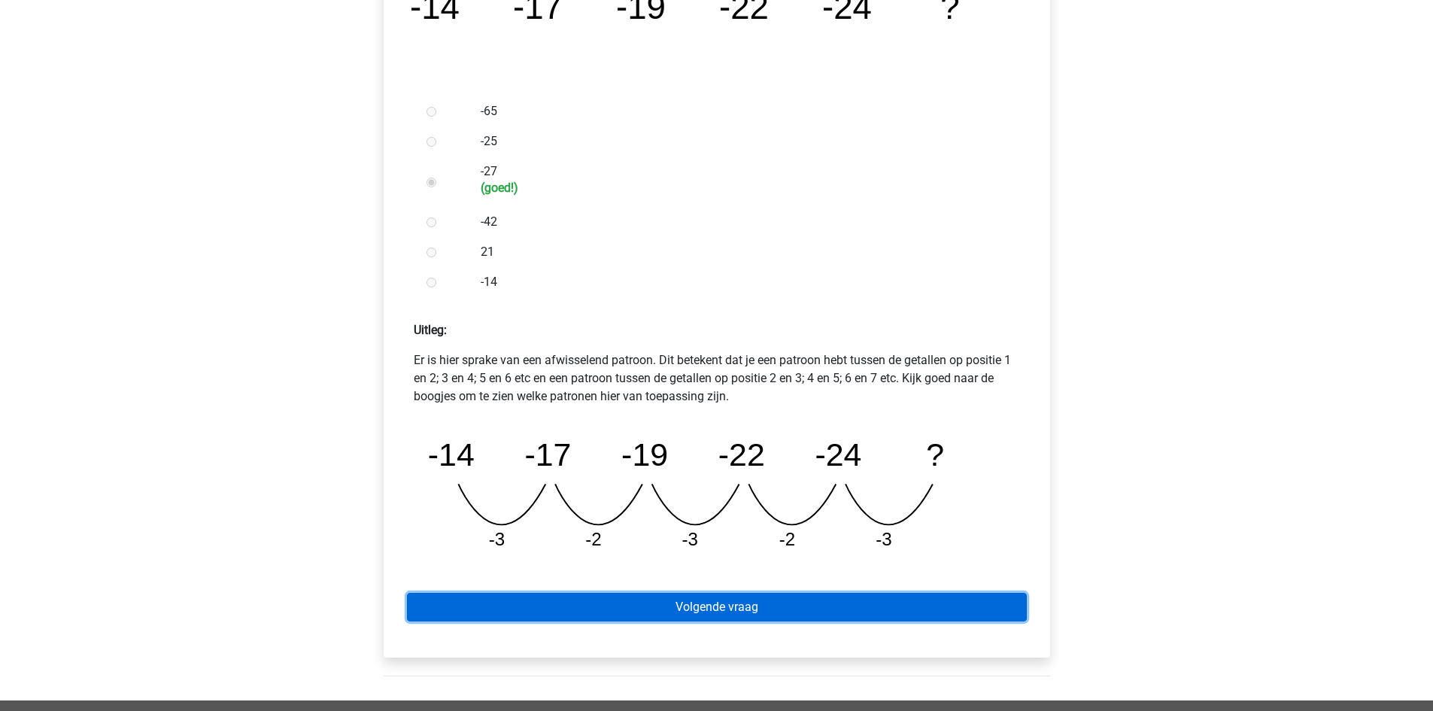
click at [609, 616] on link "Volgende vraag" at bounding box center [717, 607] width 620 height 29
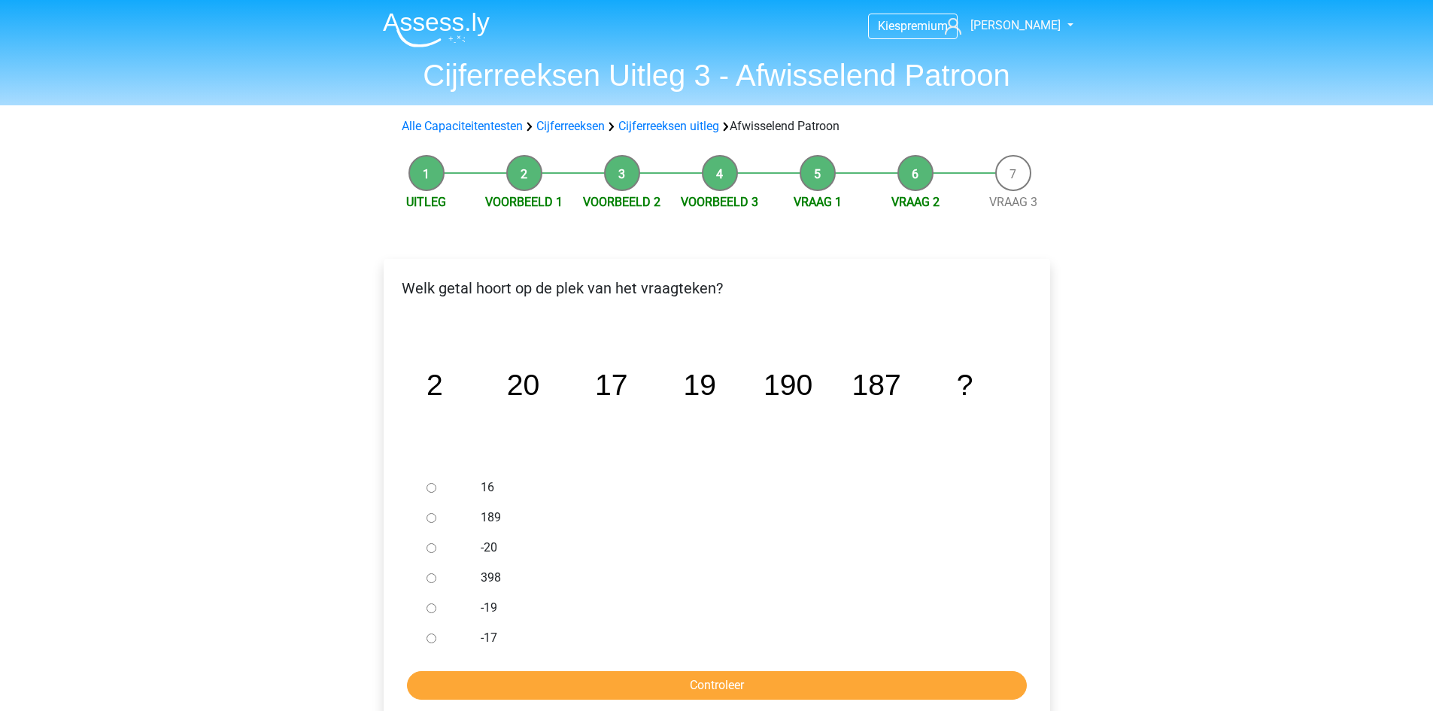
click at [431, 518] on input "189" at bounding box center [431, 518] width 10 height 10
radio input "true"
click at [577, 679] on input "Controleer" at bounding box center [717, 685] width 620 height 29
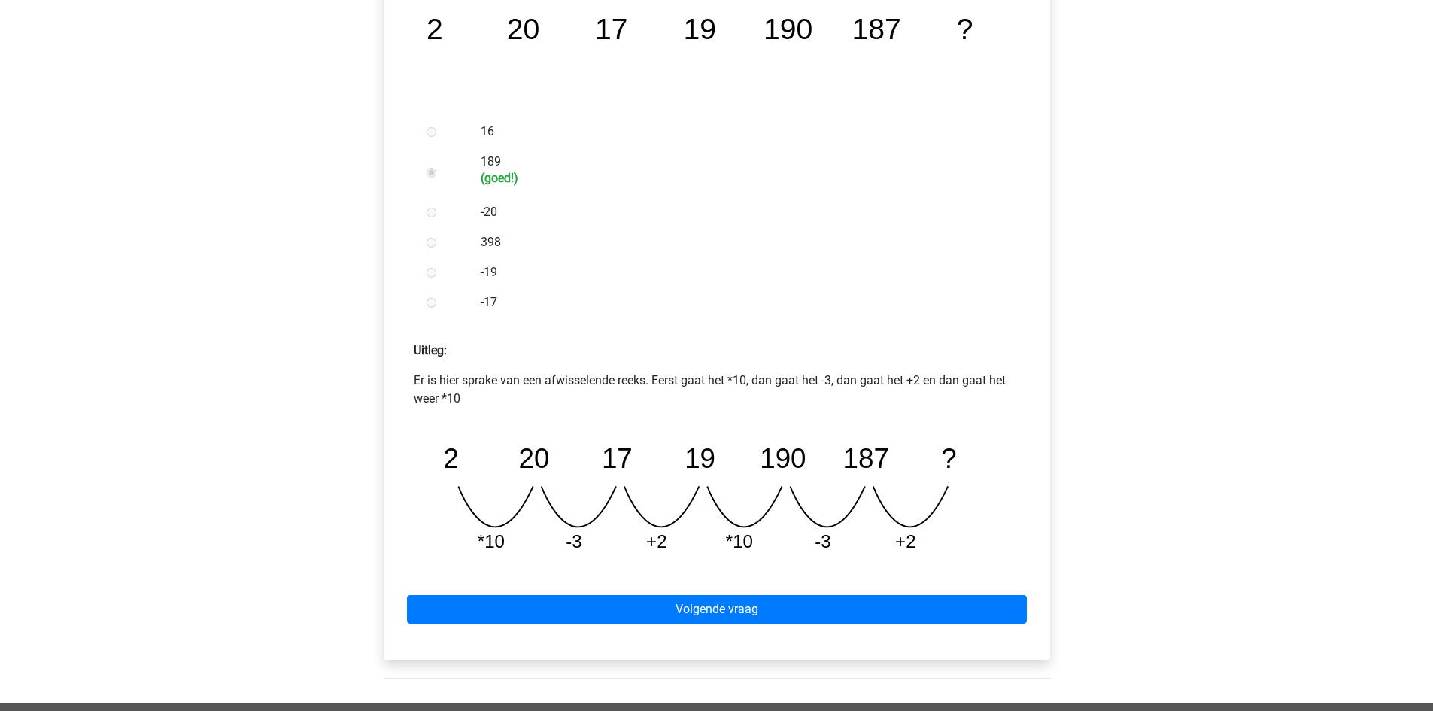
scroll to position [376, 0]
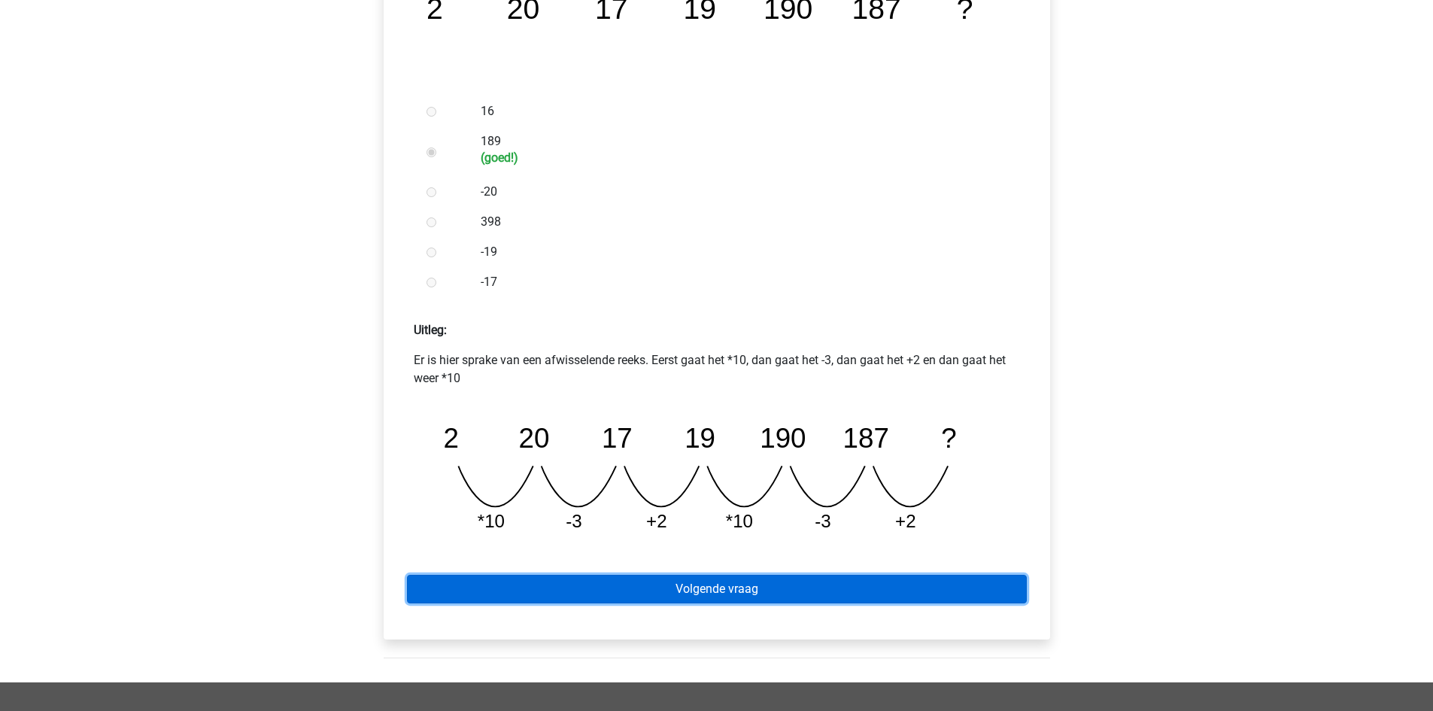
click at [687, 595] on link "Volgende vraag" at bounding box center [717, 589] width 620 height 29
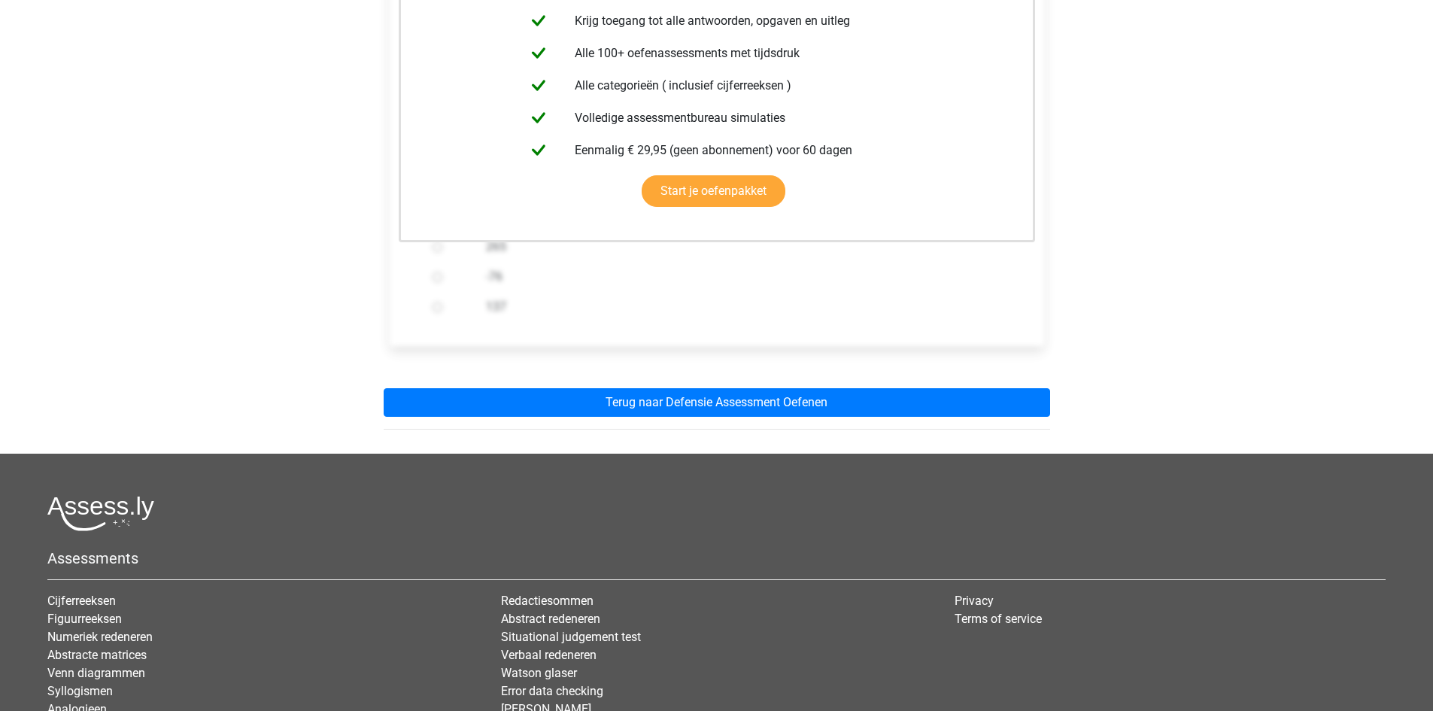
scroll to position [376, 0]
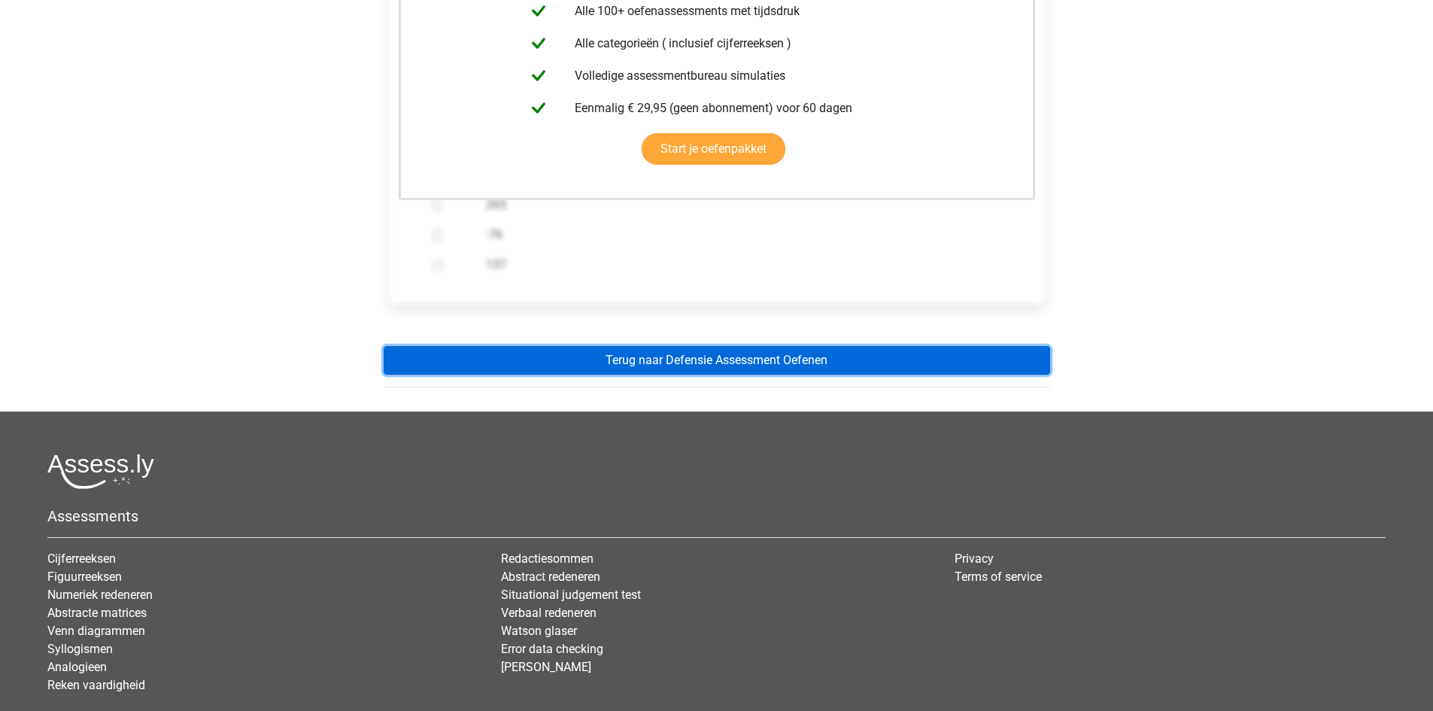
click at [696, 360] on link "Terug naar Defensie Assessment Oefenen" at bounding box center [717, 360] width 666 height 29
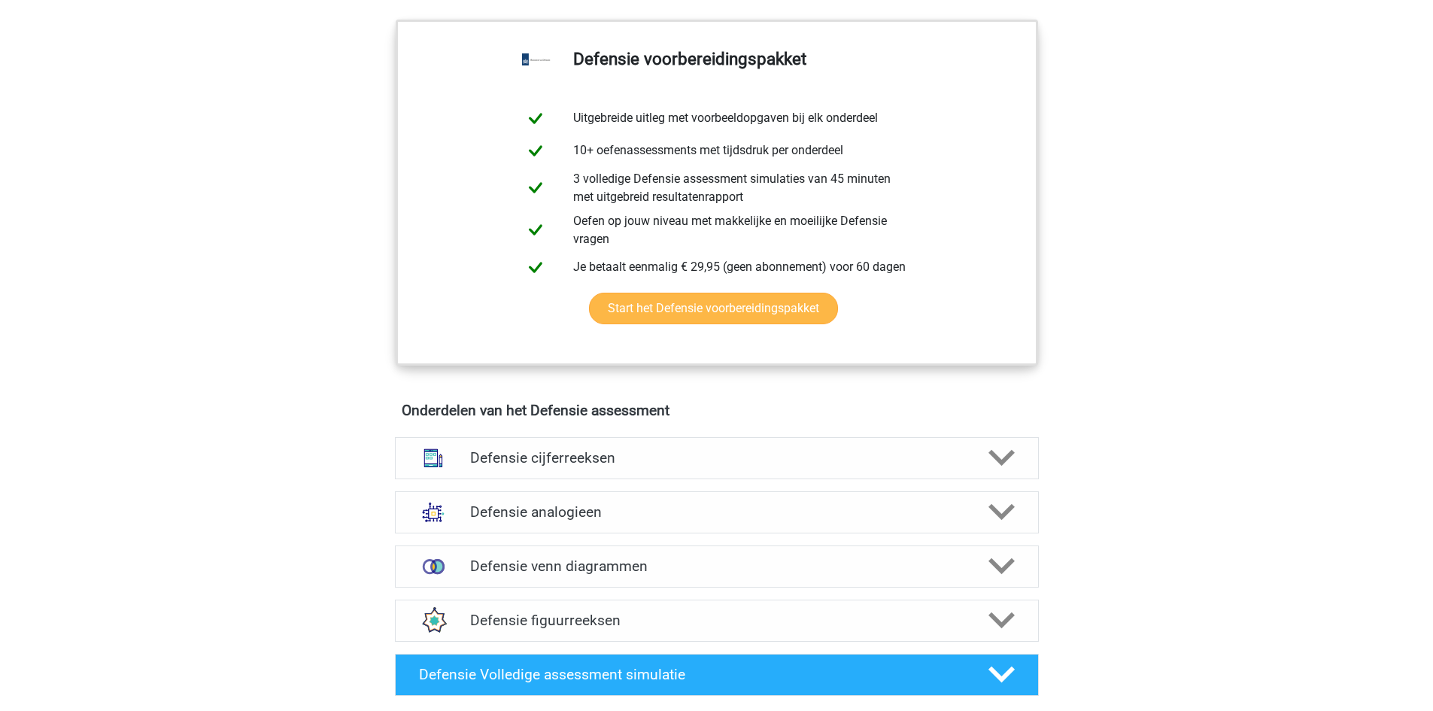
scroll to position [752, 0]
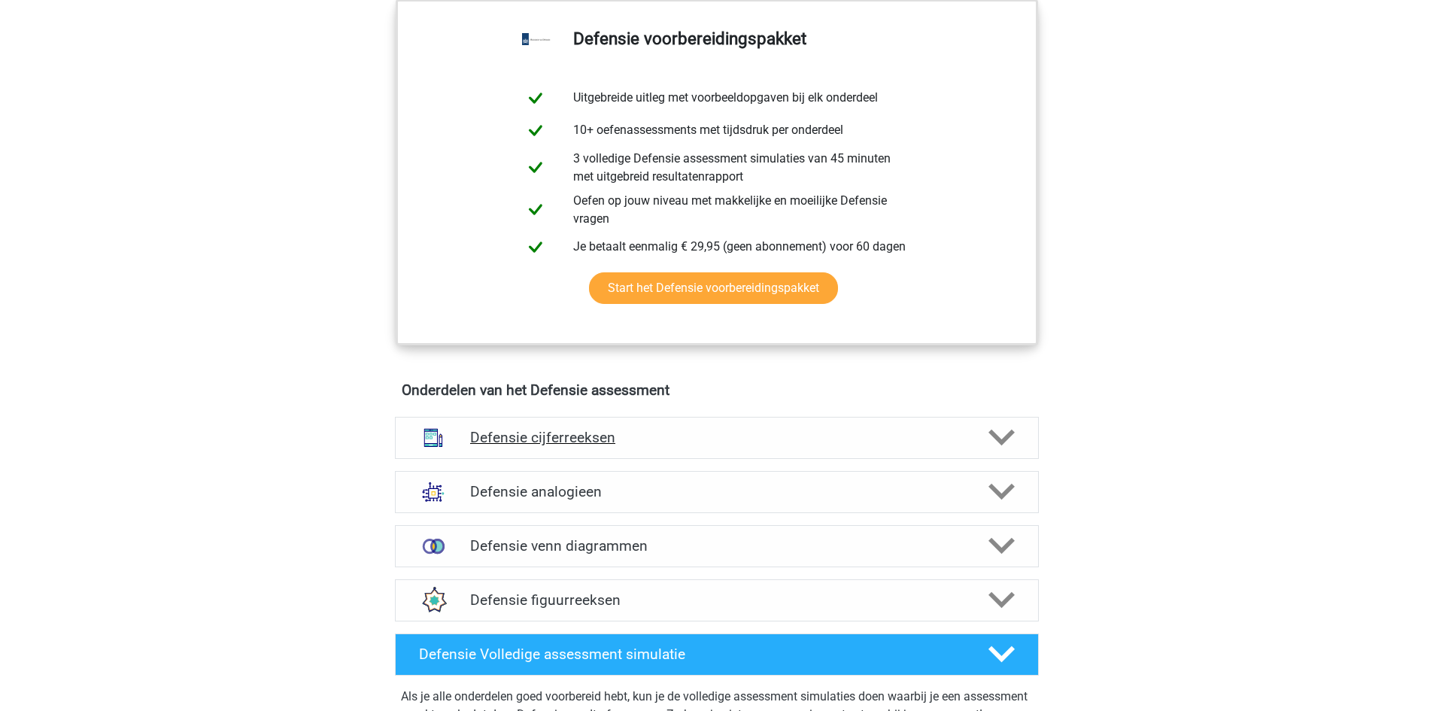
click at [1015, 426] on div at bounding box center [999, 437] width 51 height 26
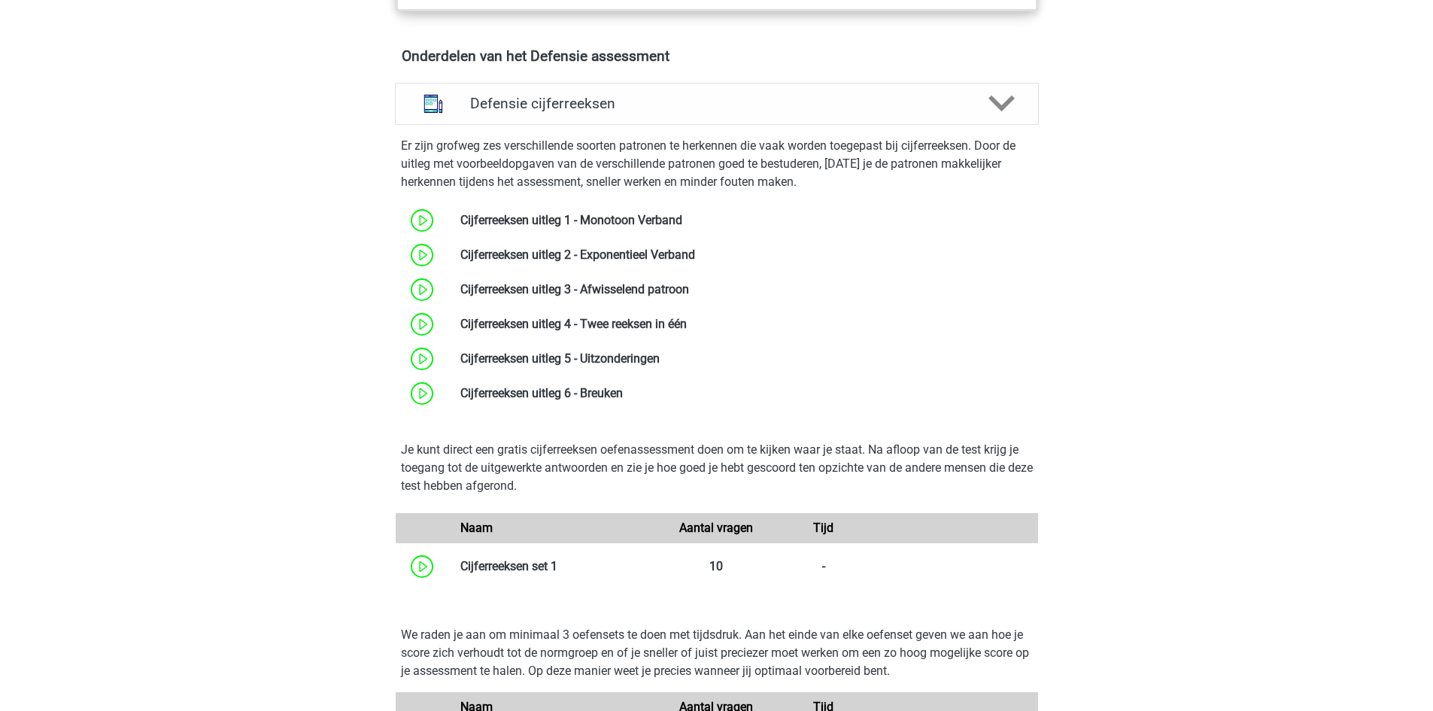
scroll to position [1128, 0]
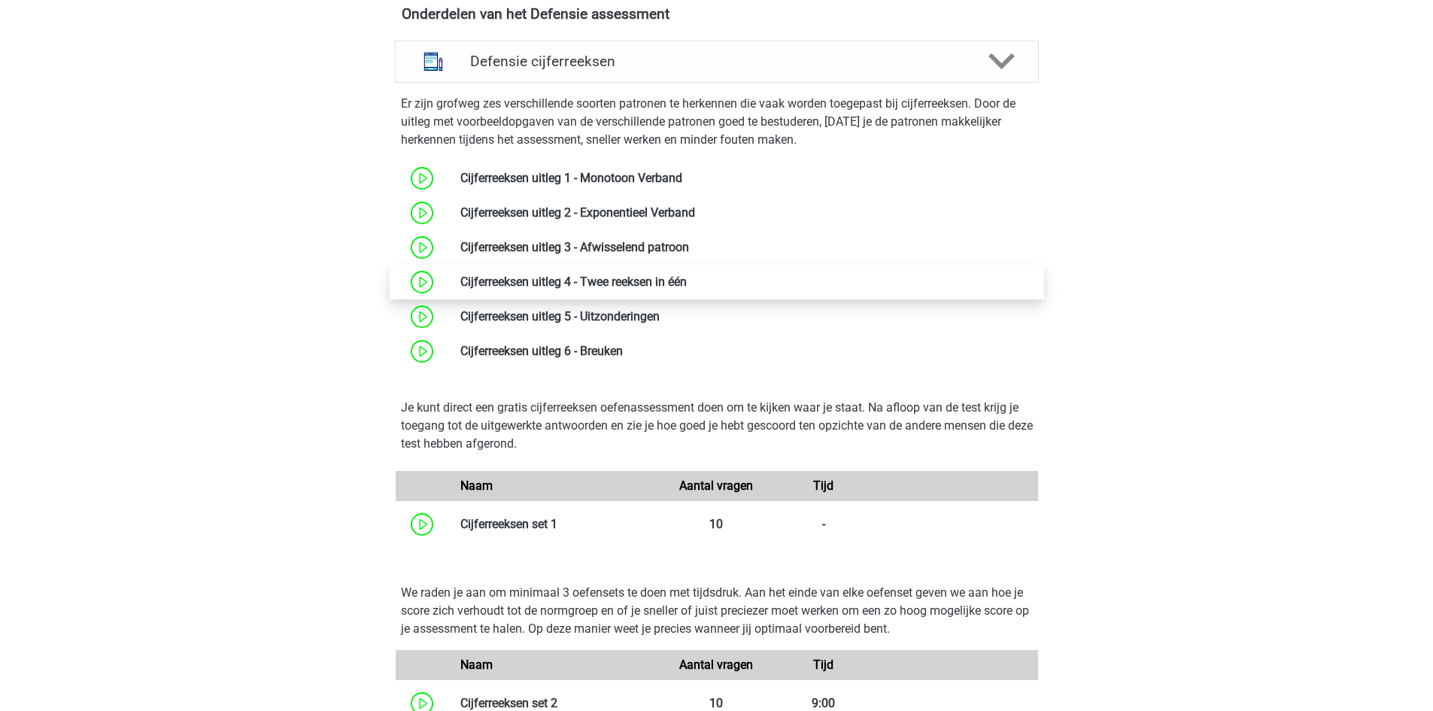
click at [687, 284] on link at bounding box center [687, 282] width 0 height 14
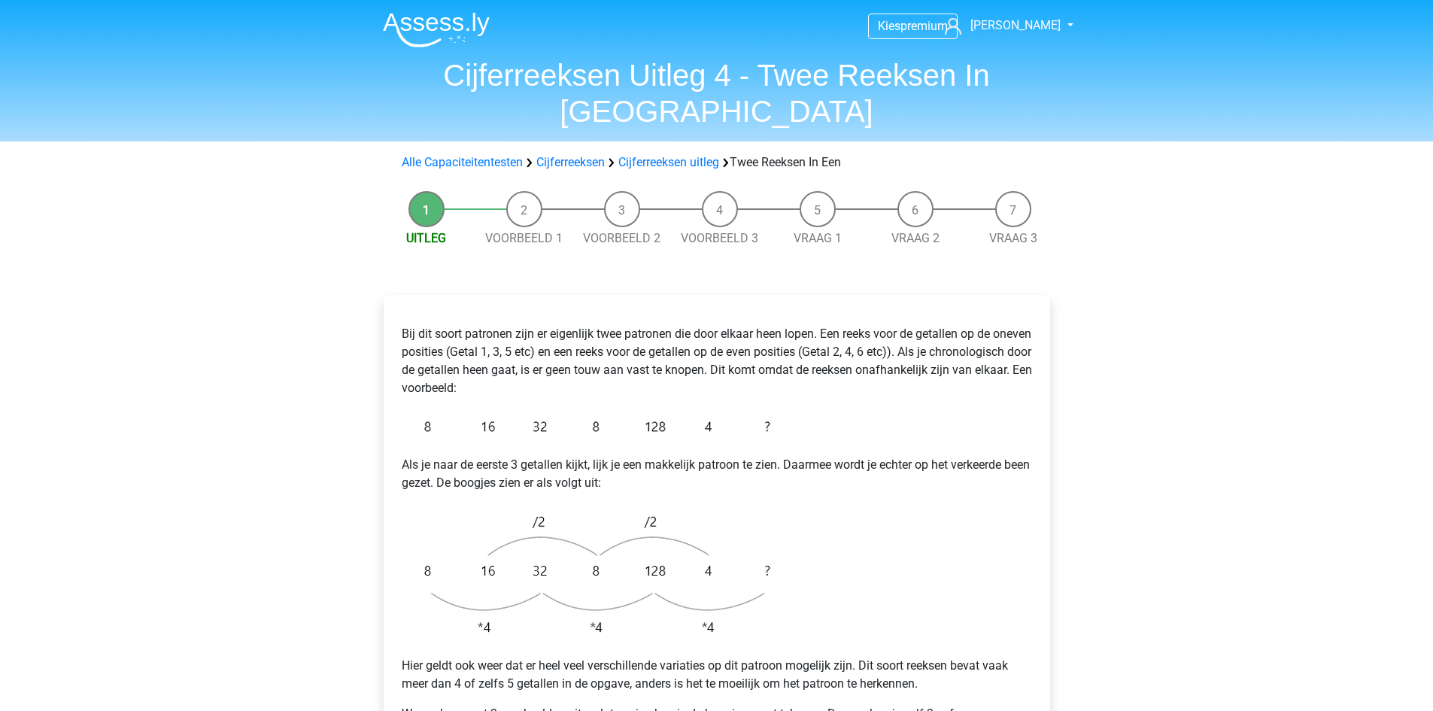
scroll to position [376, 0]
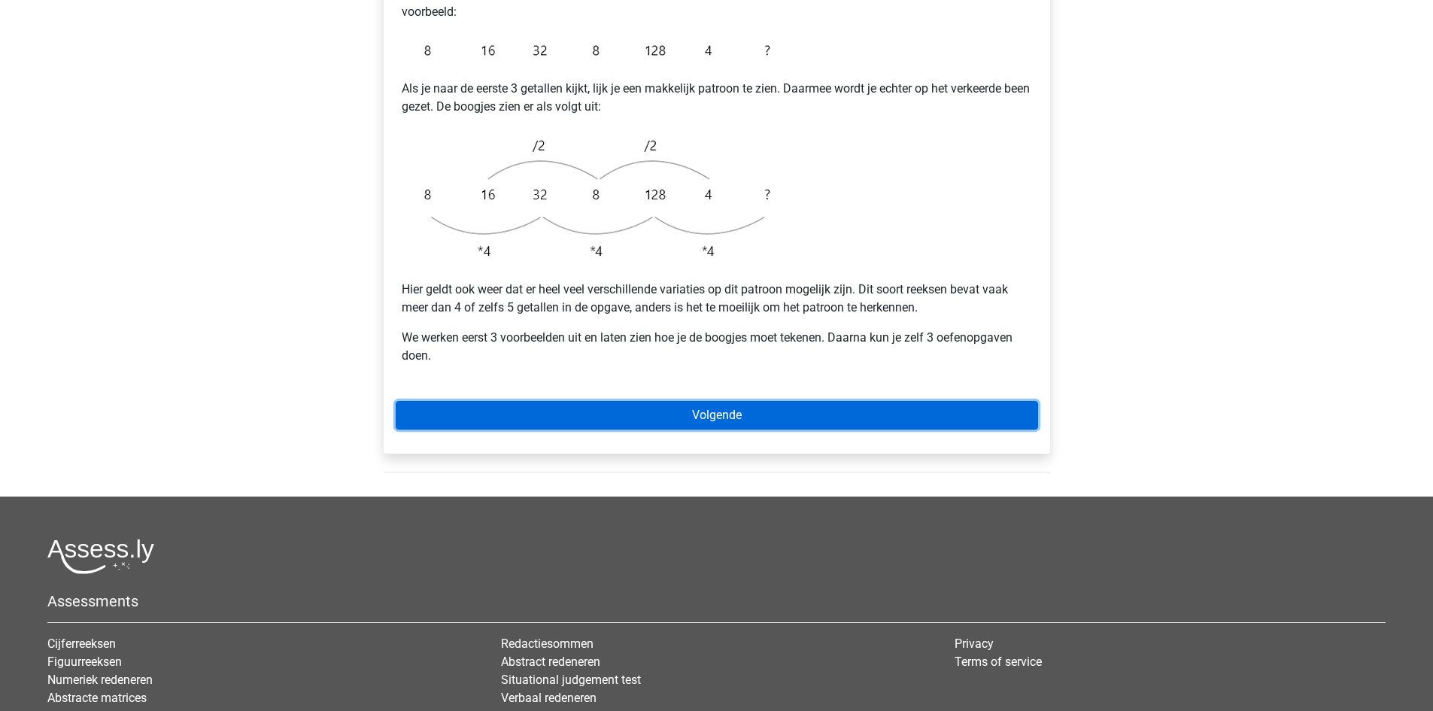
click at [674, 401] on link "Volgende" at bounding box center [717, 415] width 642 height 29
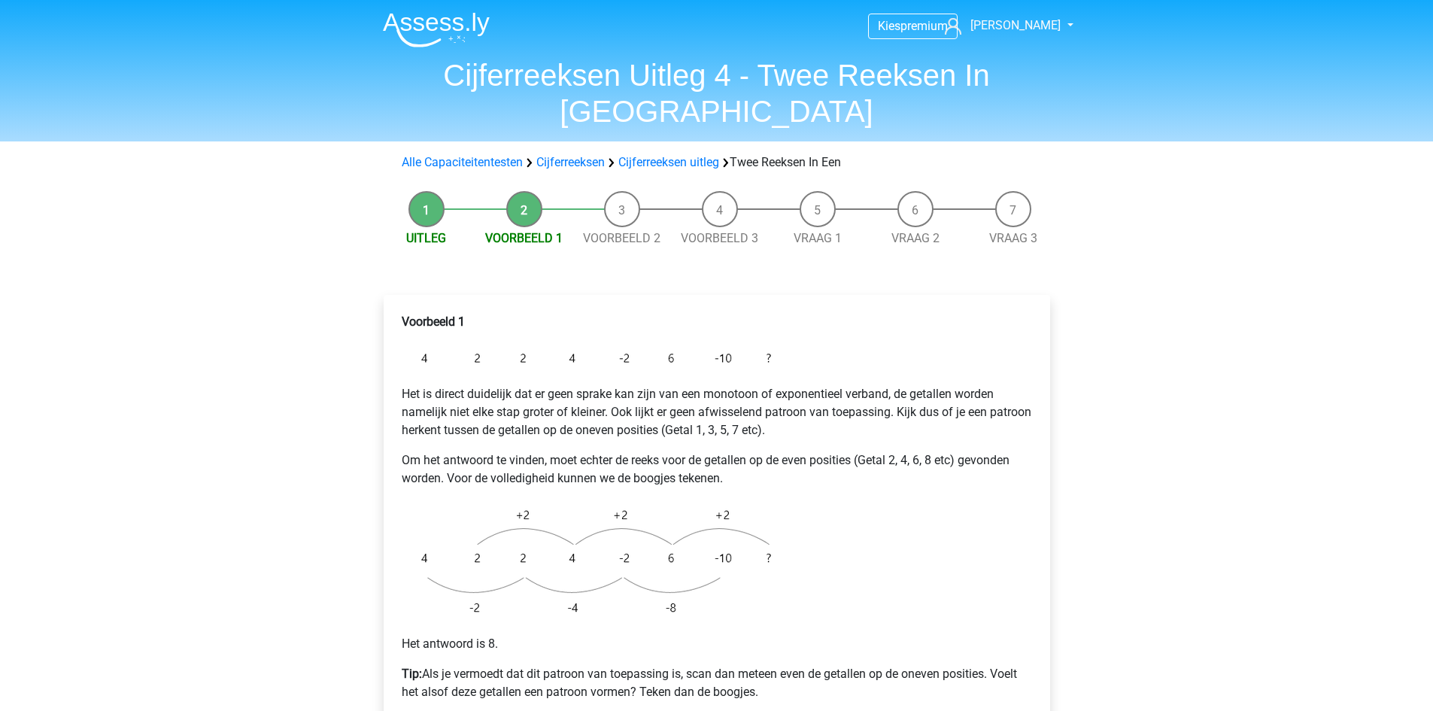
scroll to position [483, 0]
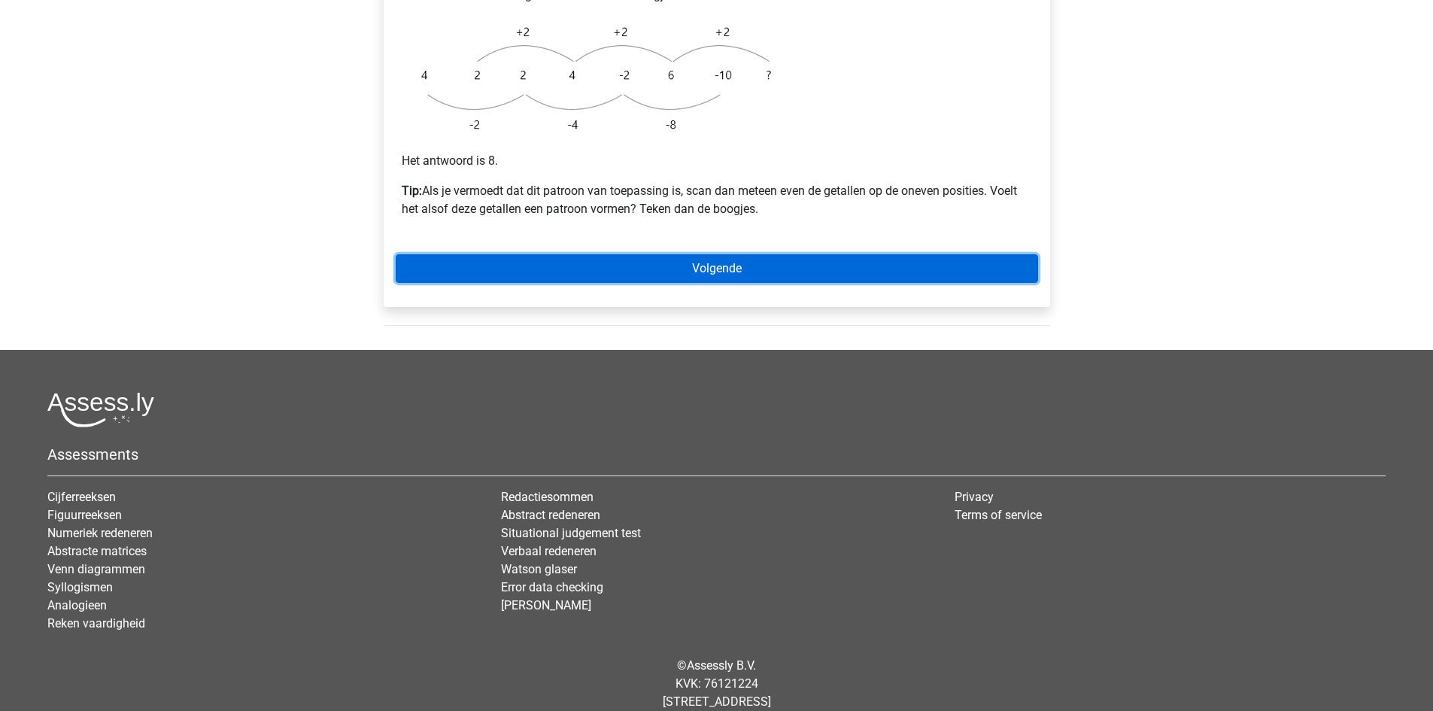
click at [739, 254] on link "Volgende" at bounding box center [717, 268] width 642 height 29
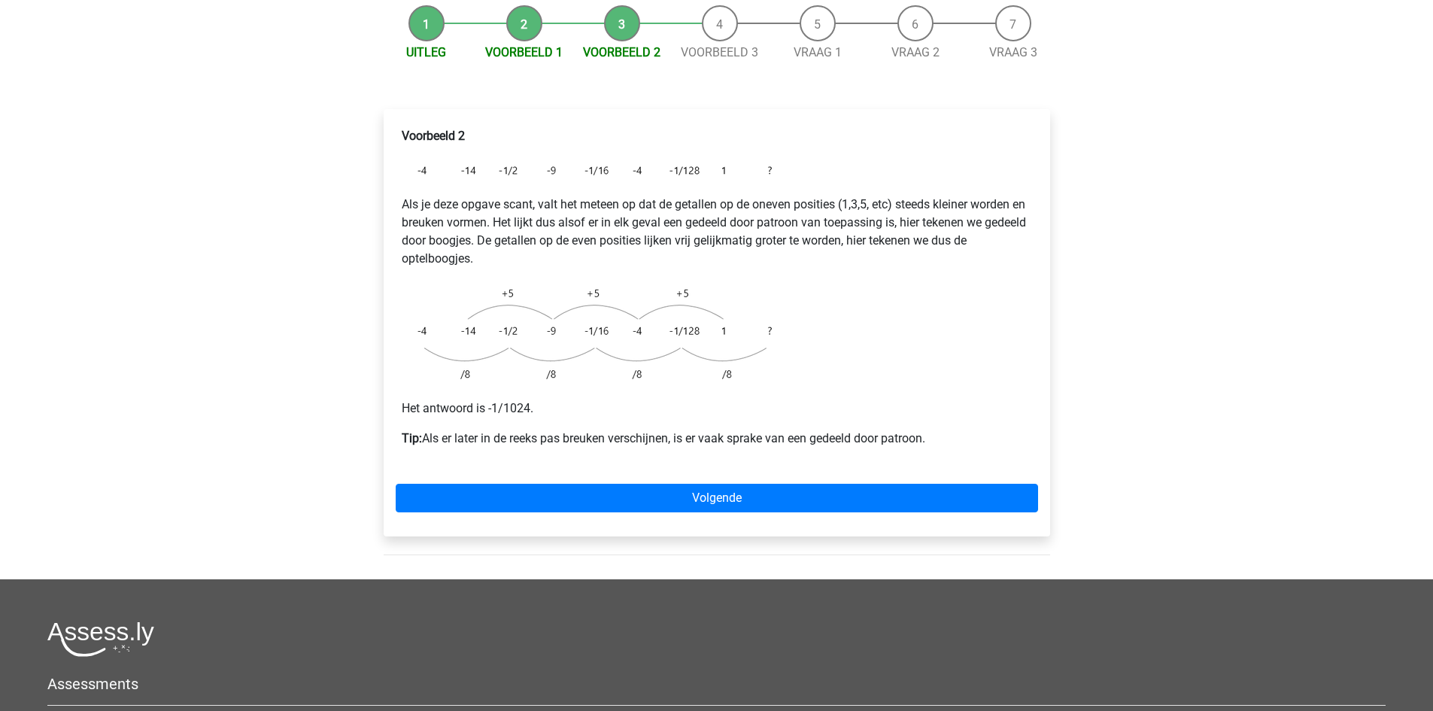
scroll to position [376, 0]
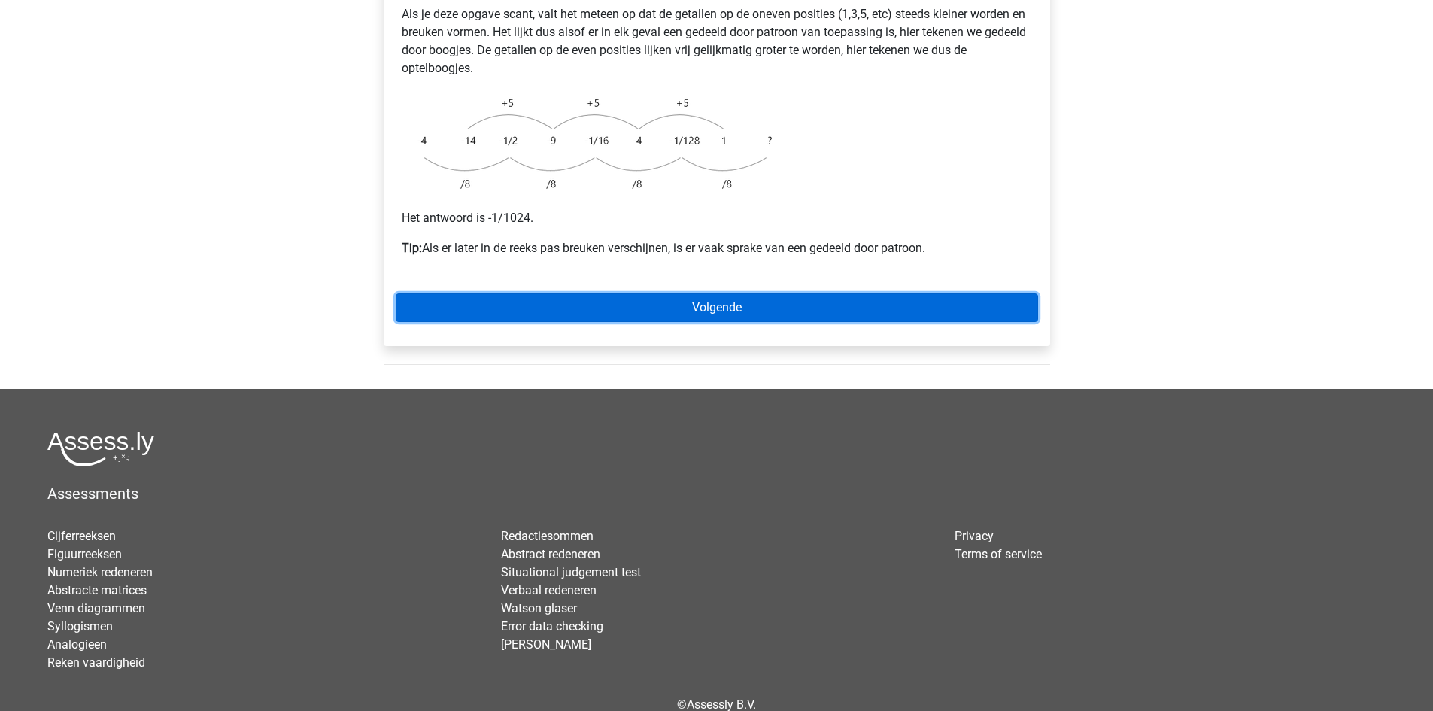
click at [751, 293] on link "Volgende" at bounding box center [717, 307] width 642 height 29
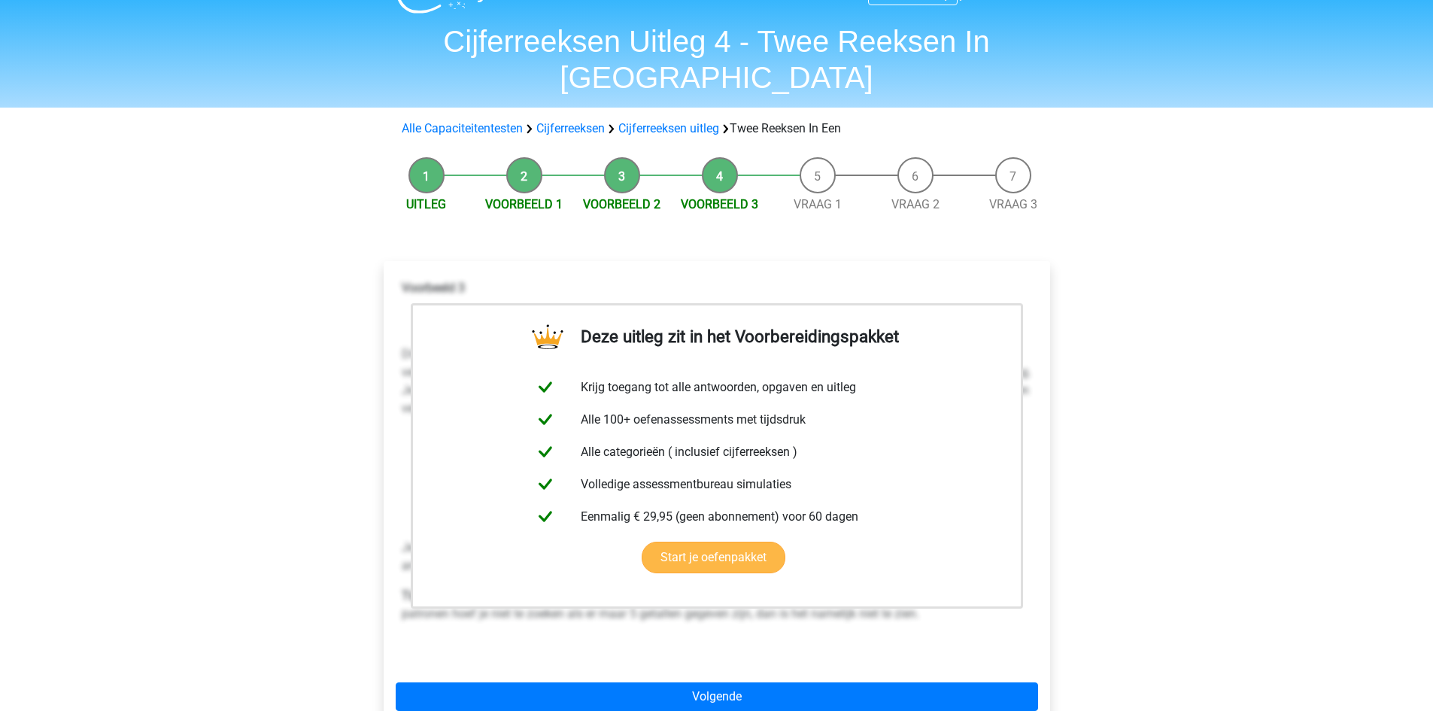
scroll to position [376, 0]
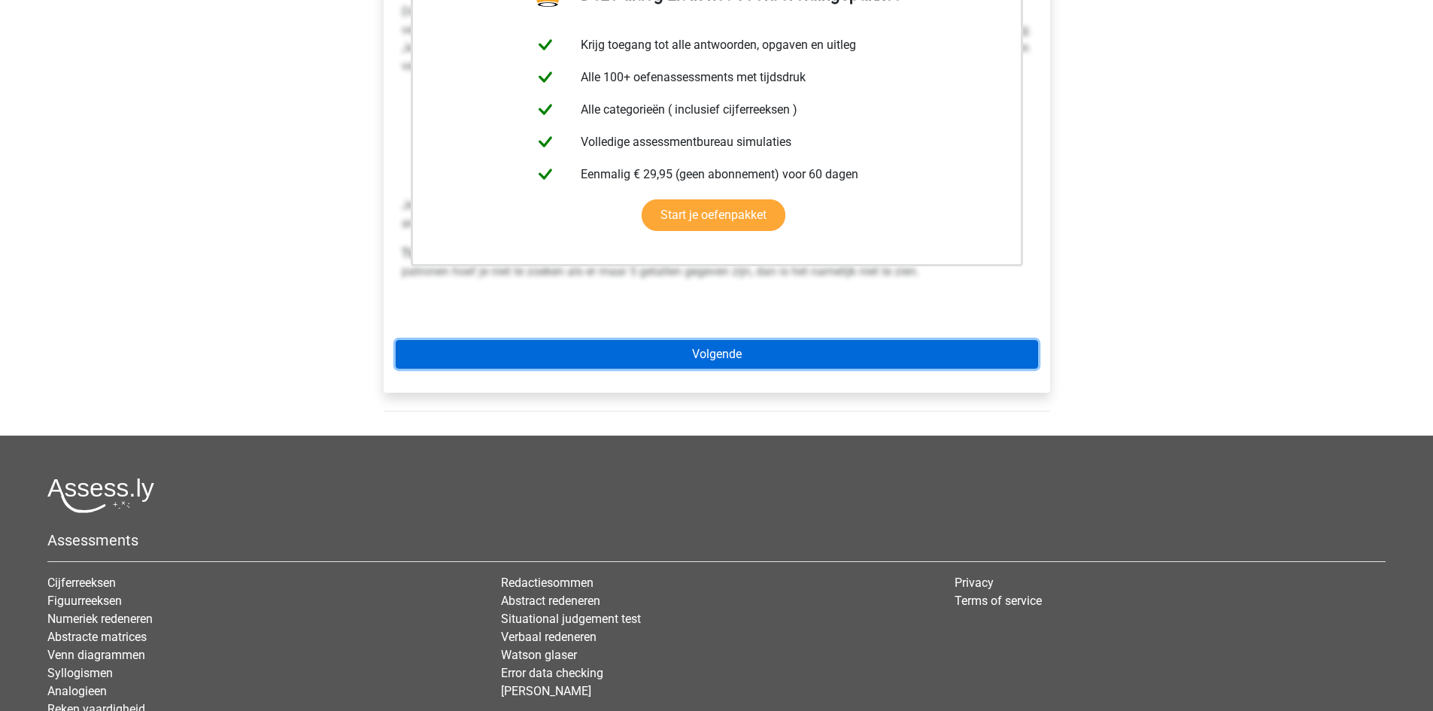
click at [681, 340] on link "Volgende" at bounding box center [717, 354] width 642 height 29
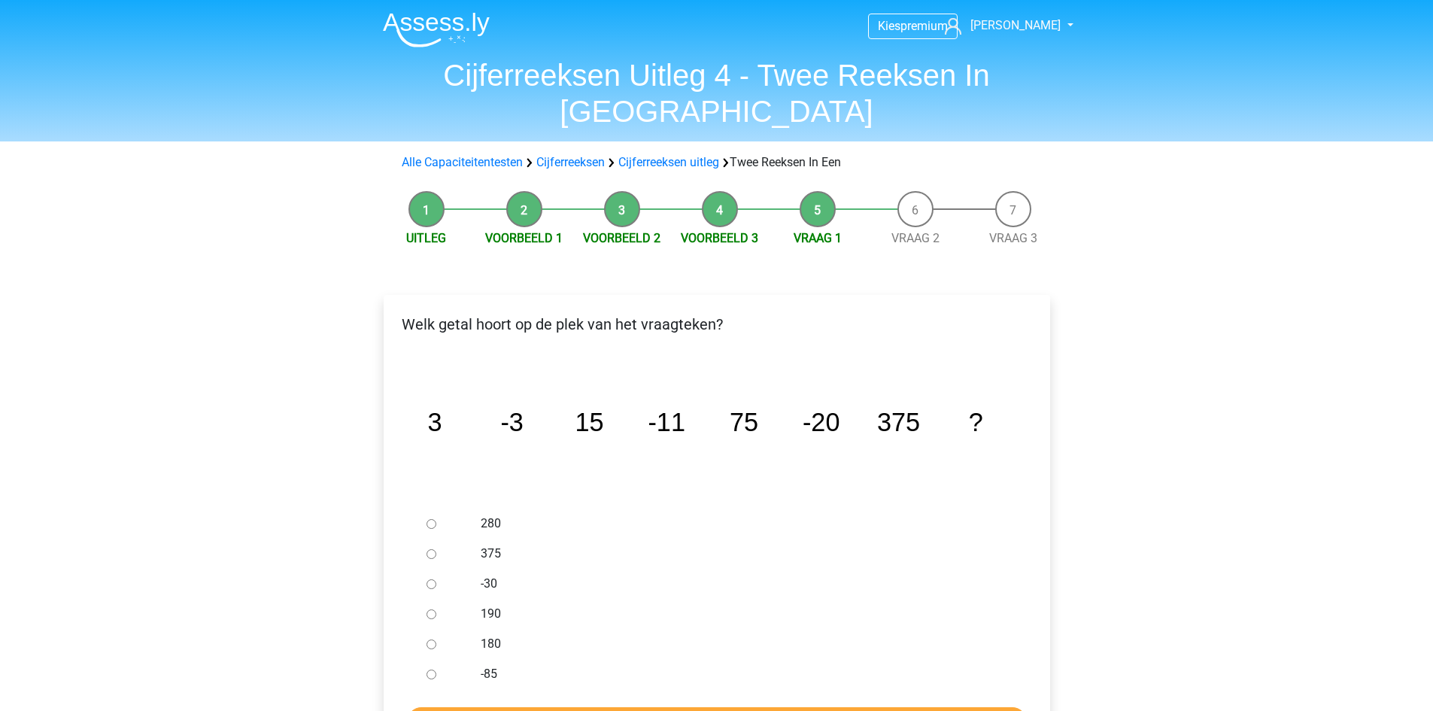
click at [429, 579] on input "-30" at bounding box center [431, 584] width 10 height 10
radio input "true"
click at [657, 707] on input "Controleer" at bounding box center [717, 721] width 620 height 29
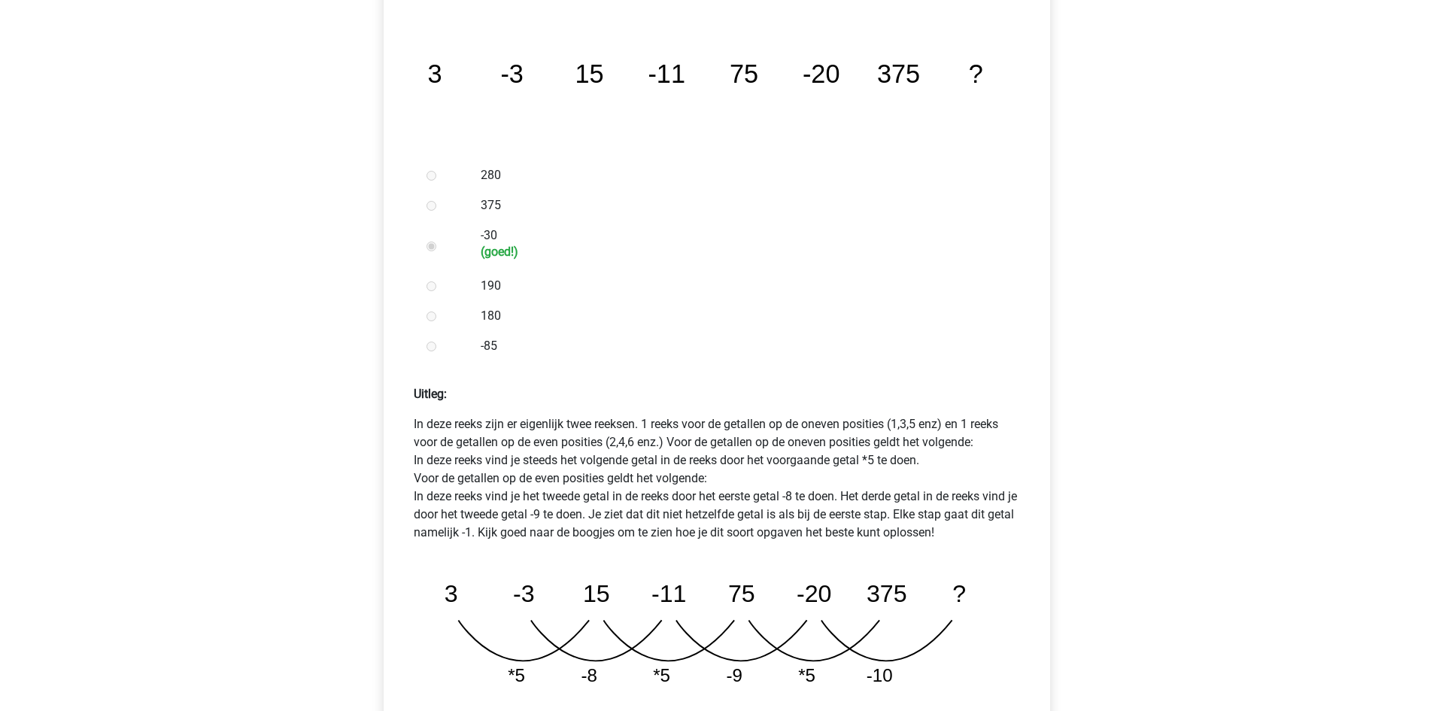
scroll to position [752, 0]
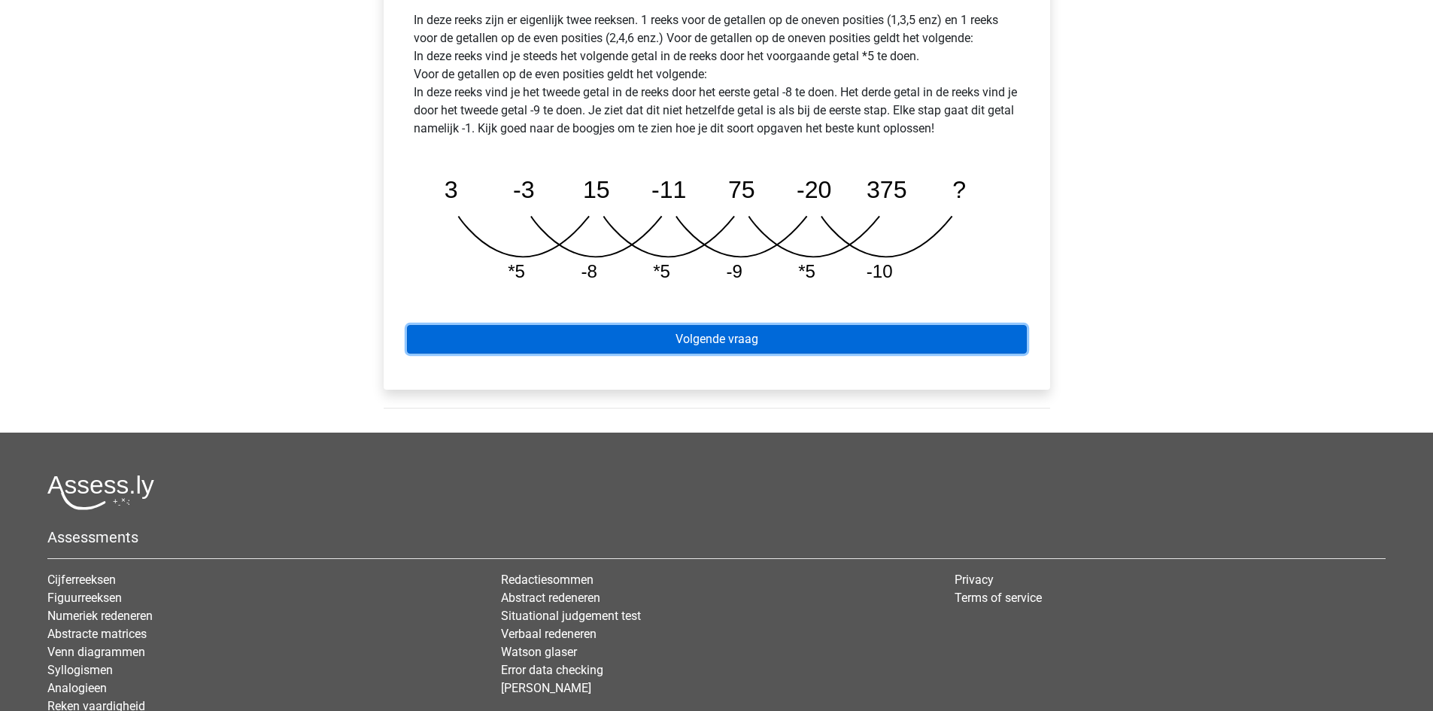
click at [645, 325] on link "Volgende vraag" at bounding box center [717, 339] width 620 height 29
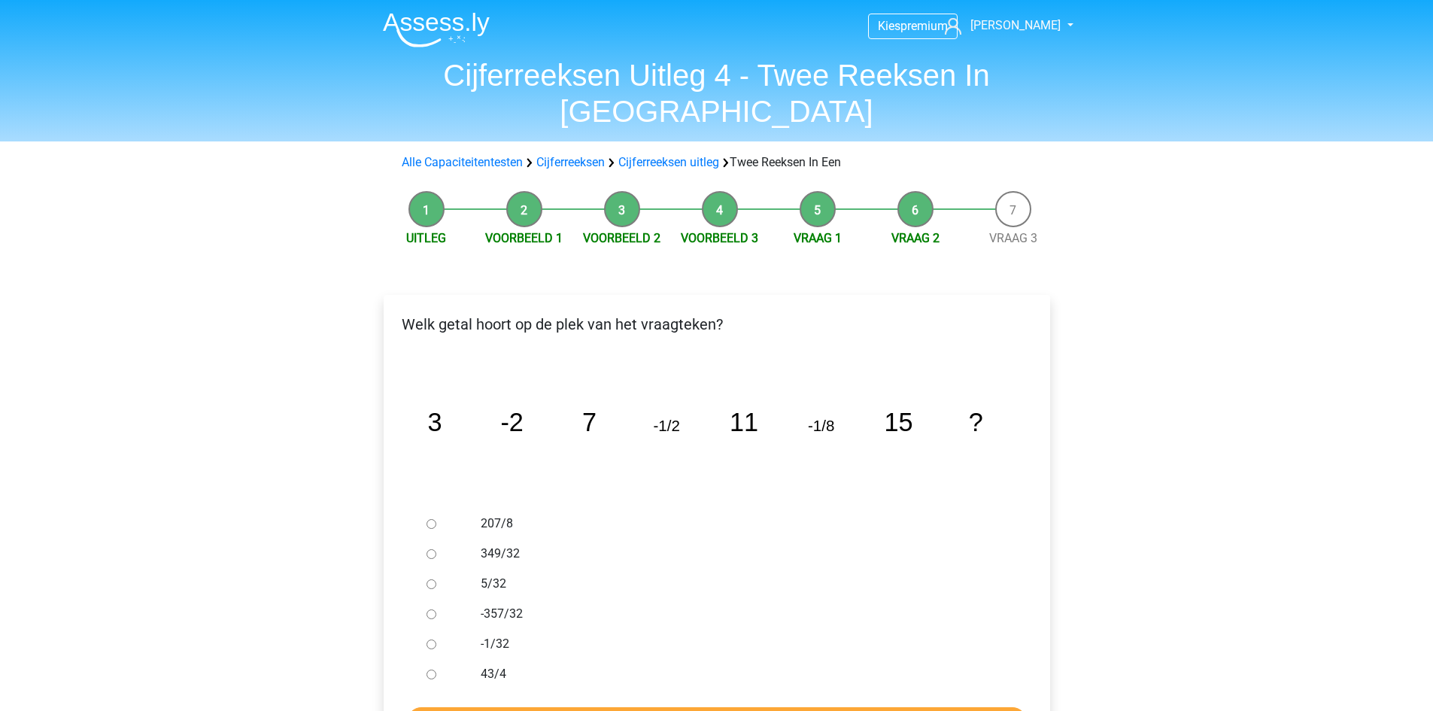
click at [432, 639] on input "-1/32" at bounding box center [431, 644] width 10 height 10
radio input "true"
click at [493, 707] on input "Controleer" at bounding box center [717, 721] width 620 height 29
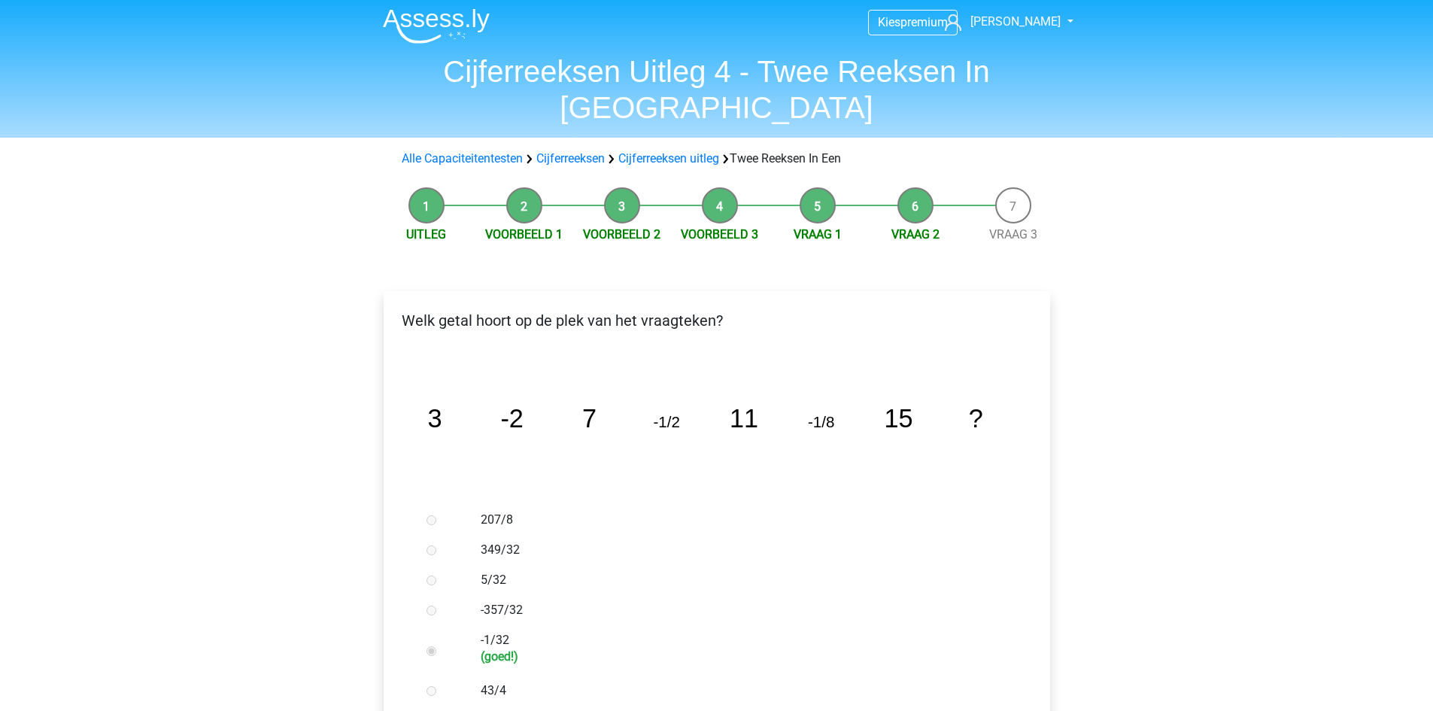
scroll to position [376, 0]
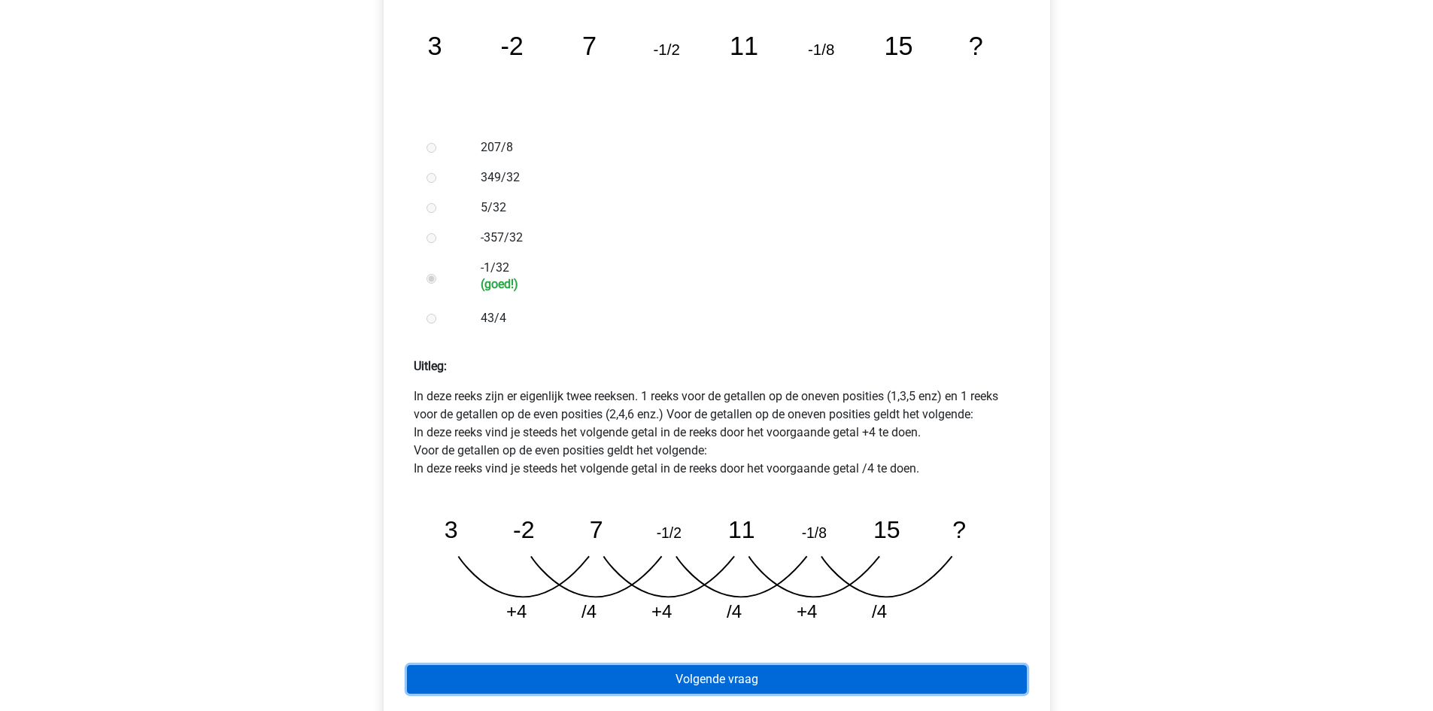
click at [820, 665] on link "Volgende vraag" at bounding box center [717, 679] width 620 height 29
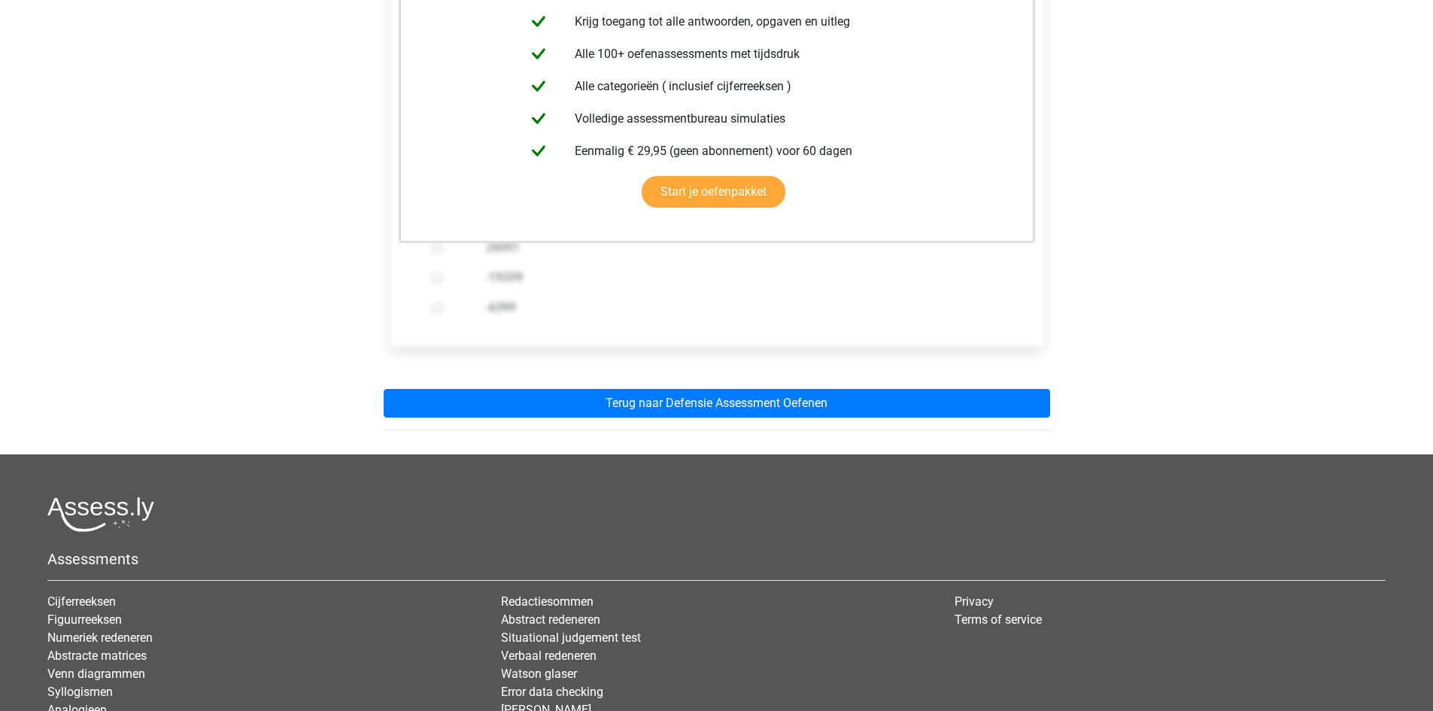
scroll to position [376, 0]
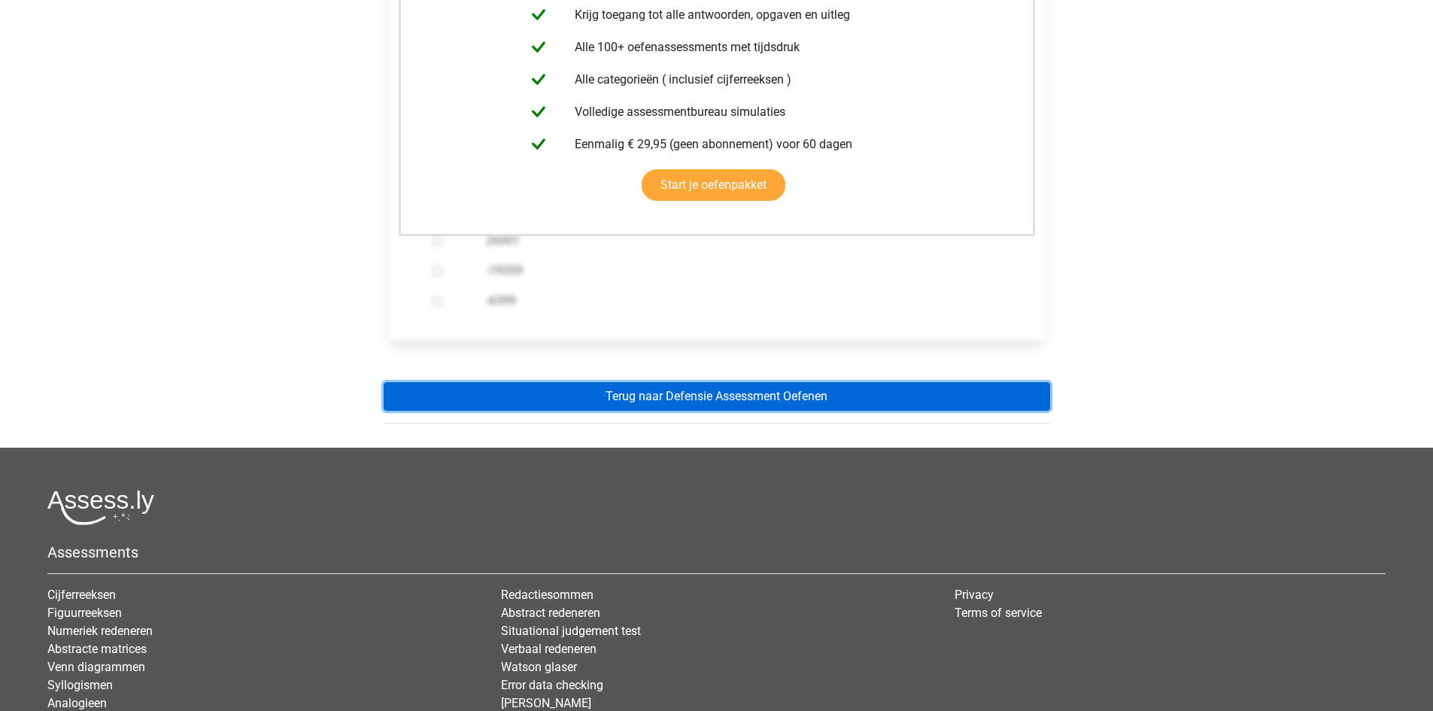
click at [790, 382] on link "Terug naar Defensie Assessment Oefenen" at bounding box center [717, 396] width 666 height 29
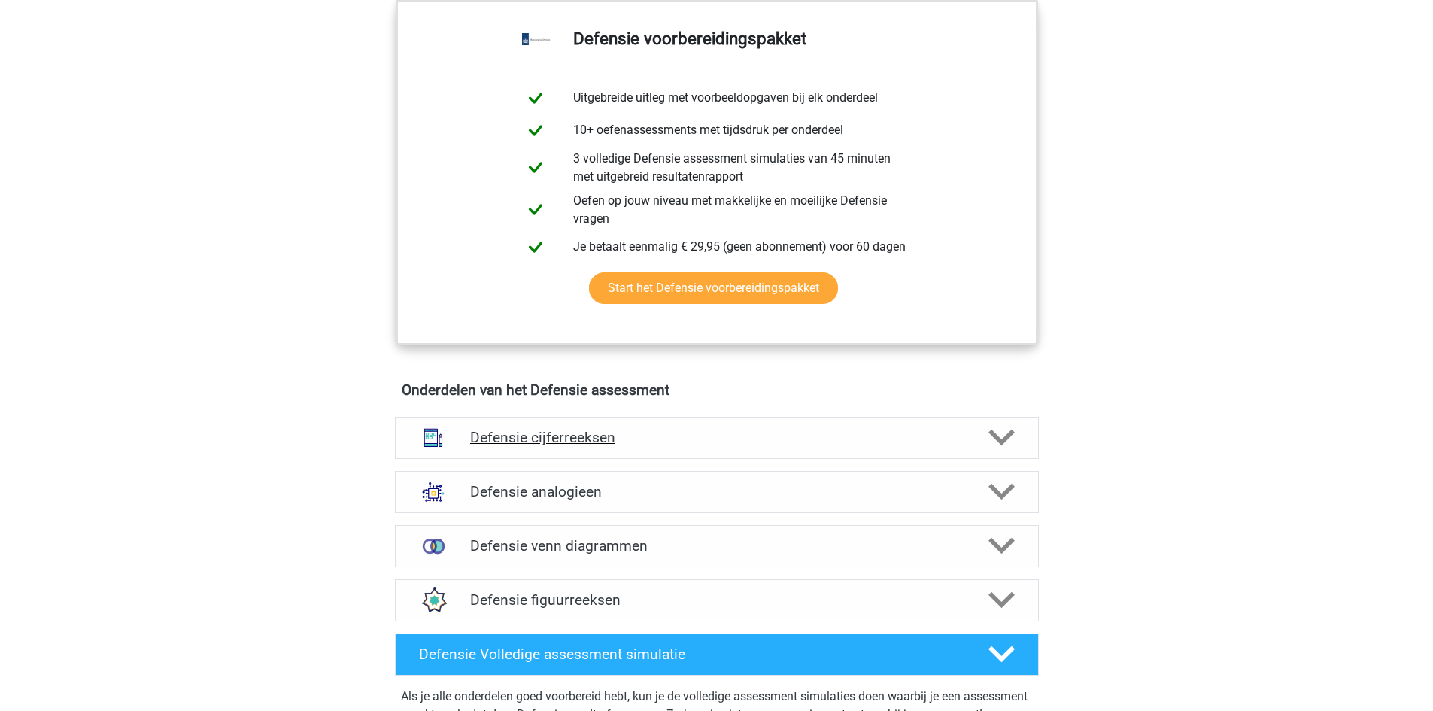
click at [995, 440] on icon at bounding box center [1001, 437] width 26 height 26
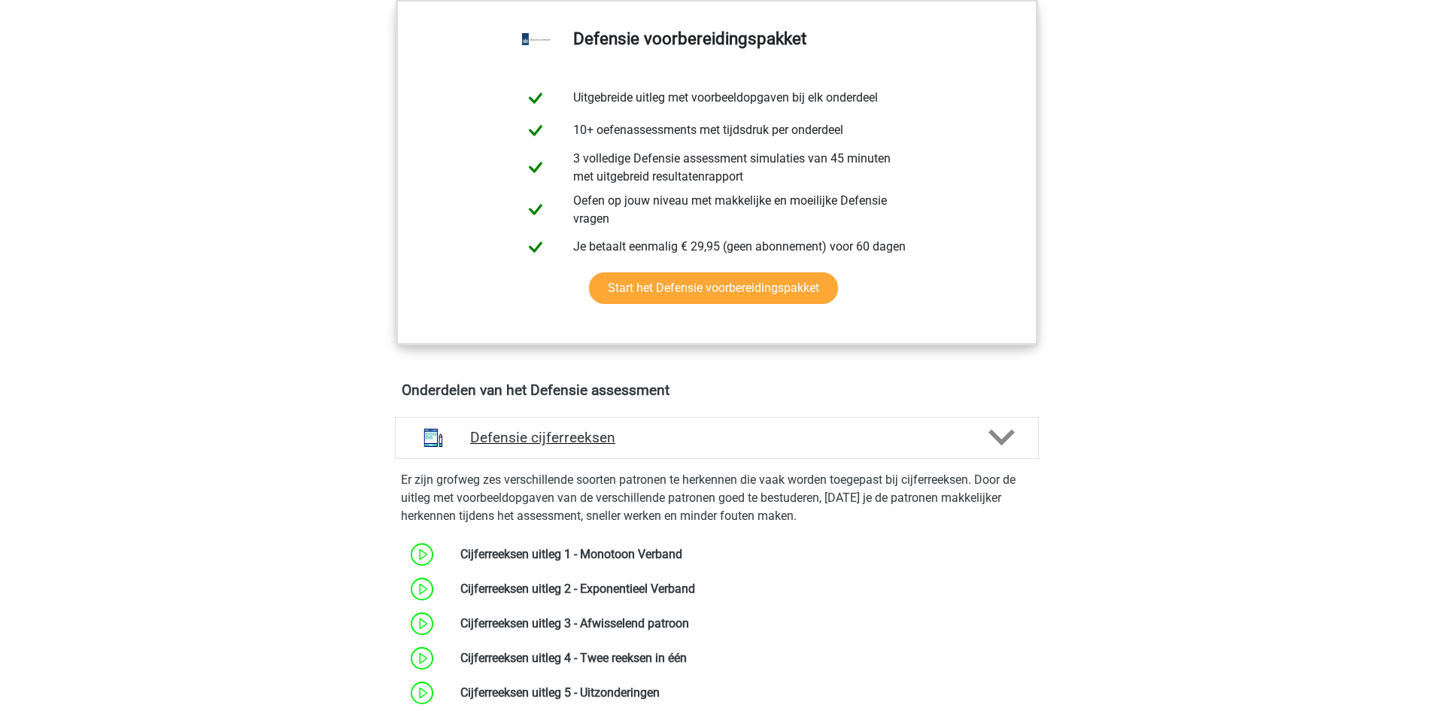
scroll to position [1128, 0]
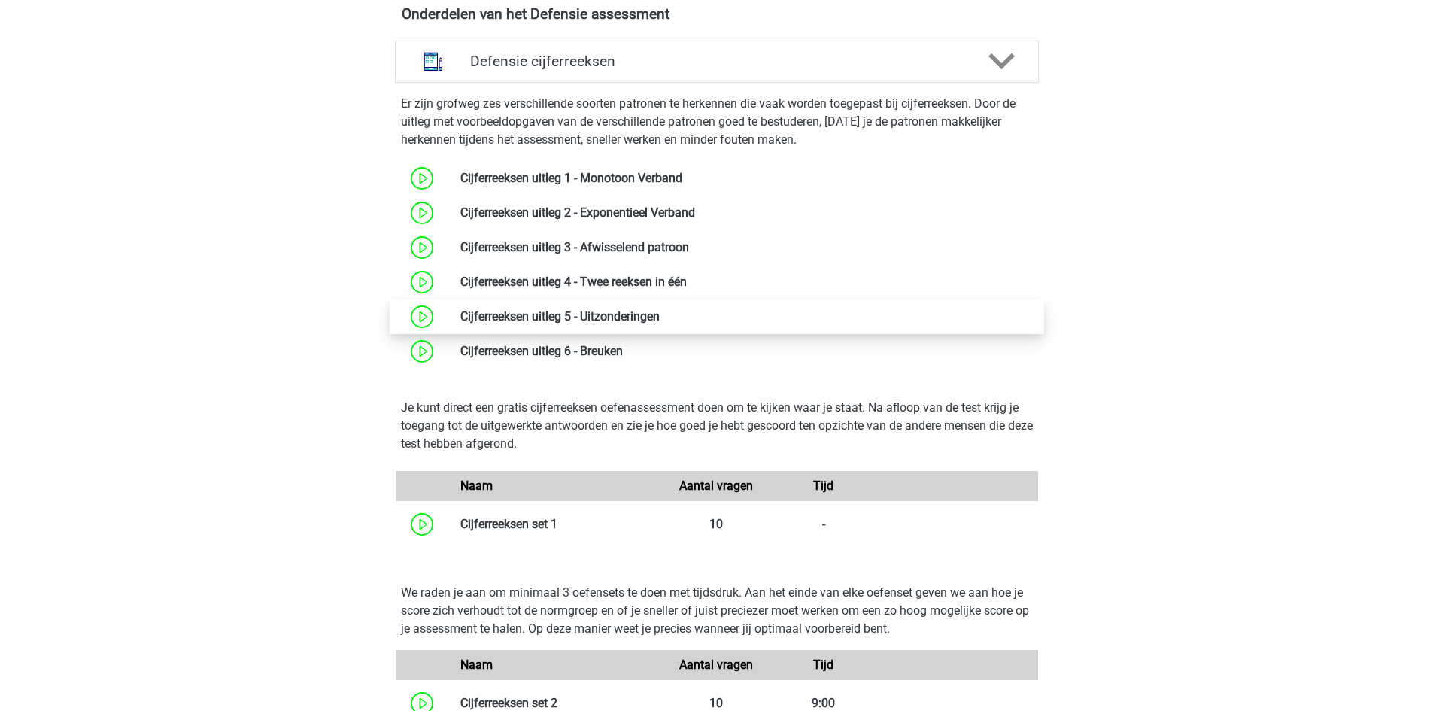
click at [660, 314] on link at bounding box center [660, 316] width 0 height 14
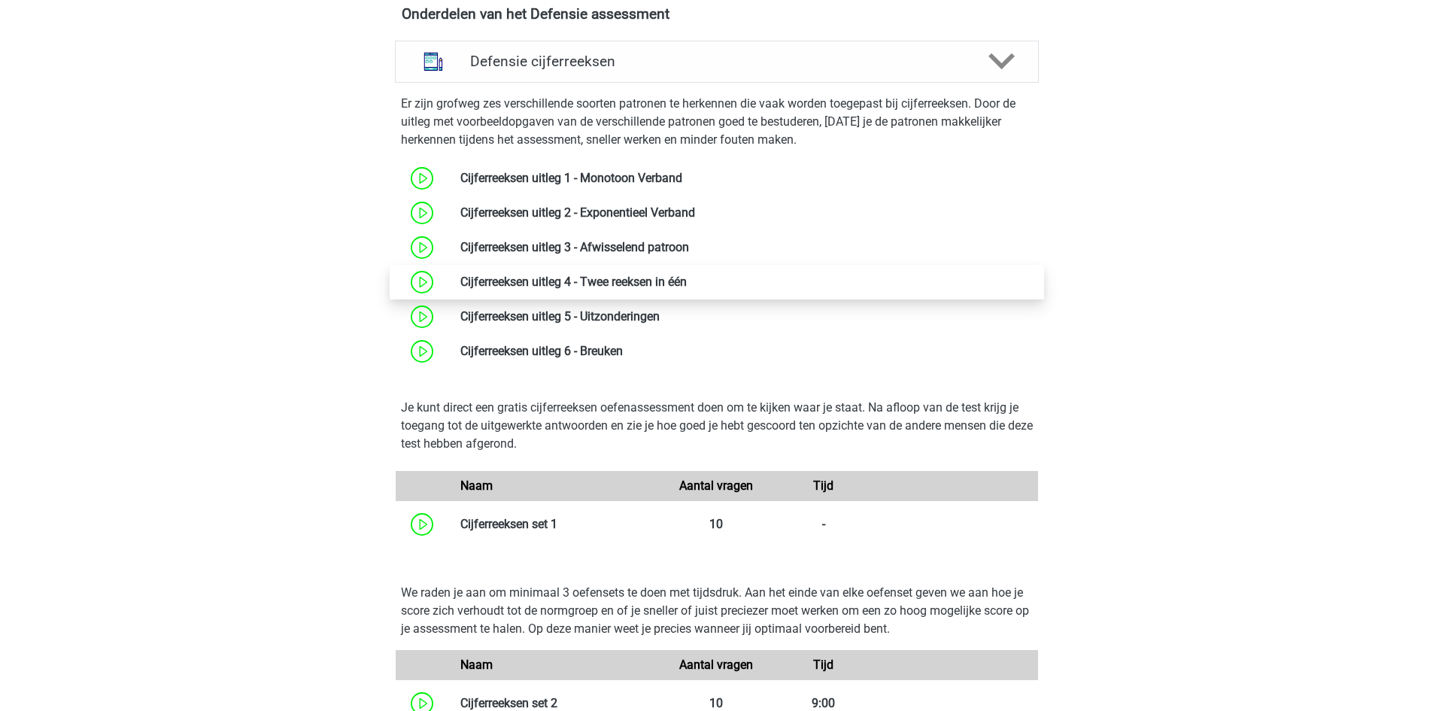
click at [687, 275] on link at bounding box center [687, 282] width 0 height 14
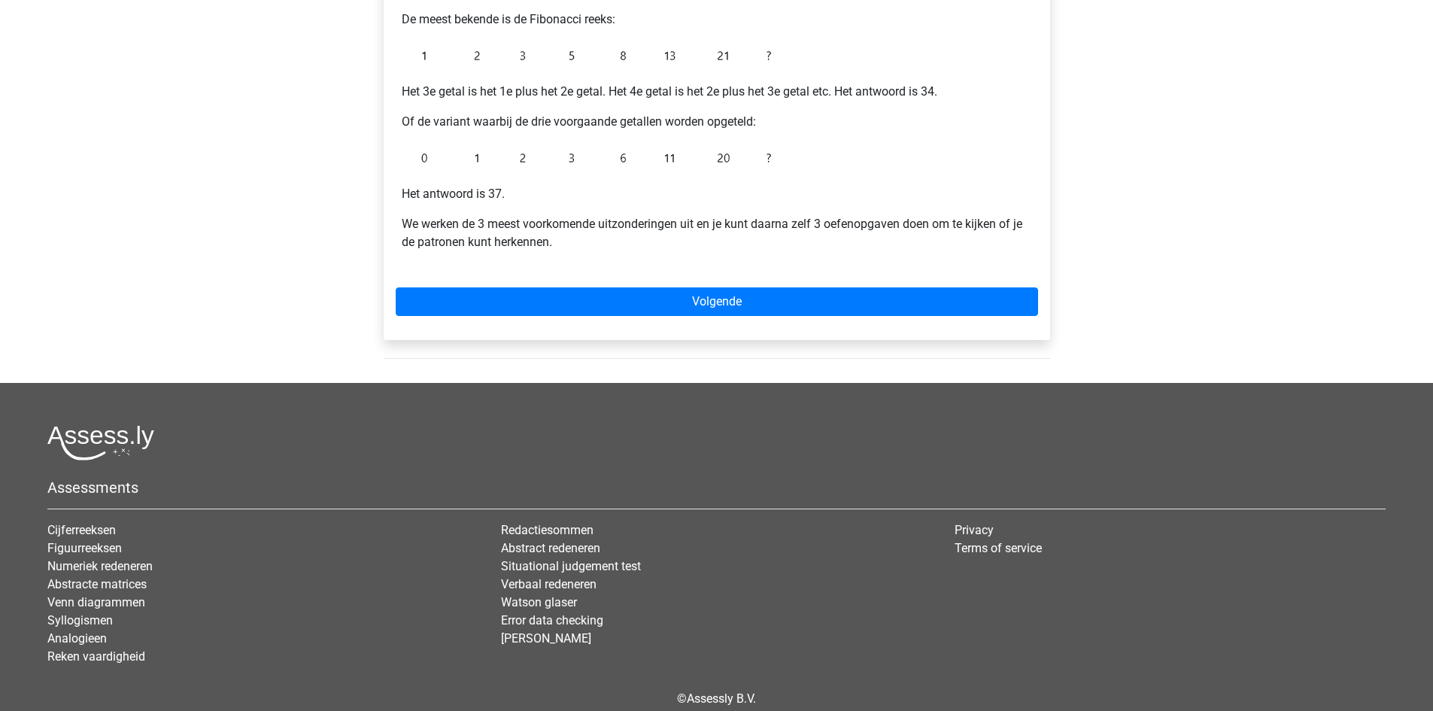
scroll to position [376, 0]
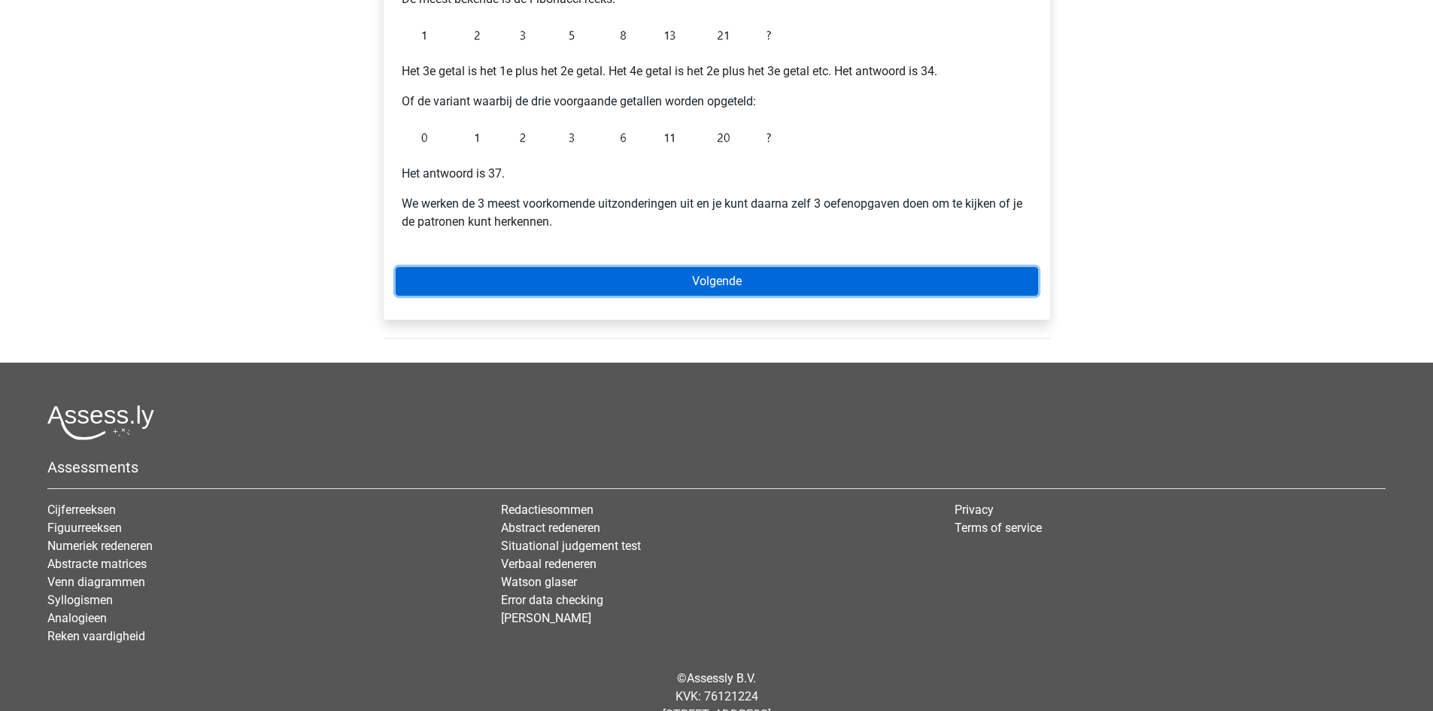
click at [708, 287] on link "Volgende" at bounding box center [717, 281] width 642 height 29
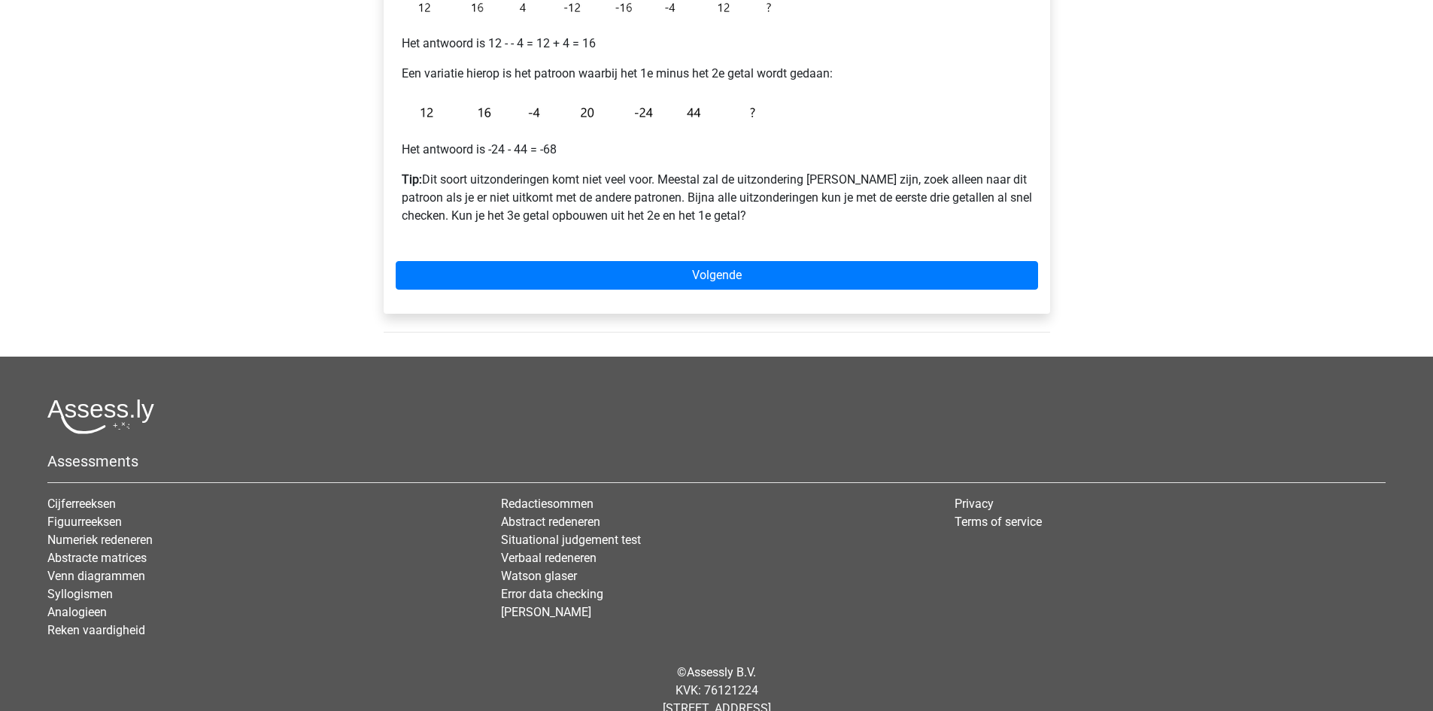
scroll to position [376, 0]
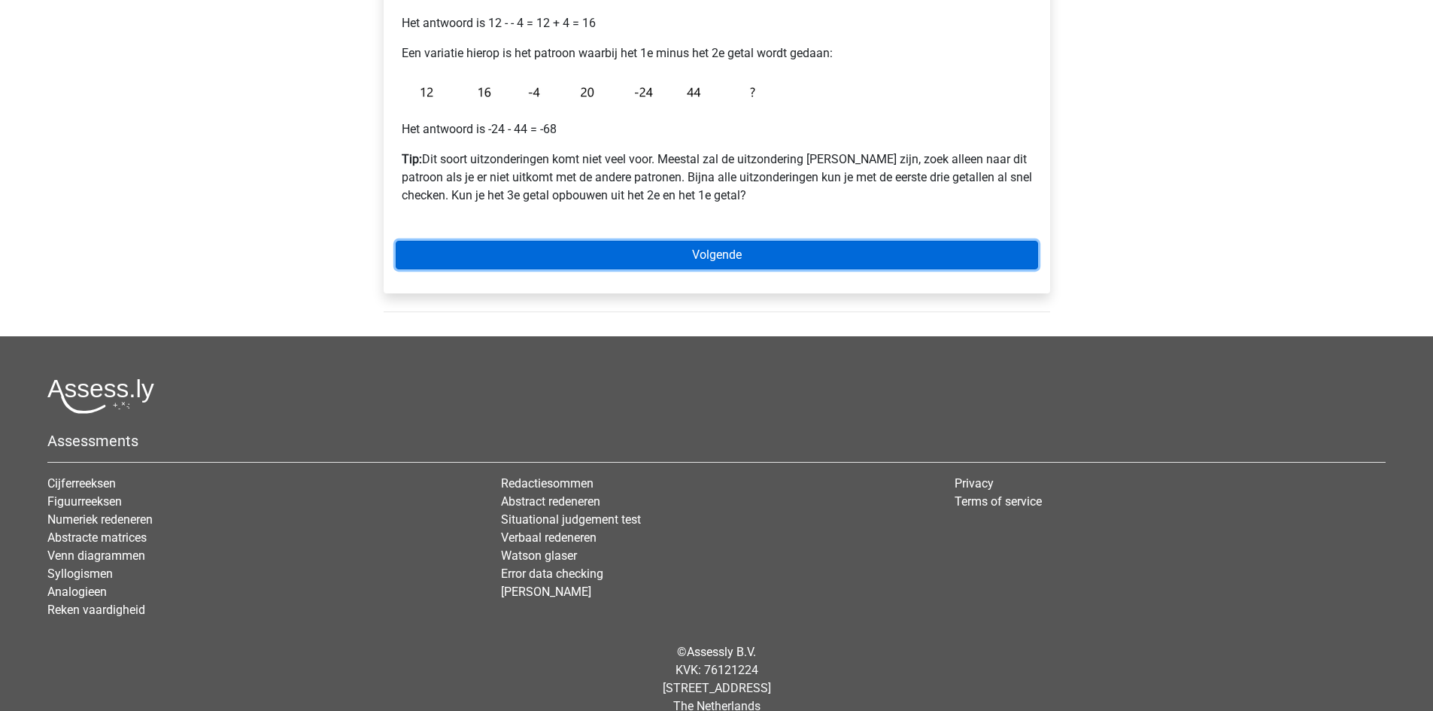
click at [751, 248] on link "Volgende" at bounding box center [717, 255] width 642 height 29
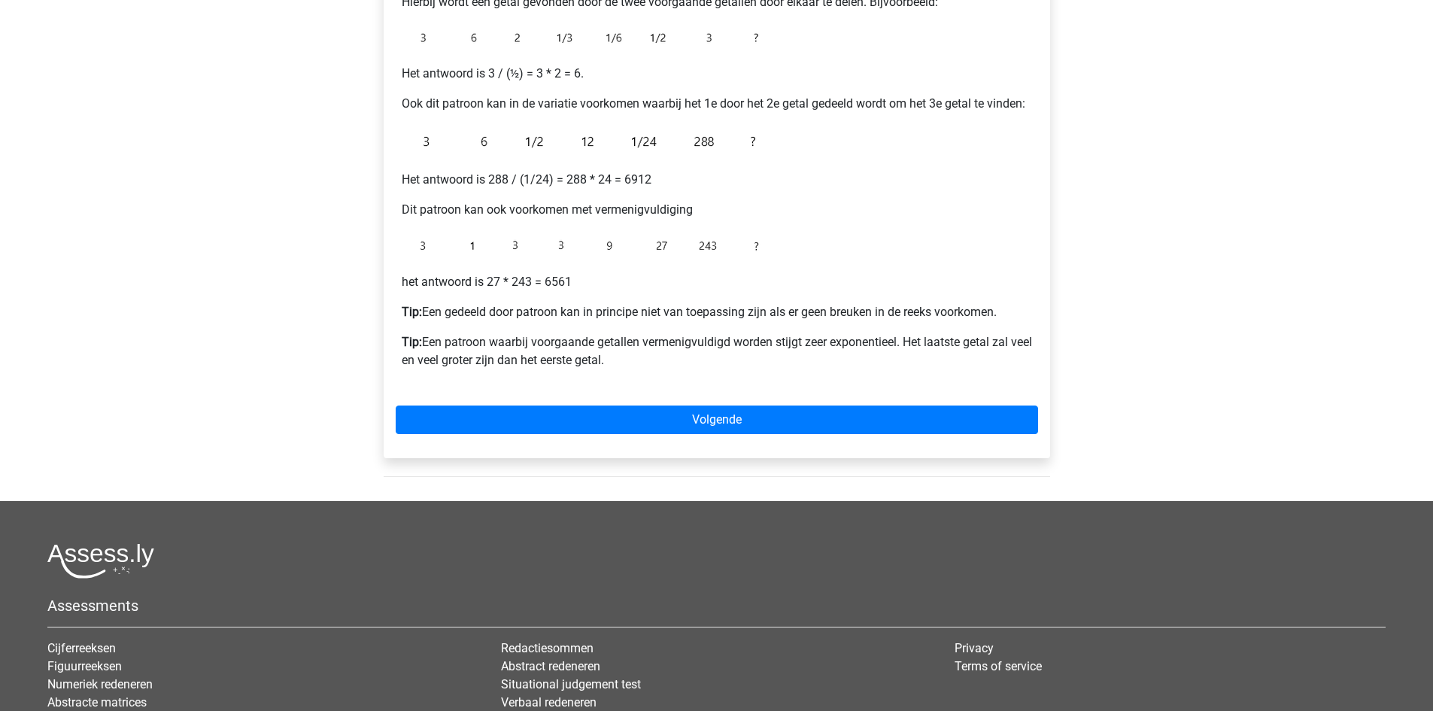
scroll to position [376, 0]
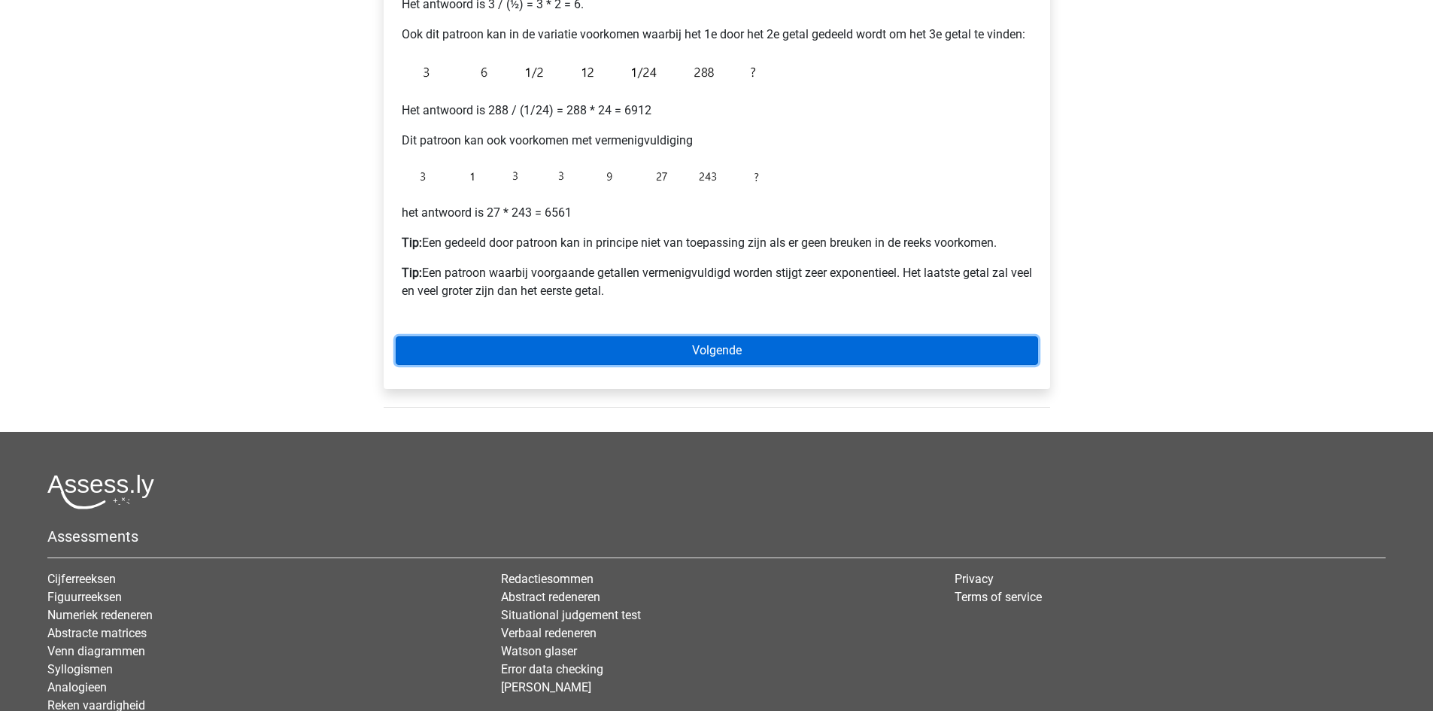
click at [746, 350] on link "Volgende" at bounding box center [717, 350] width 642 height 29
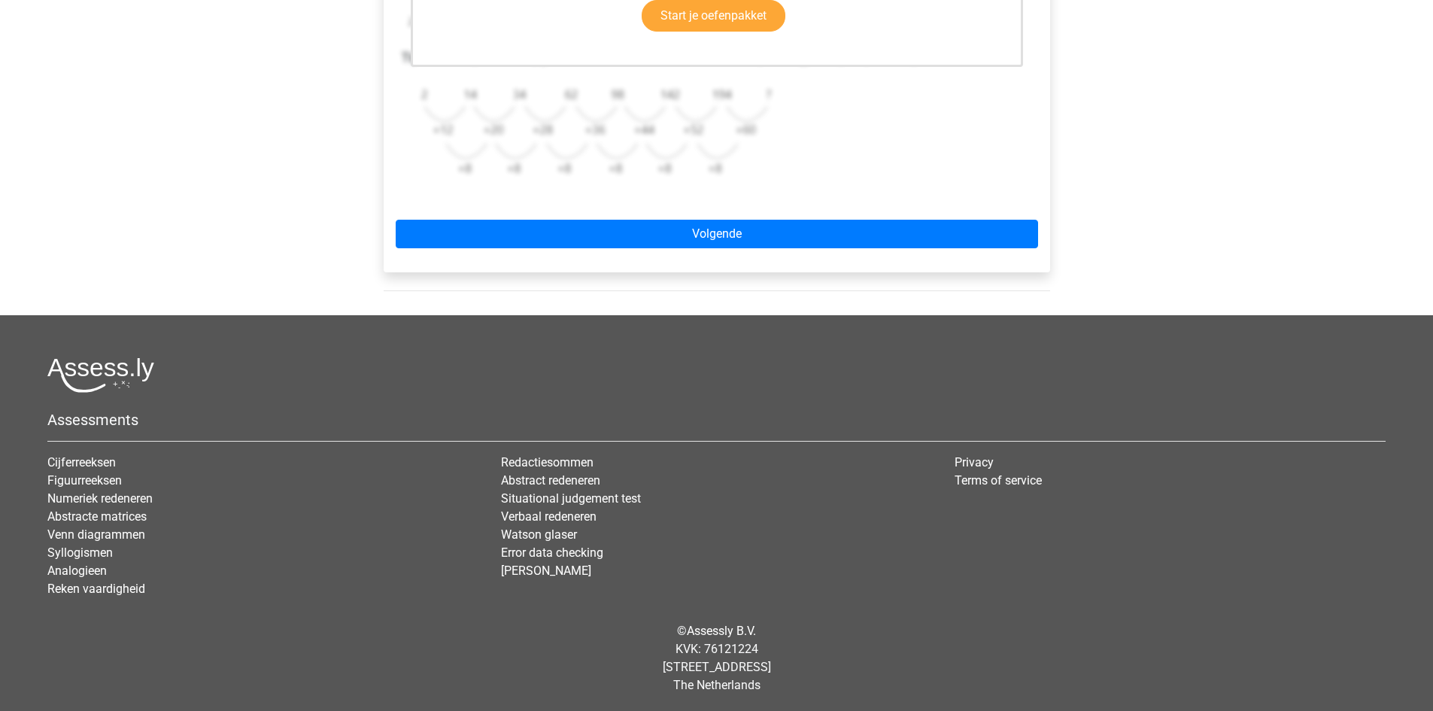
scroll to position [541, 0]
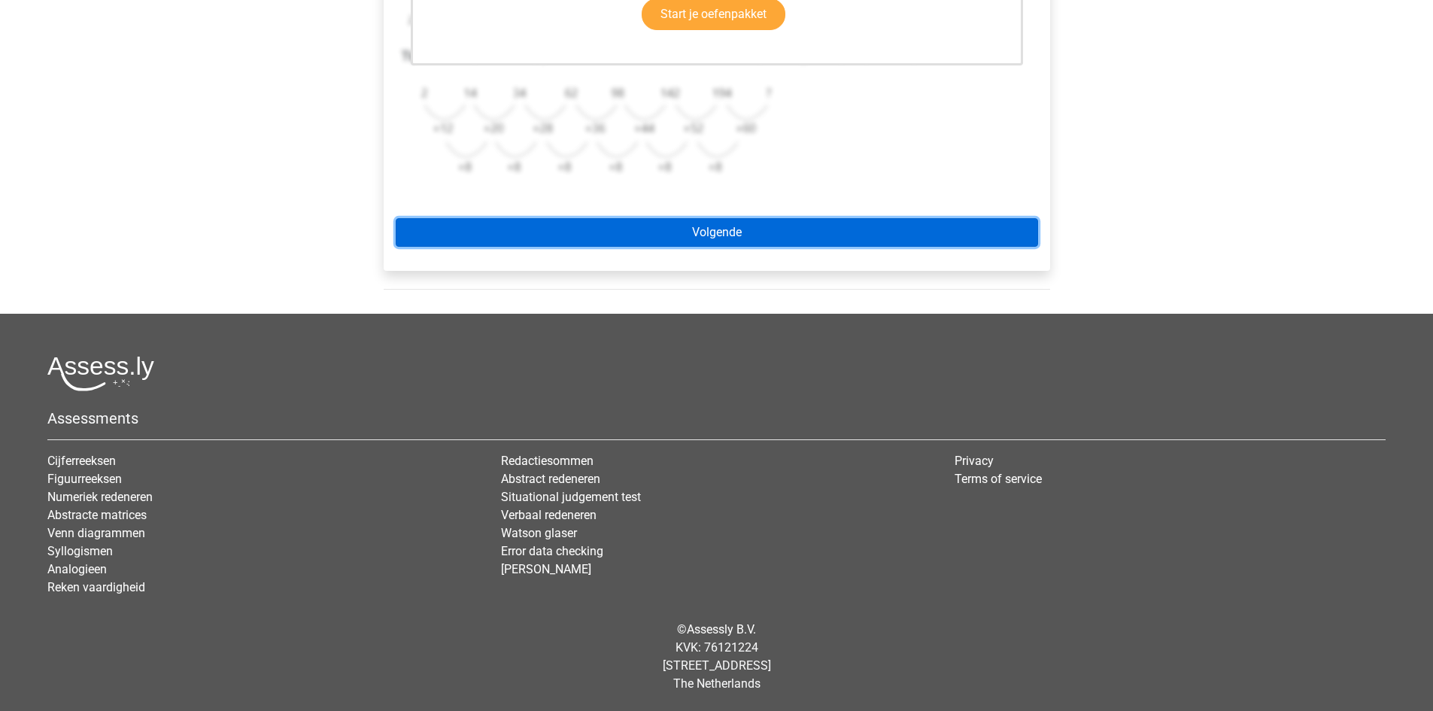
click at [733, 237] on link "Volgende" at bounding box center [717, 232] width 642 height 29
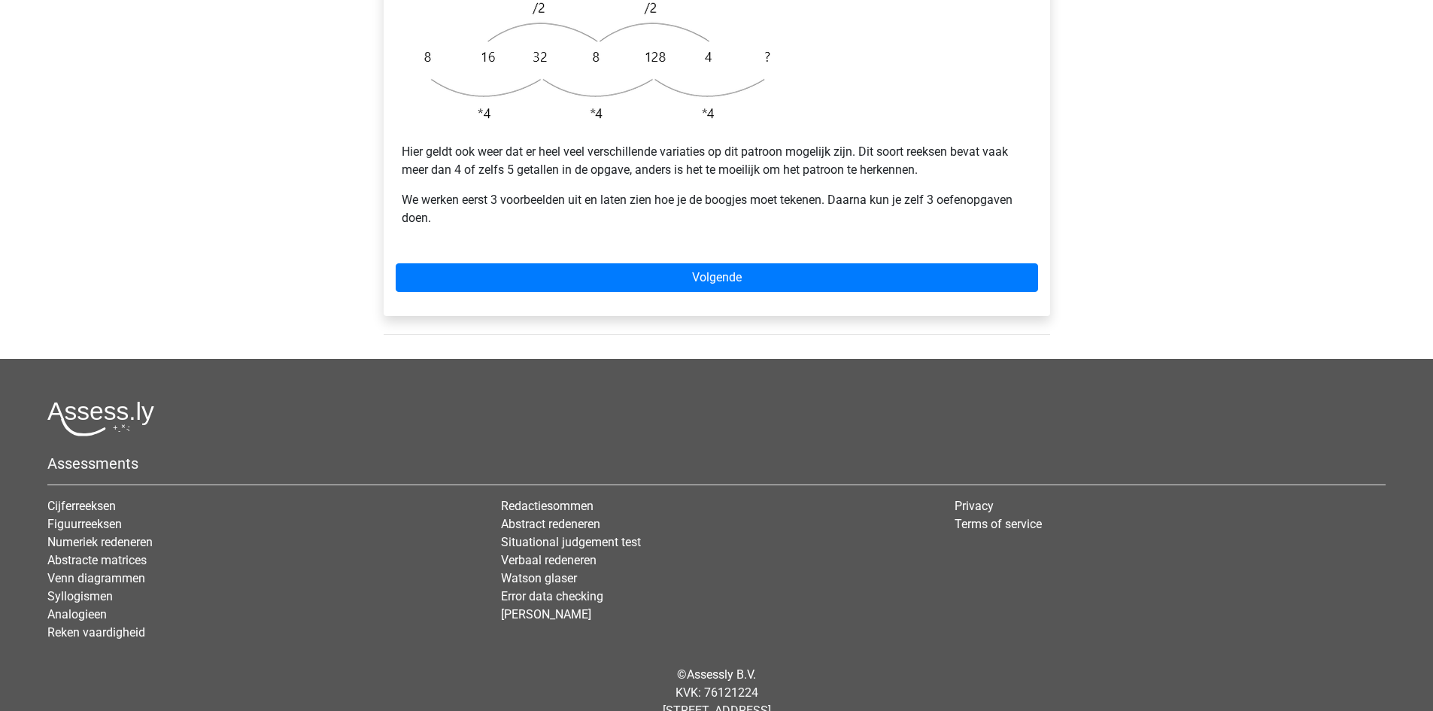
scroll to position [523, 0]
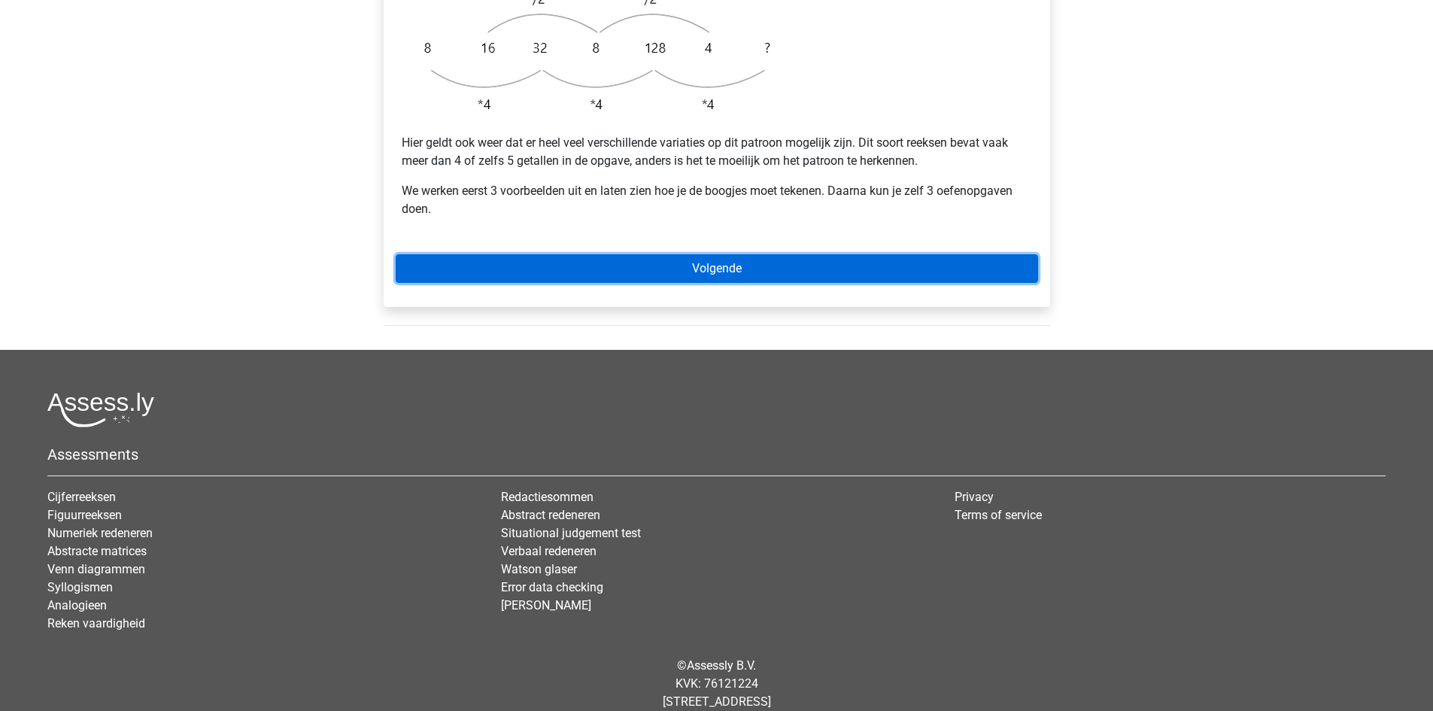
click at [776, 254] on link "Volgende" at bounding box center [717, 268] width 642 height 29
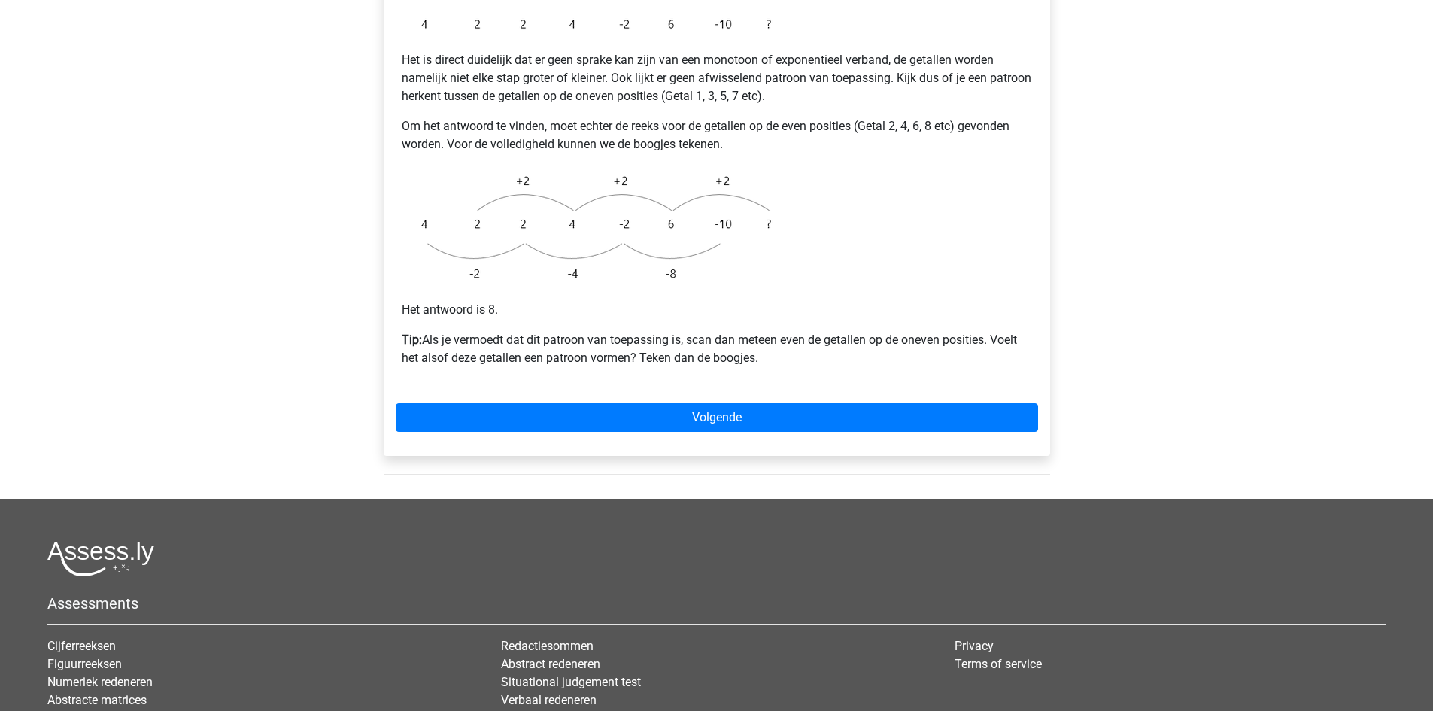
scroll to position [376, 0]
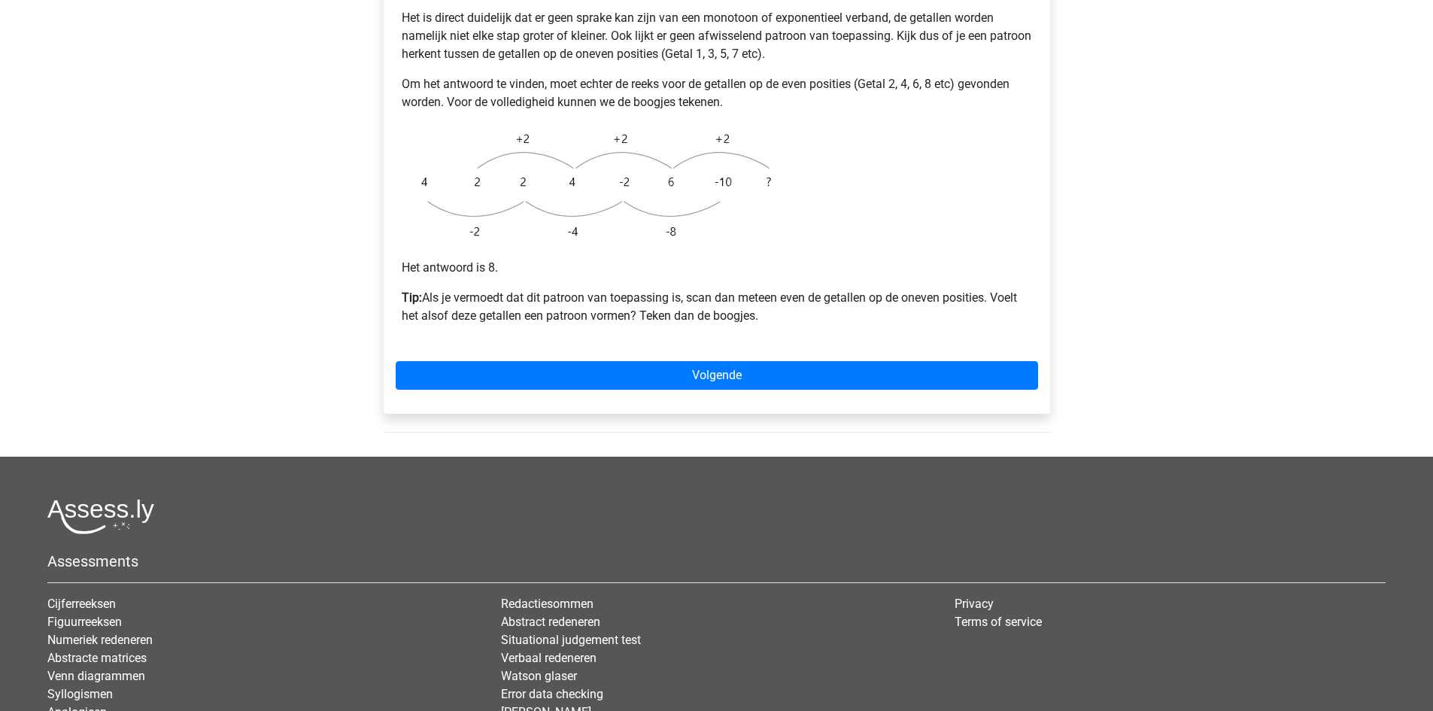
click at [743, 362] on div "Voorbeeld 1 Het is direct duidelijk dat er geen sprake kan zijn van een monotoo…" at bounding box center [717, 166] width 666 height 495
click at [742, 356] on div "Voorbeeld 1 Het is direct duidelijk dat er geen sprake kan zijn van een monotoo…" at bounding box center [717, 166] width 666 height 495
click at [745, 356] on div "Voorbeeld 1 Het is direct duidelijk dat er geen sprake kan zijn van een monotoo…" at bounding box center [717, 166] width 666 height 495
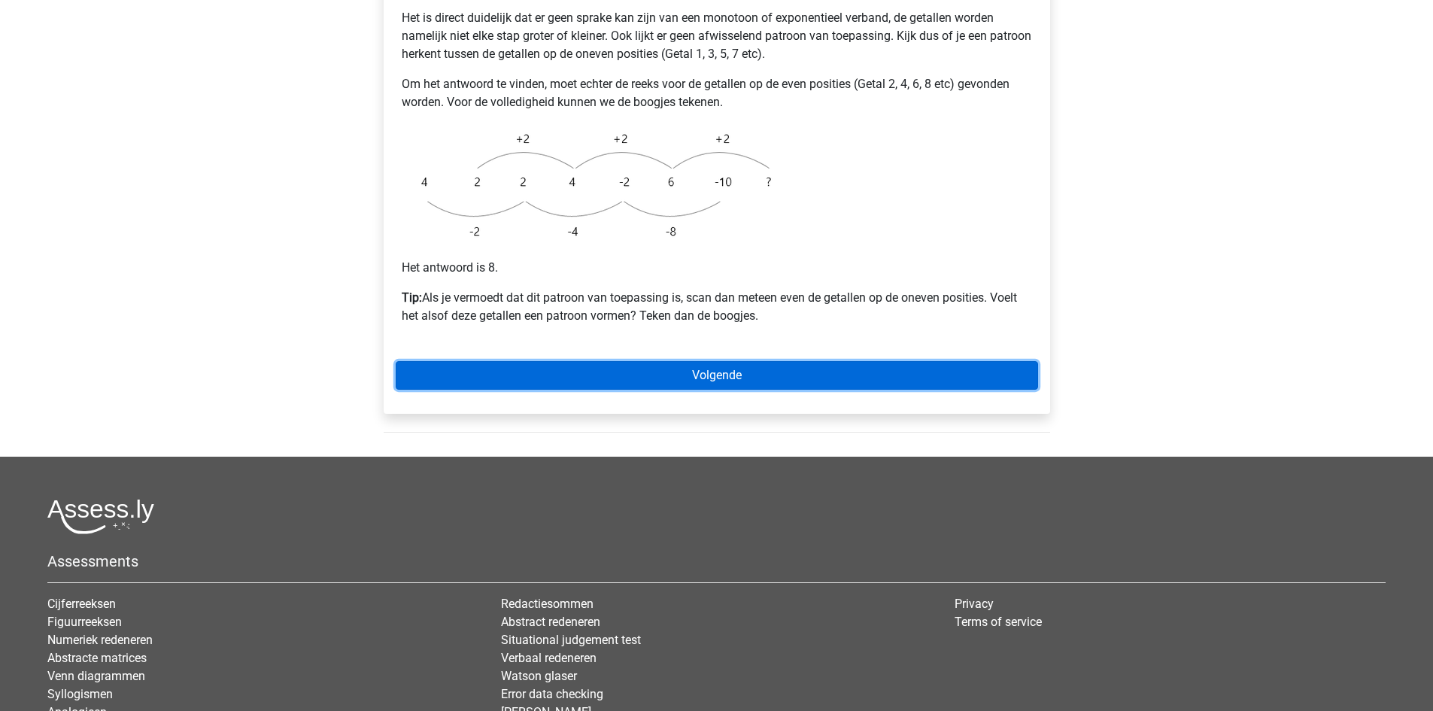
click at [748, 361] on link "Volgende" at bounding box center [717, 375] width 642 height 29
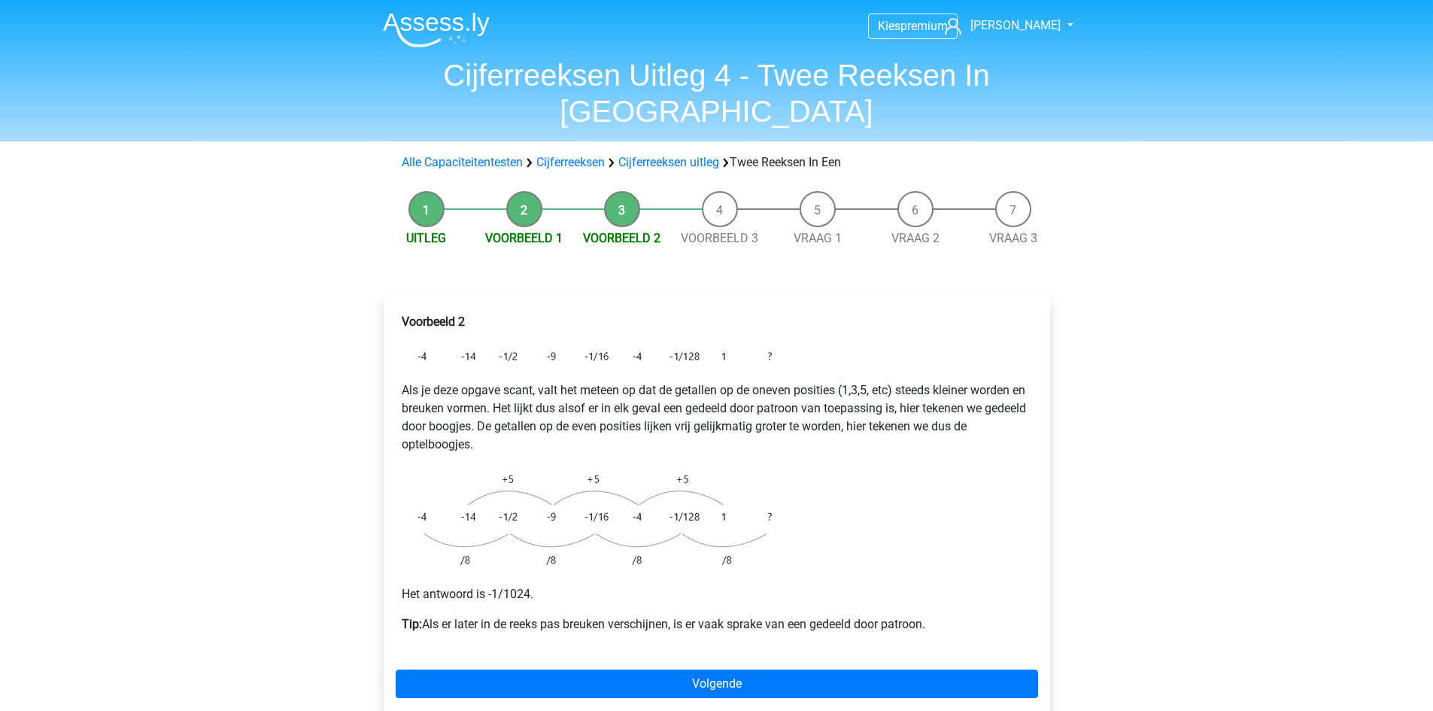
scroll to position [376, 0]
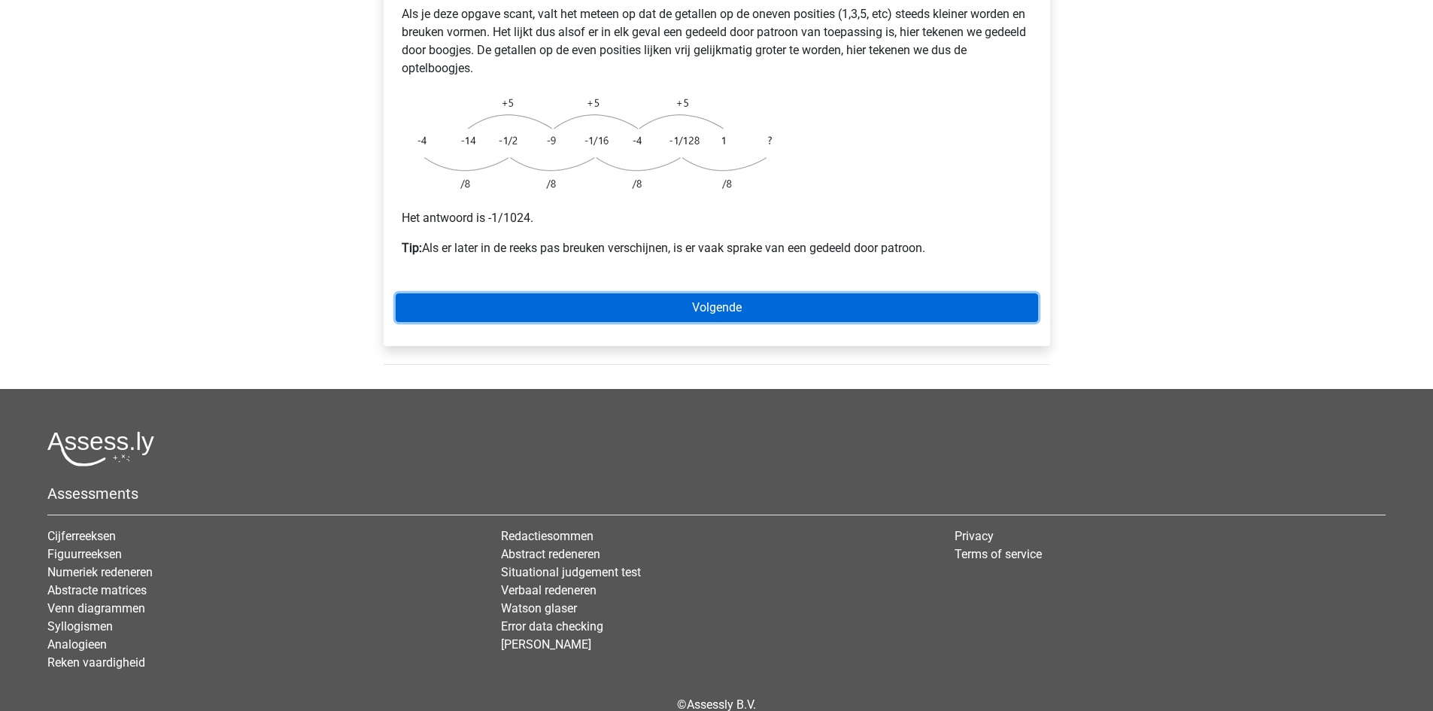
click at [751, 293] on link "Volgende" at bounding box center [717, 307] width 642 height 29
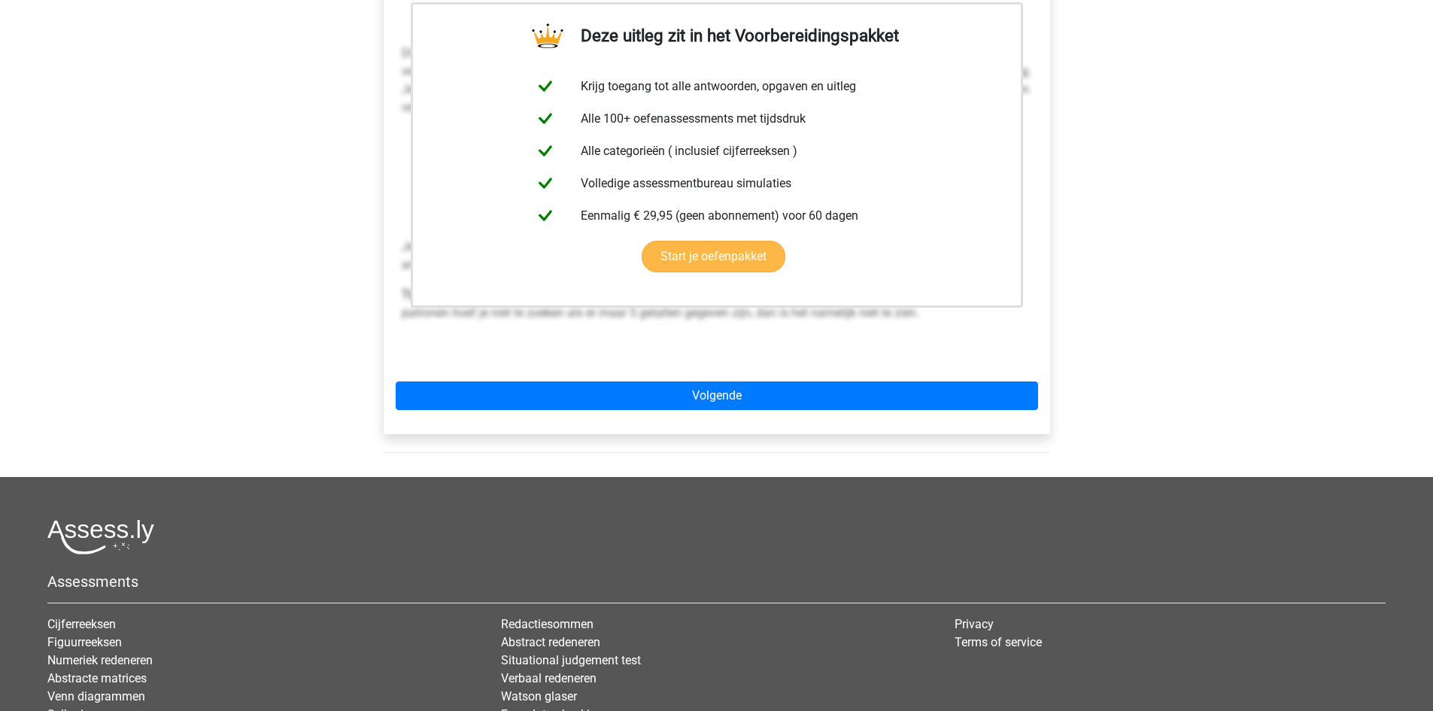
scroll to position [376, 0]
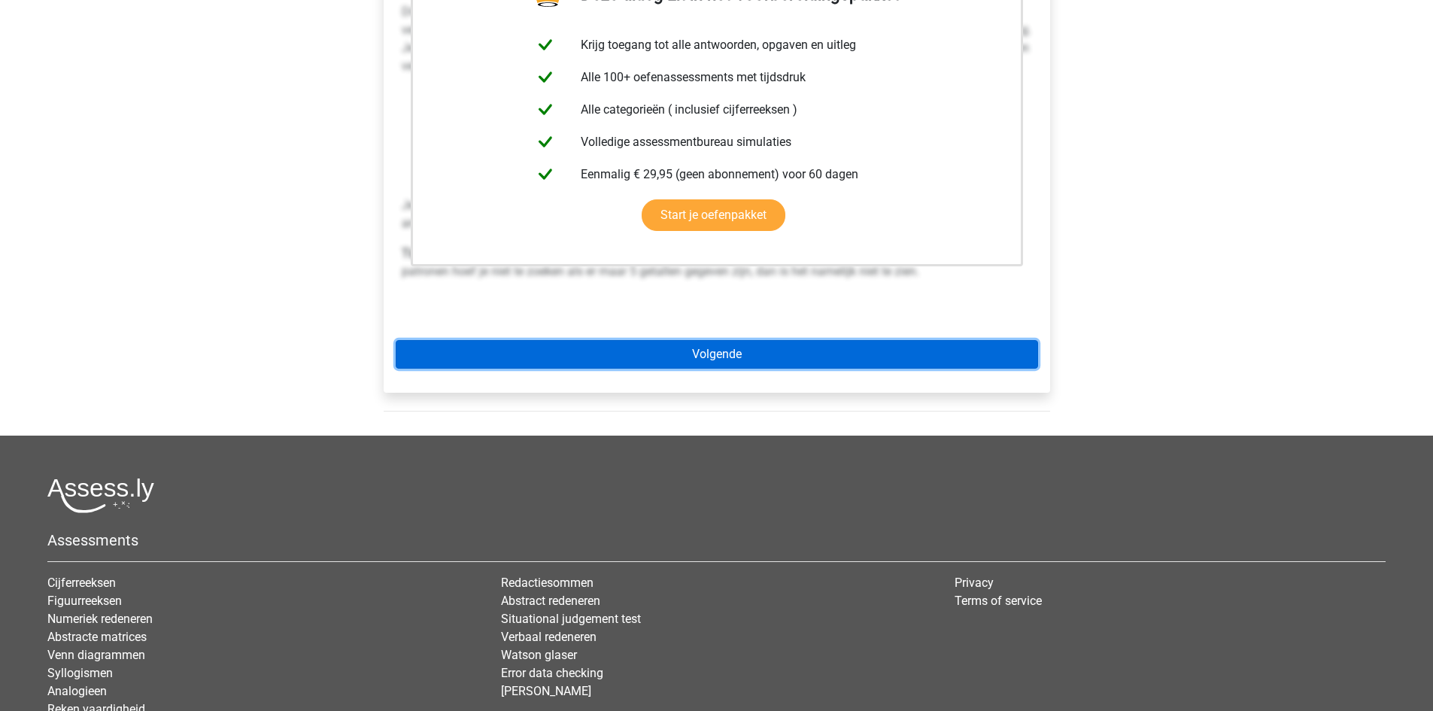
click at [758, 340] on link "Volgende" at bounding box center [717, 354] width 642 height 29
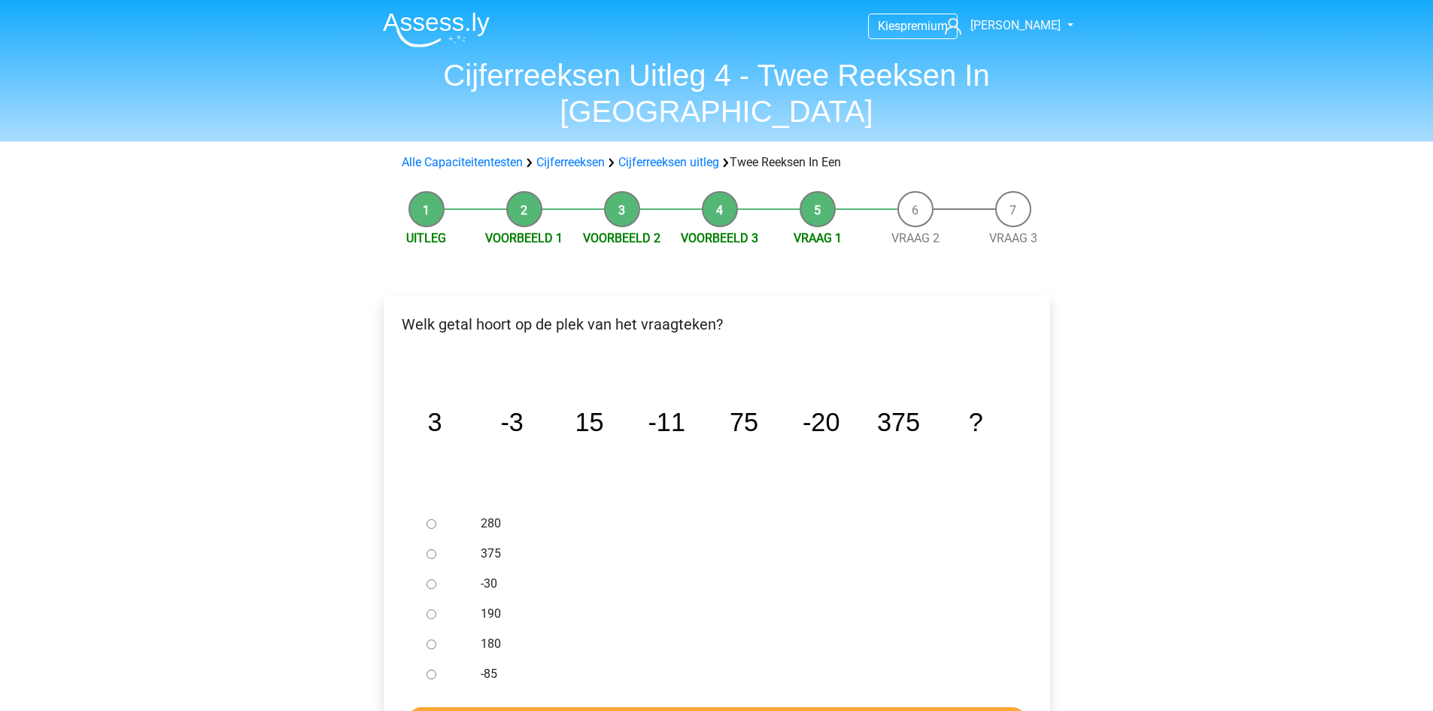
click at [930, 191] on li "Vraag 2" at bounding box center [915, 219] width 98 height 56
click at [912, 191] on li "Vraag 2" at bounding box center [915, 219] width 98 height 56
click at [918, 231] on link "Vraag 2" at bounding box center [915, 238] width 48 height 14
click at [1012, 231] on link "Vraag 3" at bounding box center [1013, 238] width 48 height 14
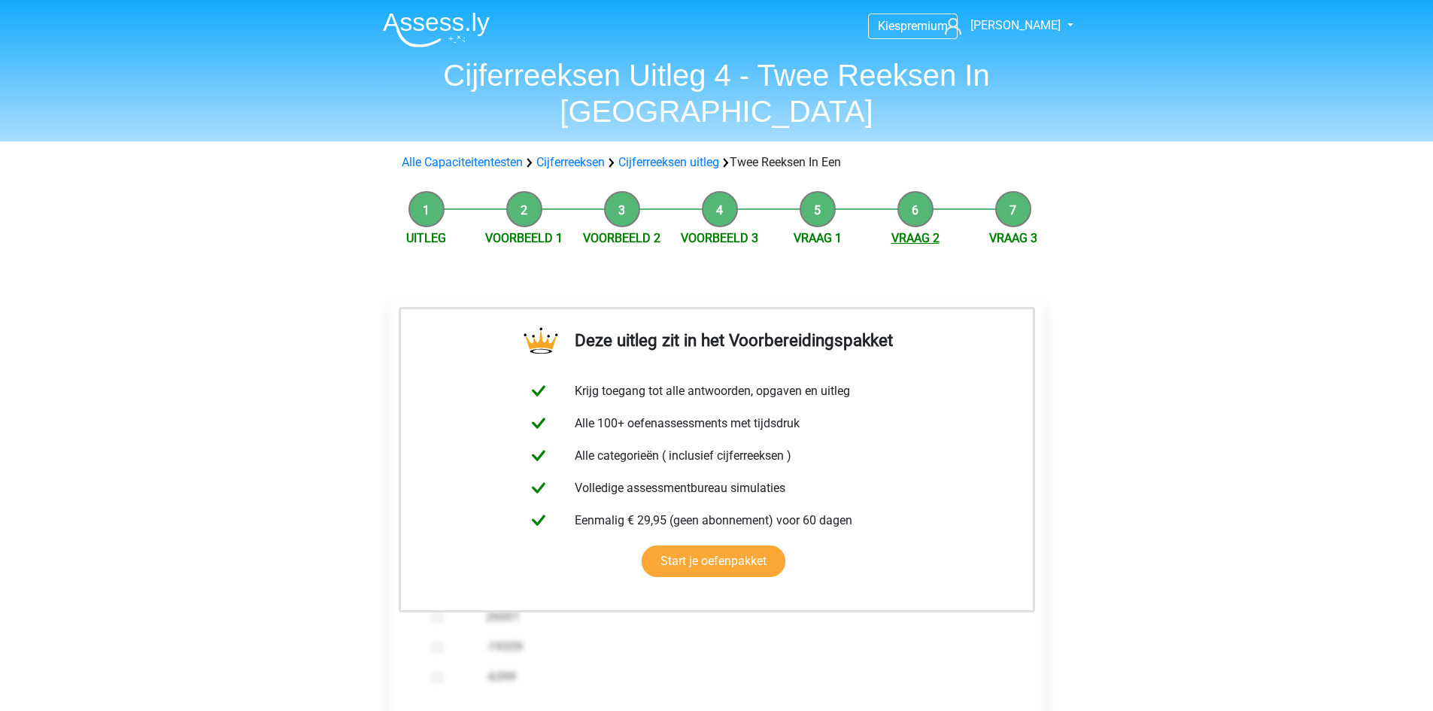
click at [924, 231] on link "Vraag 2" at bounding box center [915, 238] width 48 height 14
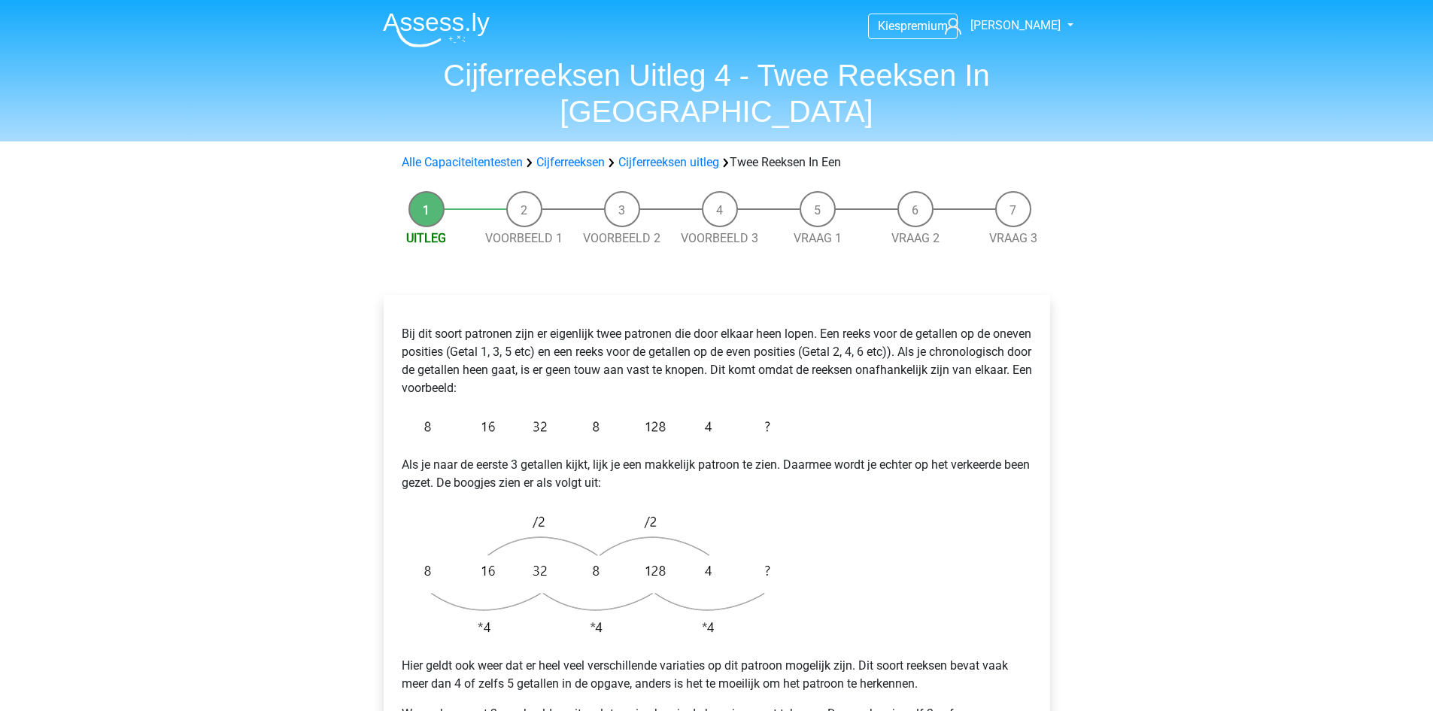
scroll to position [523, 0]
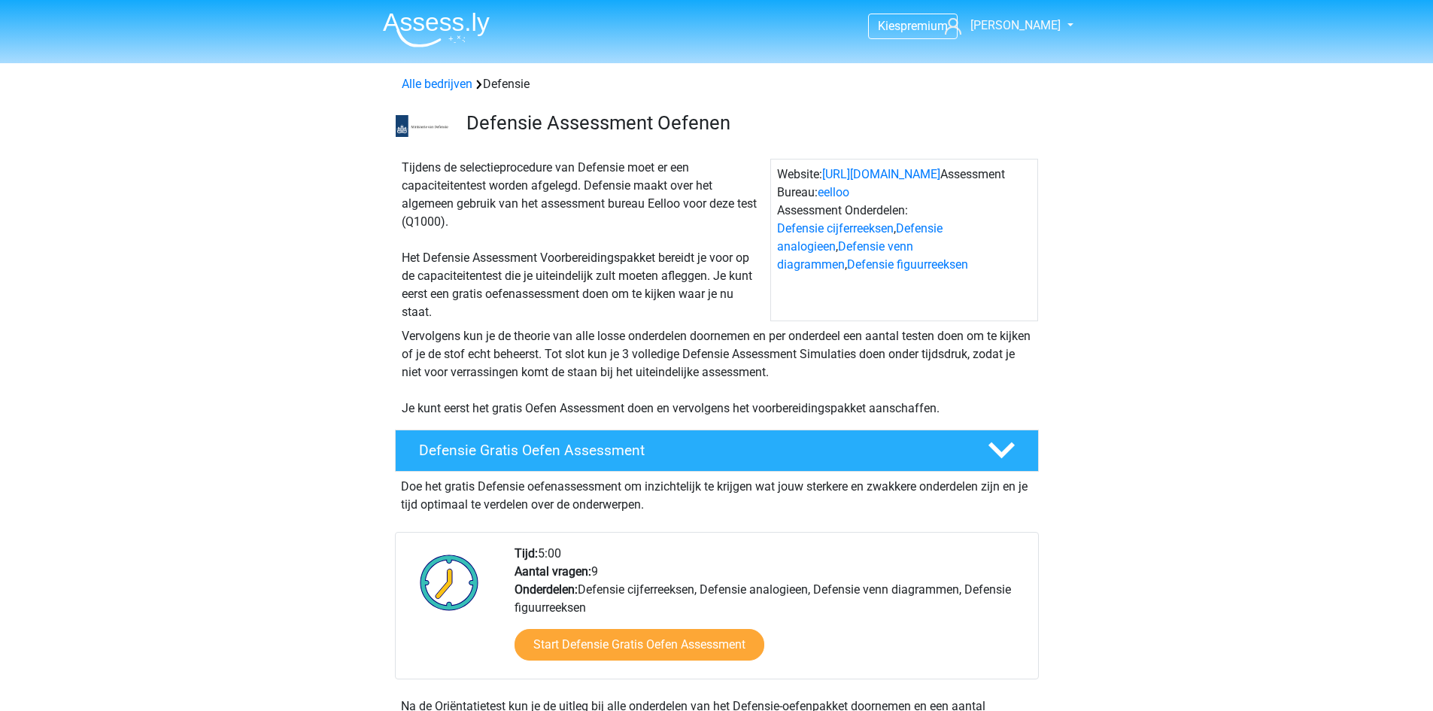
scroll to position [1128, 0]
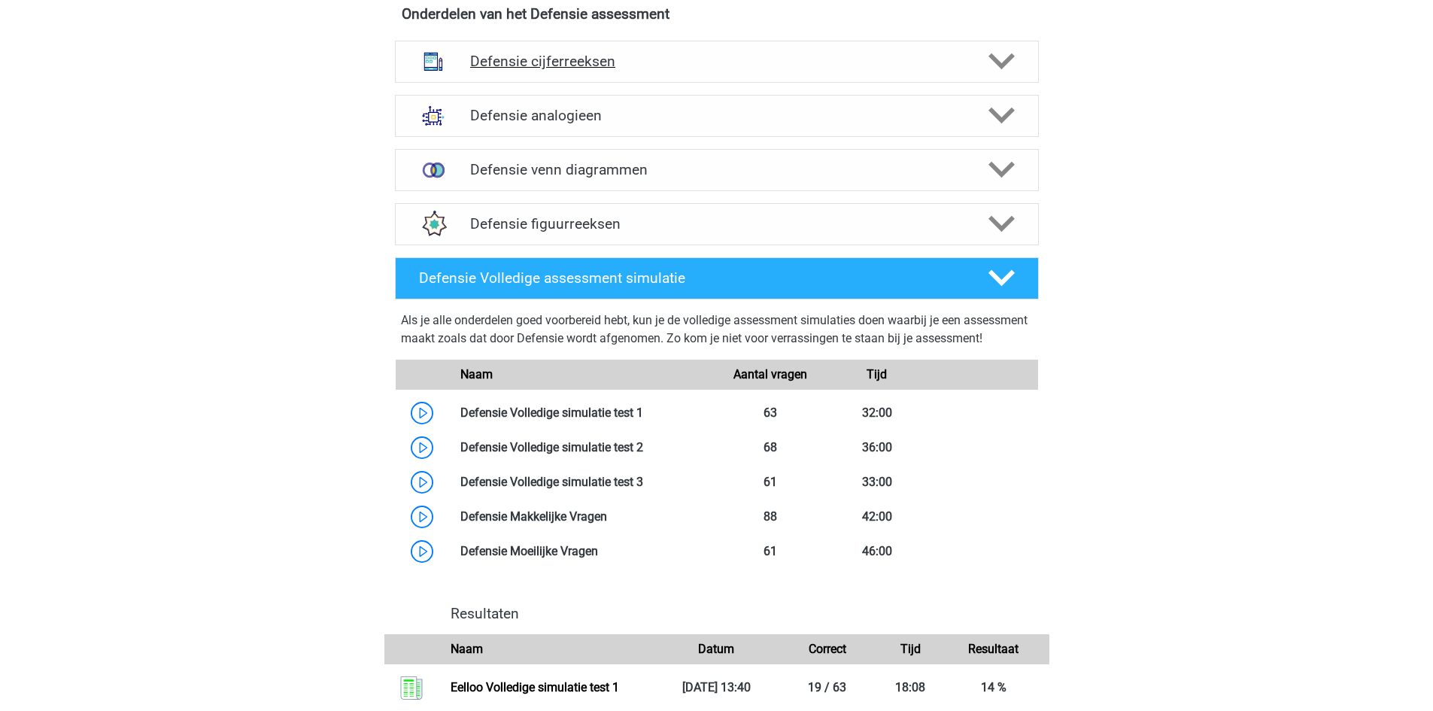
click at [1028, 58] on div "Defensie cijferreeksen" at bounding box center [717, 62] width 644 height 42
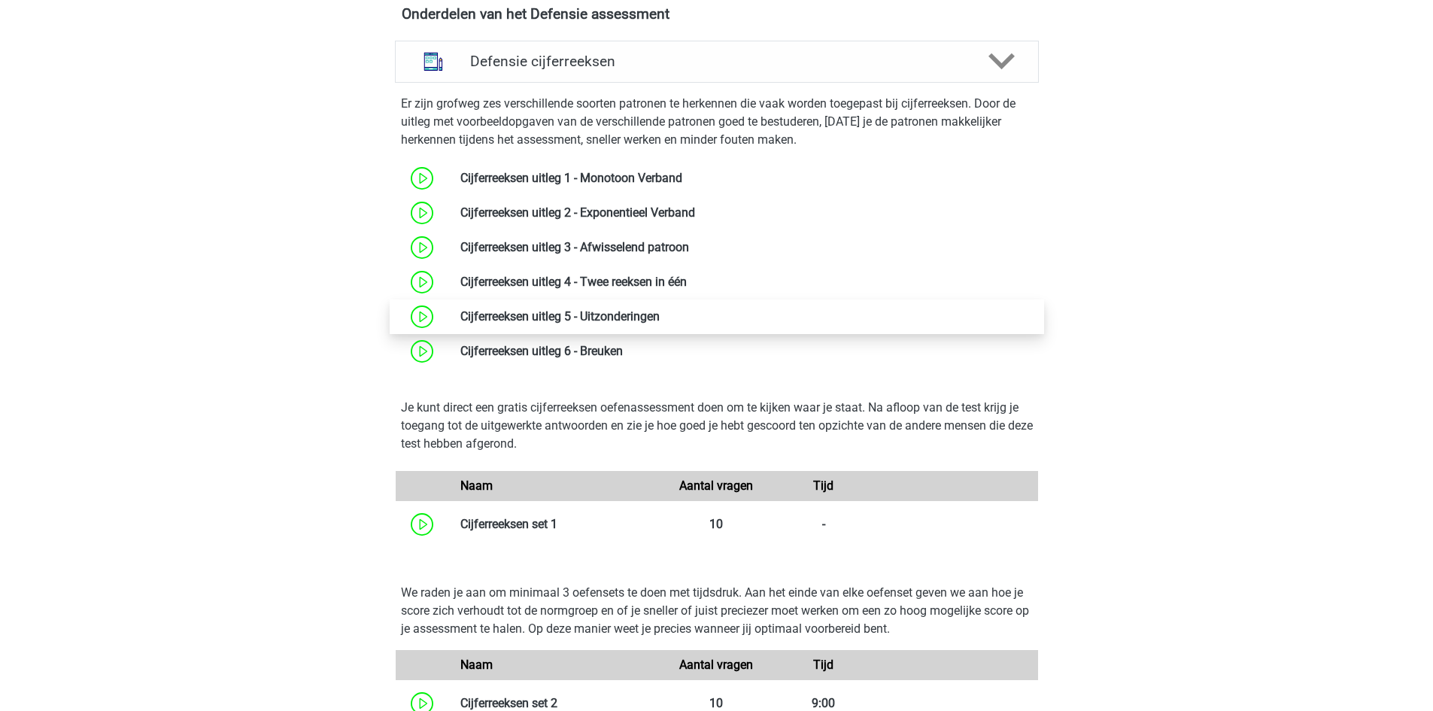
click at [660, 309] on link at bounding box center [660, 316] width 0 height 14
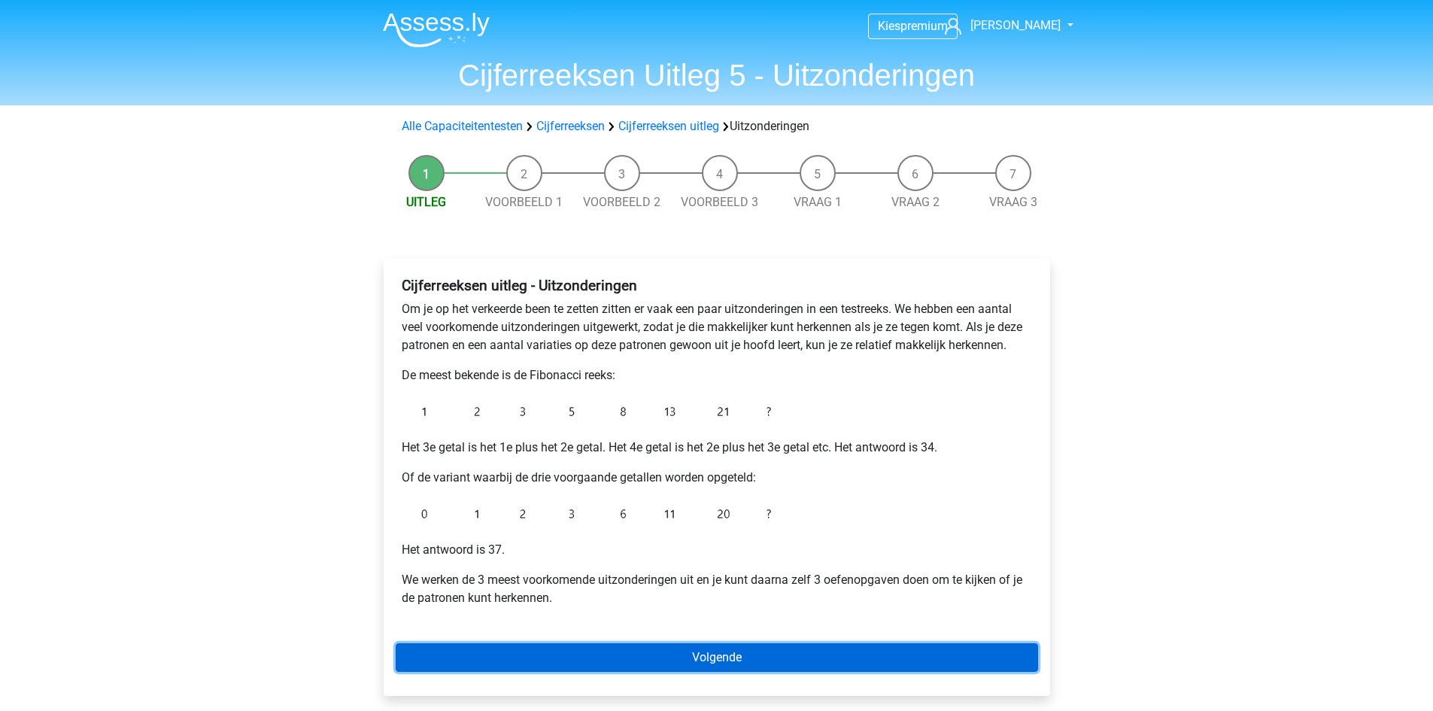
click at [793, 648] on link "Volgende" at bounding box center [717, 657] width 642 height 29
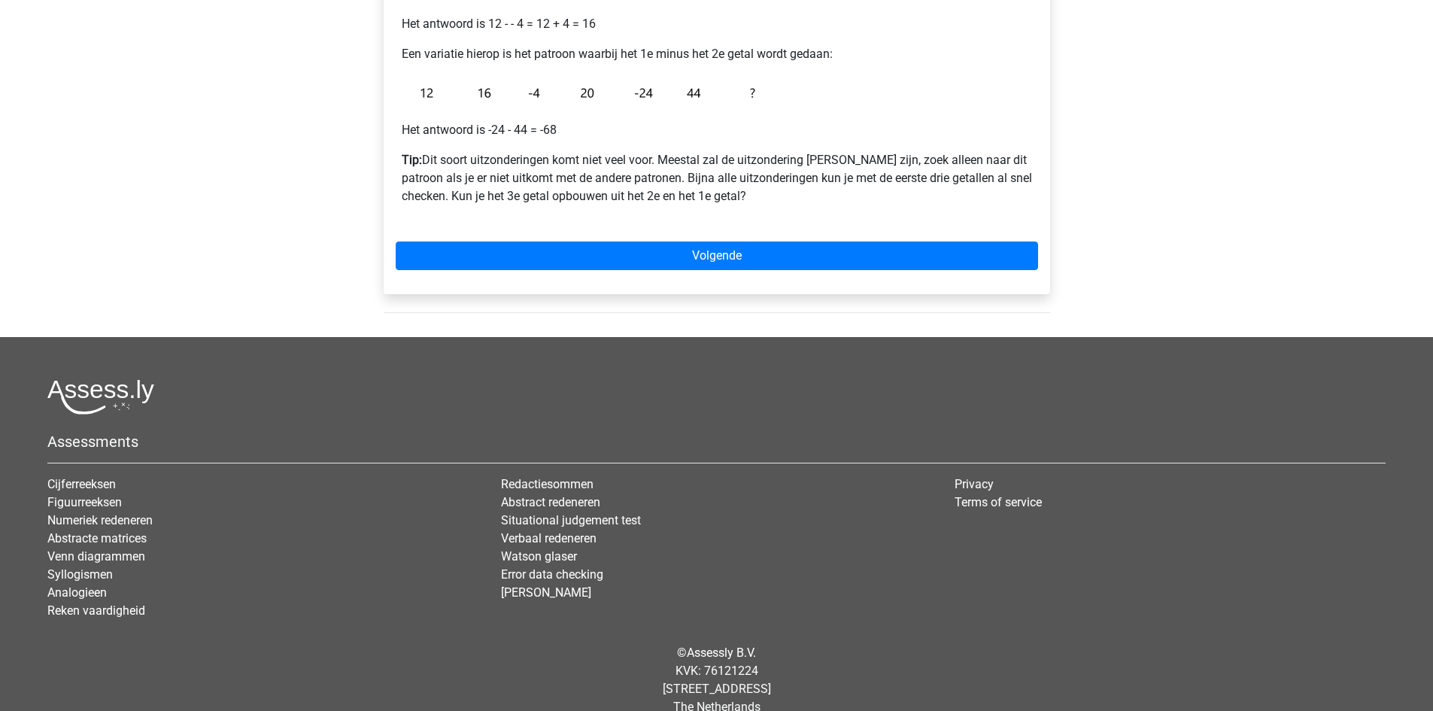
scroll to position [376, 0]
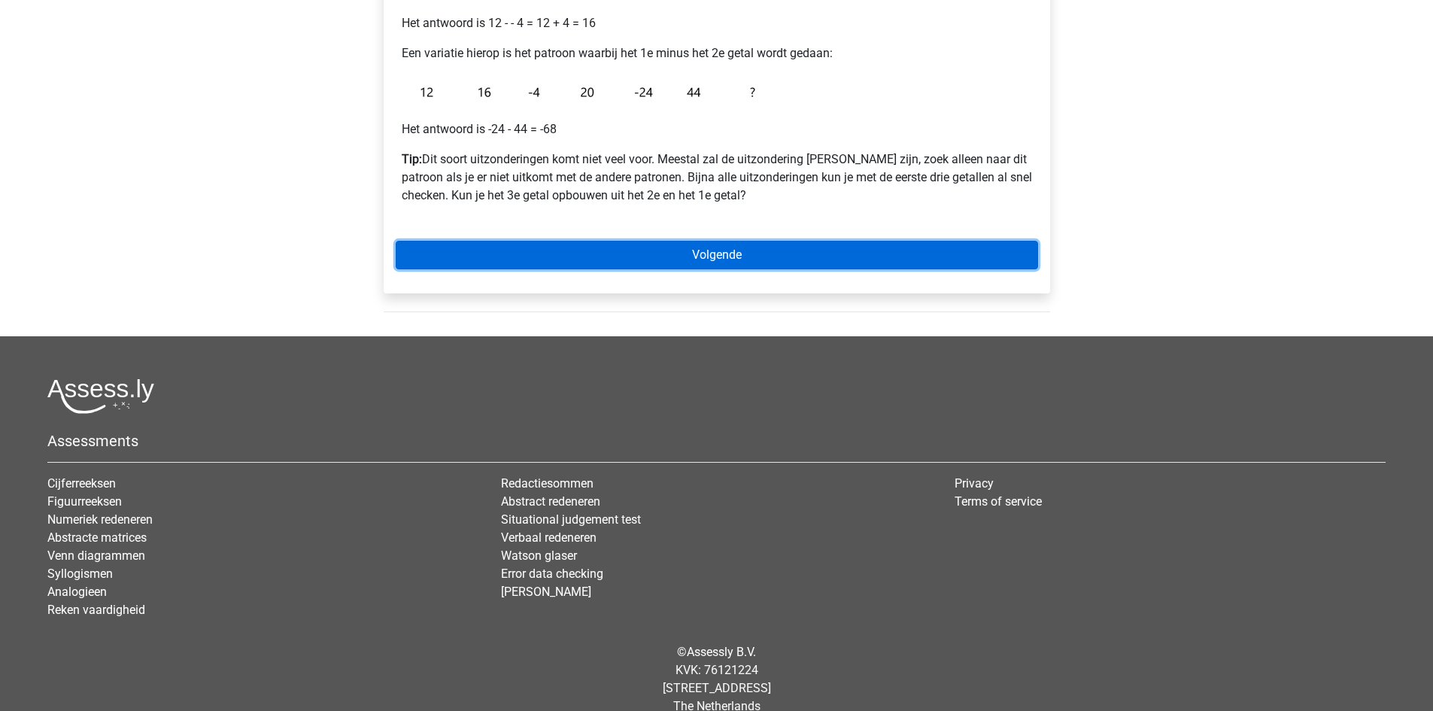
click at [811, 242] on link "Volgende" at bounding box center [717, 255] width 642 height 29
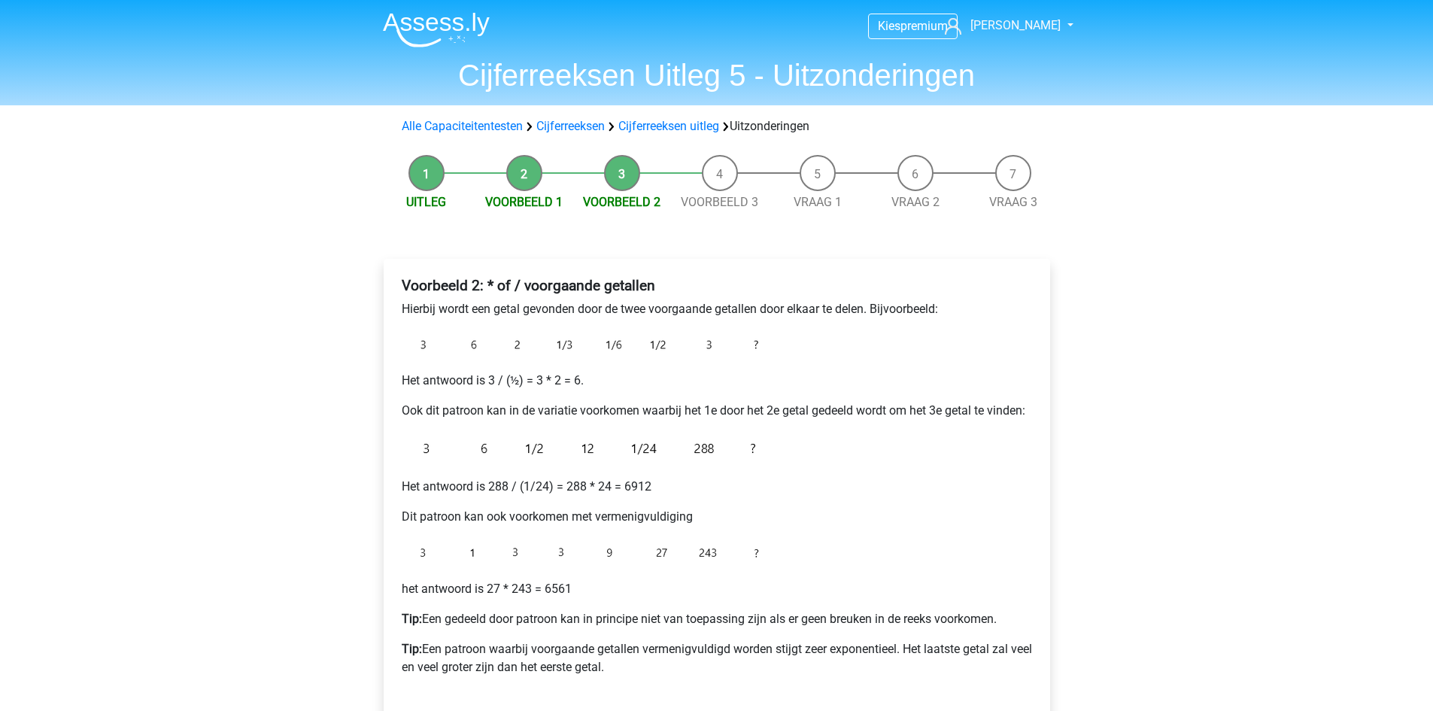
click at [810, 184] on li "Vraag 1" at bounding box center [818, 183] width 98 height 56
click at [816, 188] on li "Vraag 1" at bounding box center [818, 183] width 98 height 56
click at [817, 195] on link "Vraag 1" at bounding box center [817, 202] width 48 height 14
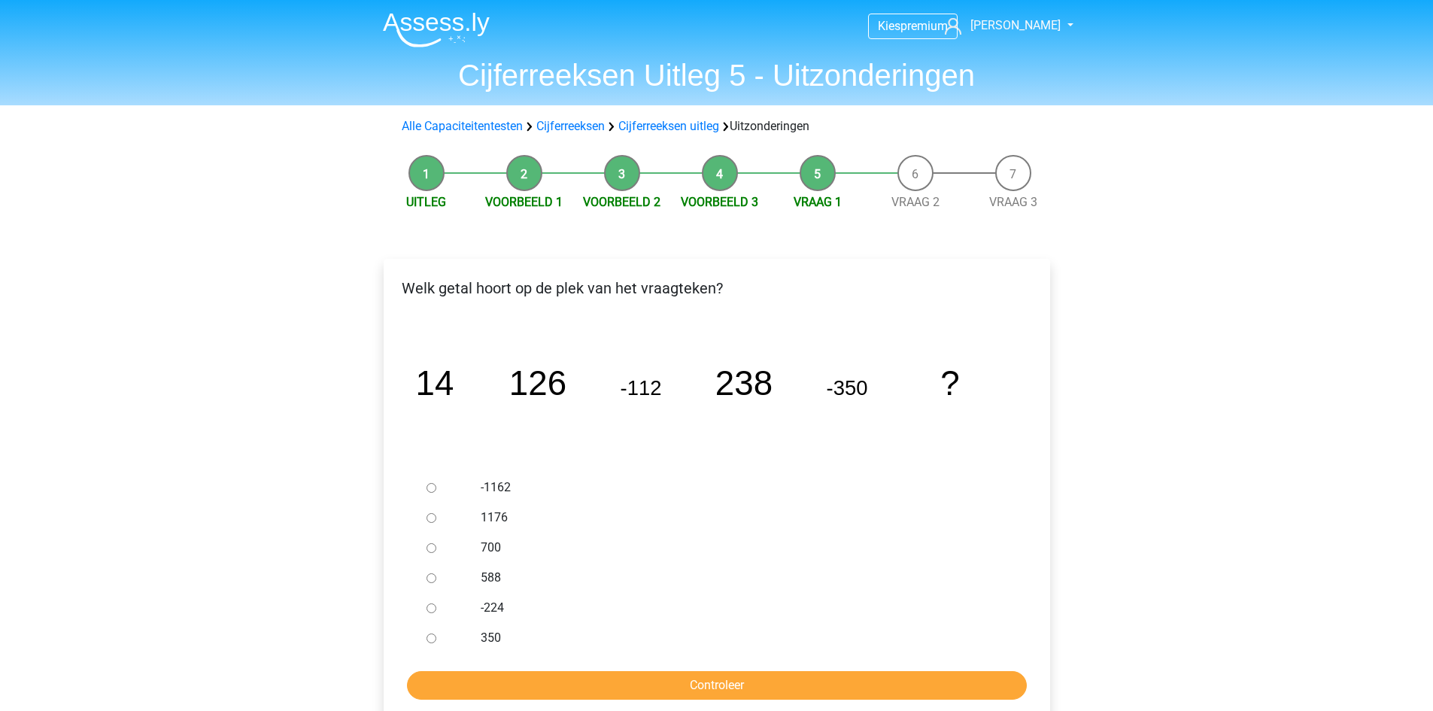
click at [426, 574] on input "588" at bounding box center [431, 578] width 10 height 10
radio input "true"
click at [532, 691] on input "Controleer" at bounding box center [717, 685] width 620 height 29
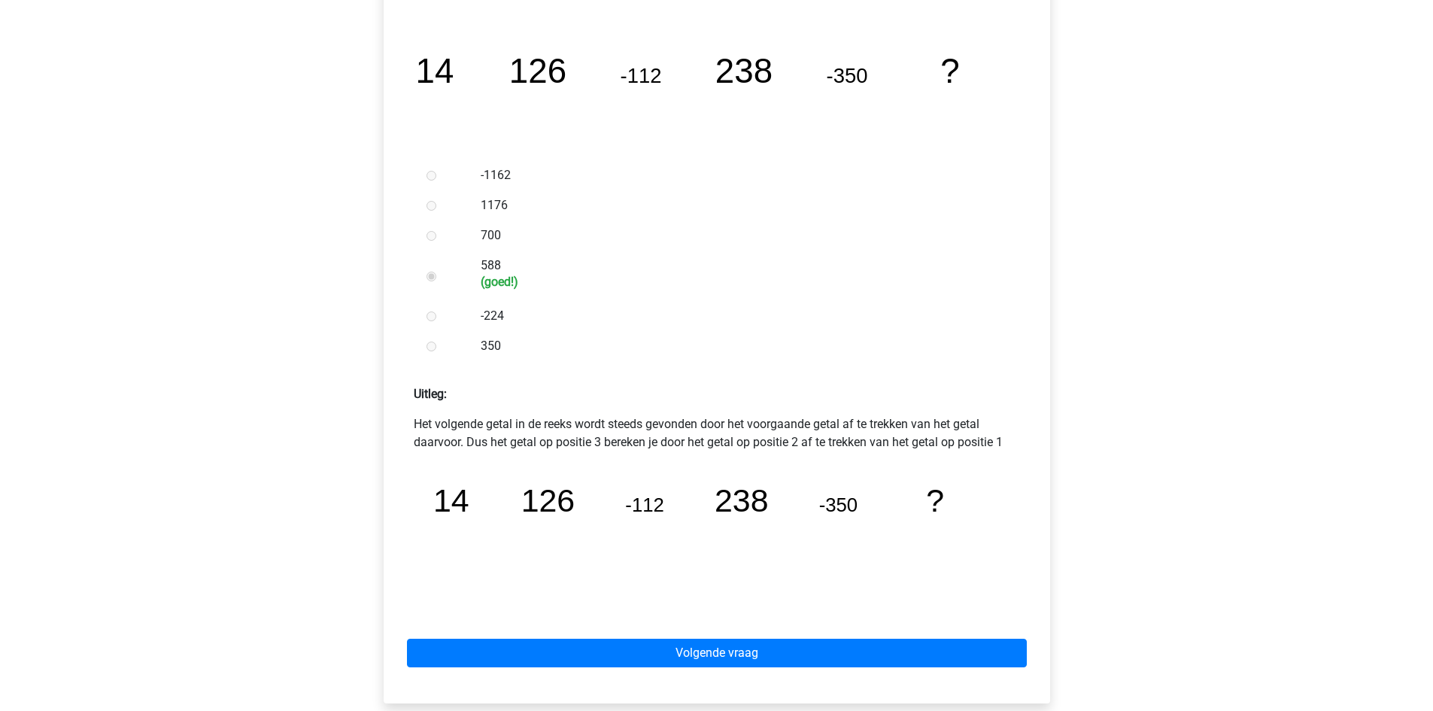
scroll to position [376, 0]
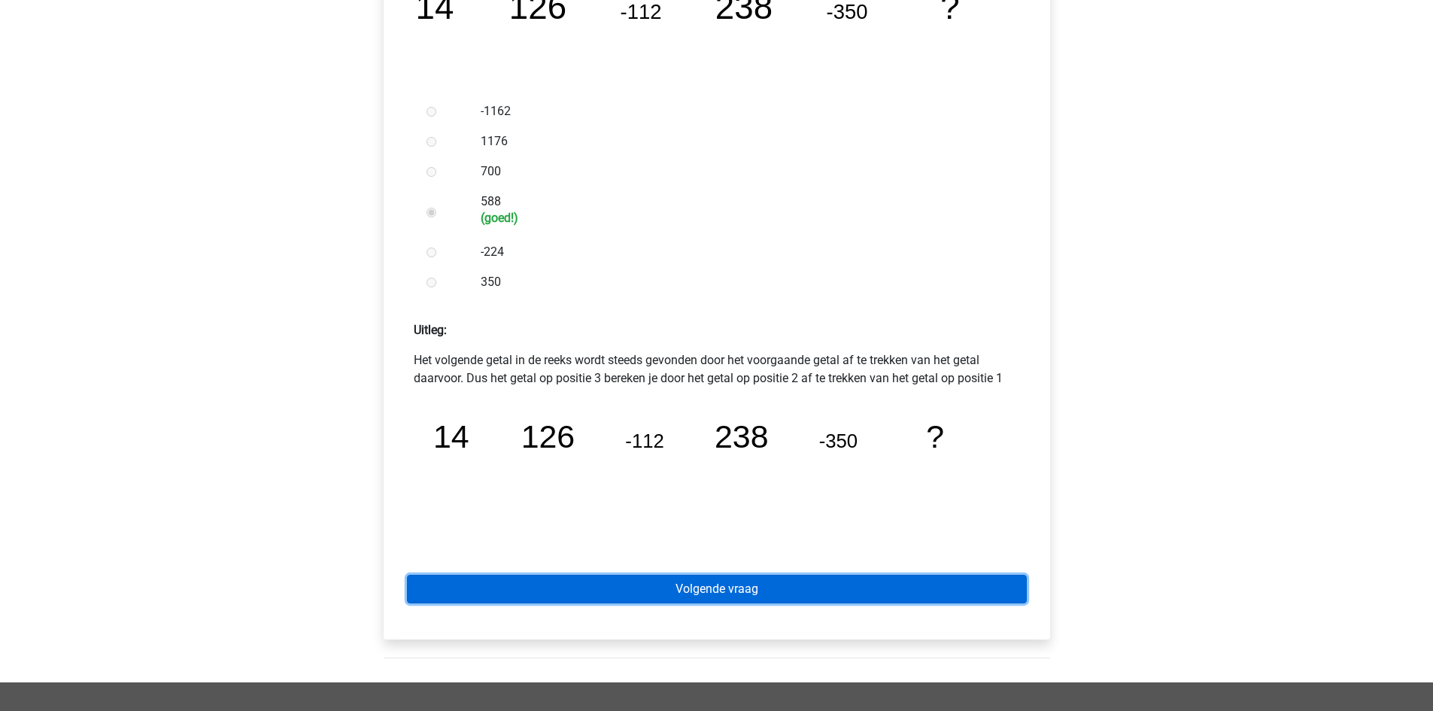
click at [669, 590] on link "Volgende vraag" at bounding box center [717, 589] width 620 height 29
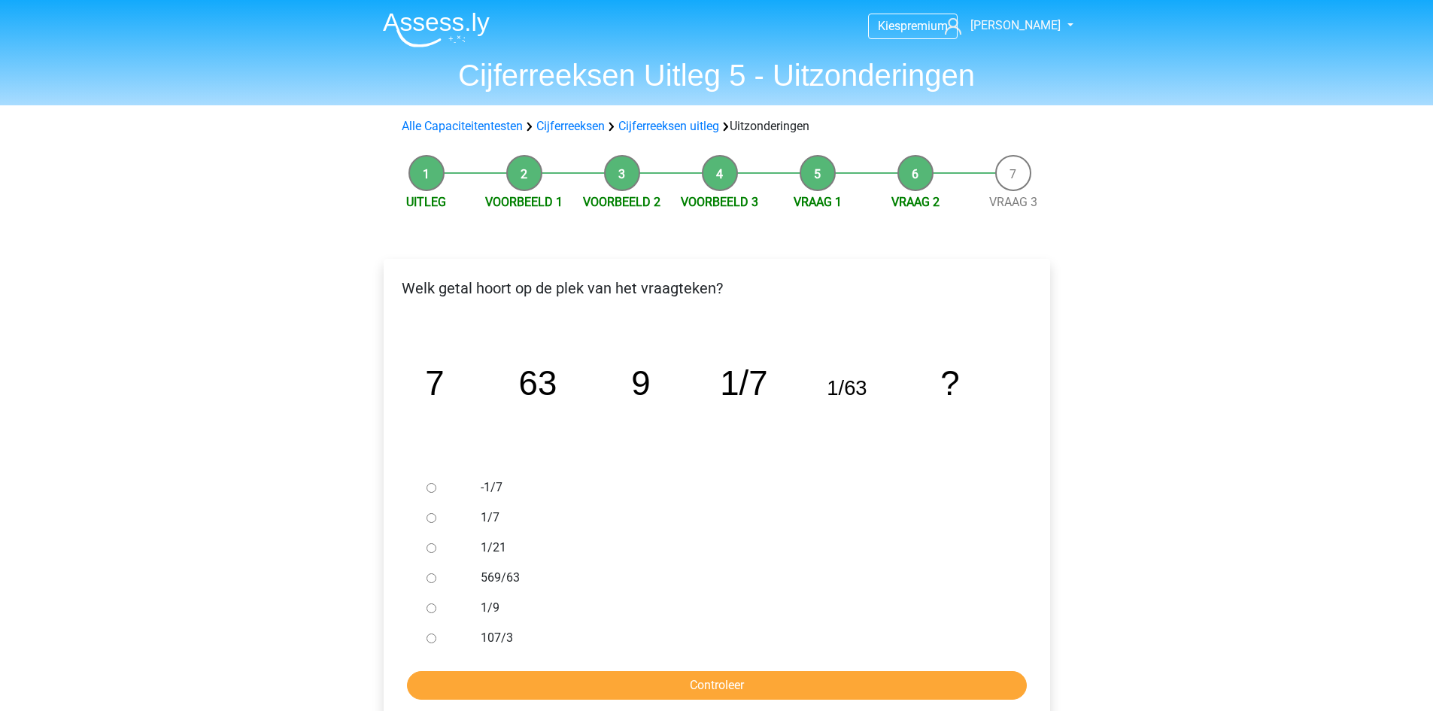
click at [430, 611] on input "1/9" at bounding box center [431, 608] width 10 height 10
radio input "true"
click at [501, 679] on input "Controleer" at bounding box center [717, 685] width 620 height 29
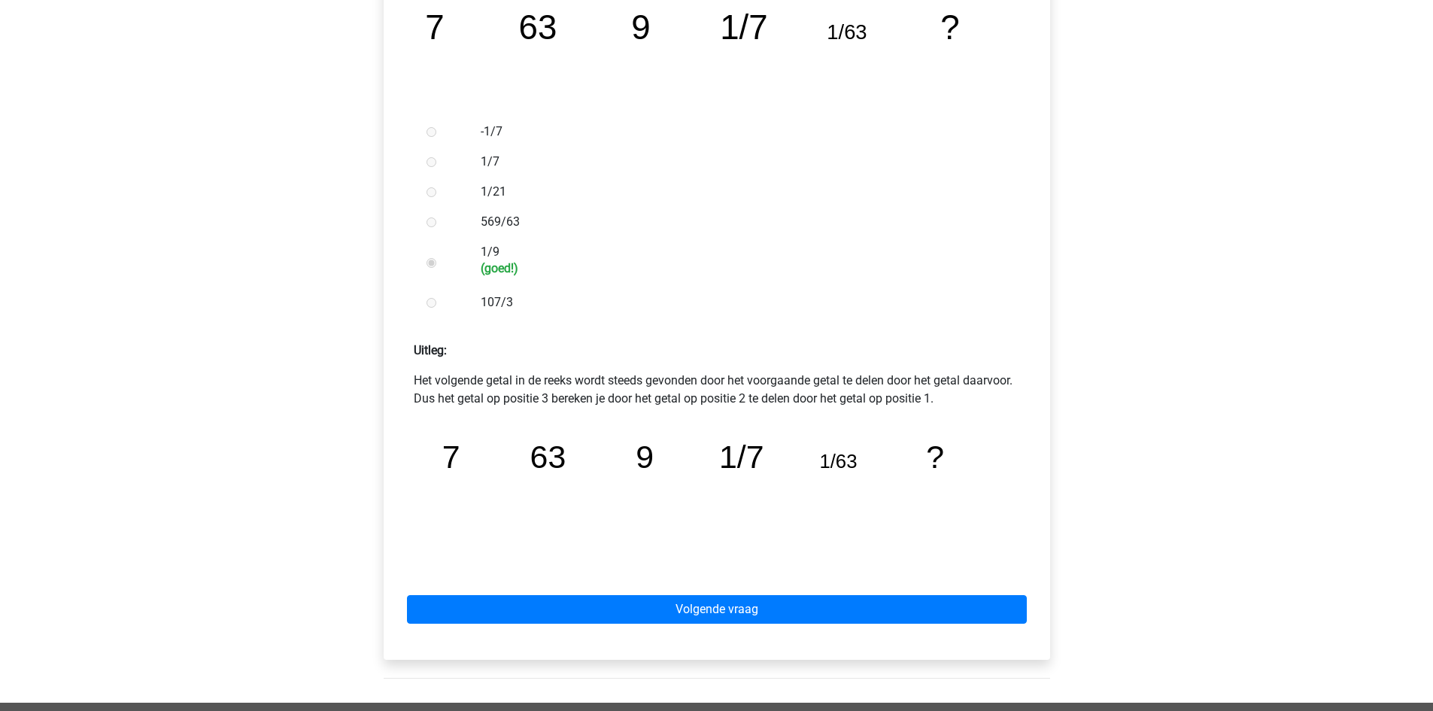
scroll to position [376, 0]
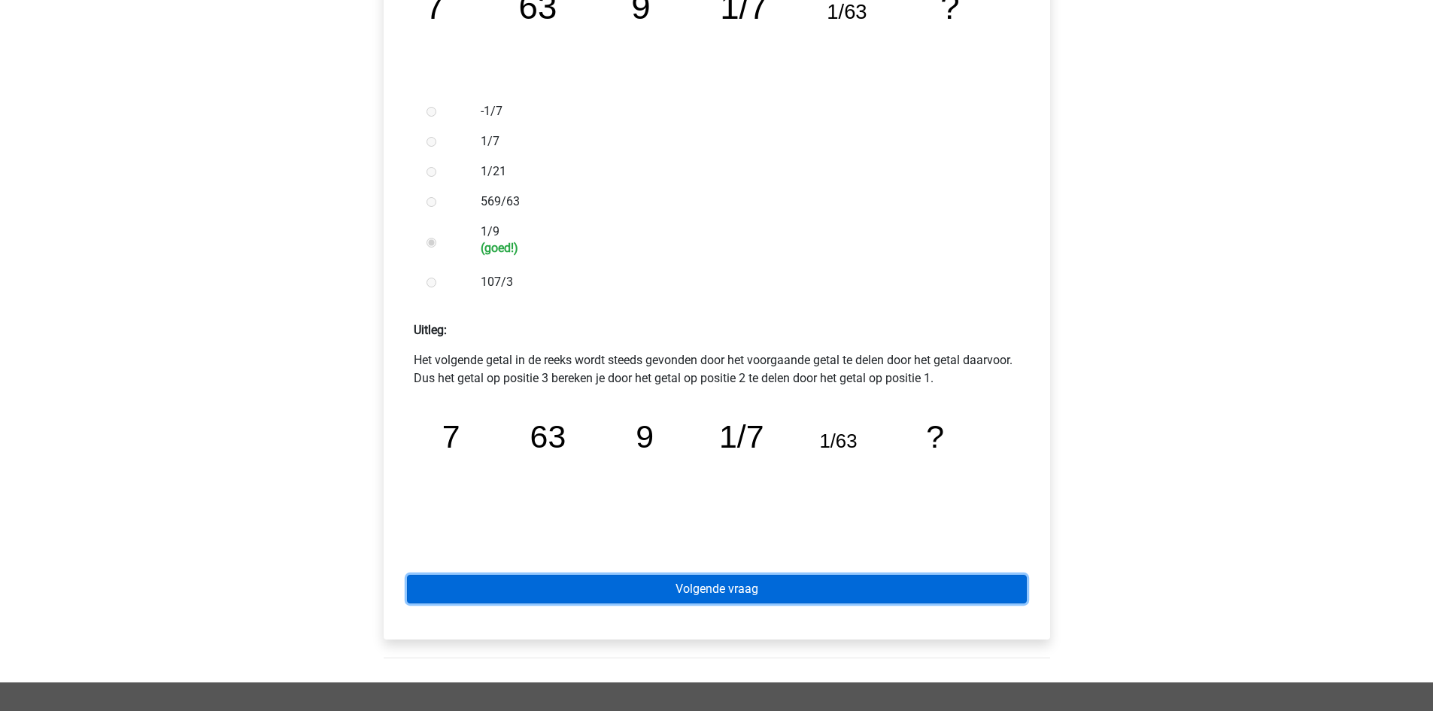
click at [823, 596] on link "Volgende vraag" at bounding box center [717, 589] width 620 height 29
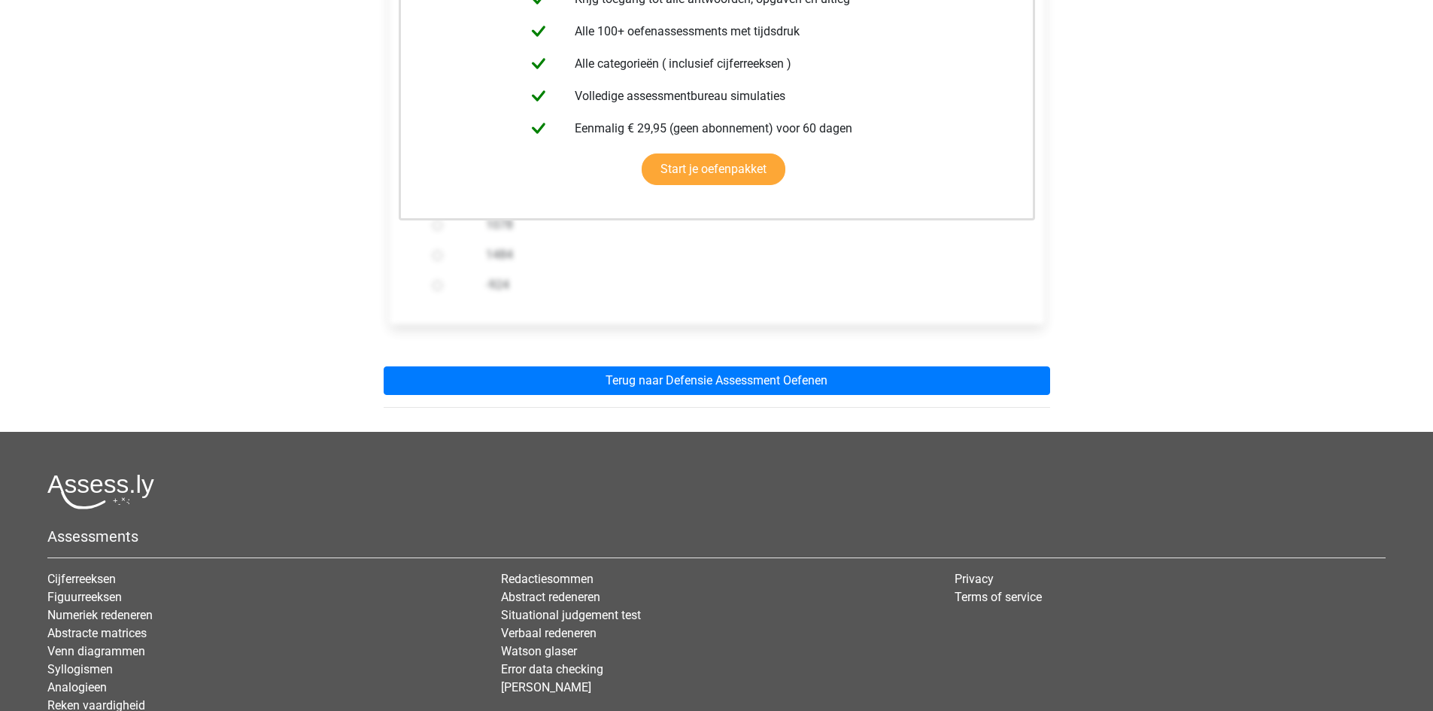
scroll to position [376, 0]
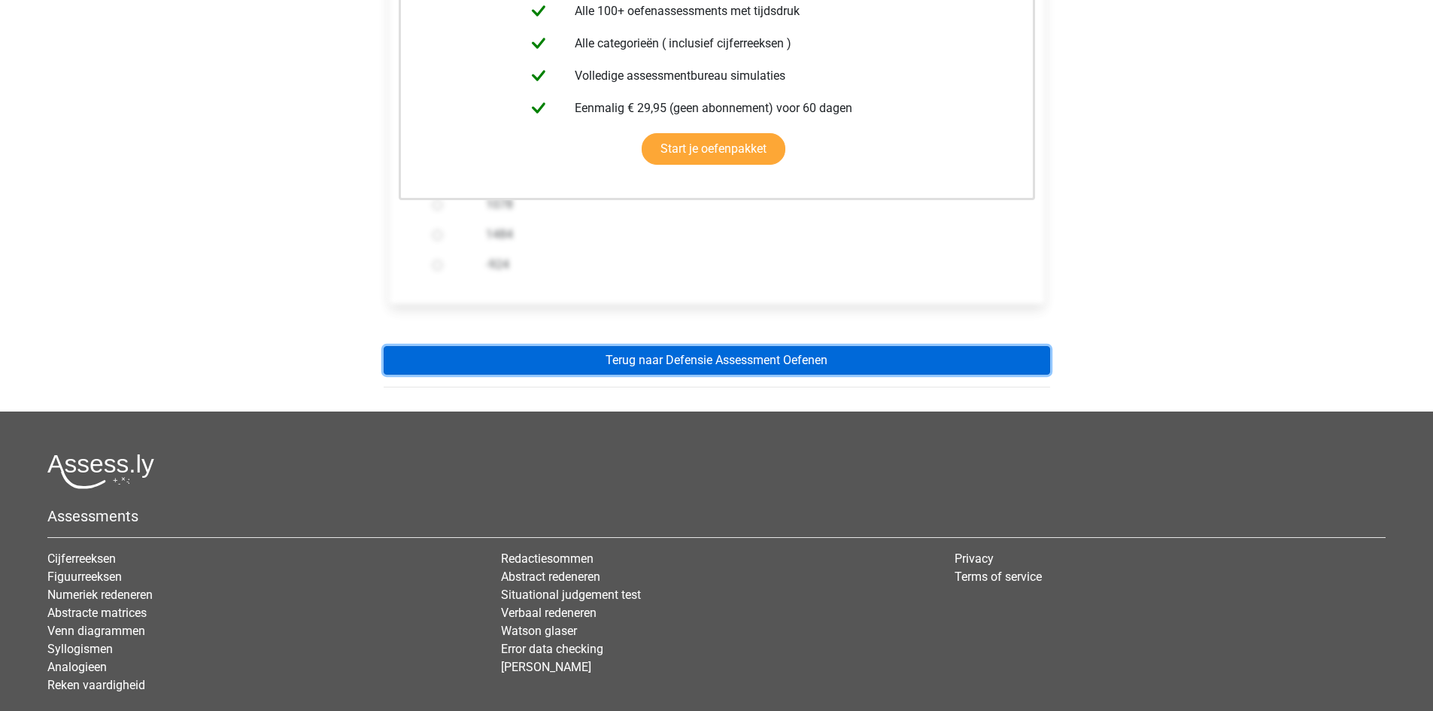
click at [744, 359] on link "Terug naar Defensie Assessment Oefenen" at bounding box center [717, 360] width 666 height 29
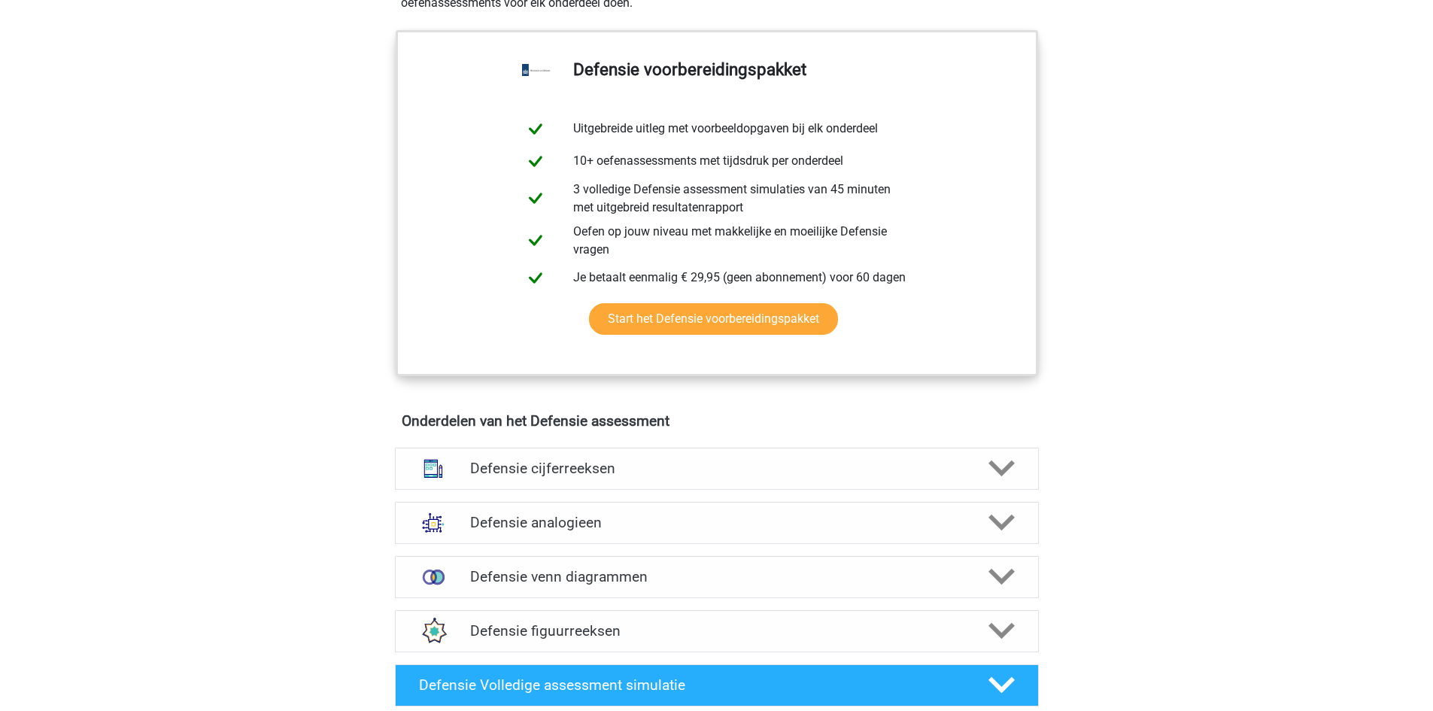
scroll to position [752, 0]
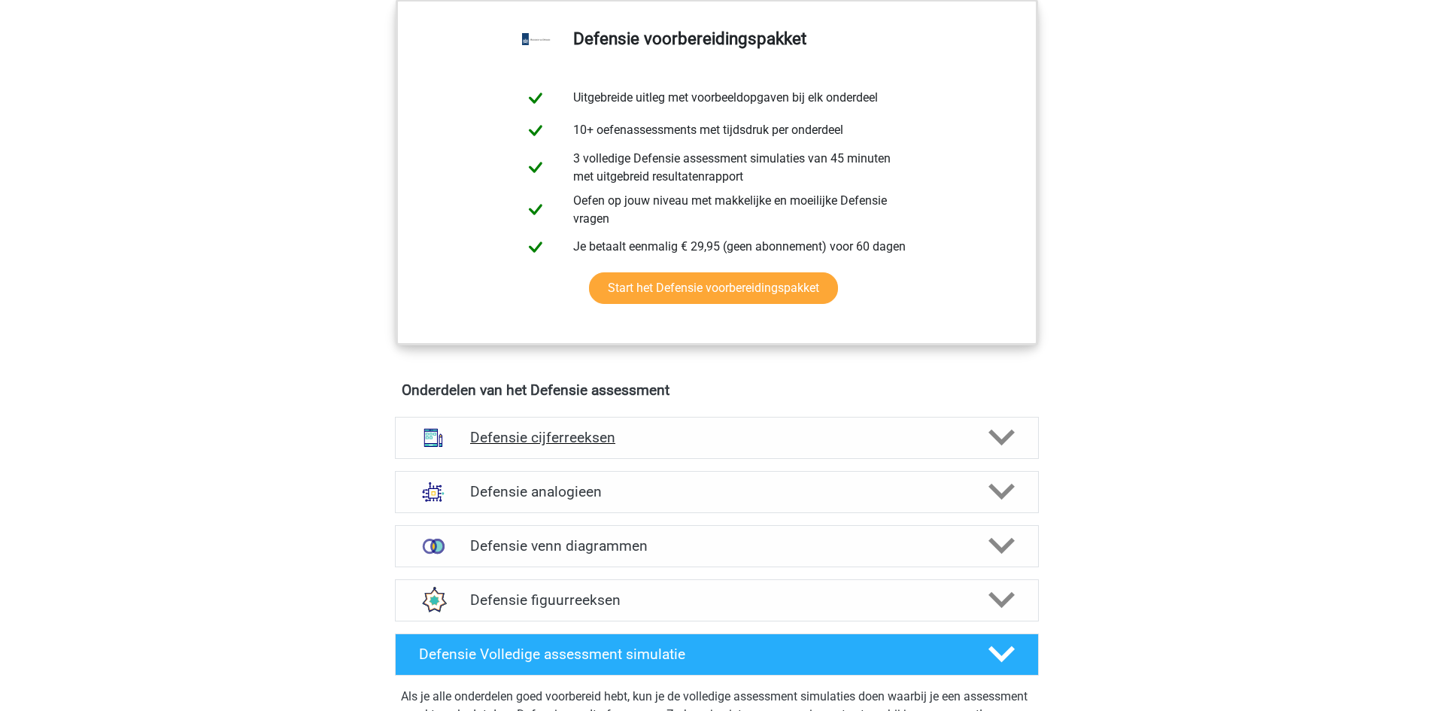
click at [1021, 436] on div at bounding box center [999, 437] width 51 height 26
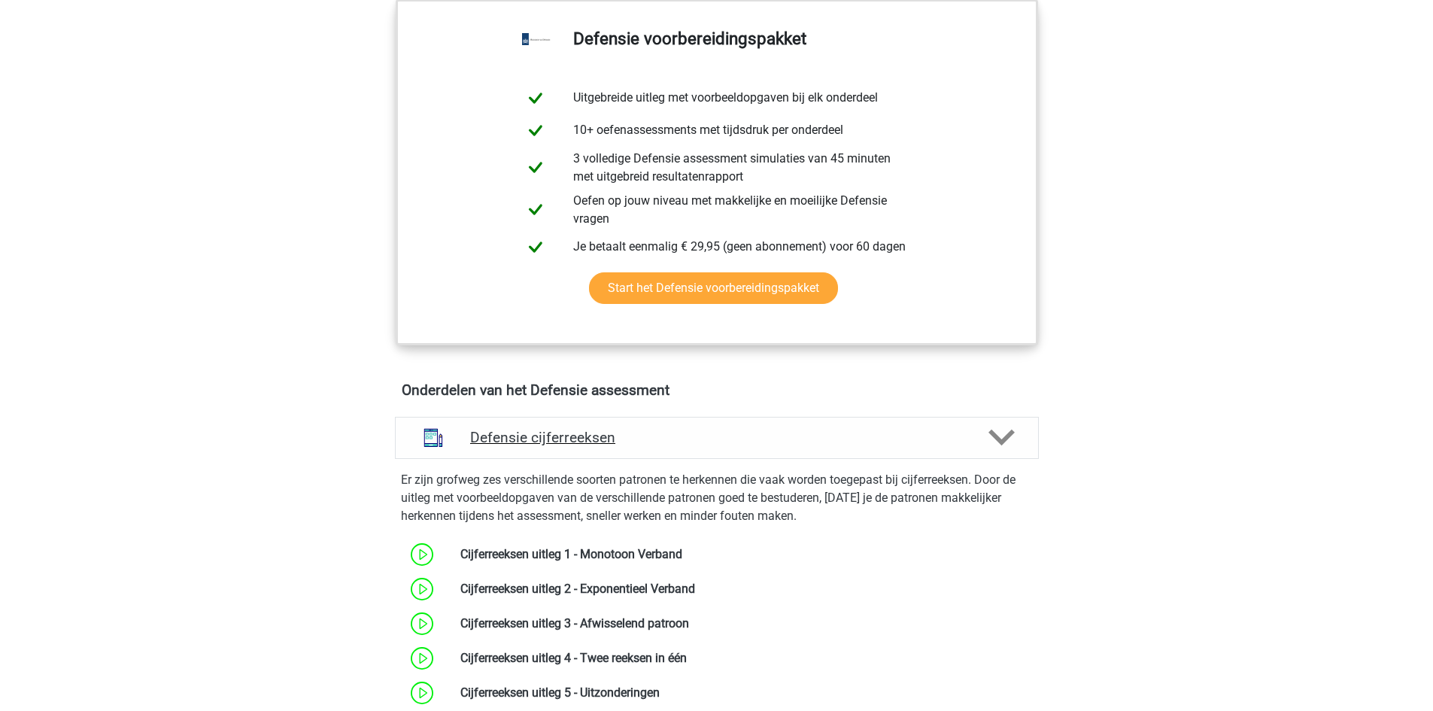
scroll to position [1128, 0]
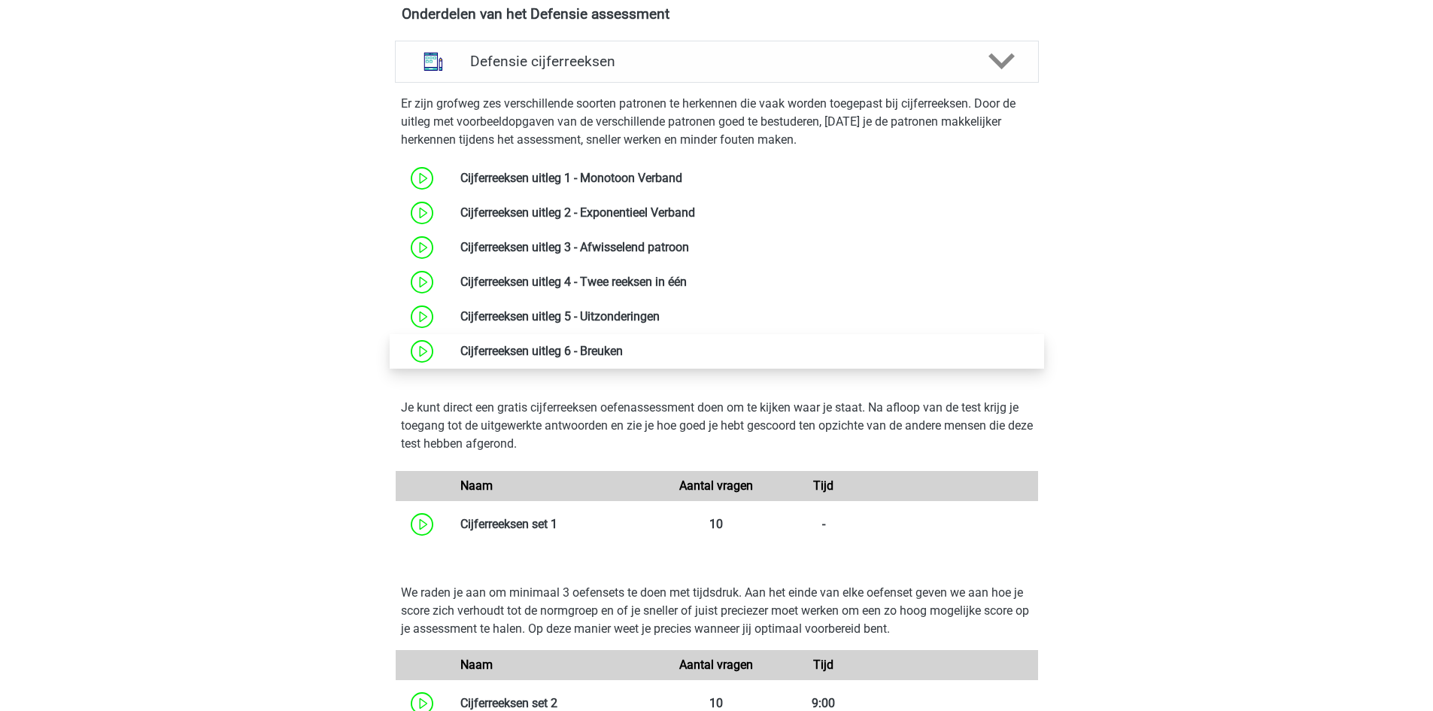
click at [623, 354] on link at bounding box center [623, 351] width 0 height 14
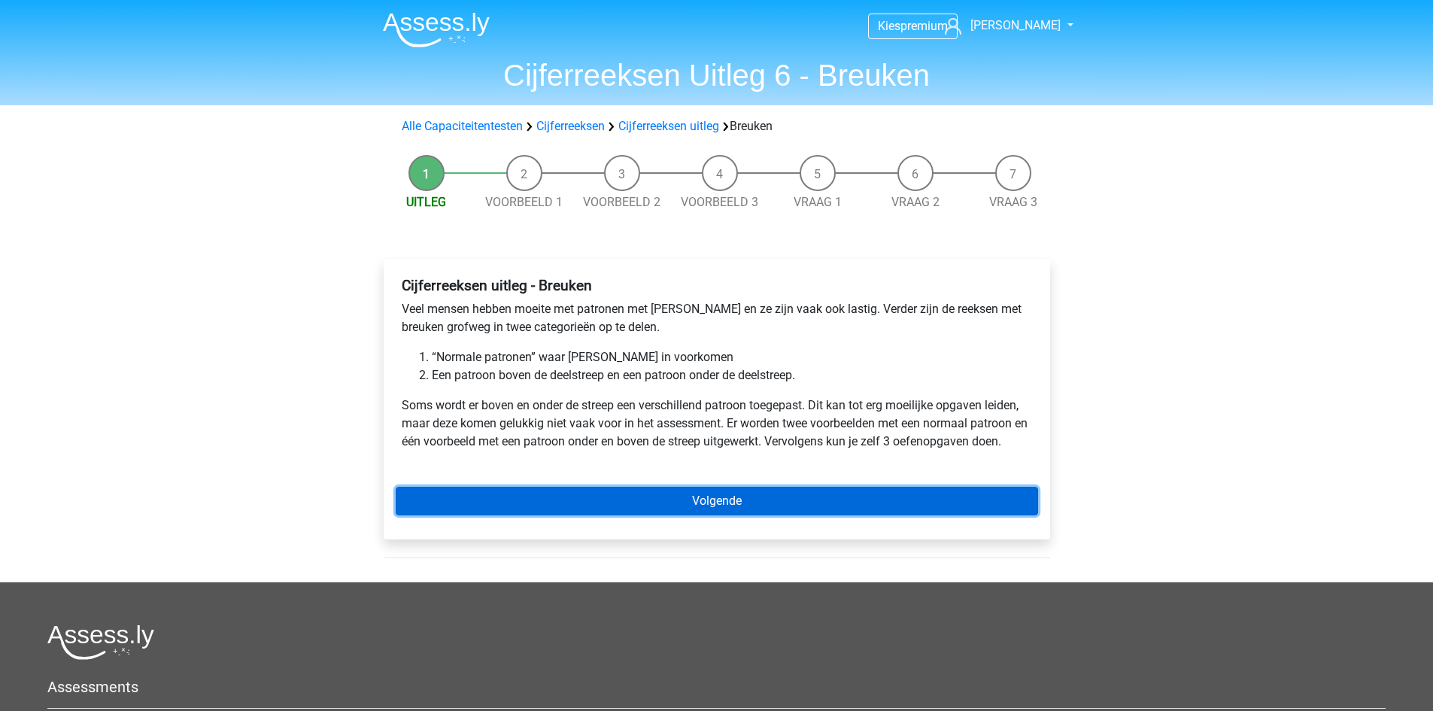
click at [743, 501] on link "Volgende" at bounding box center [717, 501] width 642 height 29
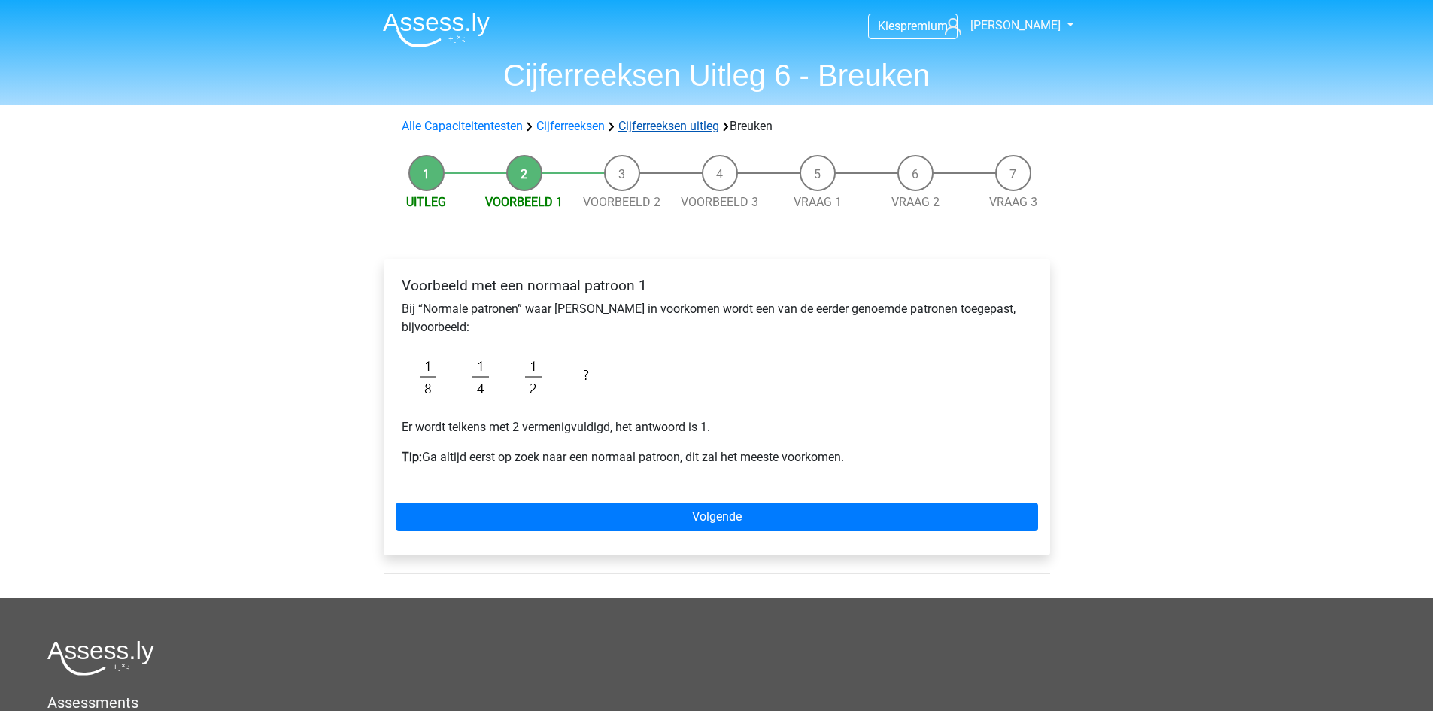
click at [678, 123] on link "Cijferreeksen uitleg" at bounding box center [668, 126] width 101 height 14
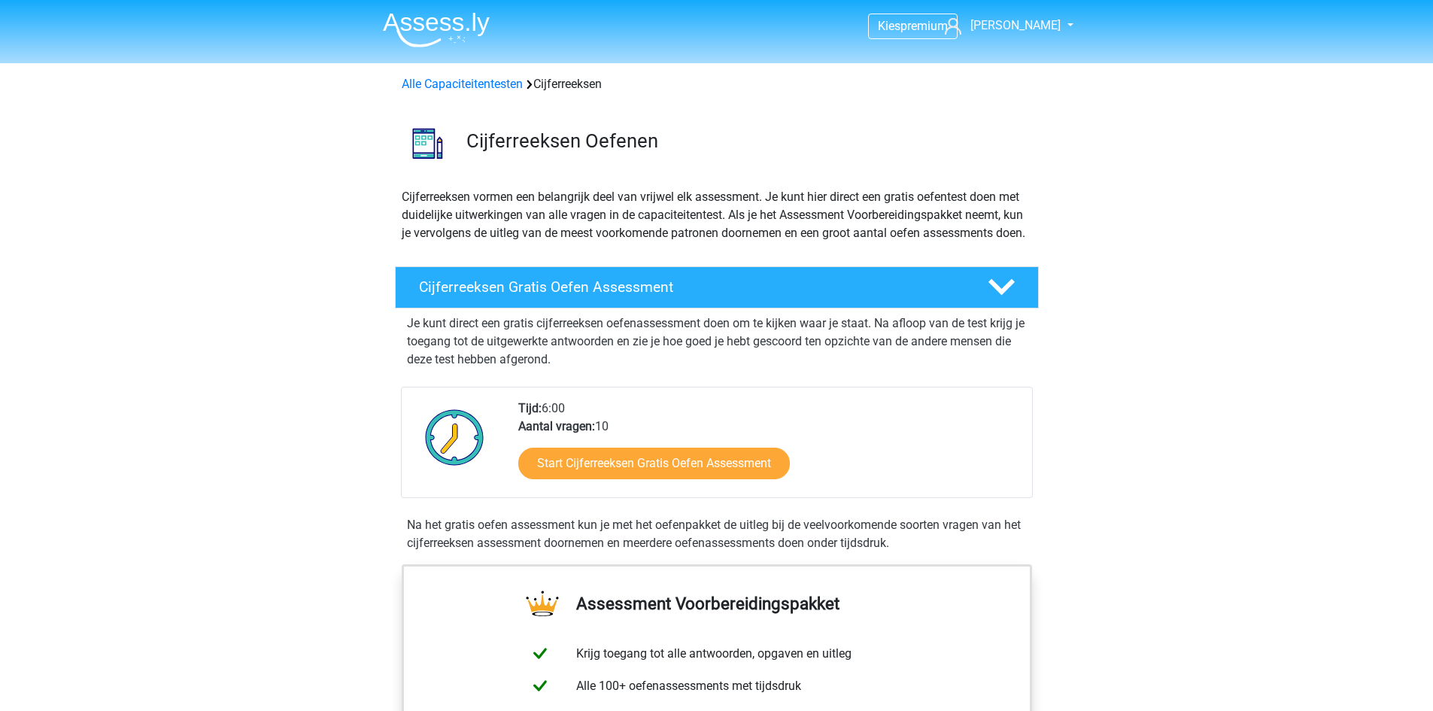
scroll to position [971, 0]
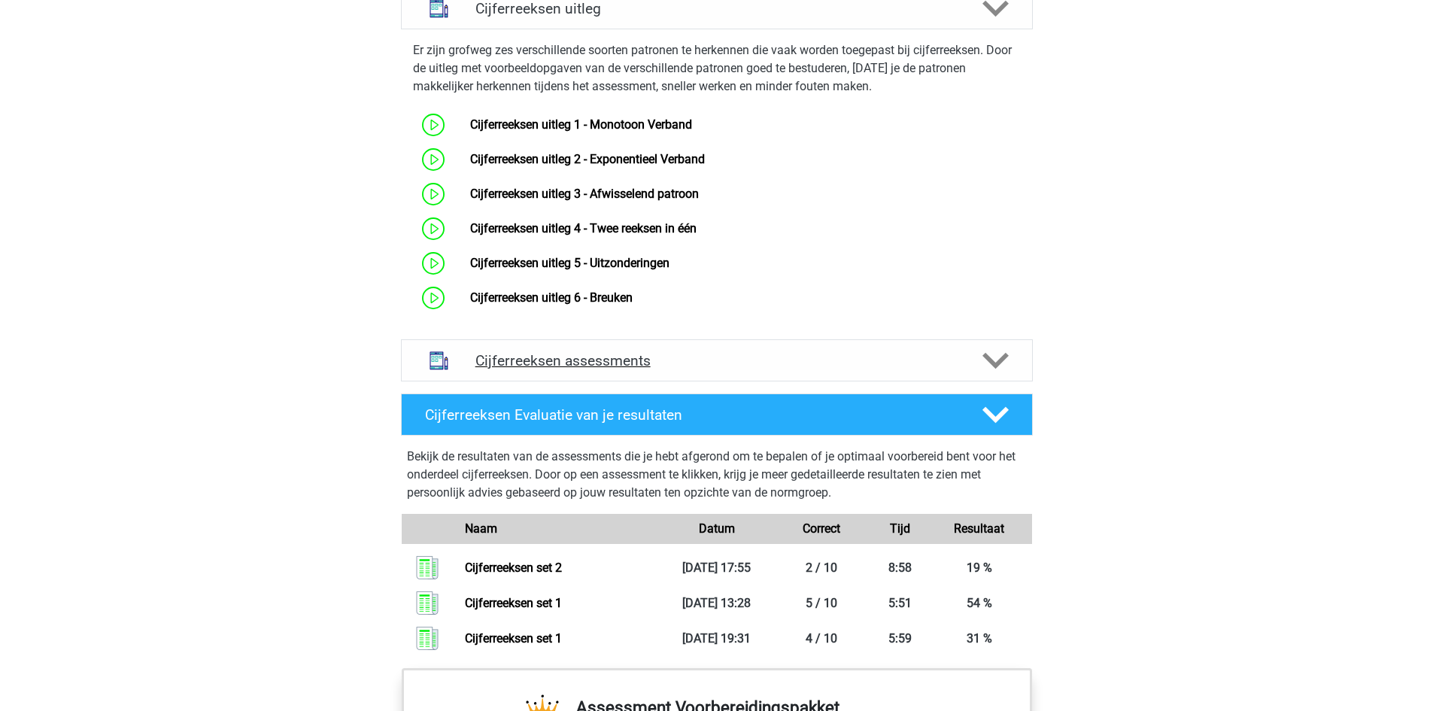
click at [610, 369] on h4 "Cijferreeksen assessments" at bounding box center [716, 360] width 483 height 17
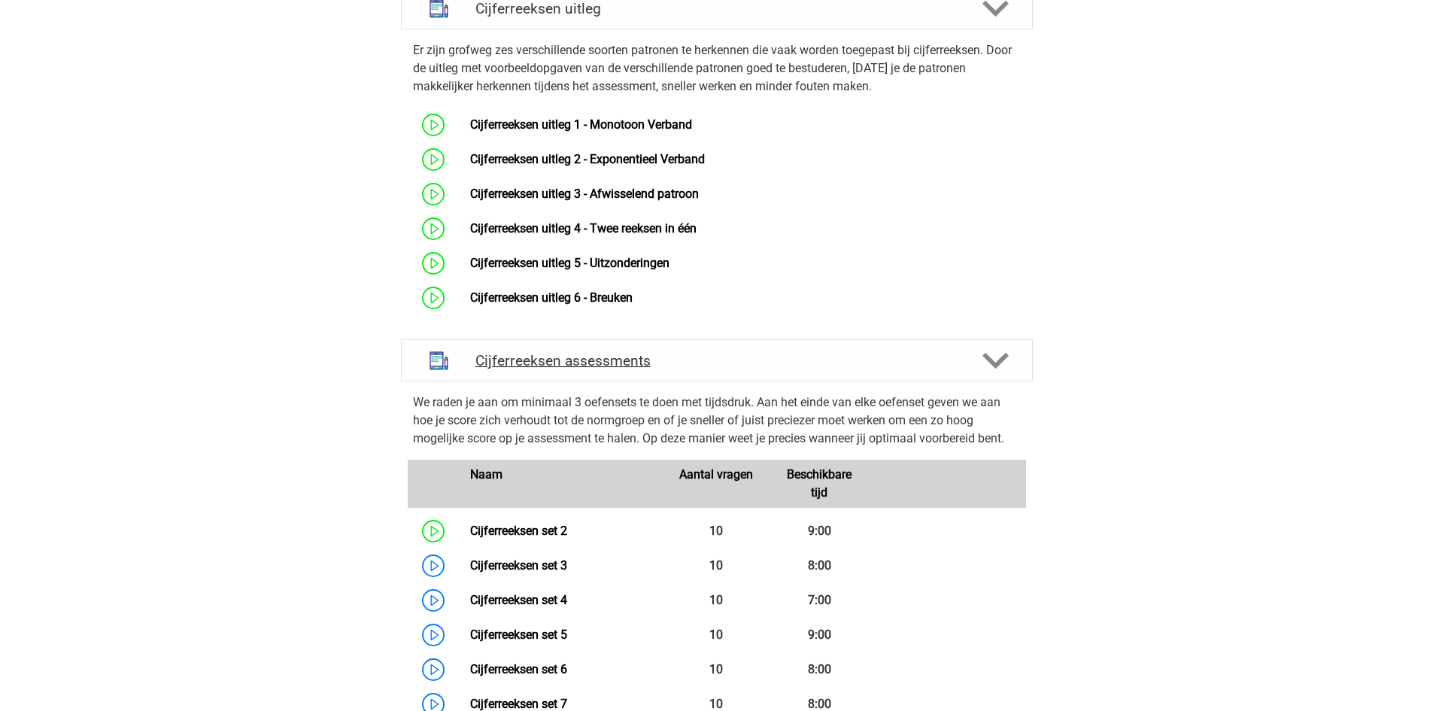
click at [608, 369] on h4 "Cijferreeksen assessments" at bounding box center [716, 360] width 483 height 17
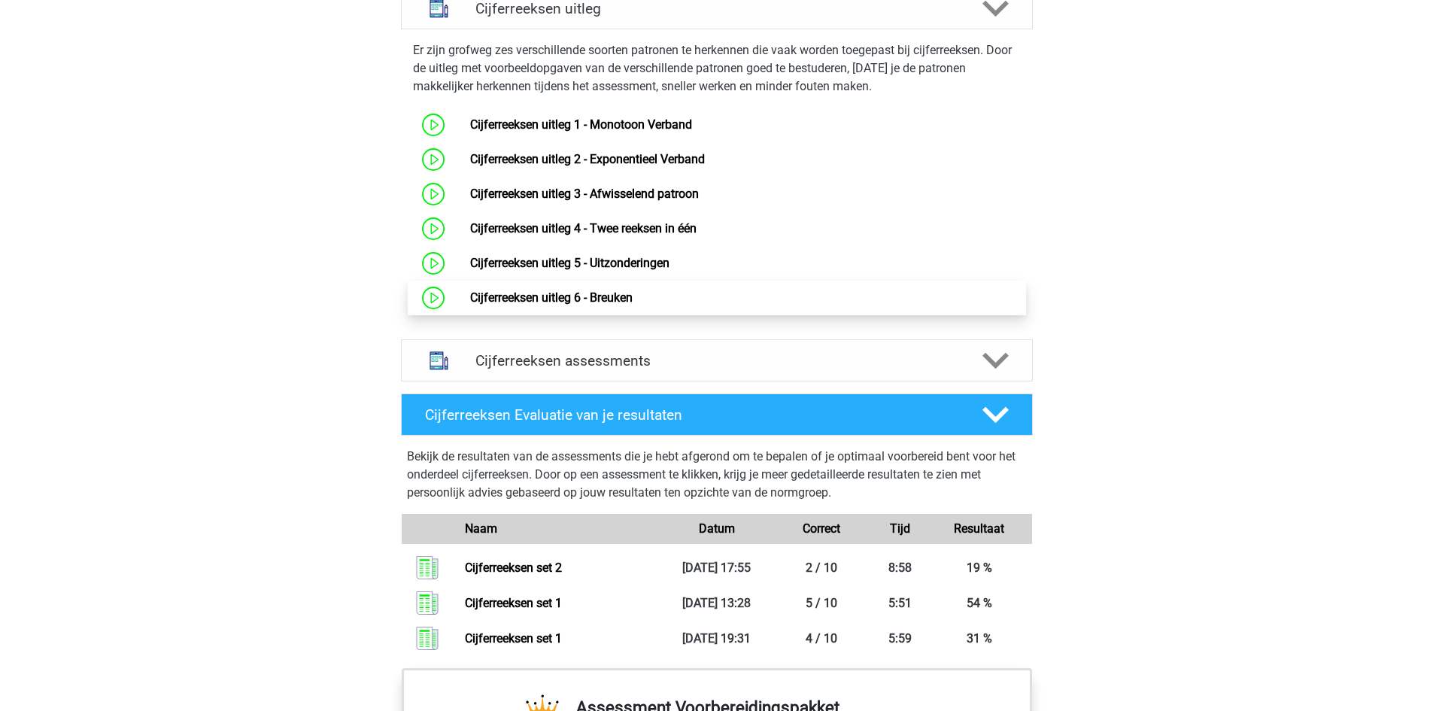
click at [601, 305] on link "Cijferreeksen uitleg 6 - Breuken" at bounding box center [551, 297] width 162 height 14
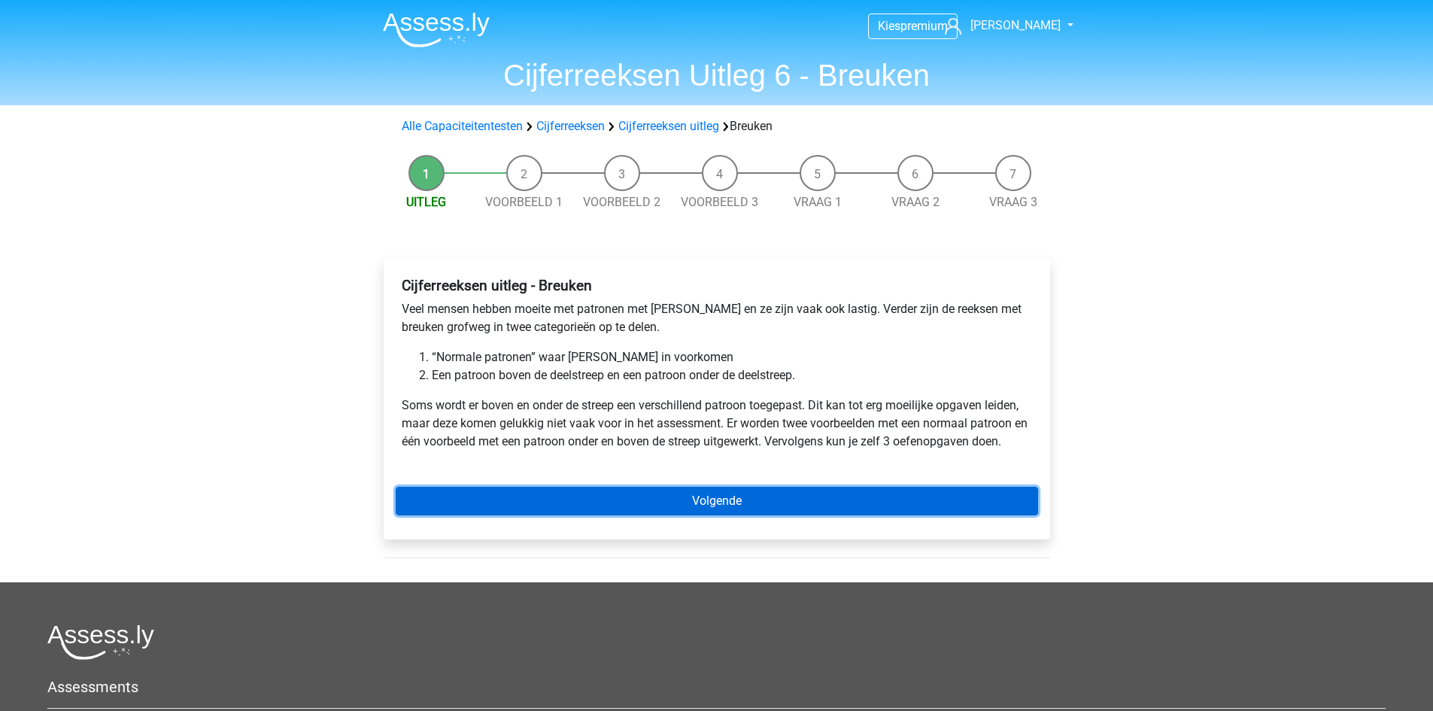
click at [686, 493] on link "Volgende" at bounding box center [717, 501] width 642 height 29
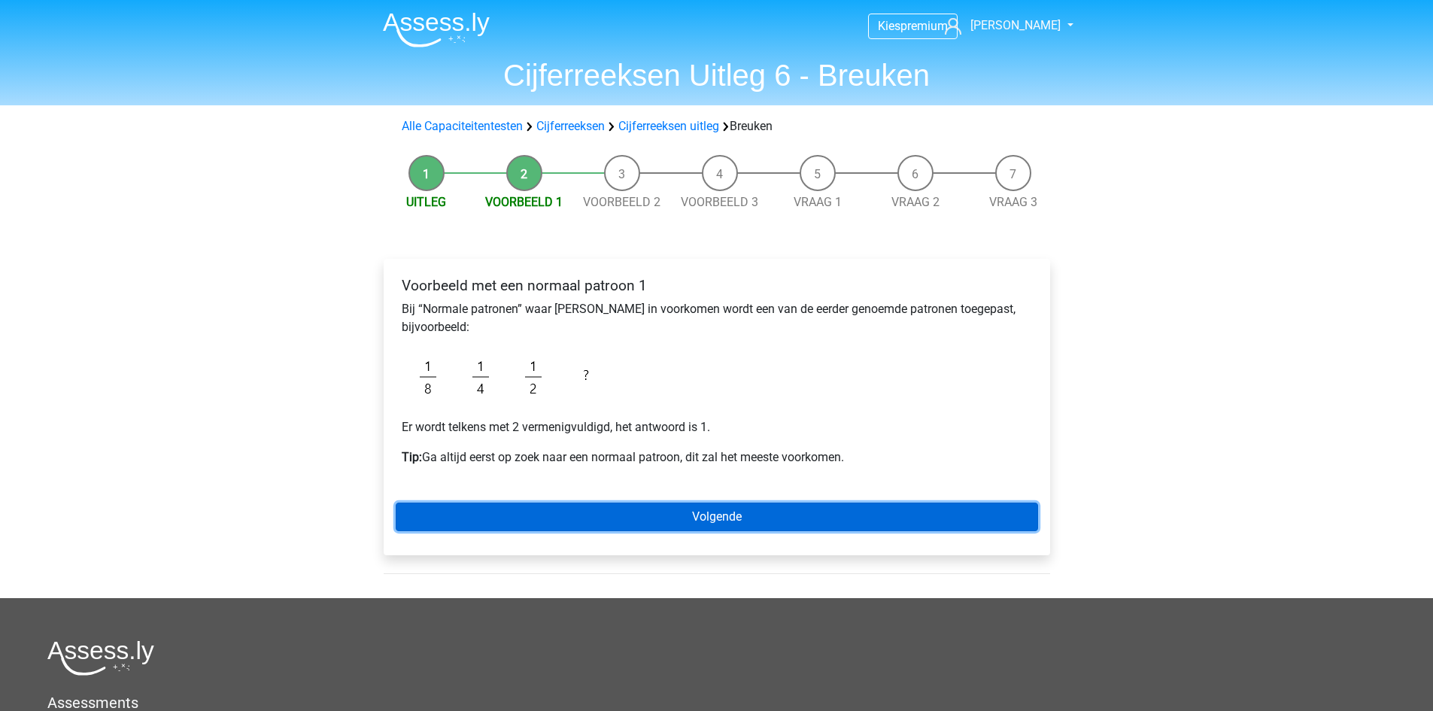
click at [694, 521] on link "Volgende" at bounding box center [717, 516] width 642 height 29
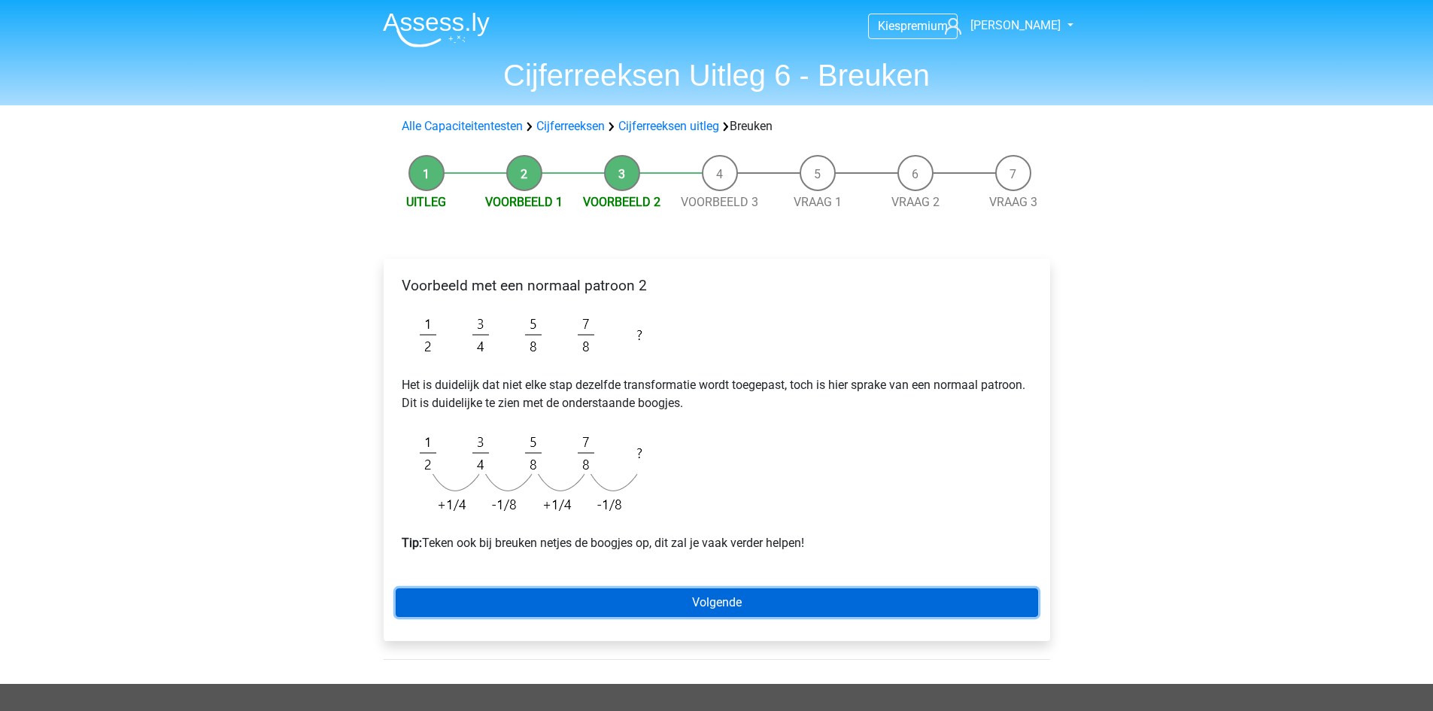
click at [683, 600] on link "Volgende" at bounding box center [717, 602] width 642 height 29
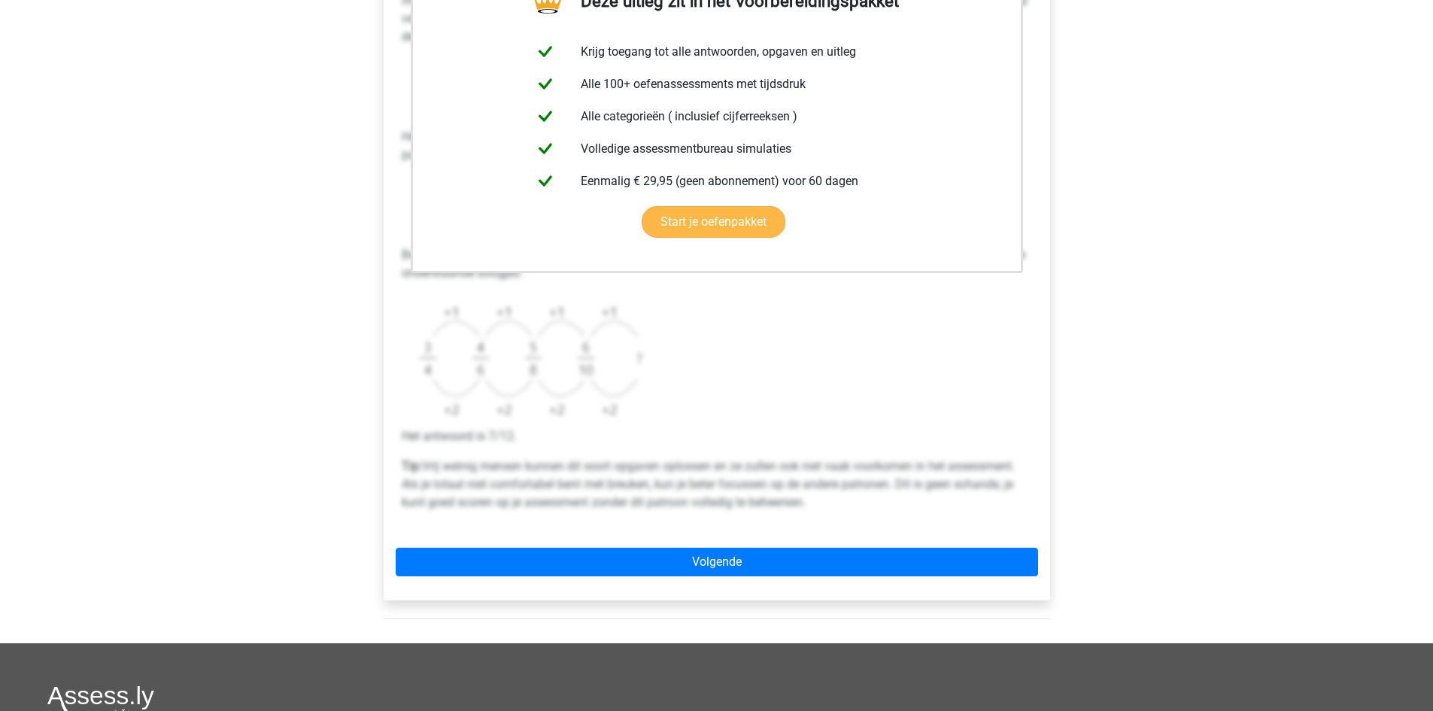
scroll to position [376, 0]
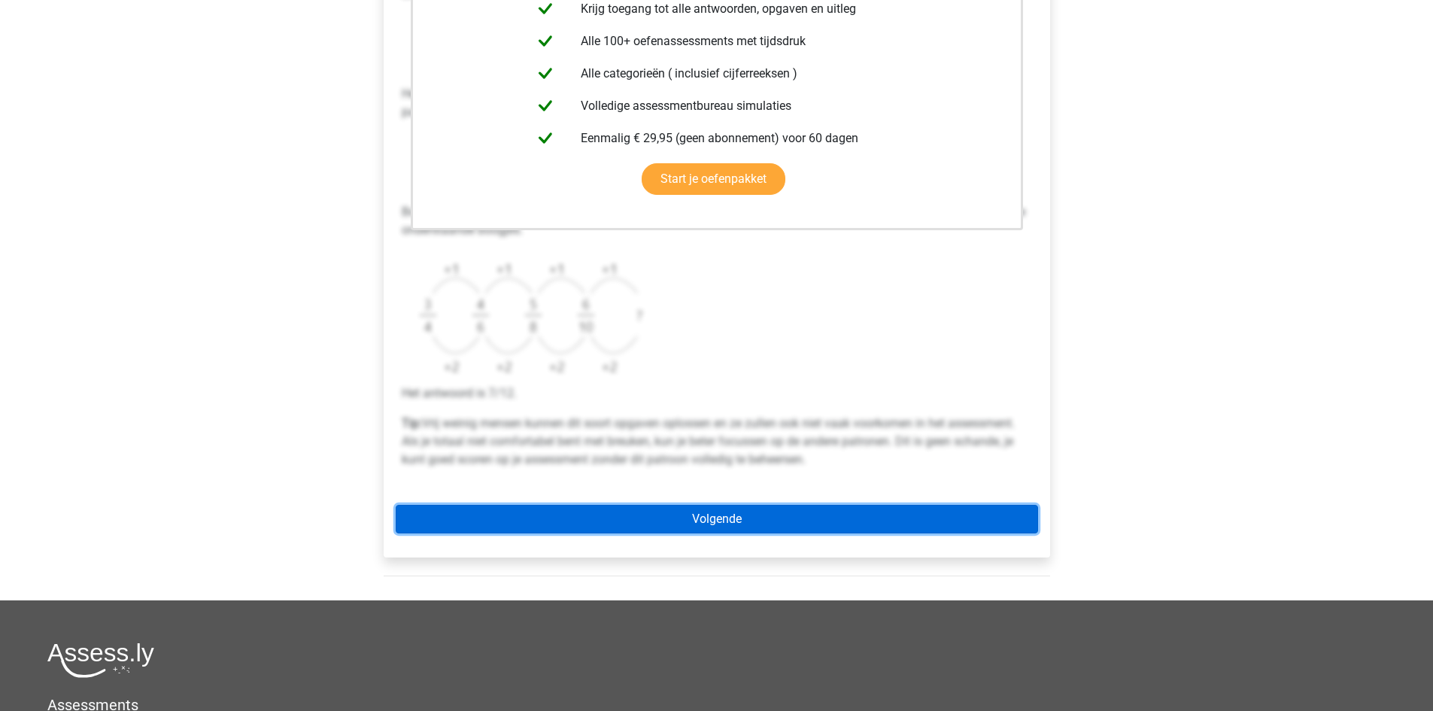
click at [687, 514] on link "Volgende" at bounding box center [717, 519] width 642 height 29
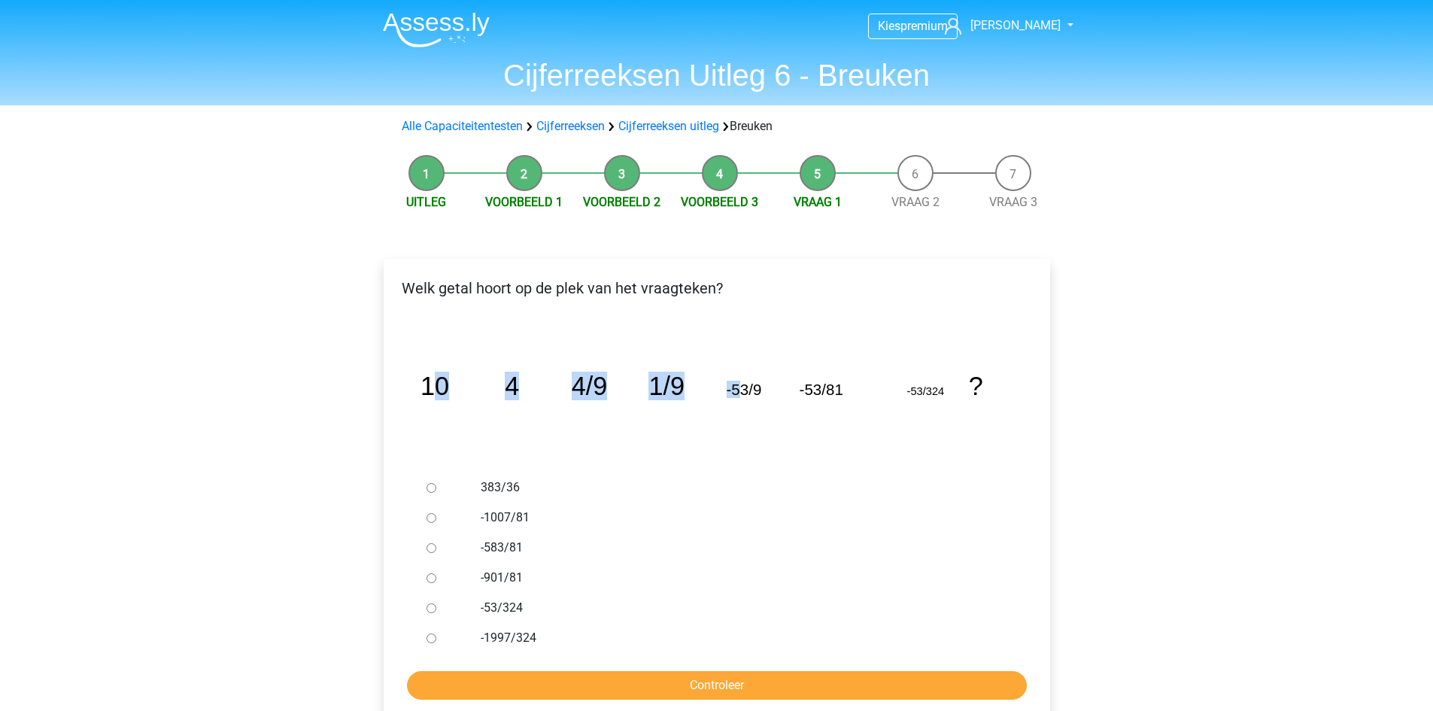
drag, startPoint x: 427, startPoint y: 376, endPoint x: 737, endPoint y: 416, distance: 312.4
click at [737, 416] on icon "image/svg+xml 10 4 4/9 1/9 -53/9 -53/81 -53/324 ?" at bounding box center [717, 394] width 618 height 155
click at [834, 455] on icon "image/svg+xml 10 4 4/9 1/9 -53/9 -53/81 -53/324 ?" at bounding box center [717, 394] width 618 height 155
click at [1009, 378] on icon "image/svg+xml 10 4 4/9 1/9 -53/9 -53/81 -53/324 ?" at bounding box center [717, 394] width 618 height 155
drag, startPoint x: 990, startPoint y: 380, endPoint x: 410, endPoint y: 381, distance: 579.9
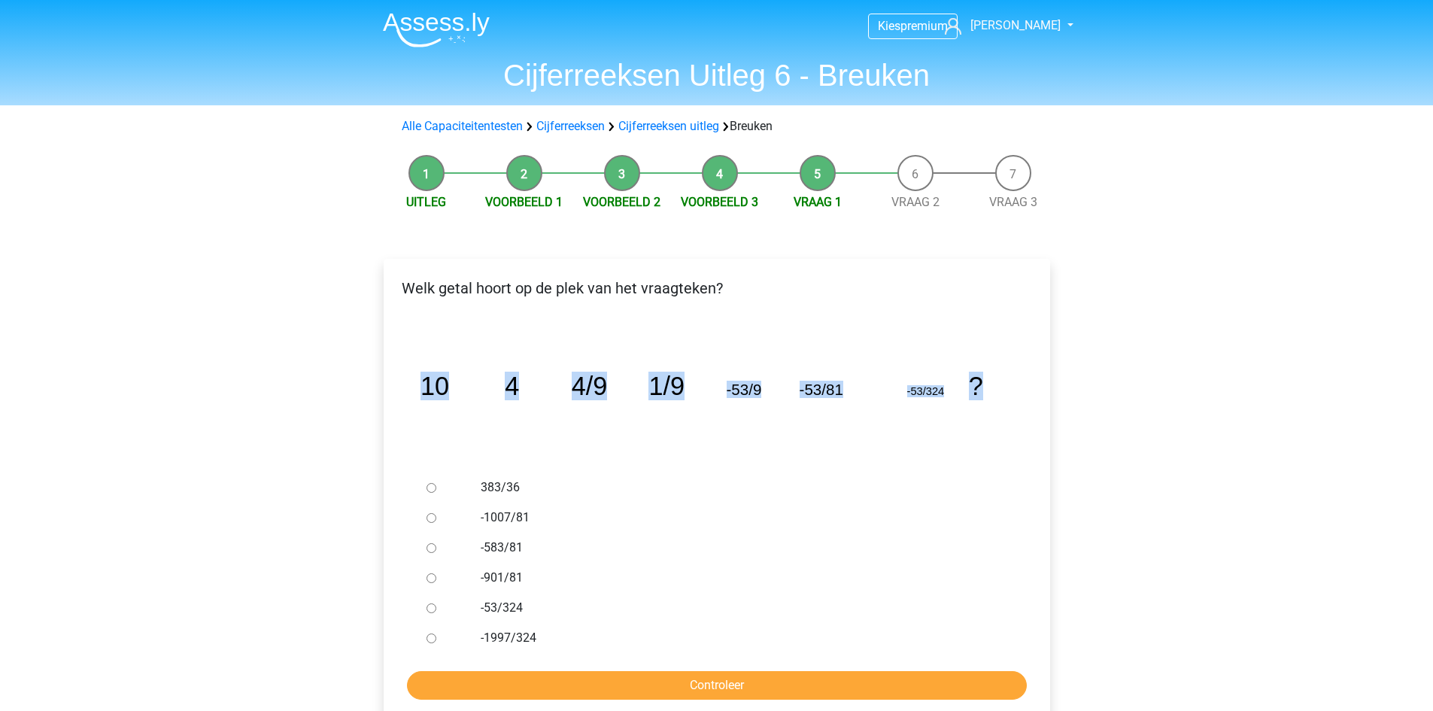
click at [410, 381] on icon "image/svg+xml 10 4 4/9 1/9 -53/9 -53/81 -53/324 ?" at bounding box center [717, 394] width 618 height 155
copy g "10 4 4/9 1/9 -53/9 -53/81 -53/324 ?"
click at [651, 499] on div "383/36" at bounding box center [740, 487] width 543 height 30
click at [497, 605] on label "-53/324" at bounding box center [741, 608] width 520 height 18
click at [436, 605] on input "-53/324" at bounding box center [431, 608] width 10 height 10
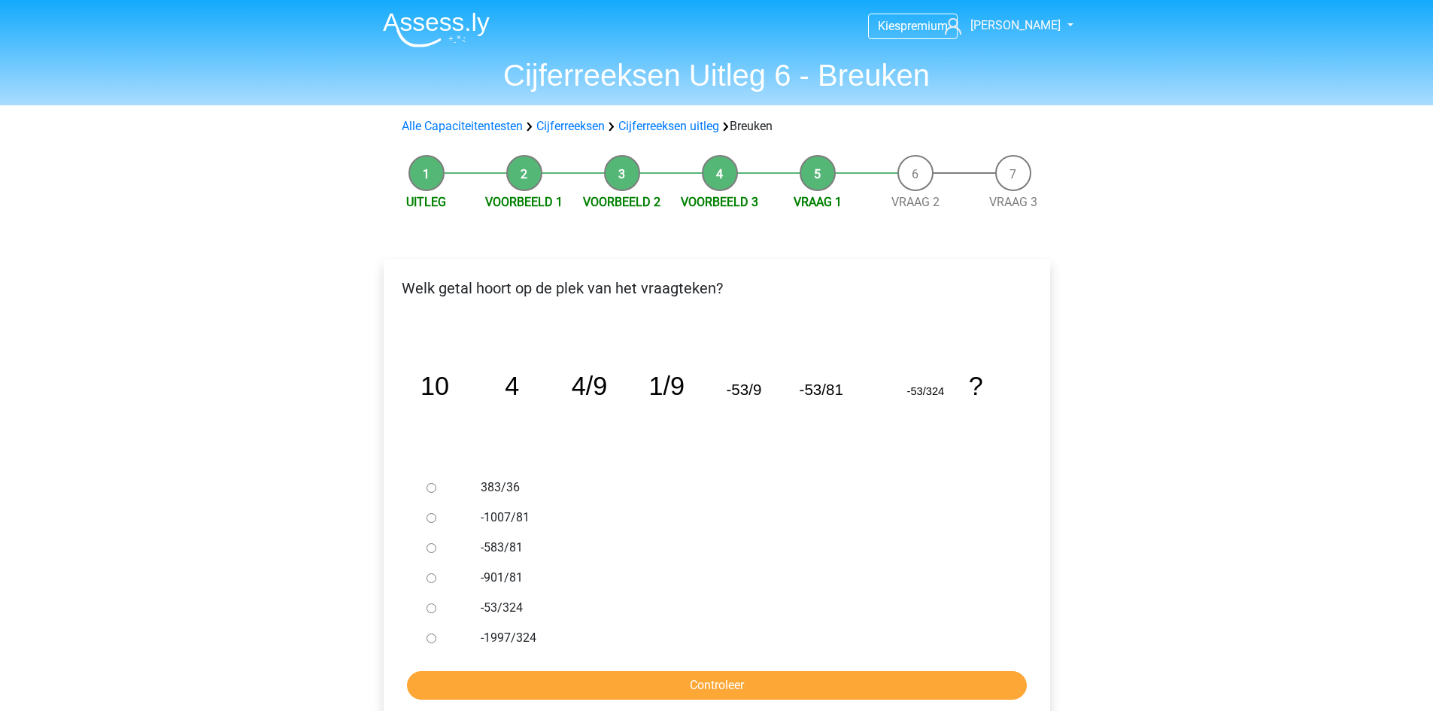
radio input "true"
click at [526, 684] on input "Controleer" at bounding box center [717, 685] width 620 height 29
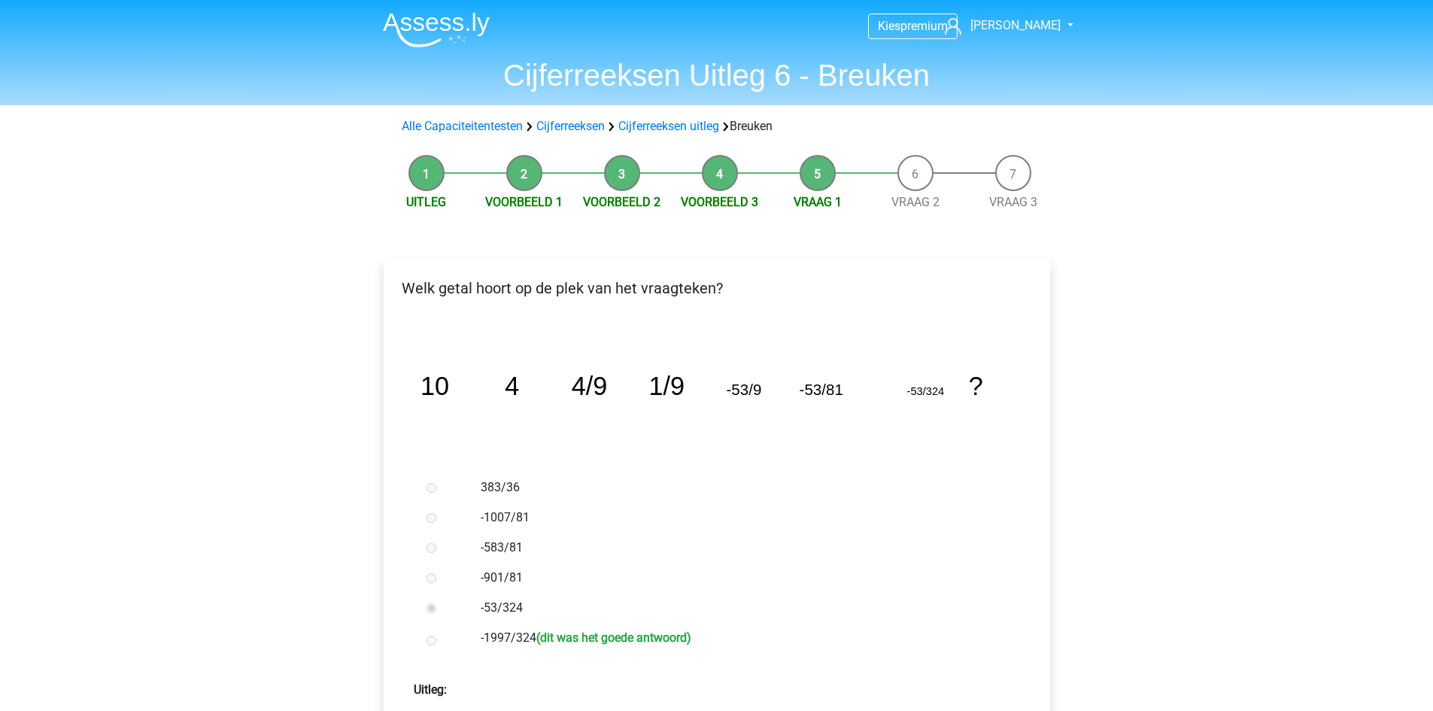
scroll to position [376, 0]
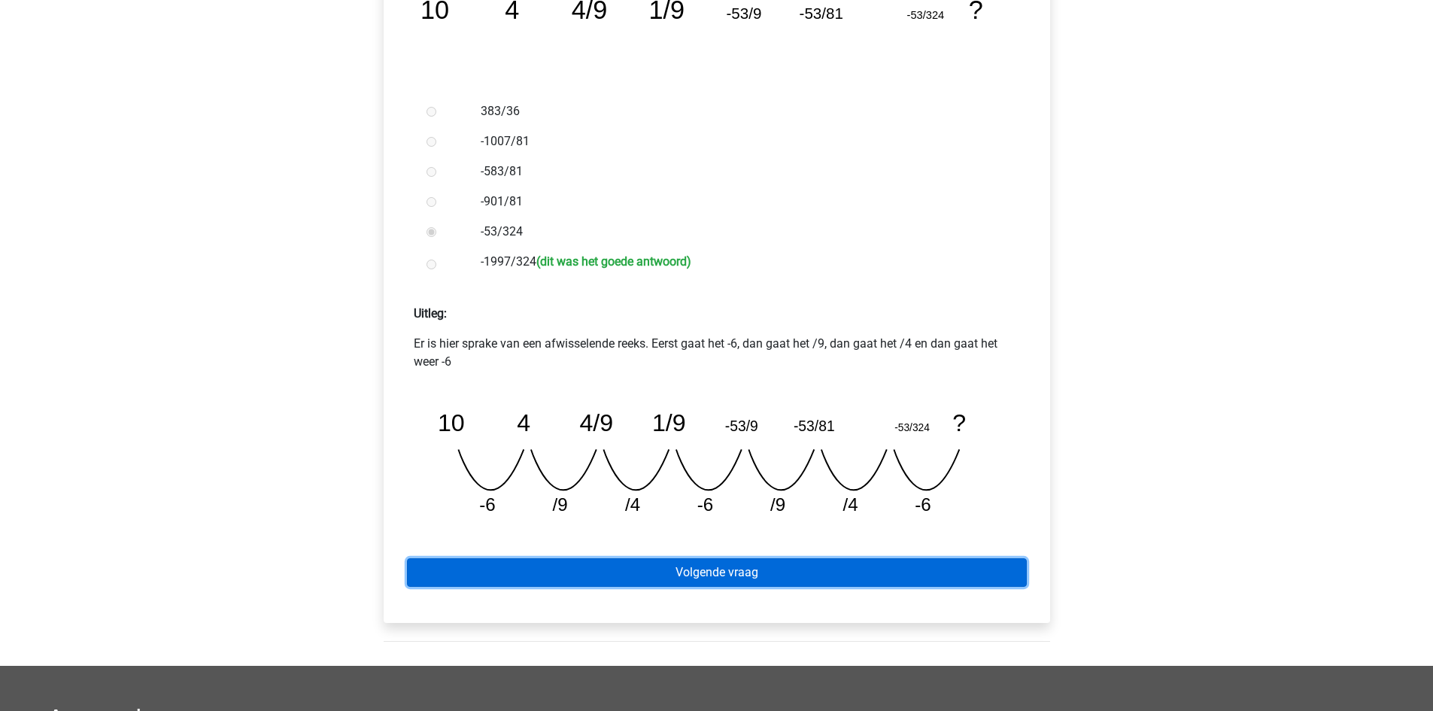
click at [865, 567] on link "Volgende vraag" at bounding box center [717, 572] width 620 height 29
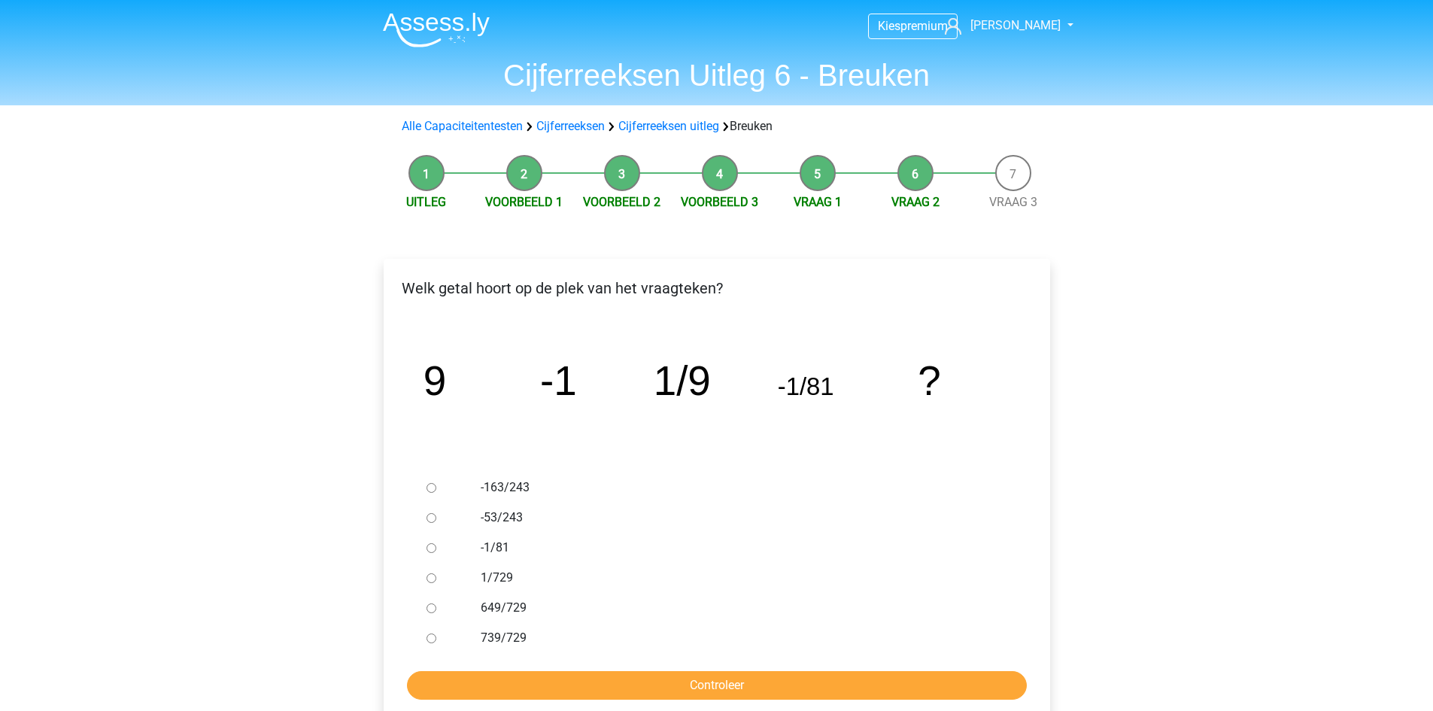
click at [431, 577] on input "1/729" at bounding box center [431, 578] width 10 height 10
radio input "true"
click at [510, 676] on input "Controleer" at bounding box center [717, 685] width 620 height 29
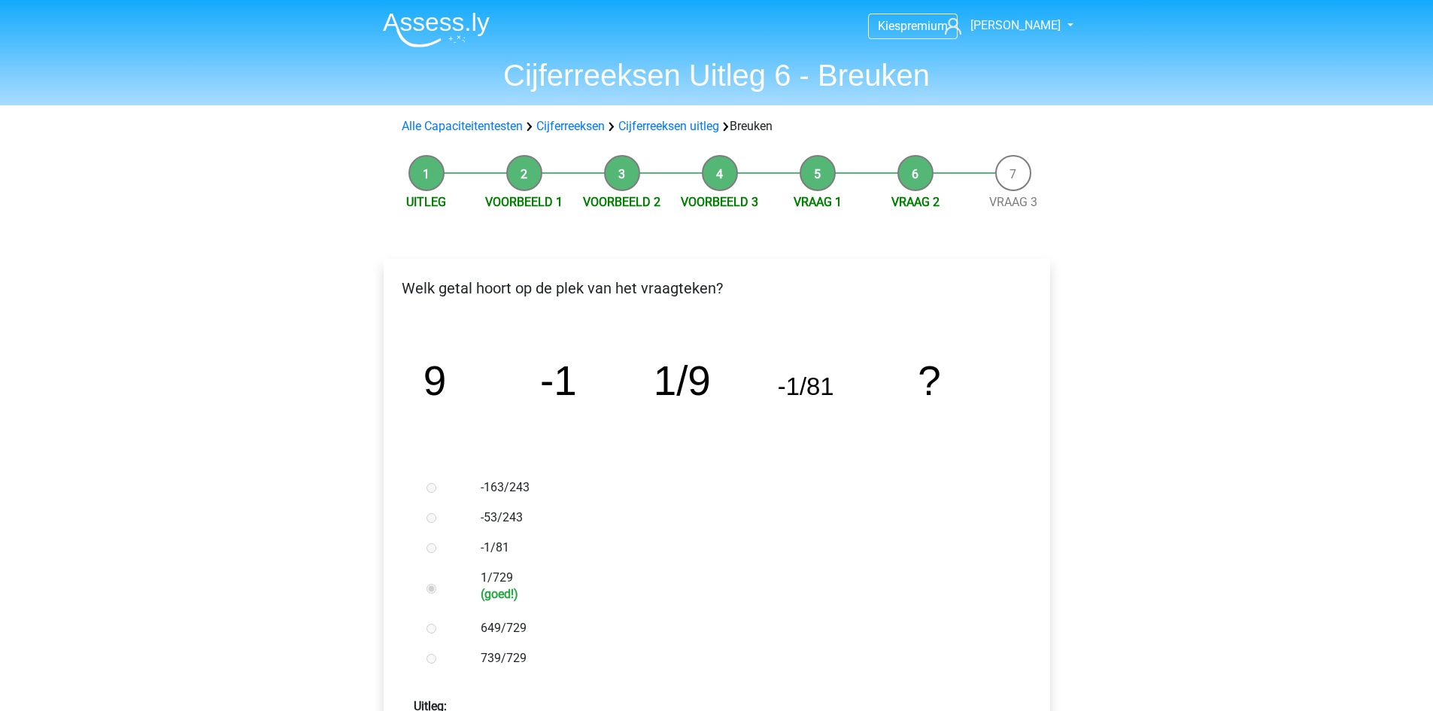
scroll to position [376, 0]
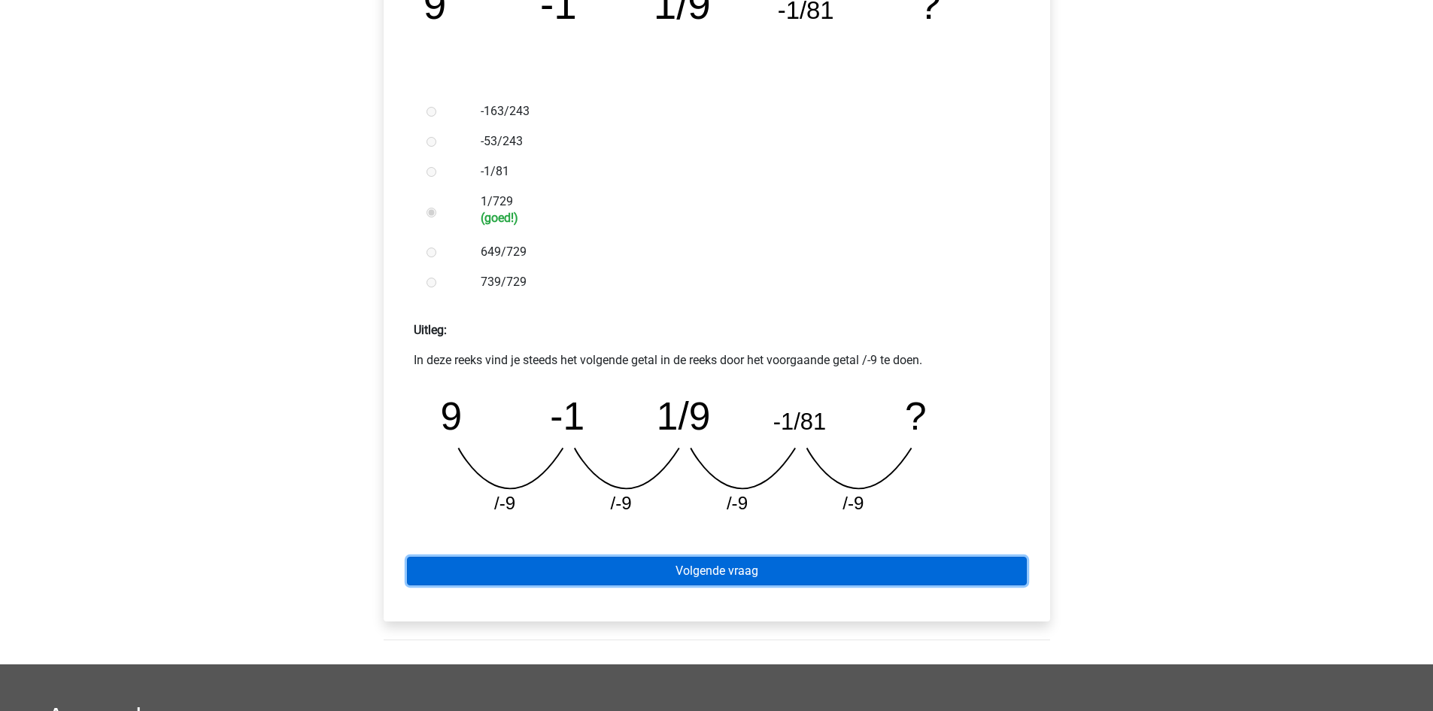
click at [682, 569] on link "Volgende vraag" at bounding box center [717, 571] width 620 height 29
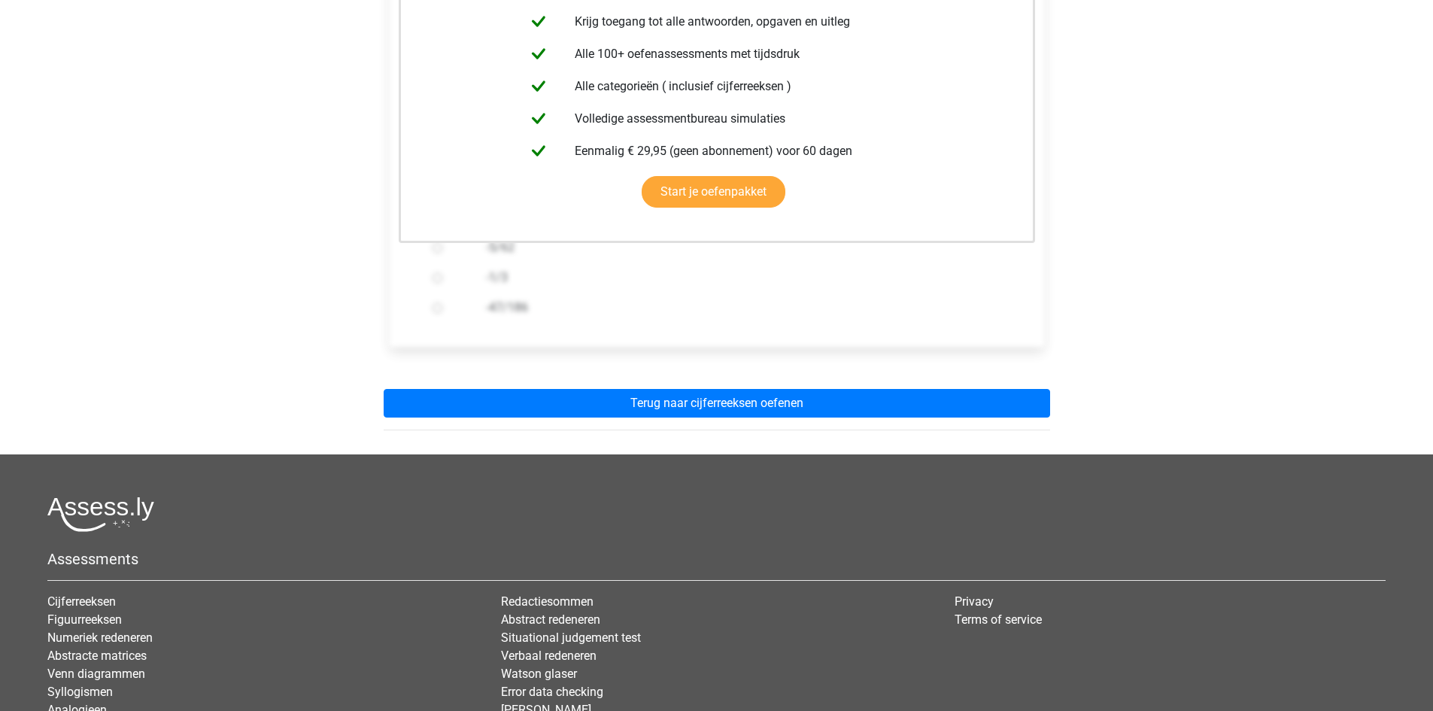
scroll to position [376, 0]
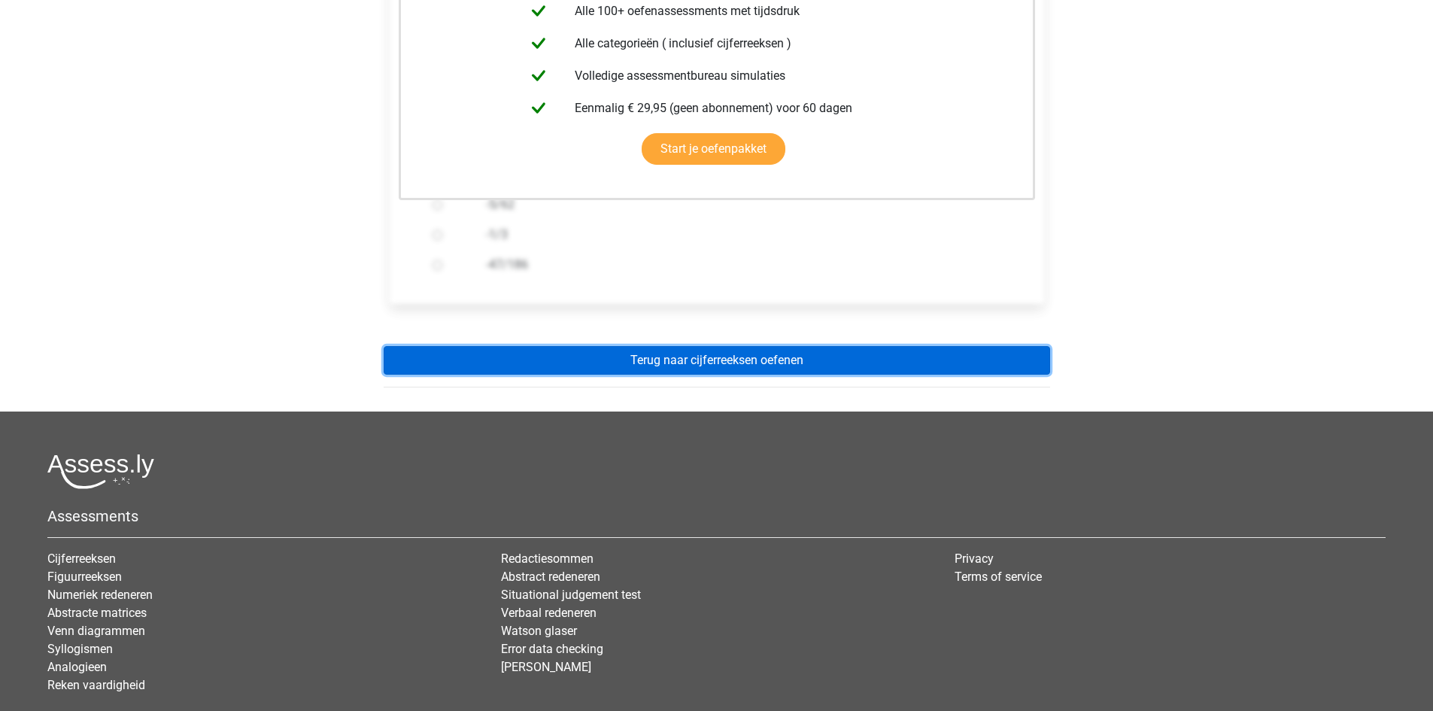
click at [702, 357] on link "Terug naar cijferreeksen oefenen" at bounding box center [717, 360] width 666 height 29
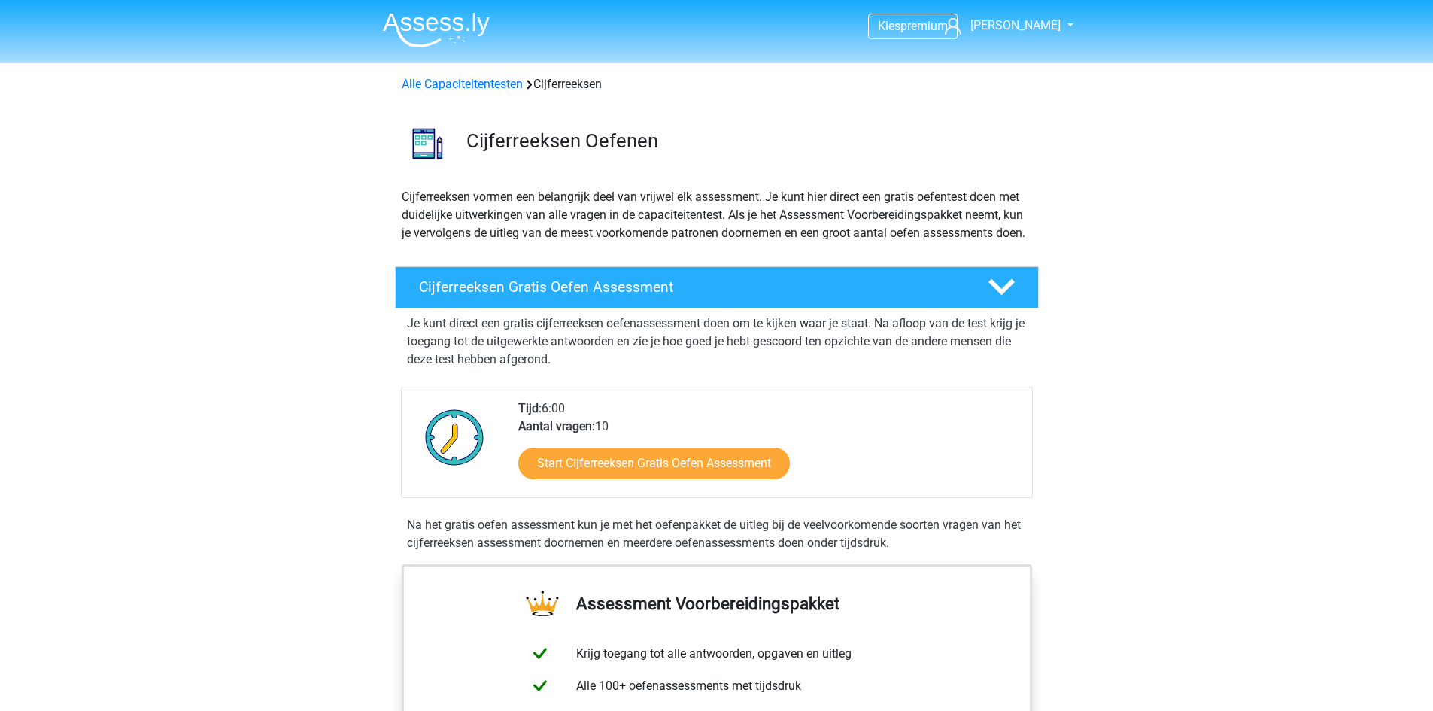
scroll to position [376, 0]
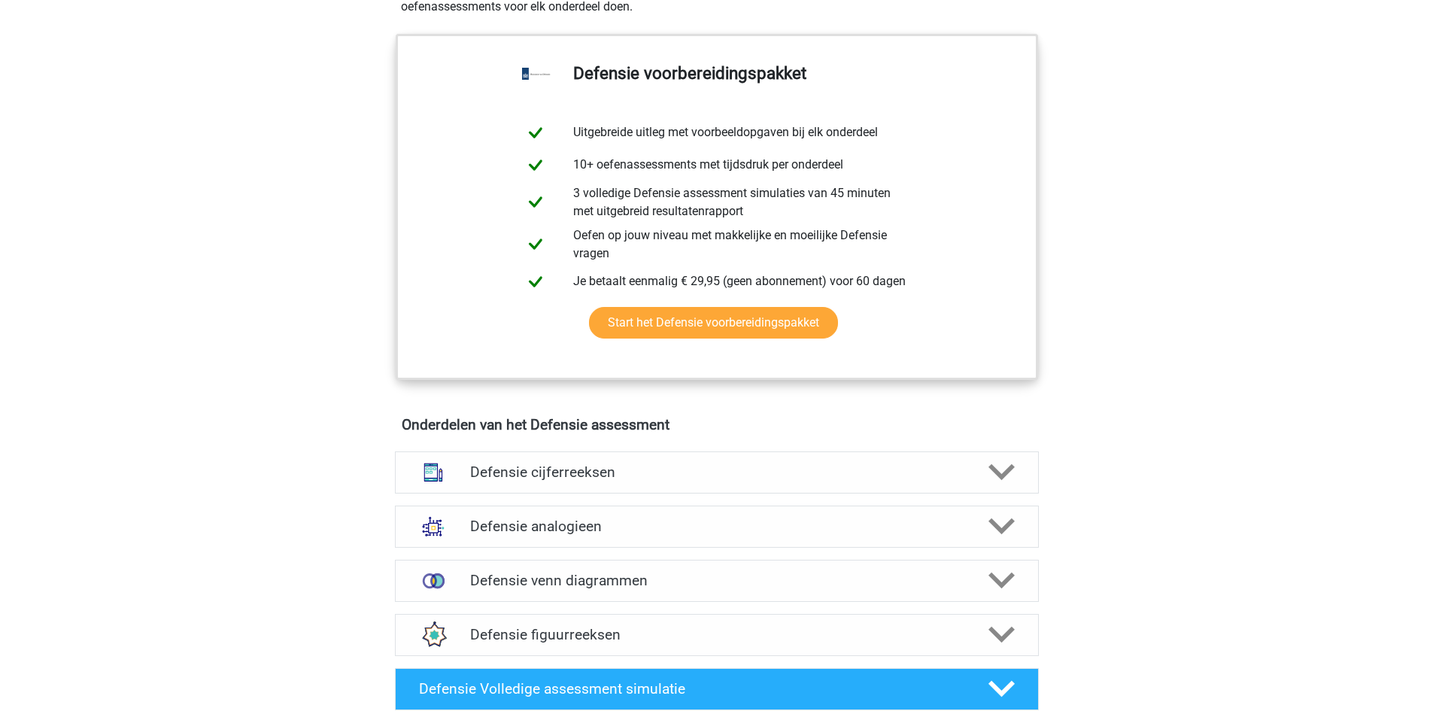
scroll to position [752, 0]
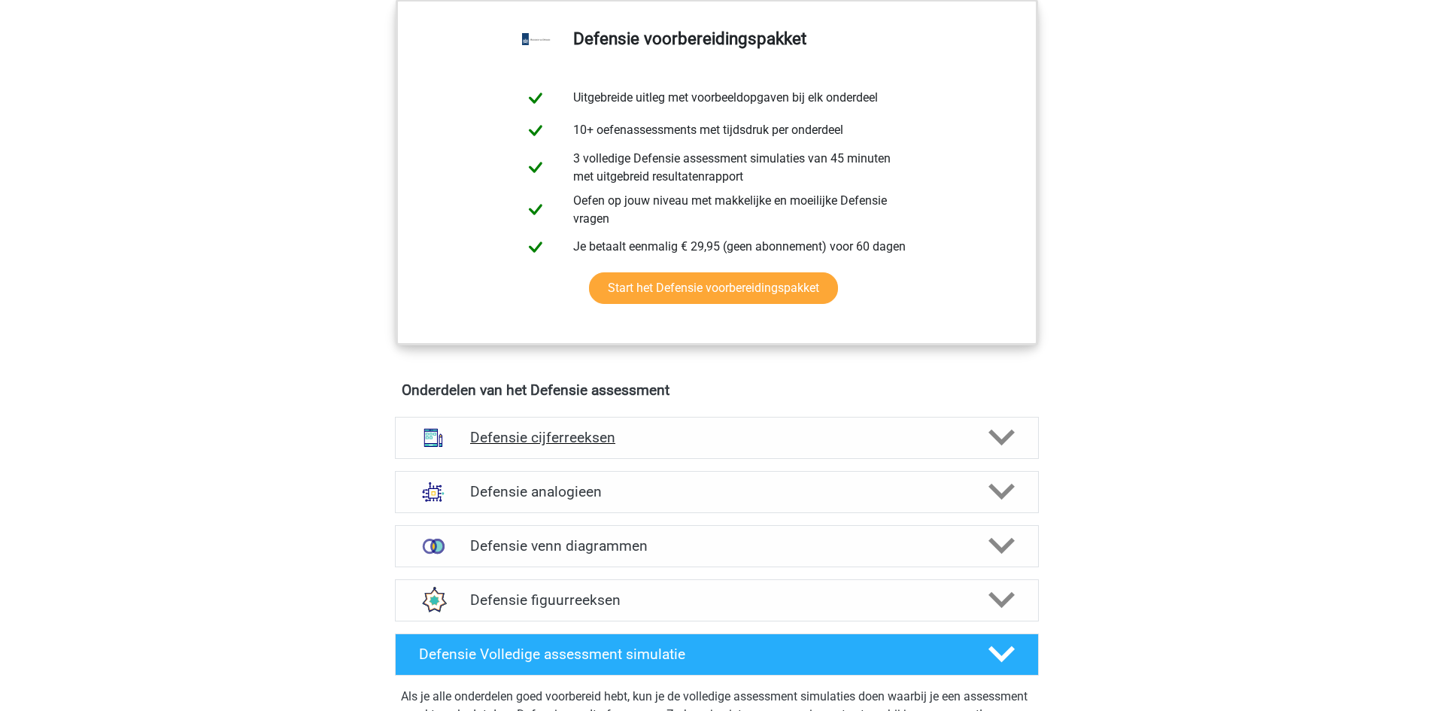
click at [991, 437] on icon at bounding box center [1001, 437] width 26 height 26
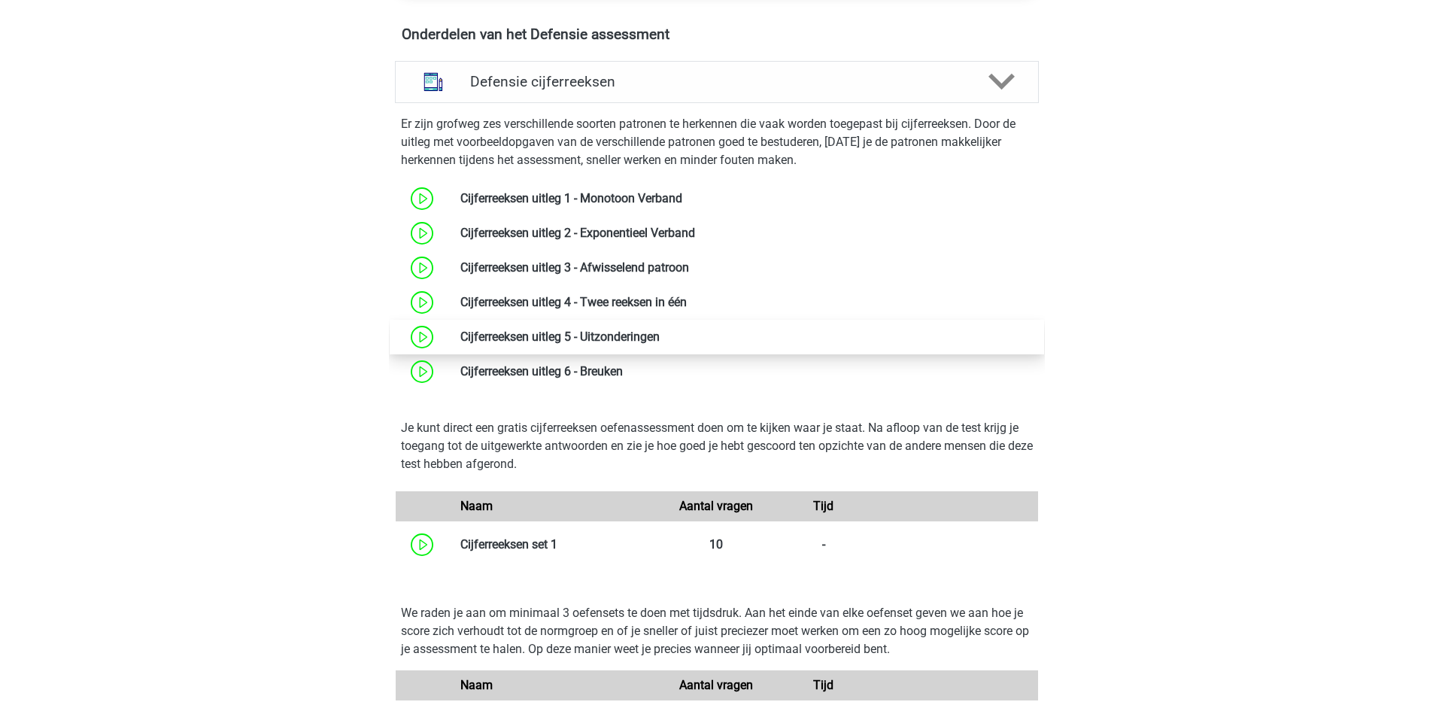
scroll to position [1128, 0]
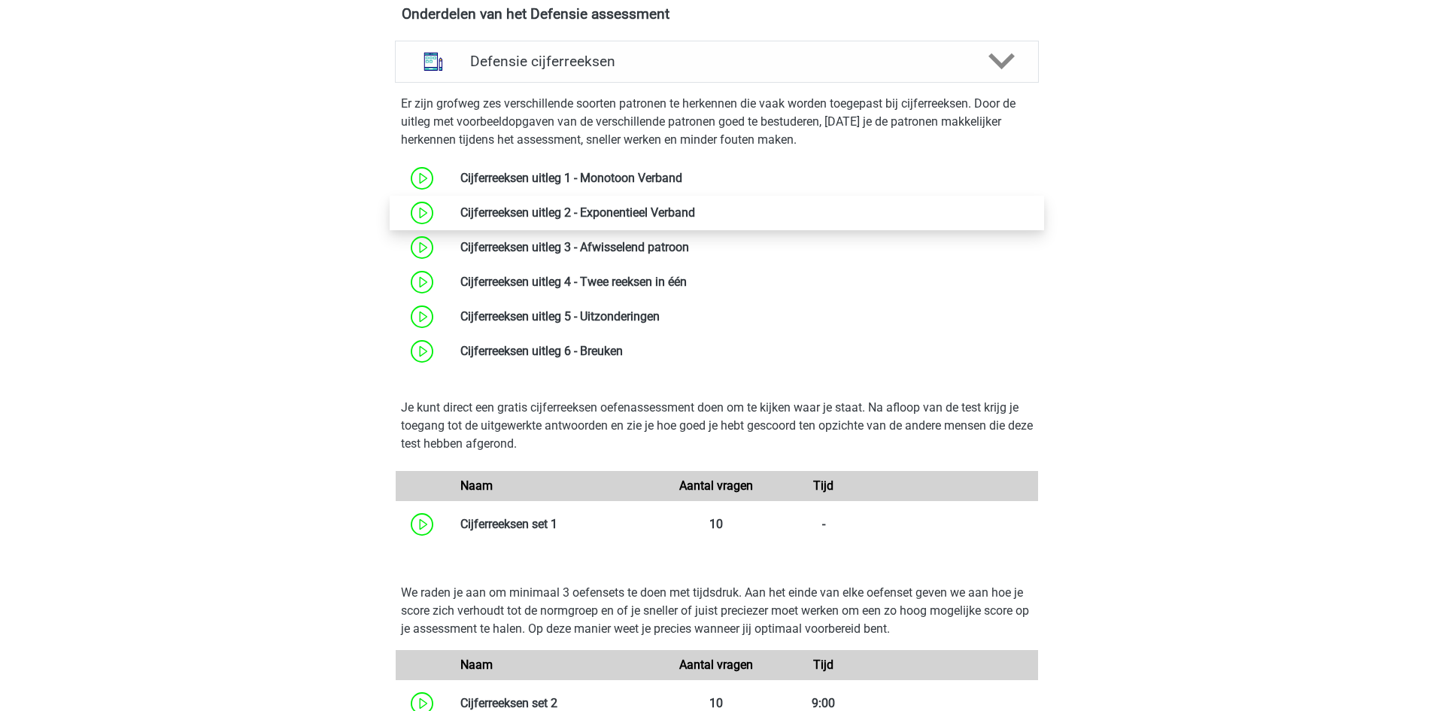
drag, startPoint x: 464, startPoint y: 174, endPoint x: 498, endPoint y: 204, distance: 44.8
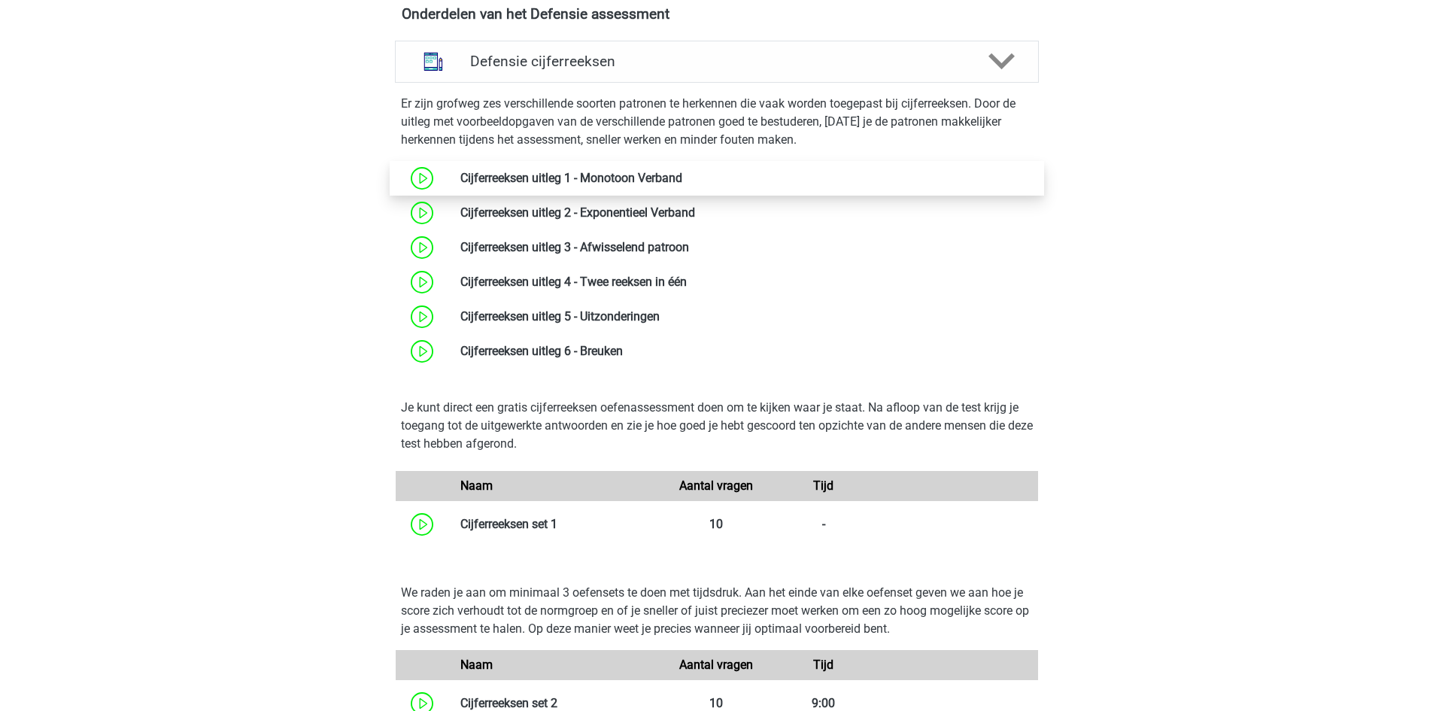
drag, startPoint x: 498, startPoint y: 204, endPoint x: 471, endPoint y: 174, distance: 39.9
click at [682, 174] on link at bounding box center [682, 178] width 0 height 14
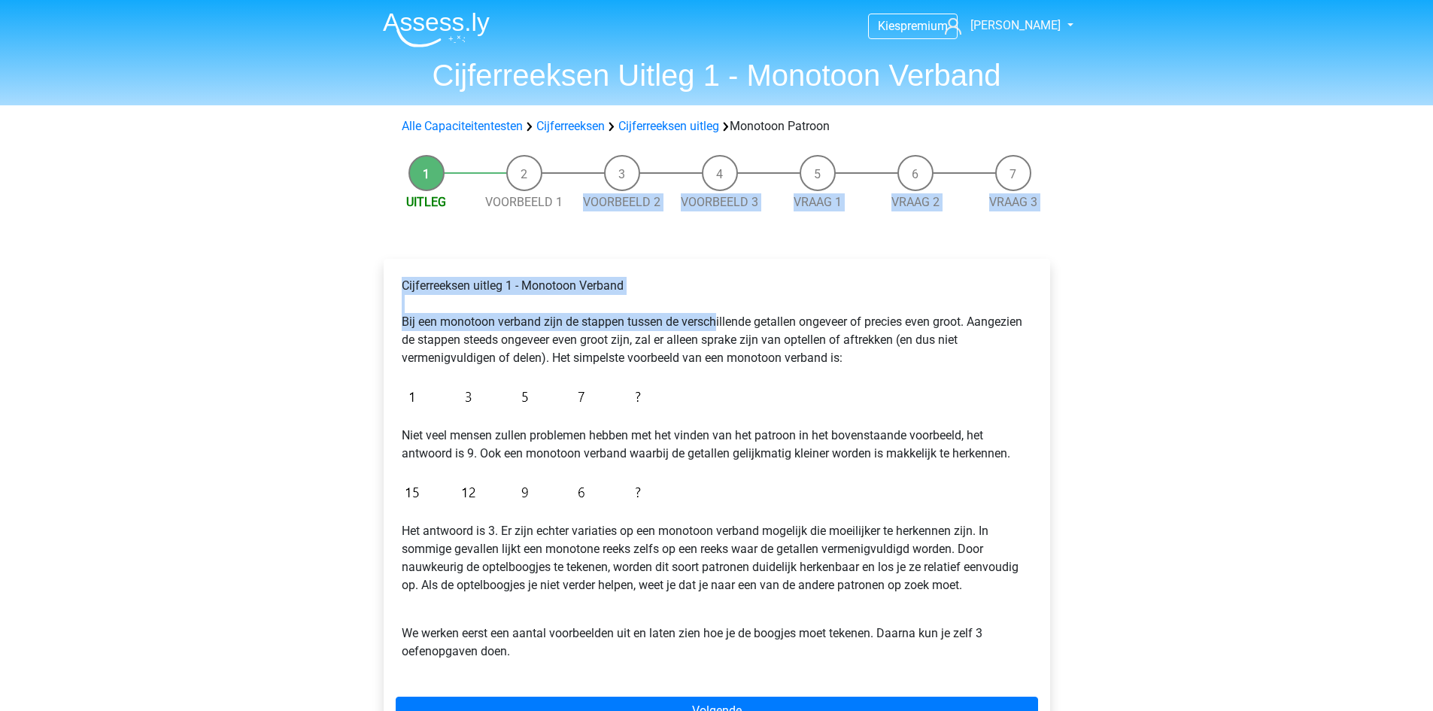
click at [719, 328] on div "Uitleg Voorbeeld 1 Voorbeeld 2 Voorbeeld 3 Vraag 1 Vraag 2 Vraag 3 Cijferreekse…" at bounding box center [716, 469] width 714 height 645
click at [301, 237] on div "Kies premium Gina [EMAIL_ADDRESS][DOMAIN_NAME]" at bounding box center [716, 594] width 1433 height 1189
